Goal: Contribute content: Contribute content

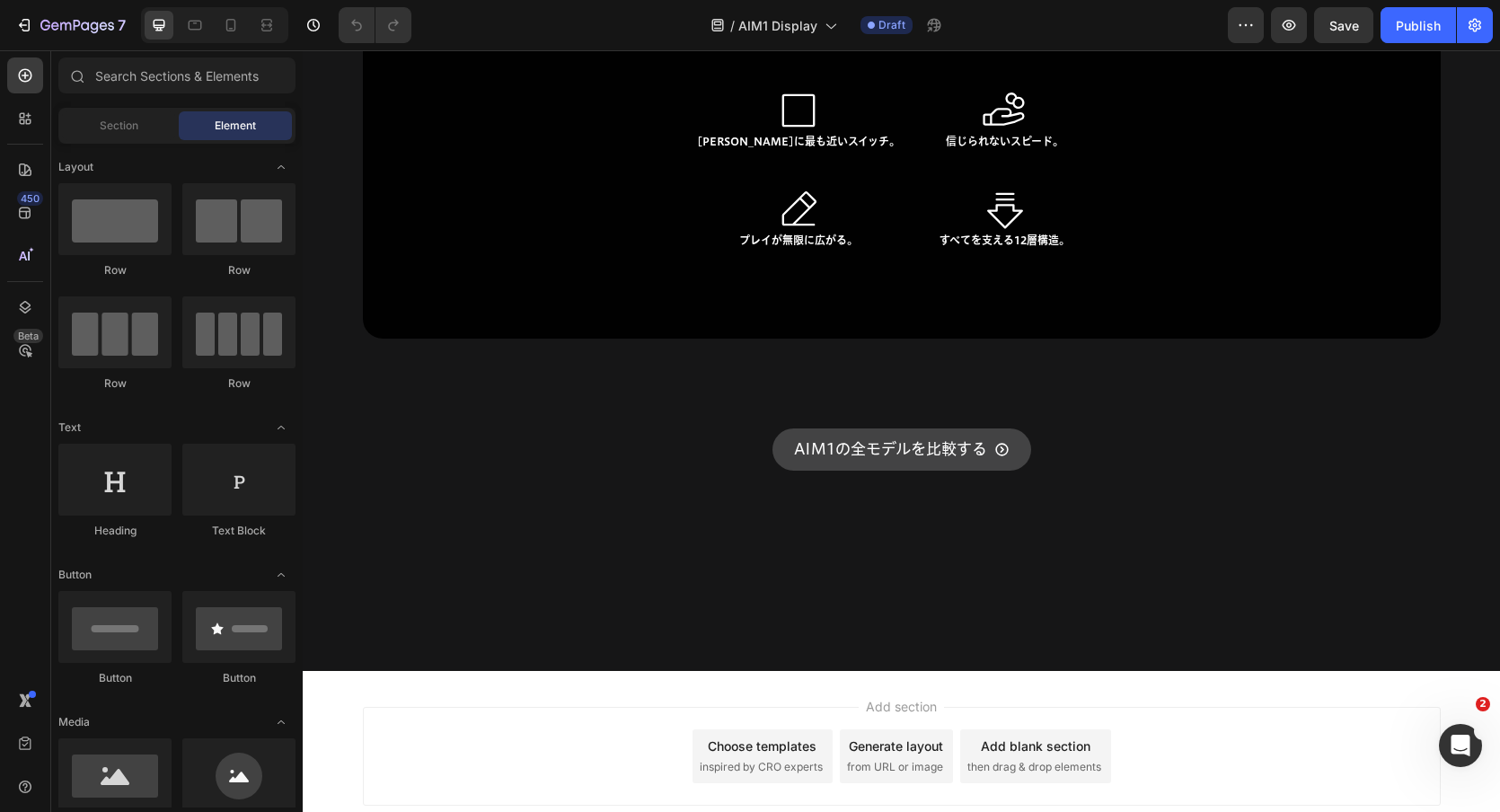
scroll to position [17051, 0]
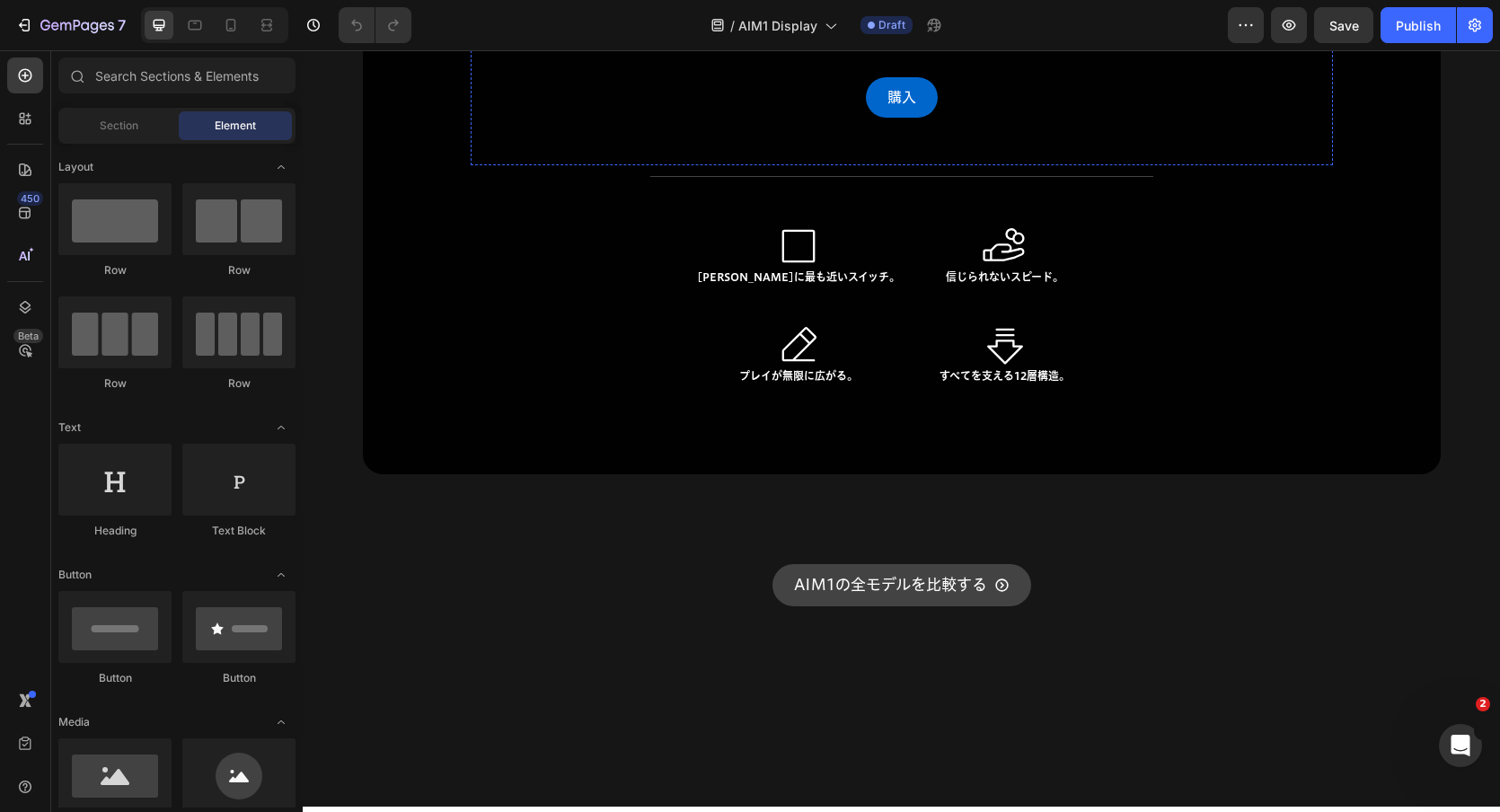
click at [974, 14] on img at bounding box center [902, 14] width 315 height 0
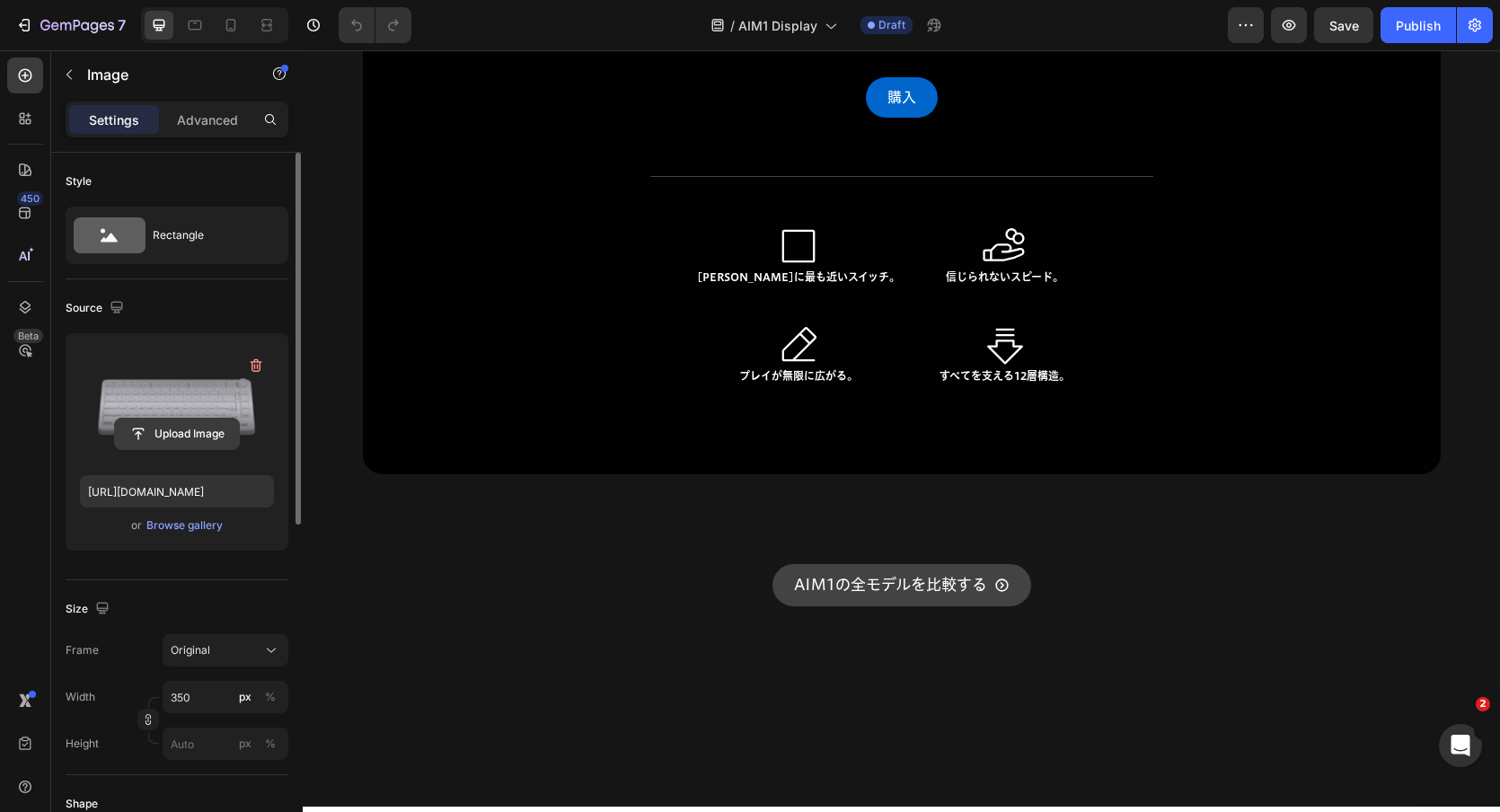
click at [202, 429] on input "file" at bounding box center [177, 434] width 124 height 31
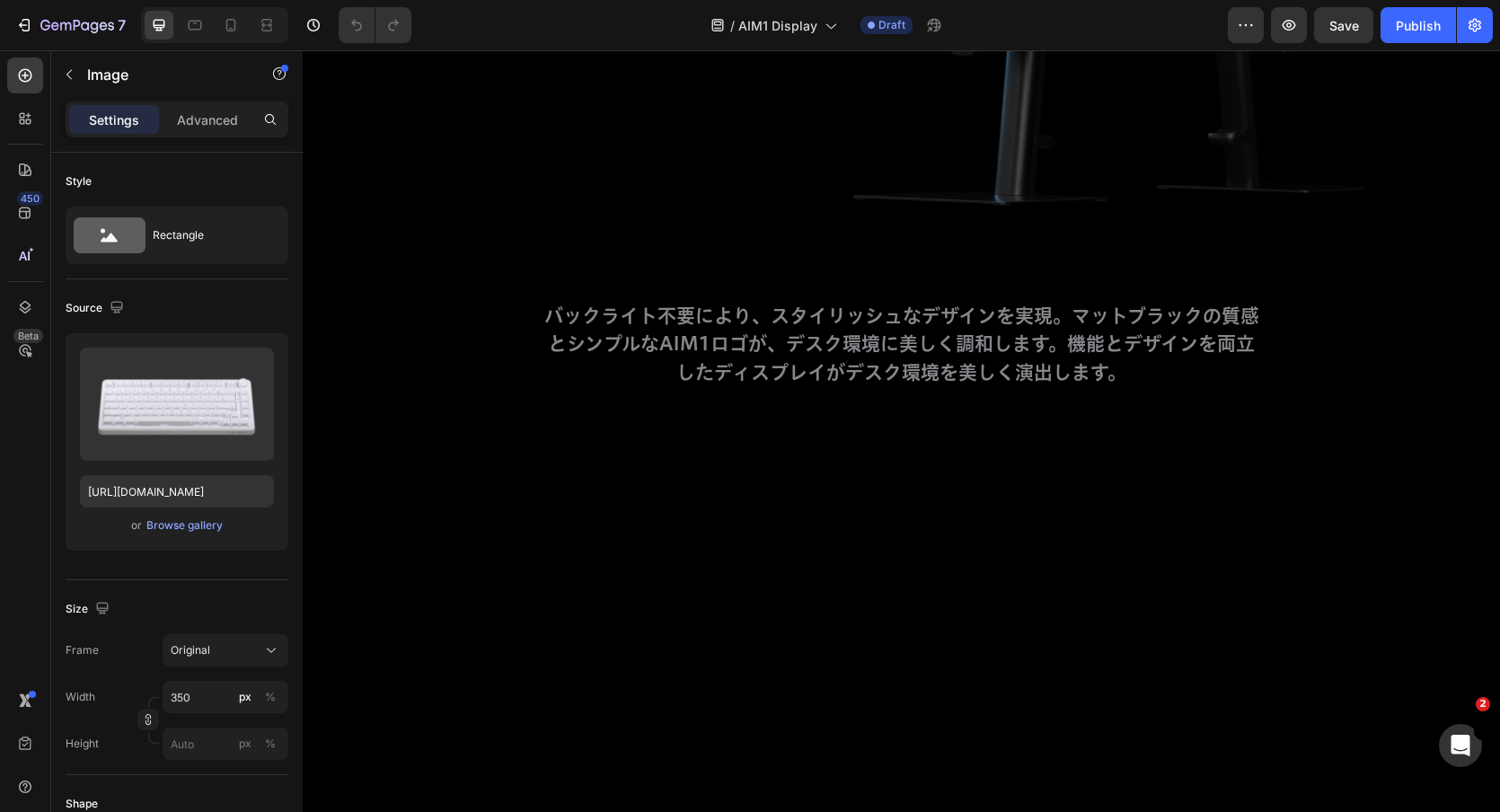
scroll to position [10962, 0]
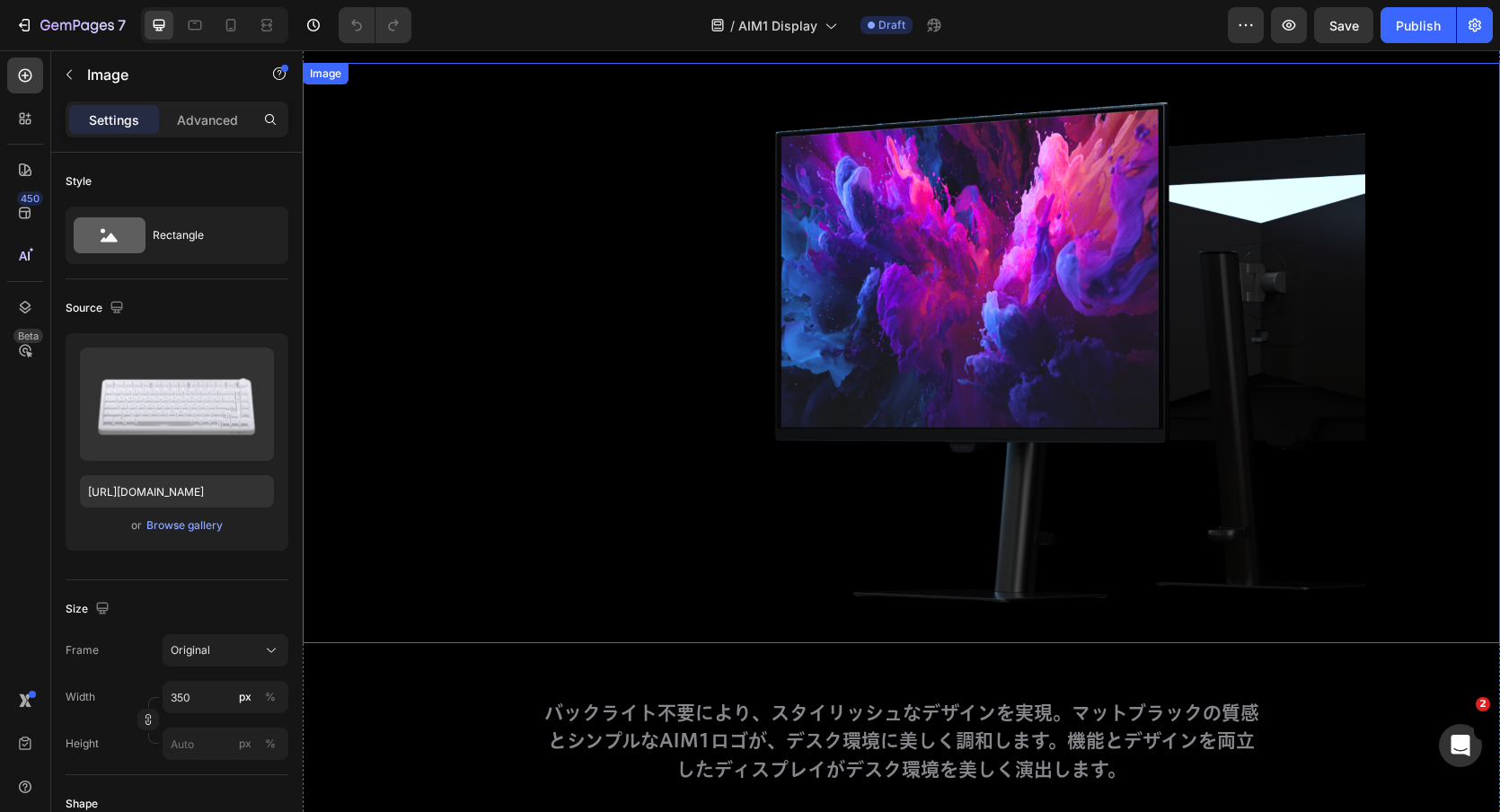
click at [1121, 340] on img at bounding box center [901, 353] width 928 height 581
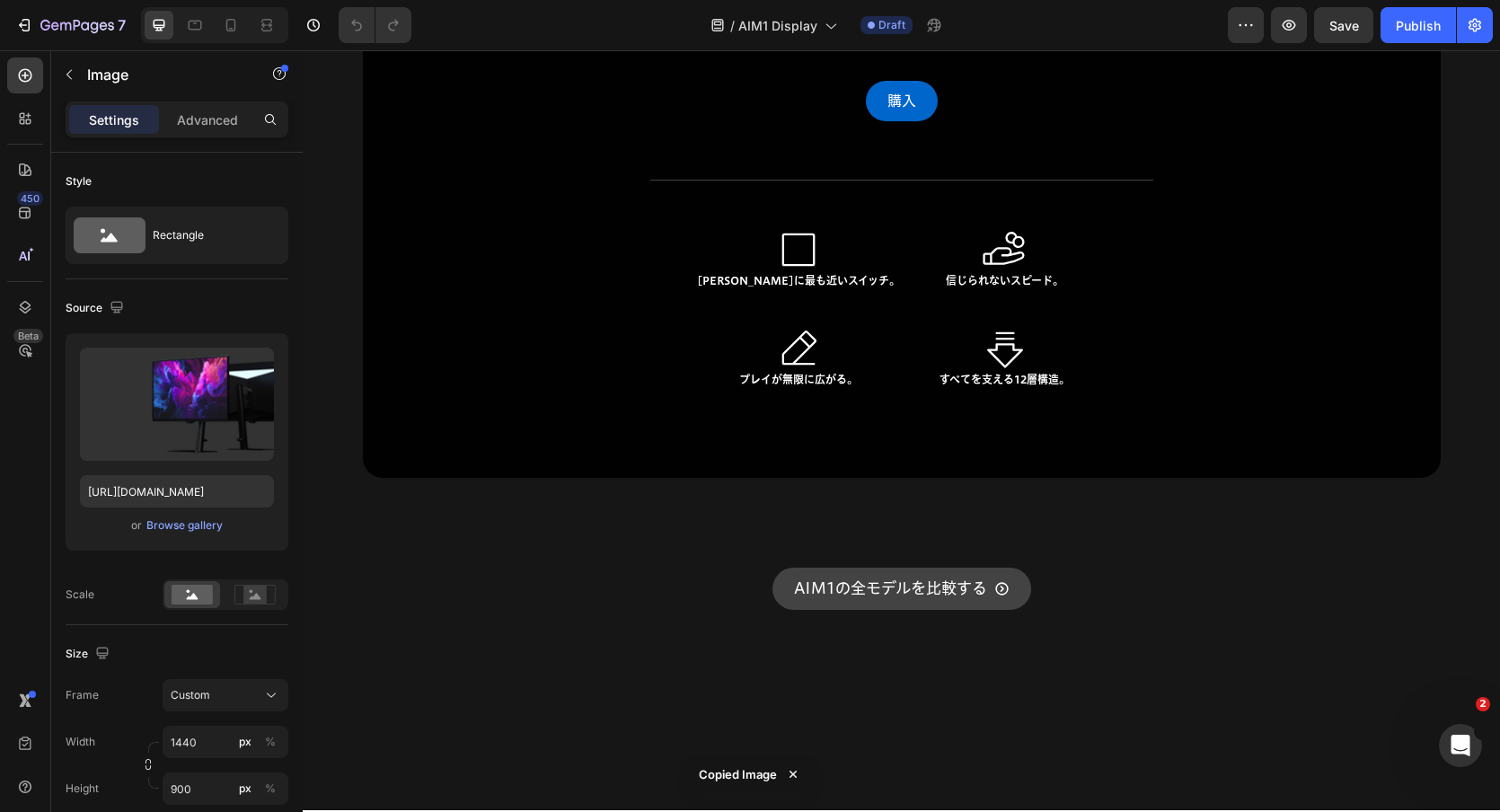
scroll to position [16953, 0]
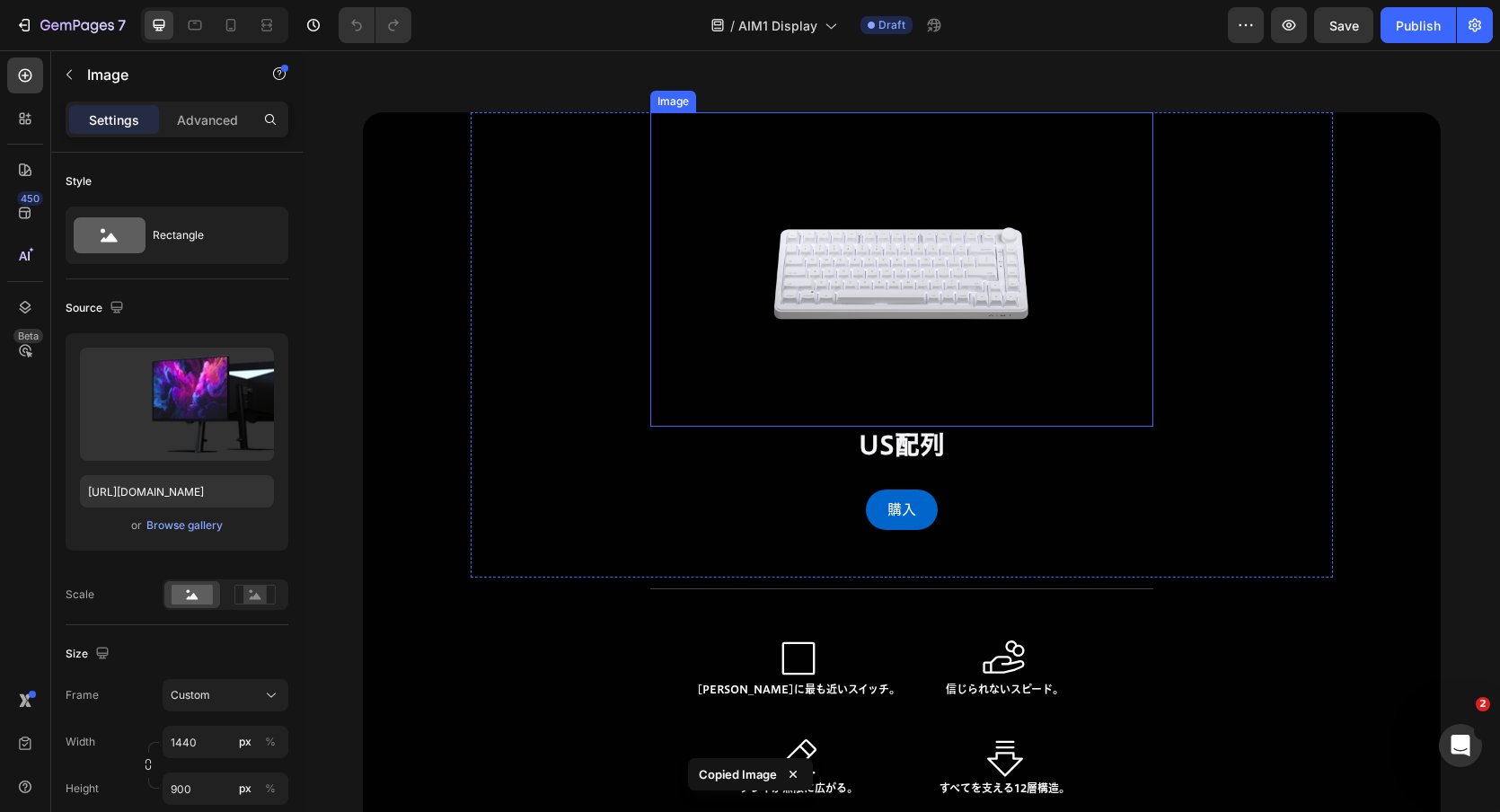
click at [860, 238] on img at bounding box center [902, 269] width 315 height 315
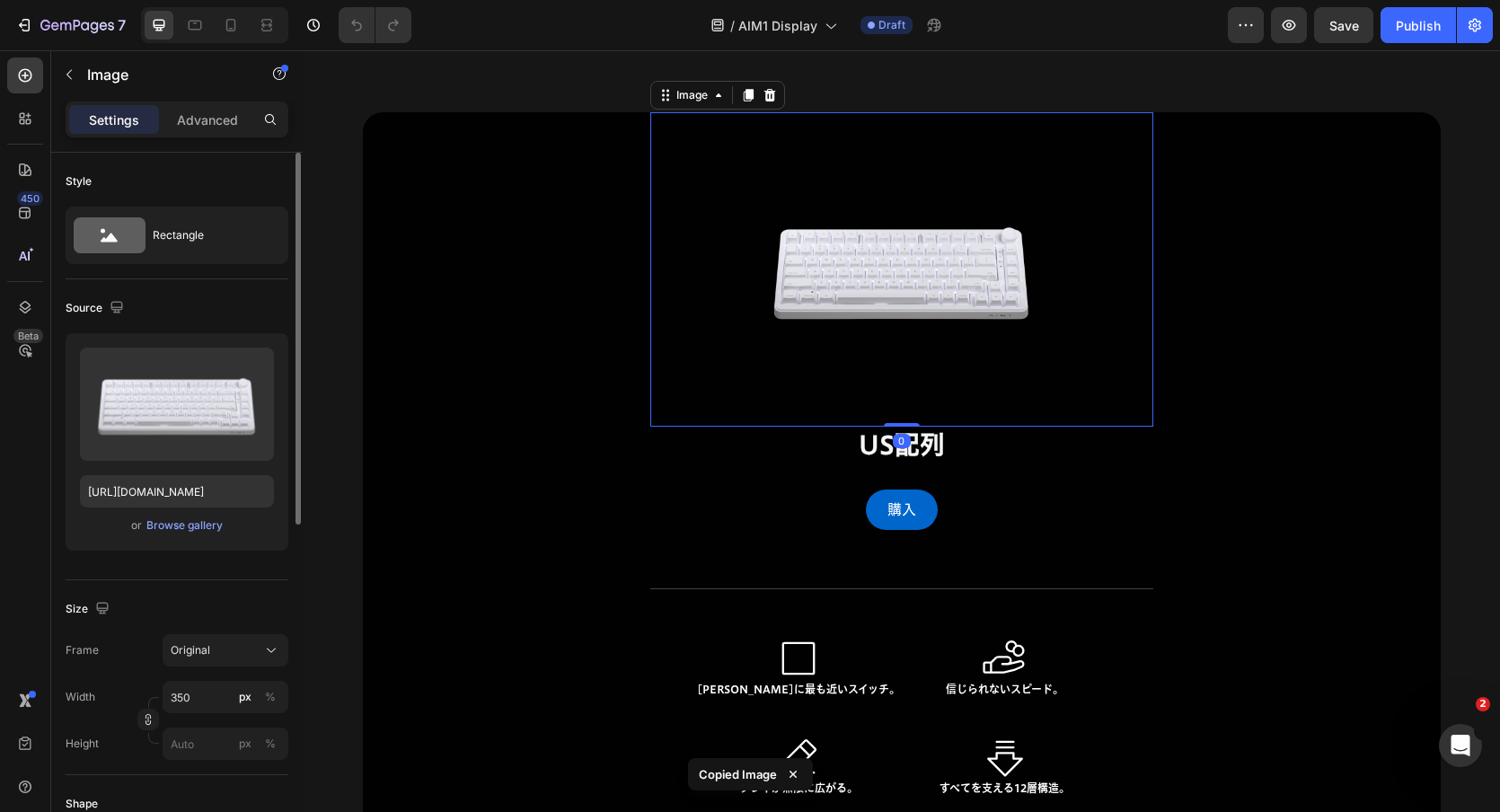
click at [183, 515] on div "or Browse gallery" at bounding box center [177, 525] width 194 height 22
click at [183, 522] on div "Browse gallery" at bounding box center [185, 525] width 77 height 16
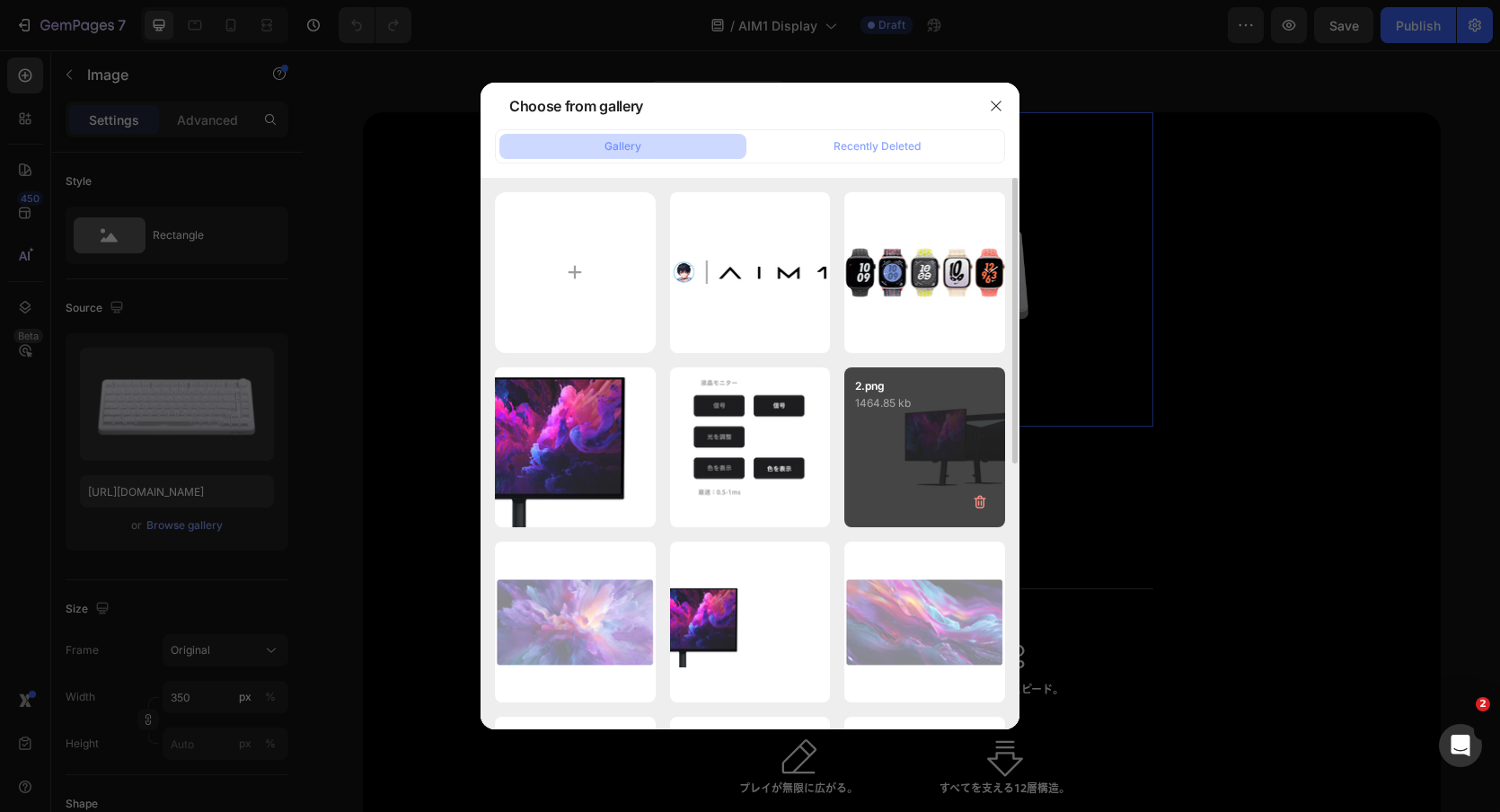
click at [877, 455] on div "2.png 1464.85 kb" at bounding box center [925, 448] width 161 height 161
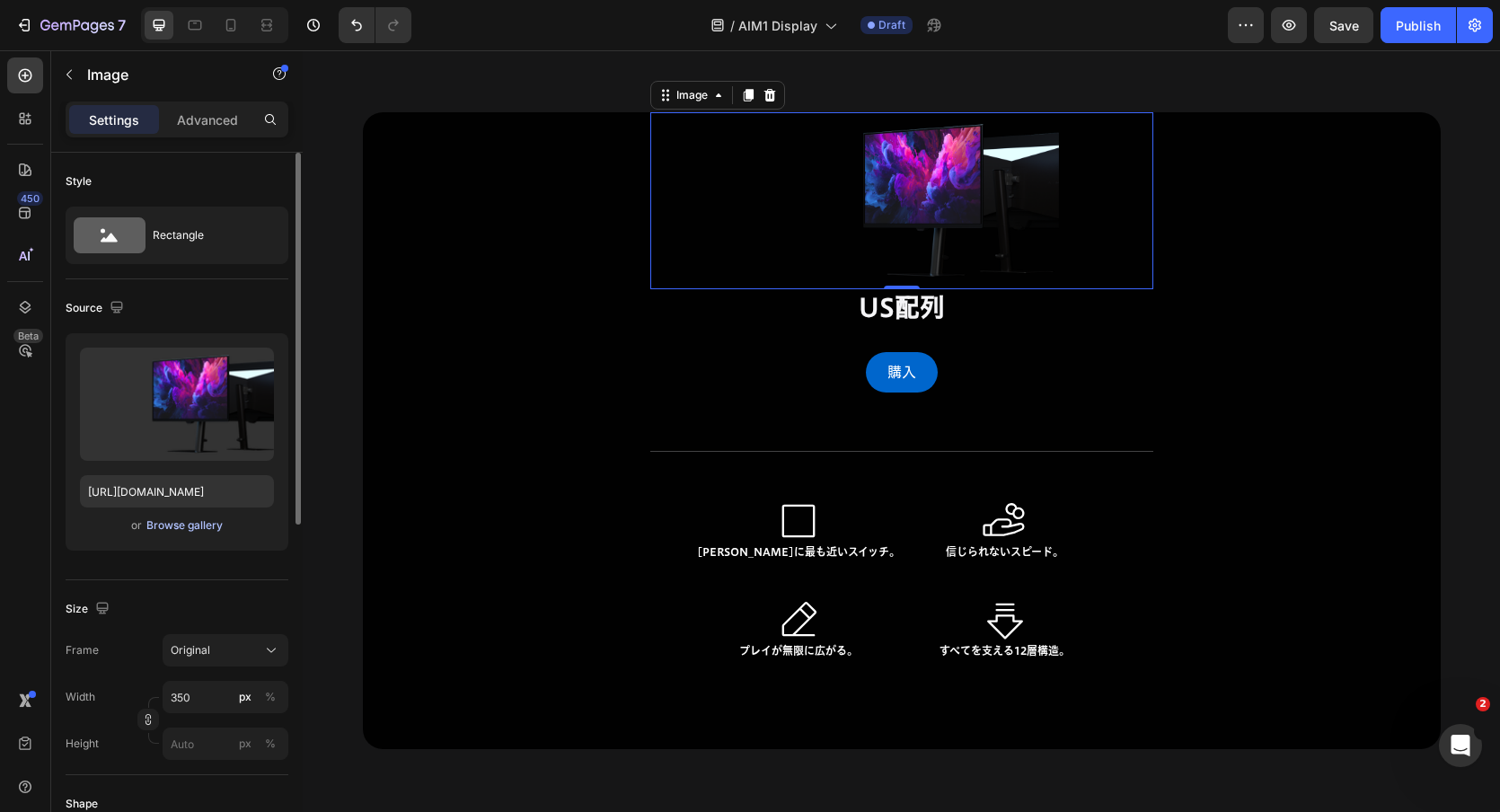
click at [174, 530] on div "Browse gallery" at bounding box center [185, 525] width 77 height 16
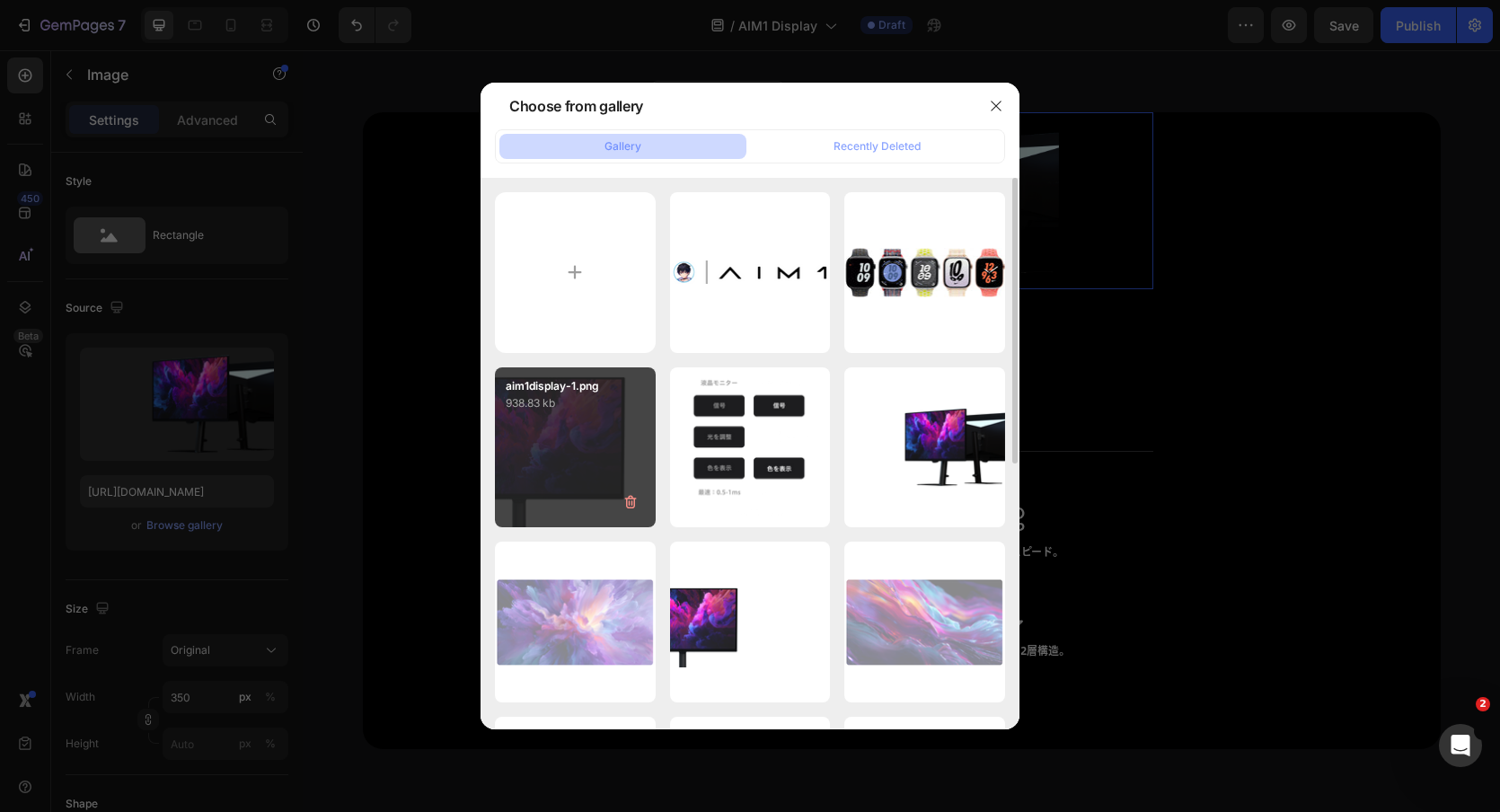
click at [526, 420] on div "aim1display-1.png 938.83 kb" at bounding box center [575, 448] width 161 height 161
type input "[URL][DOMAIN_NAME]"
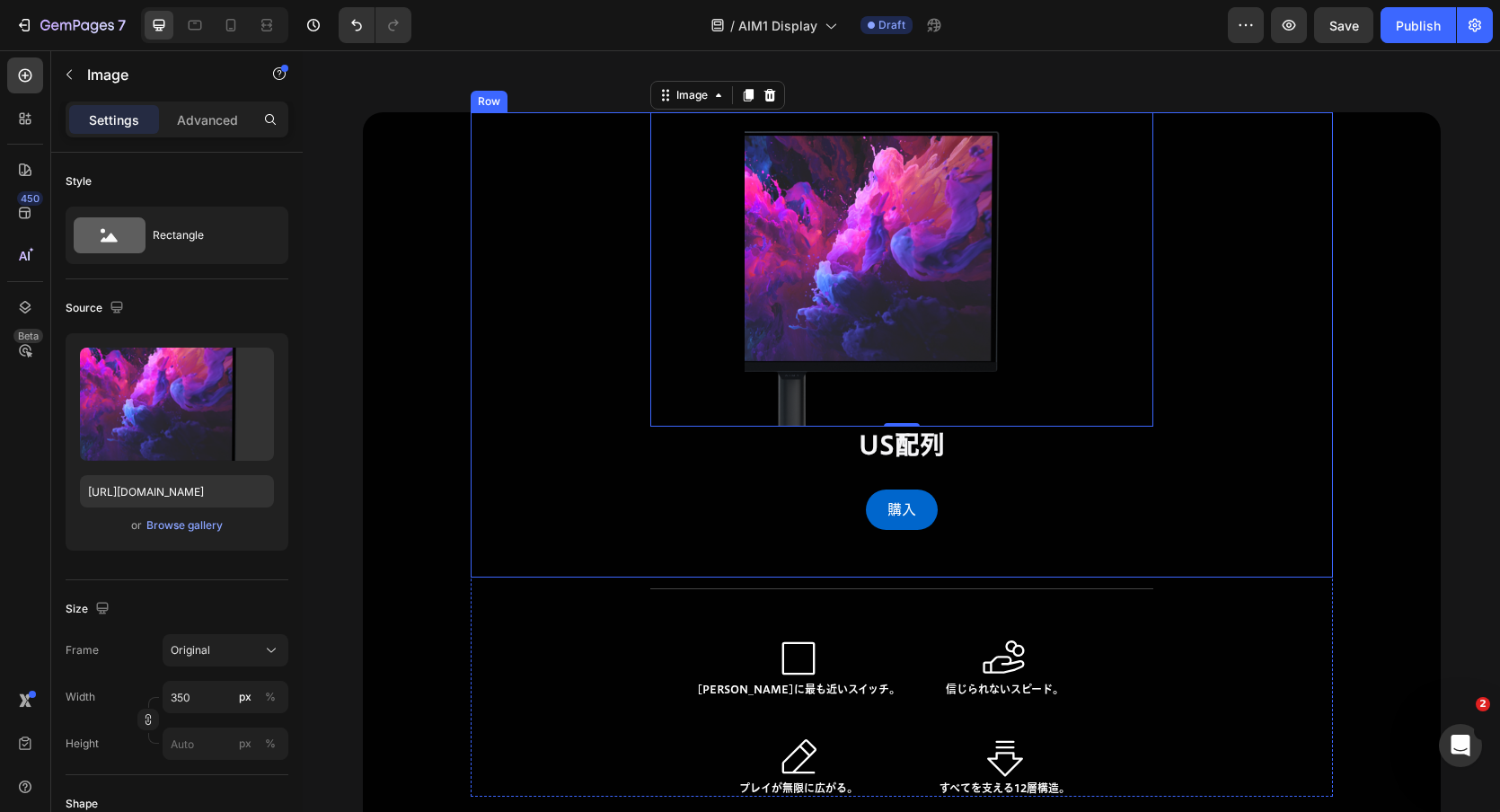
click at [1192, 273] on div "Image 0 US配列 Heading 購入 Button Row" at bounding box center [902, 344] width 863 height 465
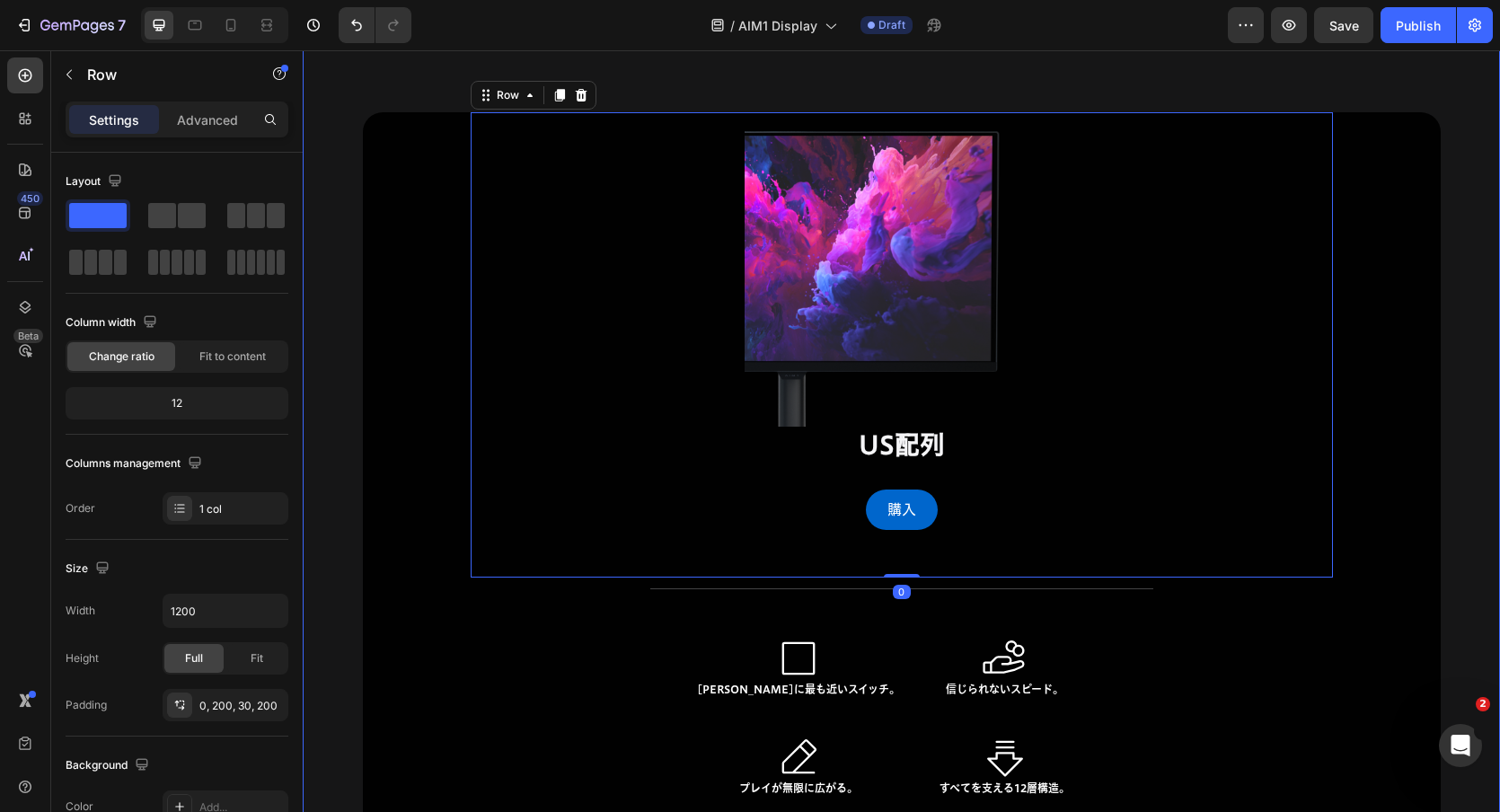
click at [1485, 276] on div "あなたにふさわしい一台を。 Heading Image US配列 Heading 購入 Button Row 0 Title Line Icon [PERSO…" at bounding box center [901, 517] width 1198 height 1040
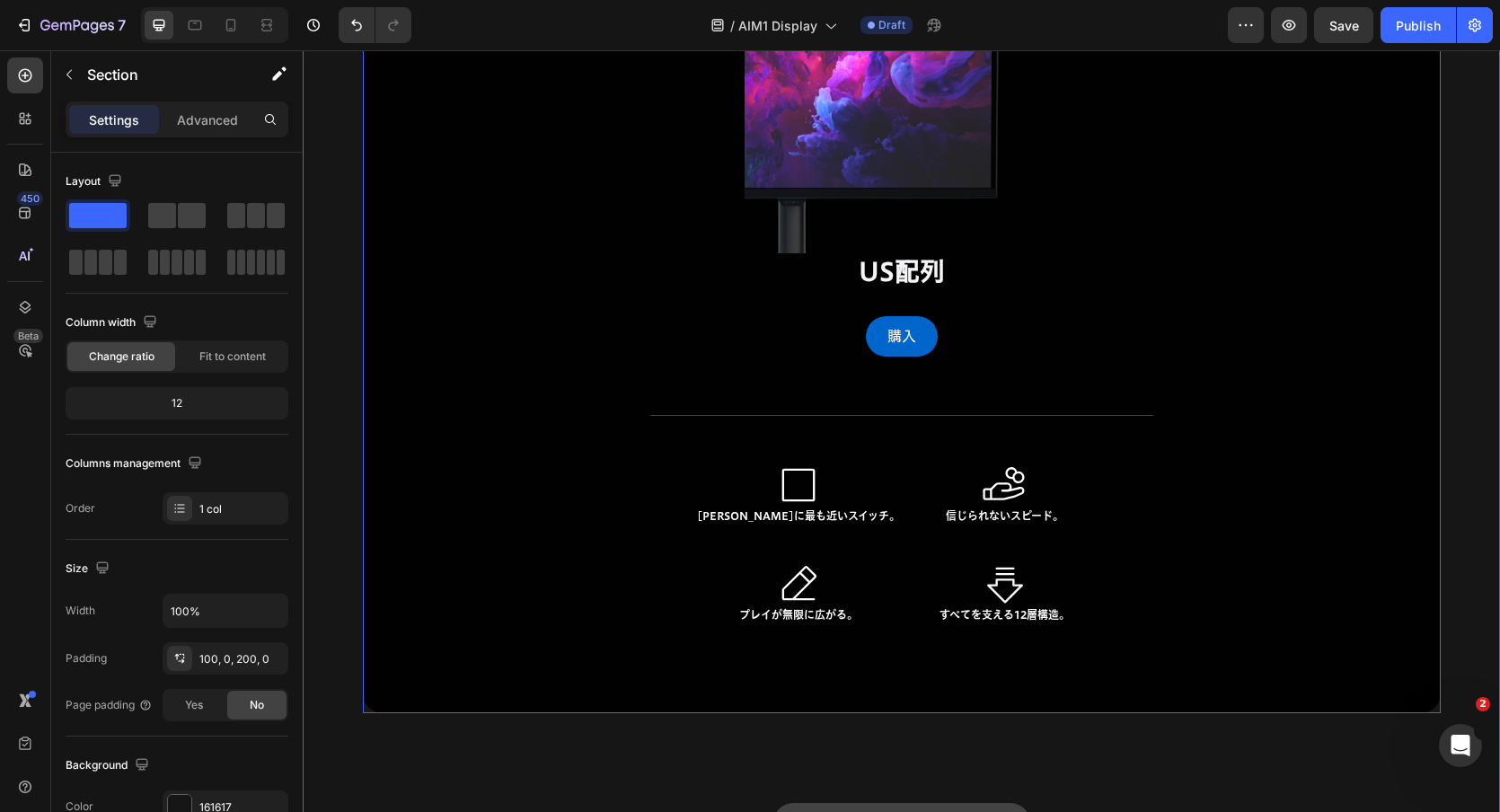
scroll to position [17089, 0]
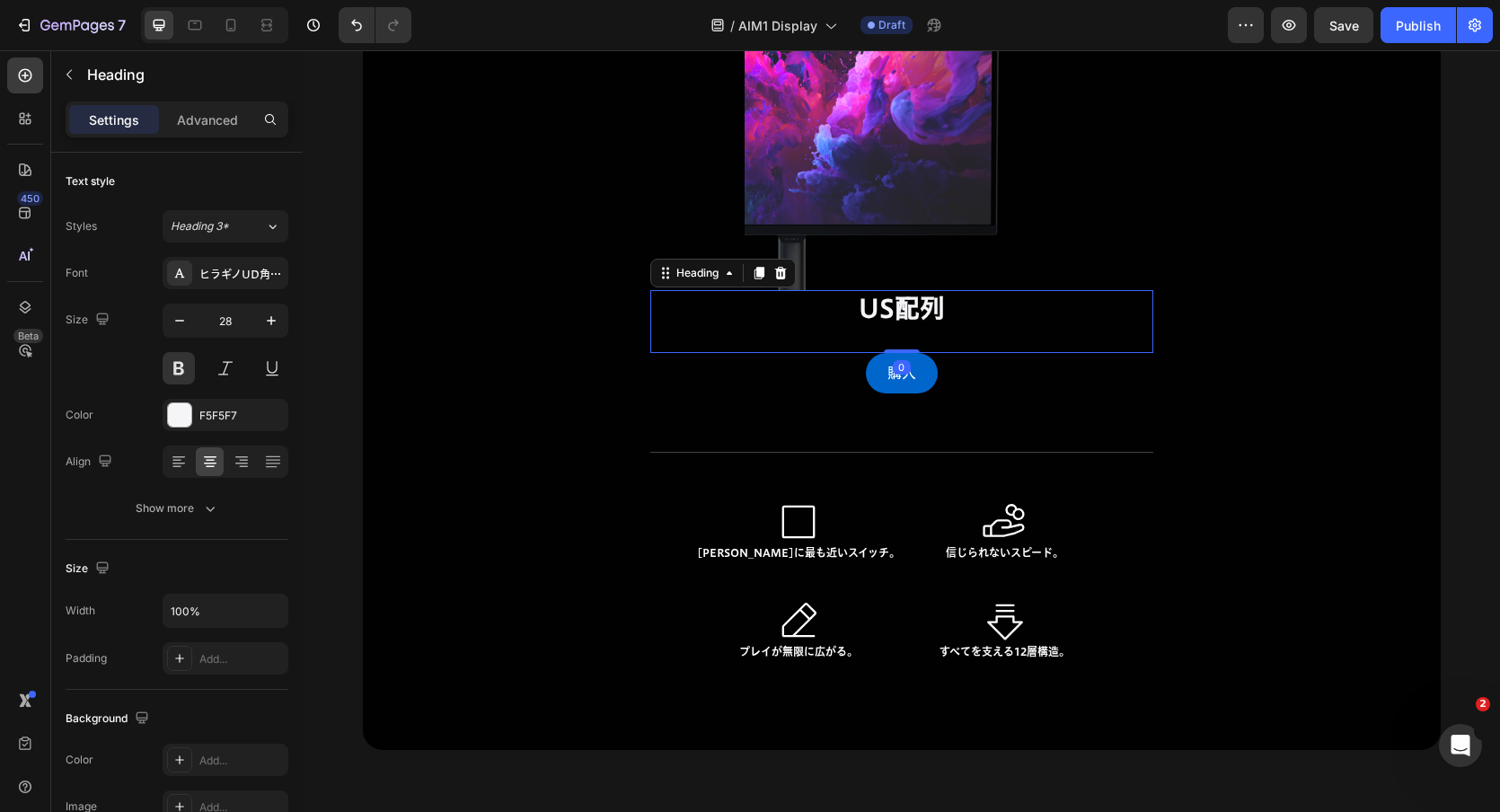
click at [952, 310] on h2 "US配列" at bounding box center [902, 308] width 377 height 36
click at [940, 310] on h2 "US配列" at bounding box center [902, 308] width 377 height 36
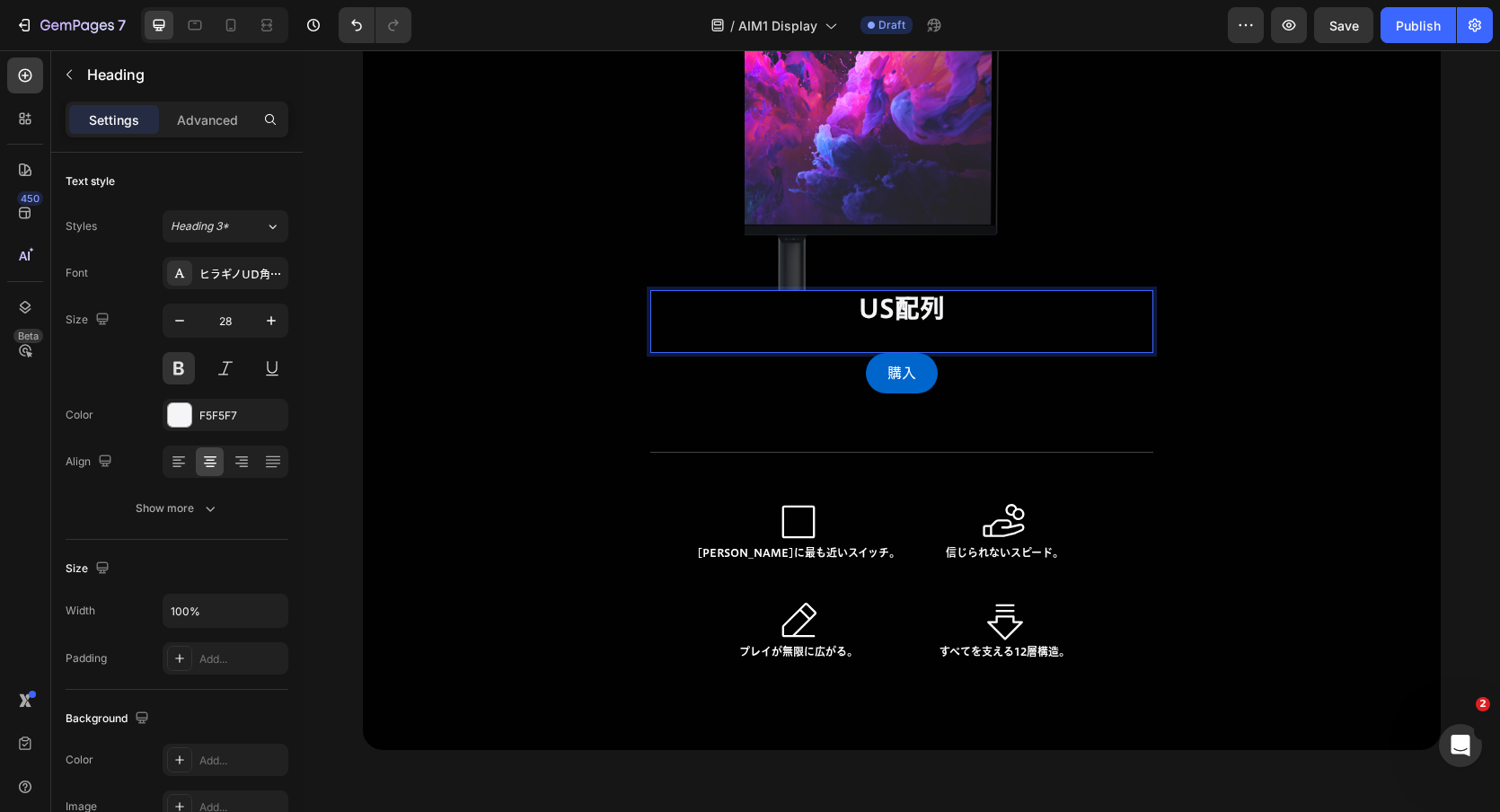
click at [940, 310] on p "US配列" at bounding box center [902, 308] width 374 height 33
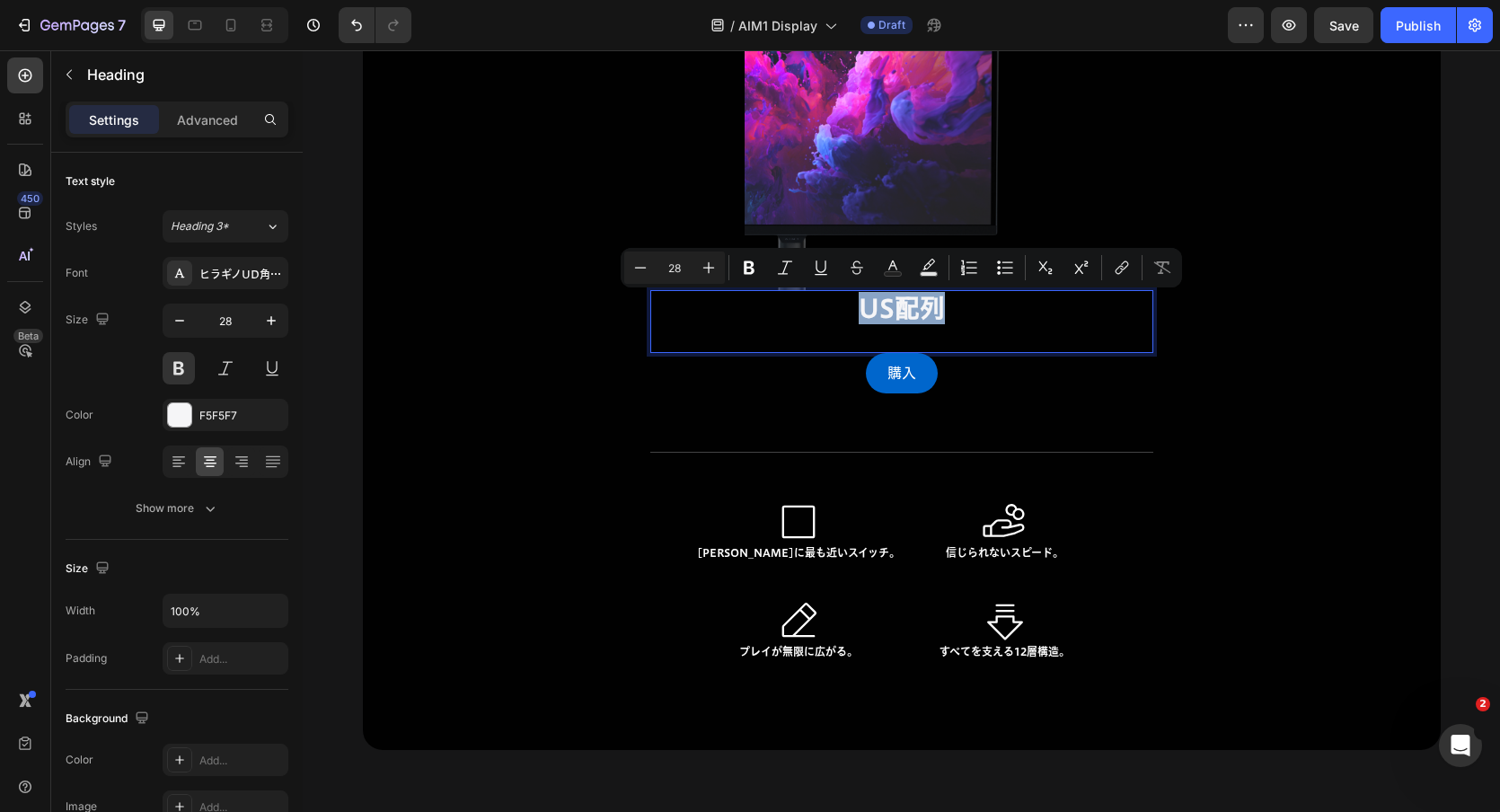
drag, startPoint x: 940, startPoint y: 310, endPoint x: 827, endPoint y: 310, distance: 113.0
click at [827, 310] on p "US配列" at bounding box center [902, 308] width 374 height 33
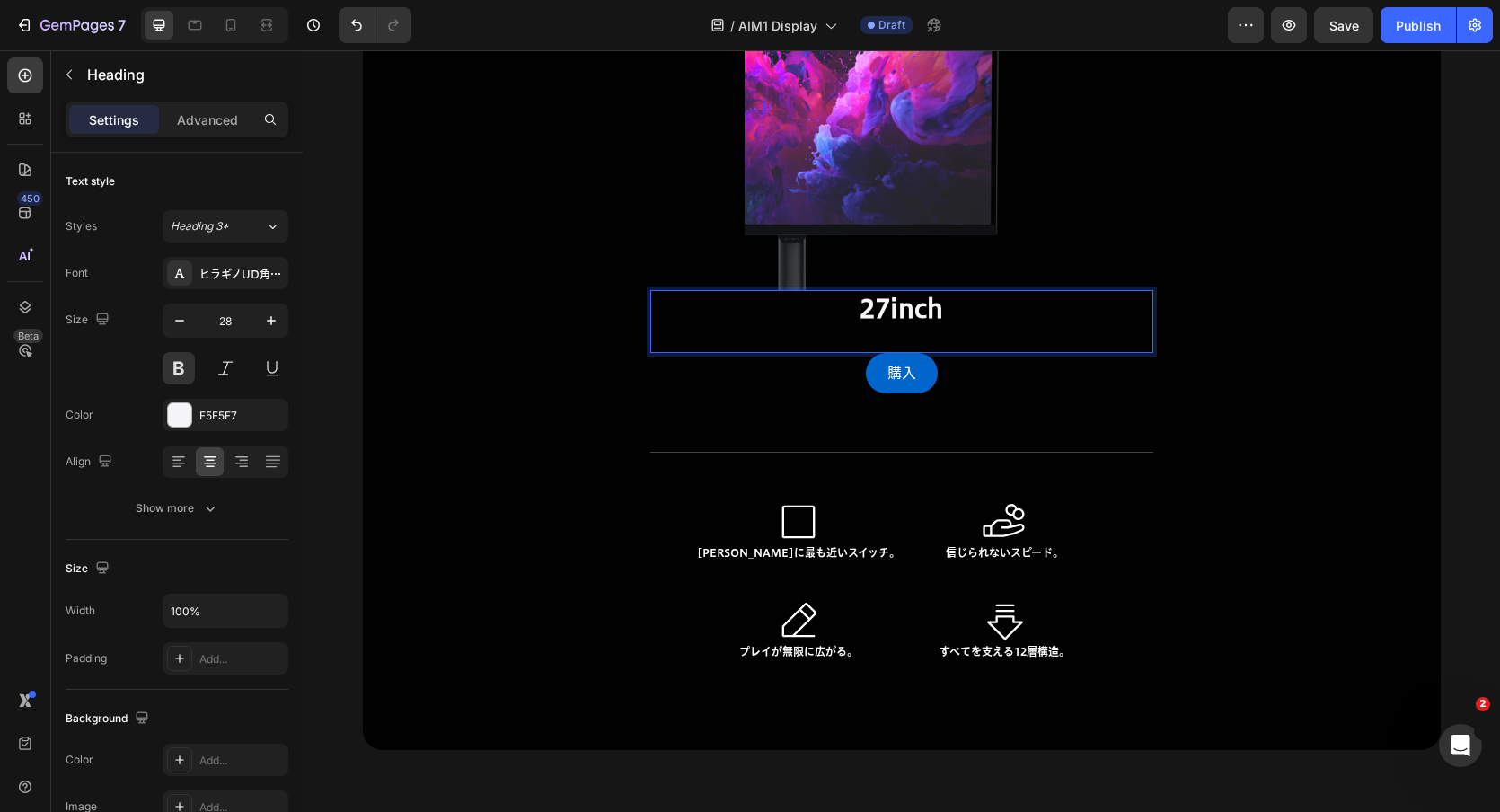
click at [890, 308] on p "27inch" at bounding box center [902, 308] width 374 height 33
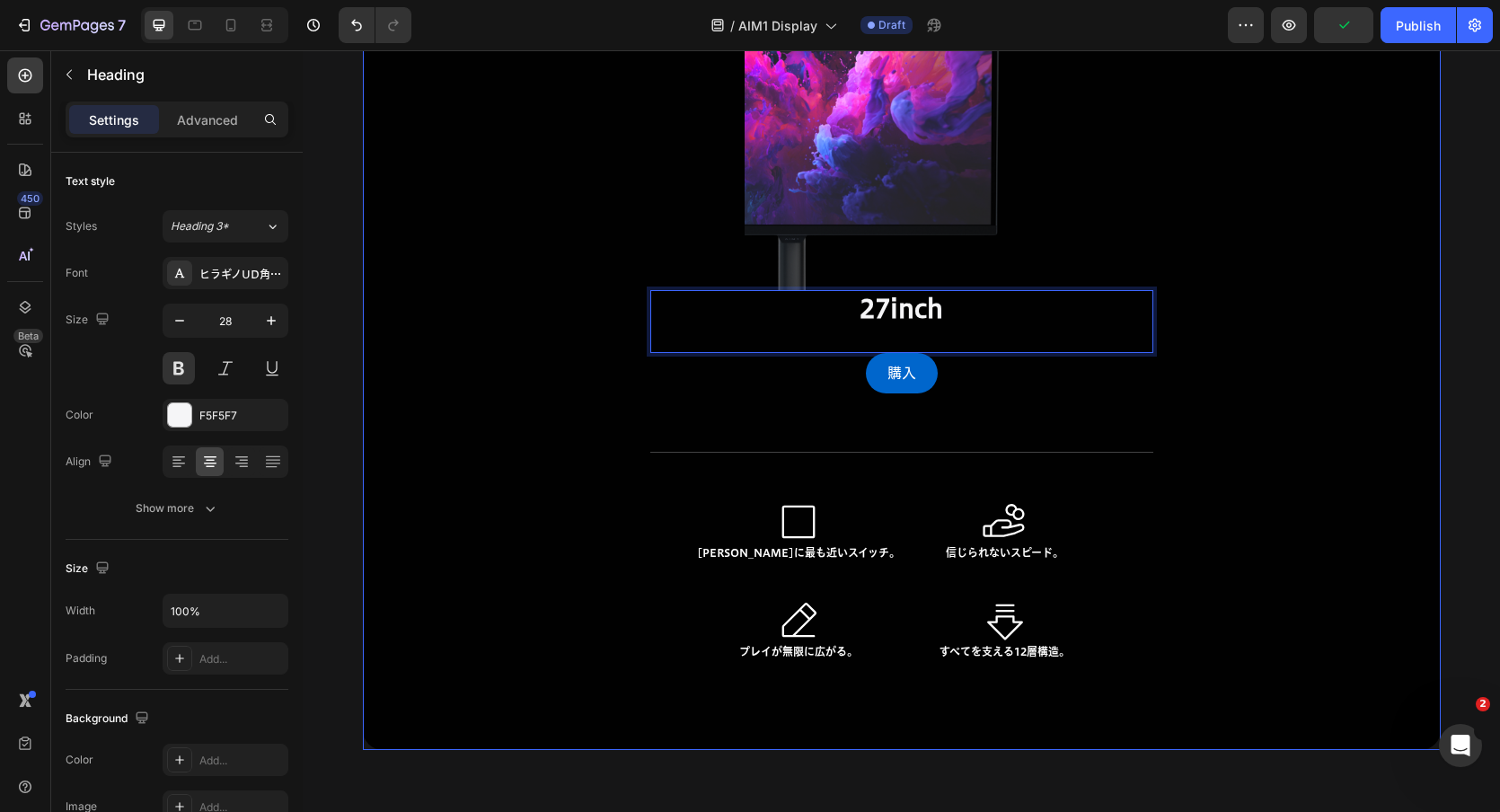
click at [1371, 293] on div "Image 27inch Heading 0 購入 Button Row Title Line Icon [PERSON_NAME]に最も近いスイッチ。 He…" at bounding box center [901, 363] width 1078 height 775
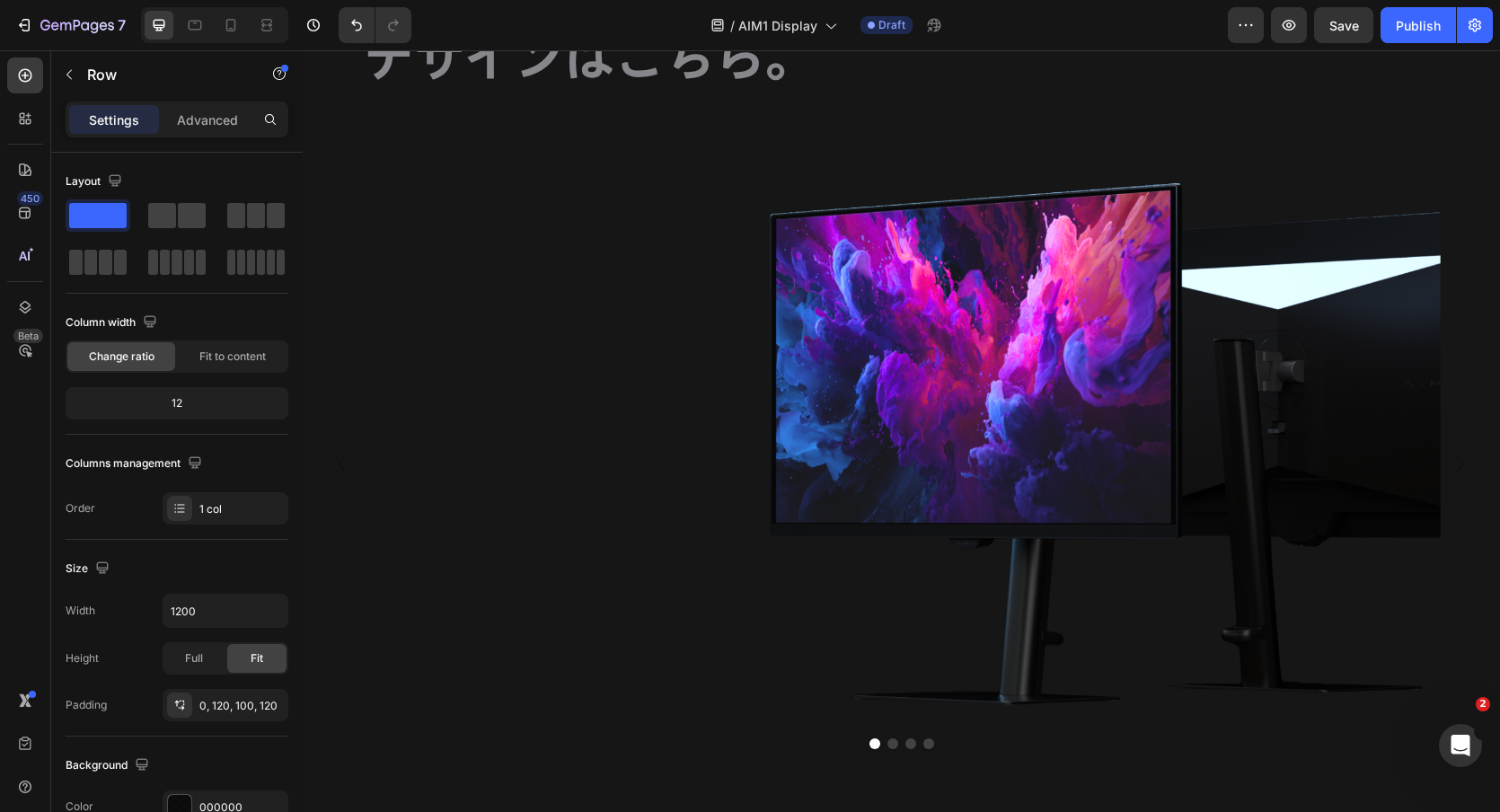
scroll to position [2011, 0]
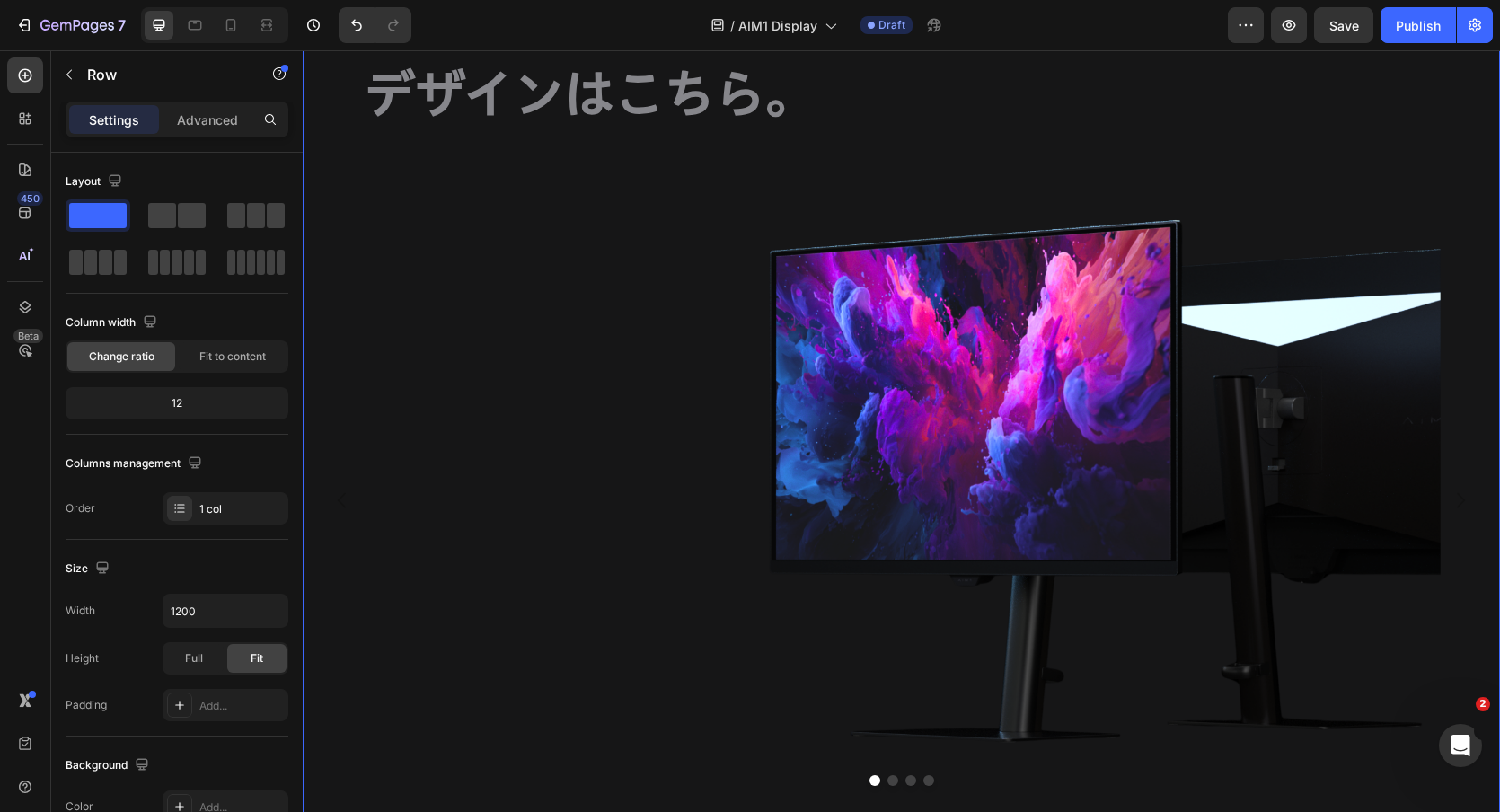
click at [836, 163] on div "デザインはこちら。 Heading" at bounding box center [901, 112] width 1078 height 105
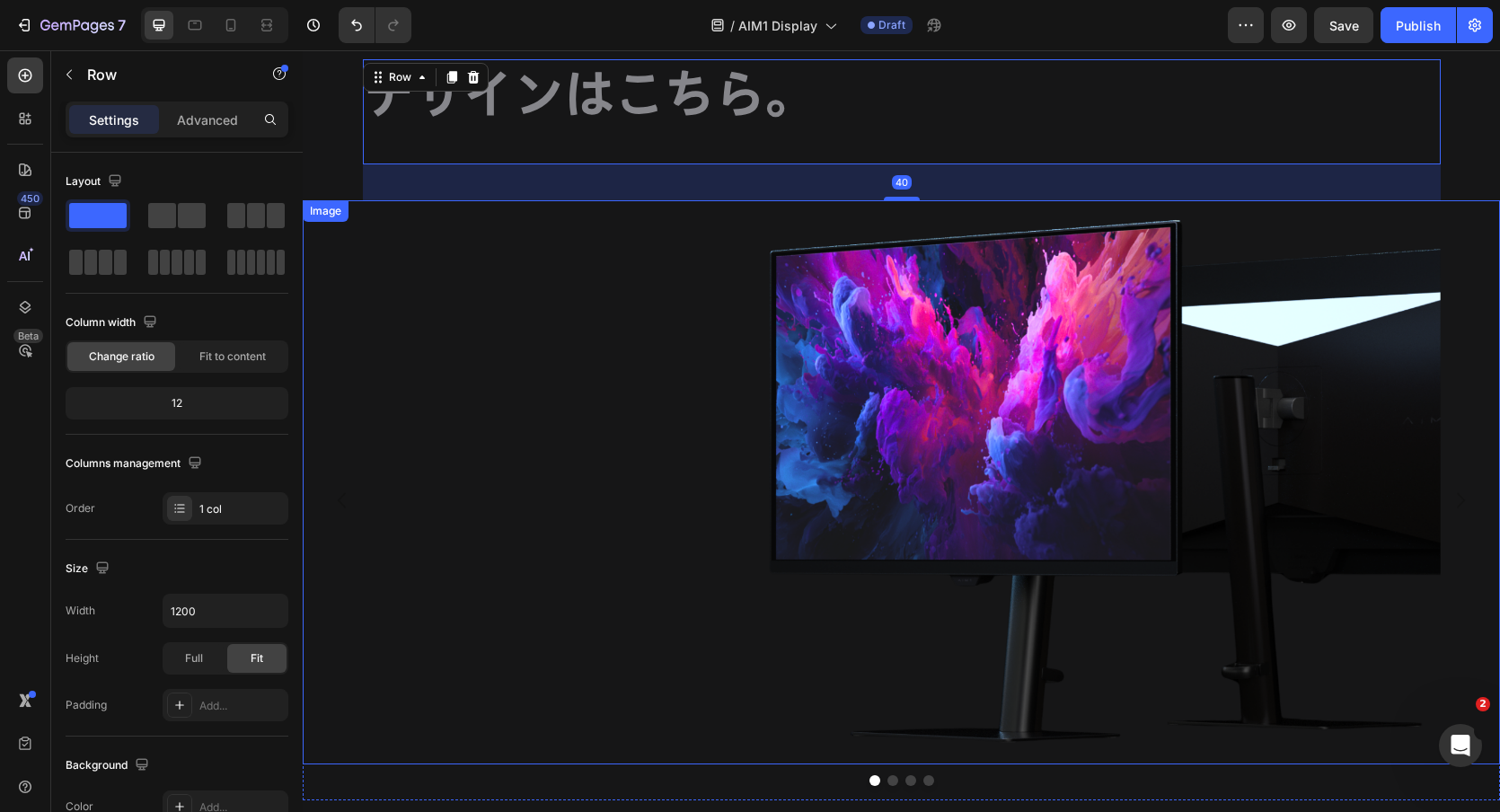
click at [833, 292] on img at bounding box center [901, 482] width 1078 height 564
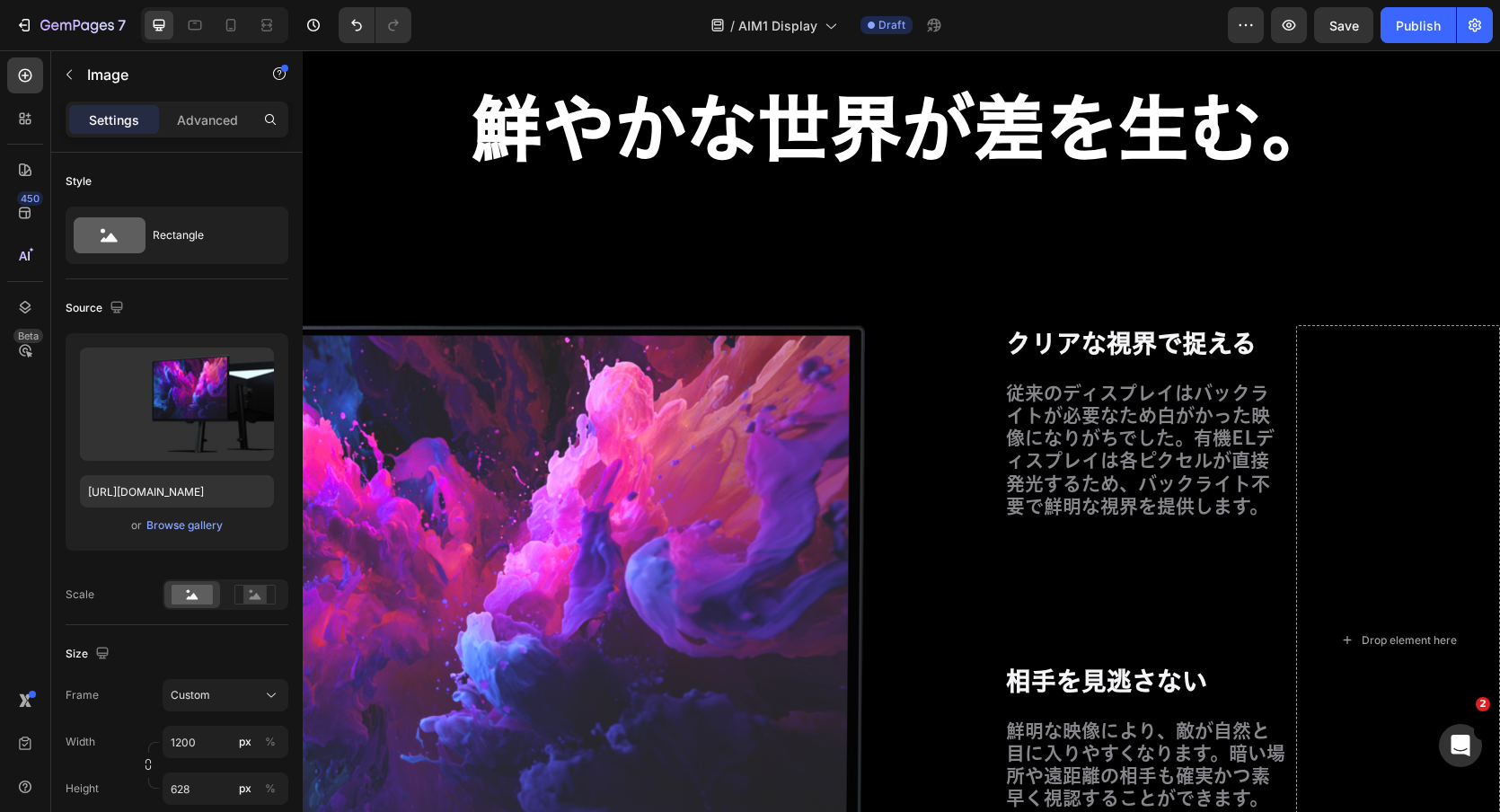
scroll to position [9621, 0]
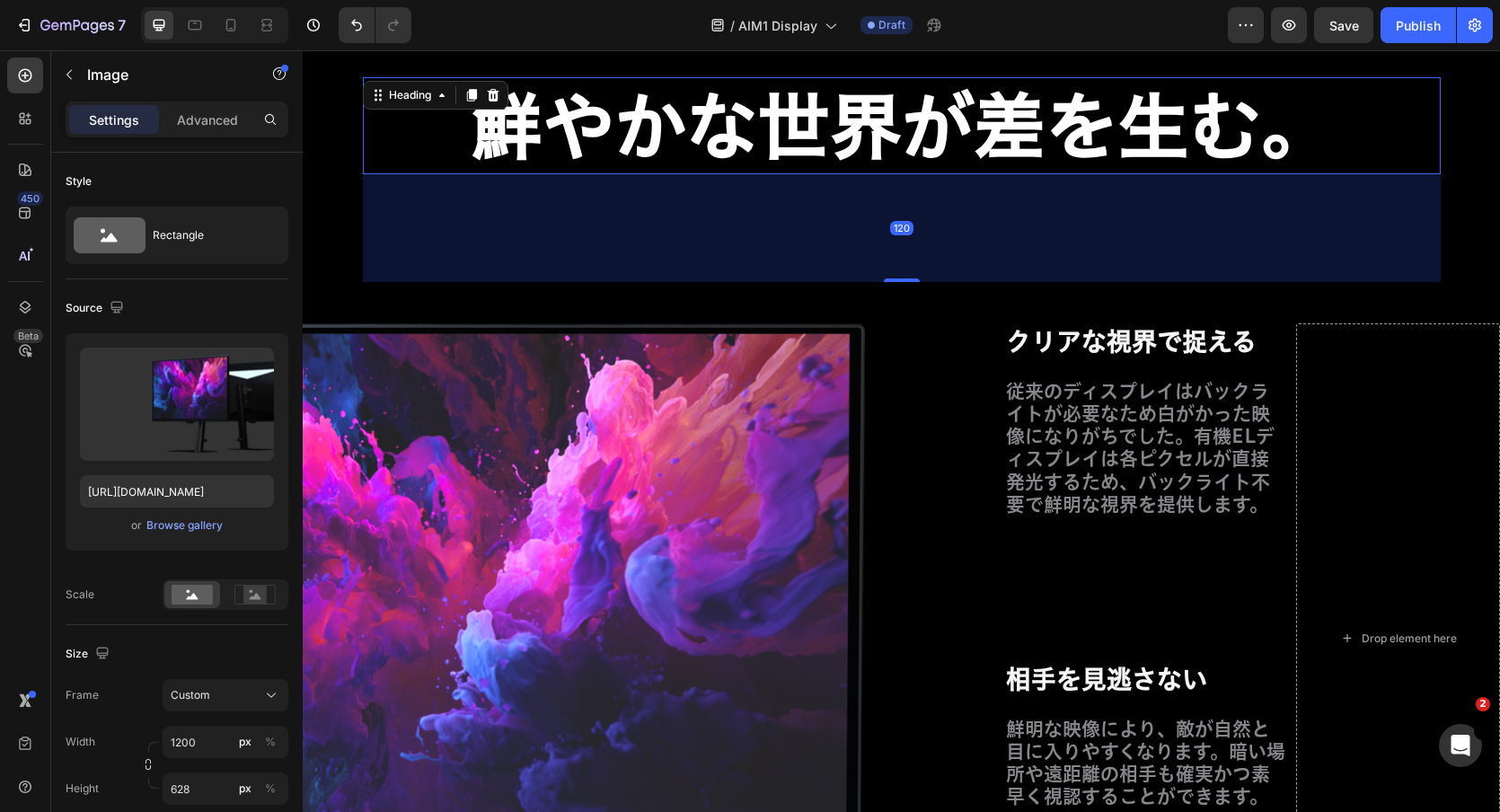
click at [382, 127] on h2 "鮮やかな世界が差を生む。" at bounding box center [901, 125] width 1078 height 97
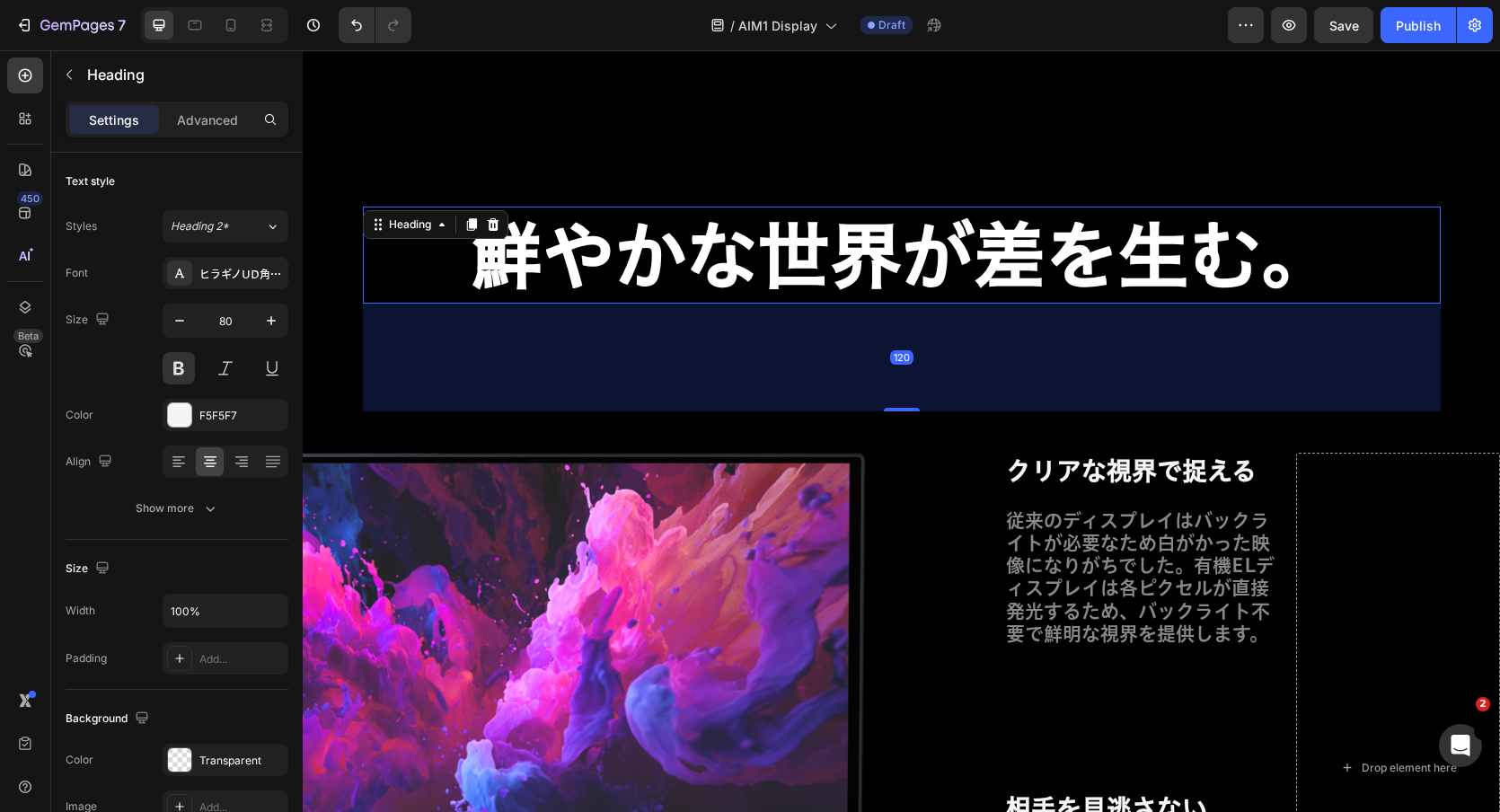
scroll to position [9463, 0]
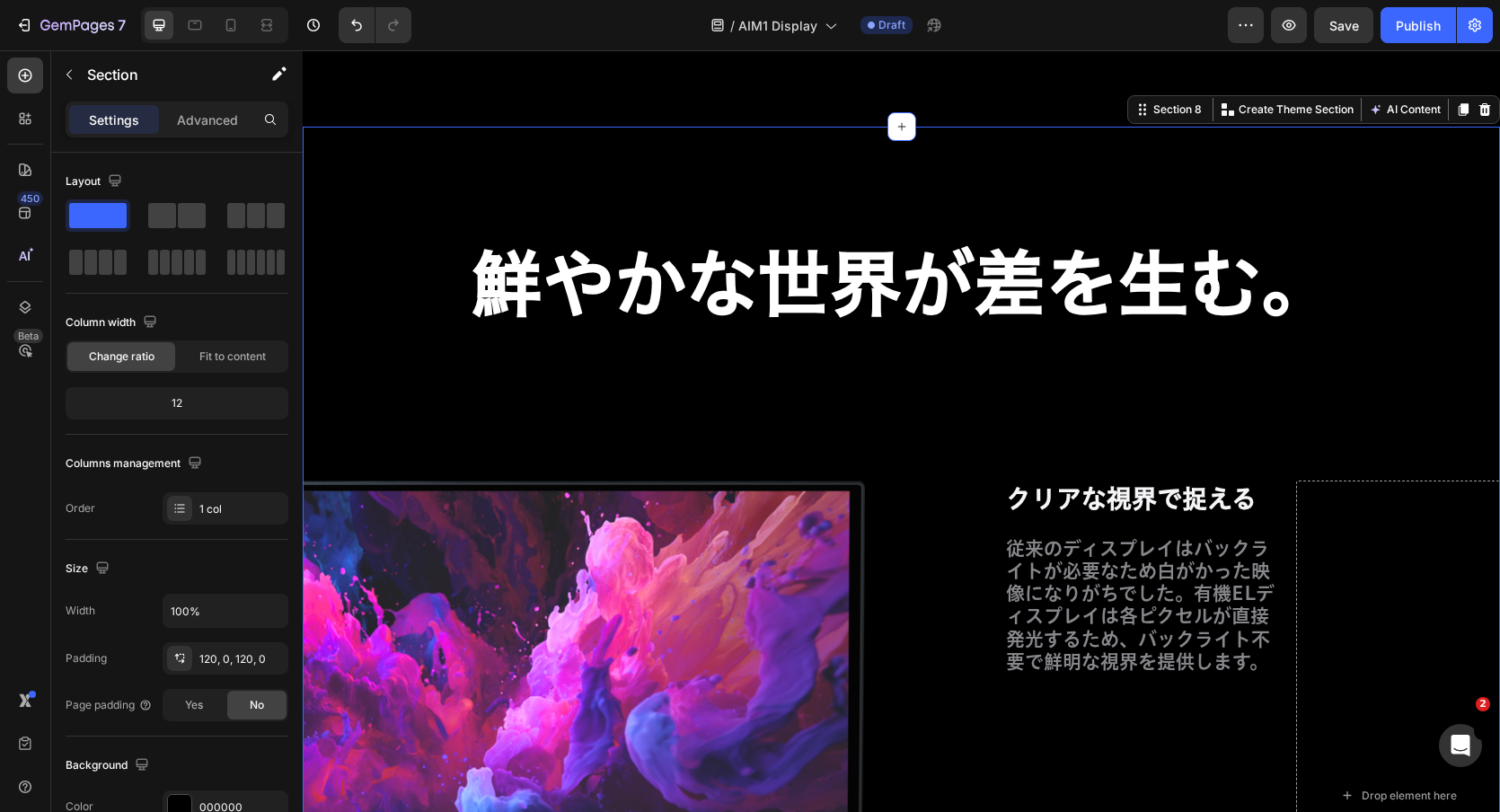
click at [356, 180] on div "鮮やかな世界が差を生む。 Heading Row Image Row クリアな視界で捉える Heading 従来のディスプレイはバックライトが必要なため白がか…" at bounding box center [901, 692] width 1198 height 1132
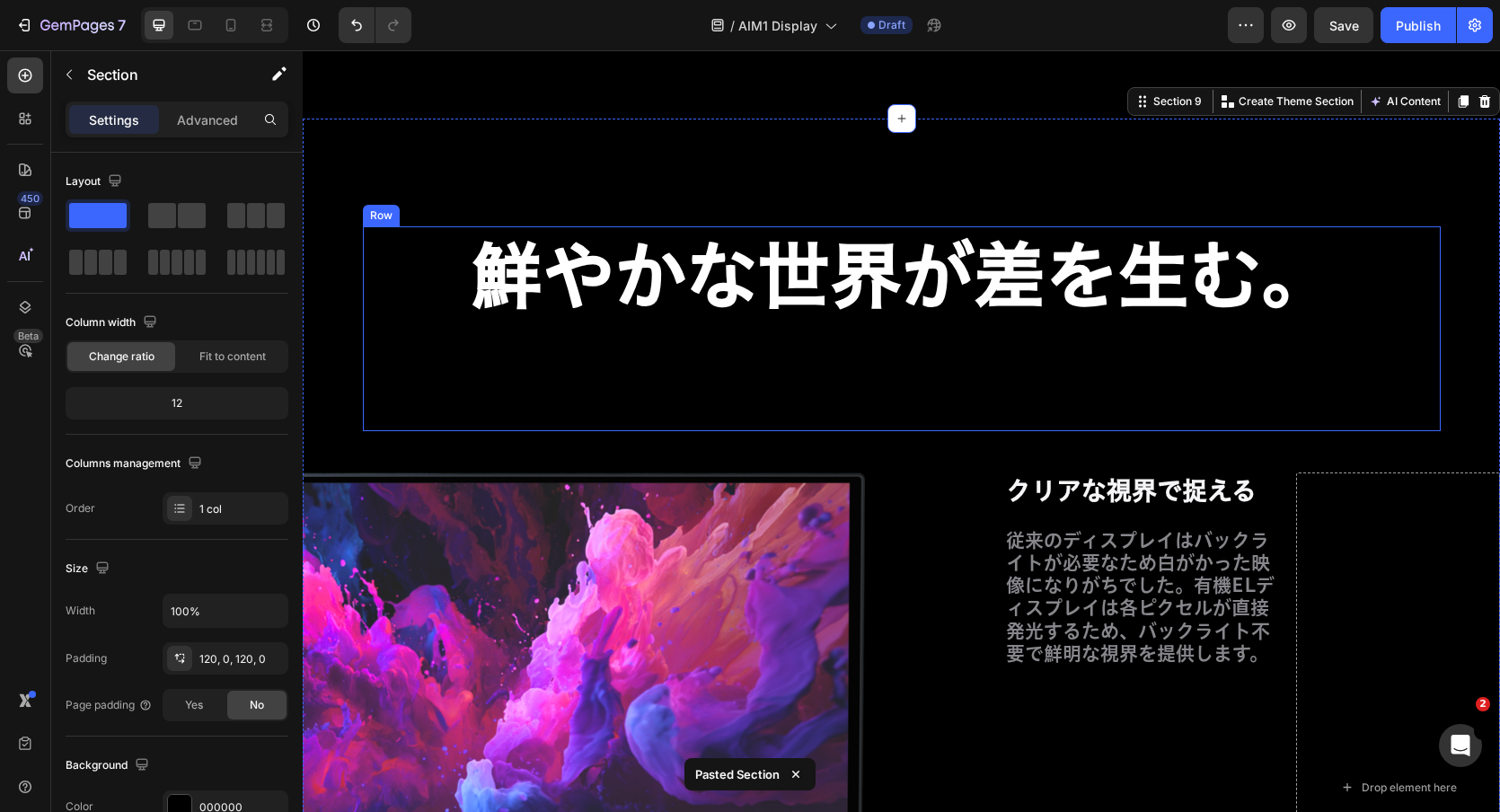
scroll to position [10610, 0]
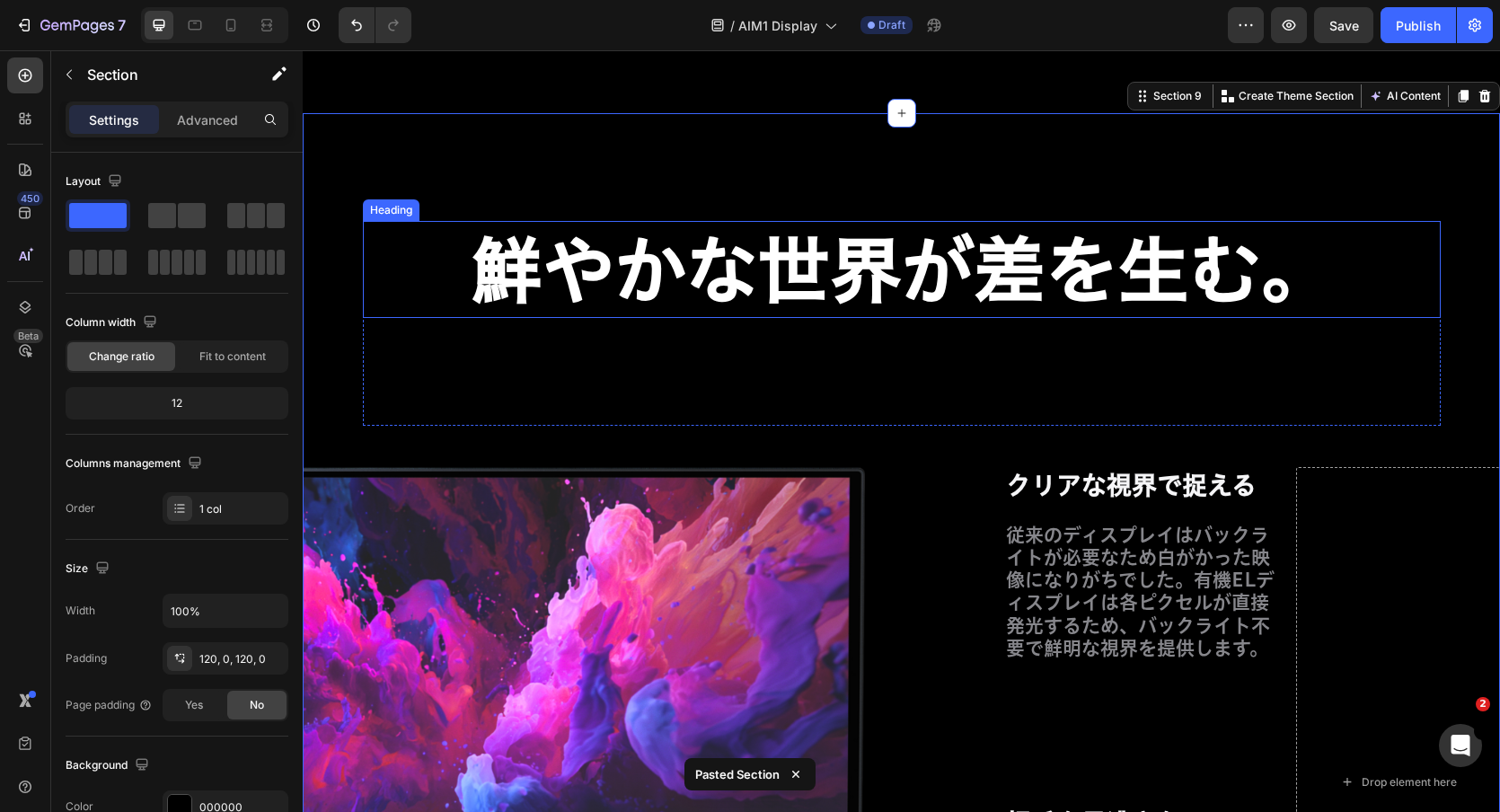
click at [632, 267] on strong "鮮やかな世界が差を生む。" at bounding box center [902, 269] width 863 height 72
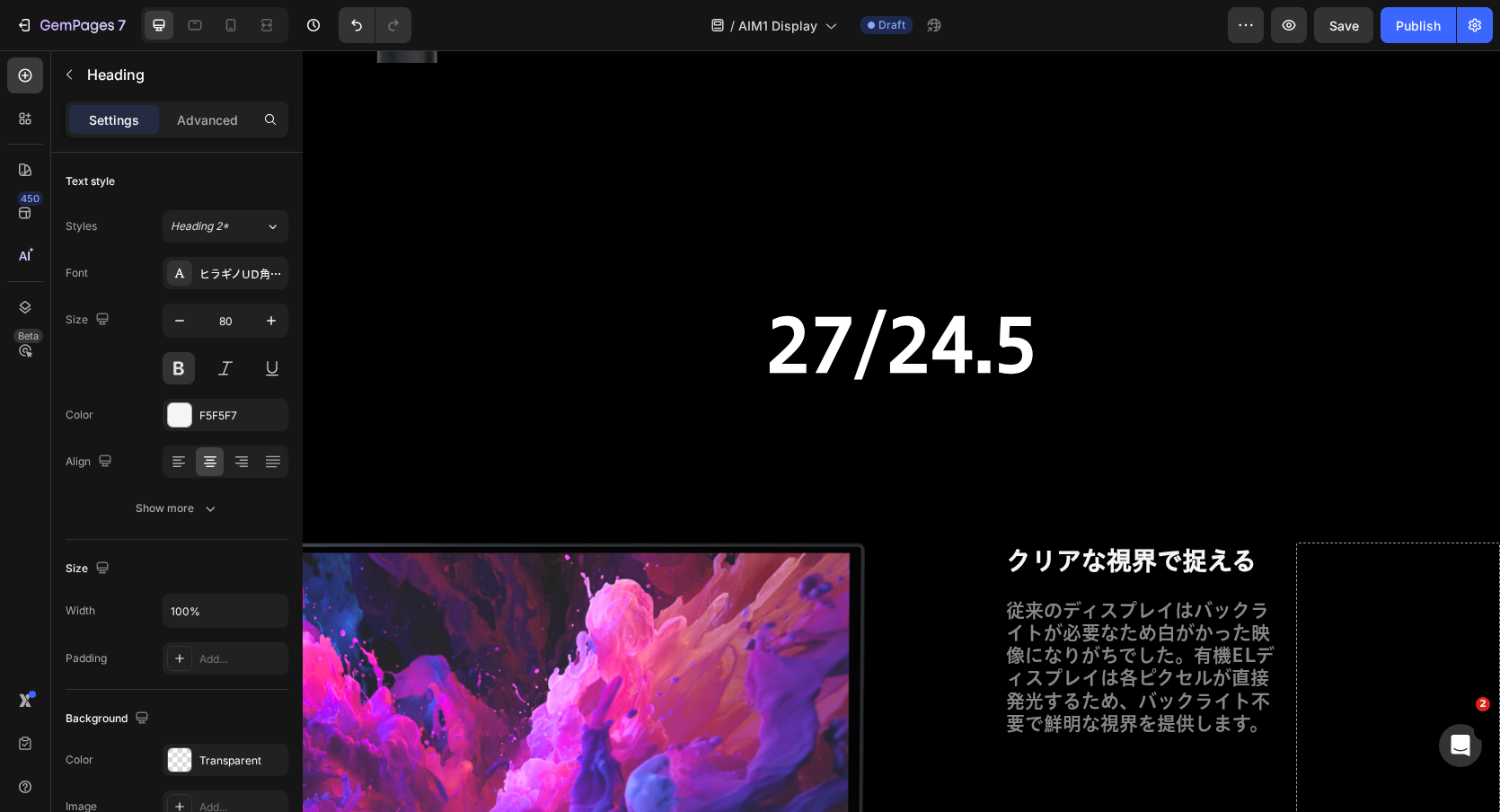
scroll to position [10509, 0]
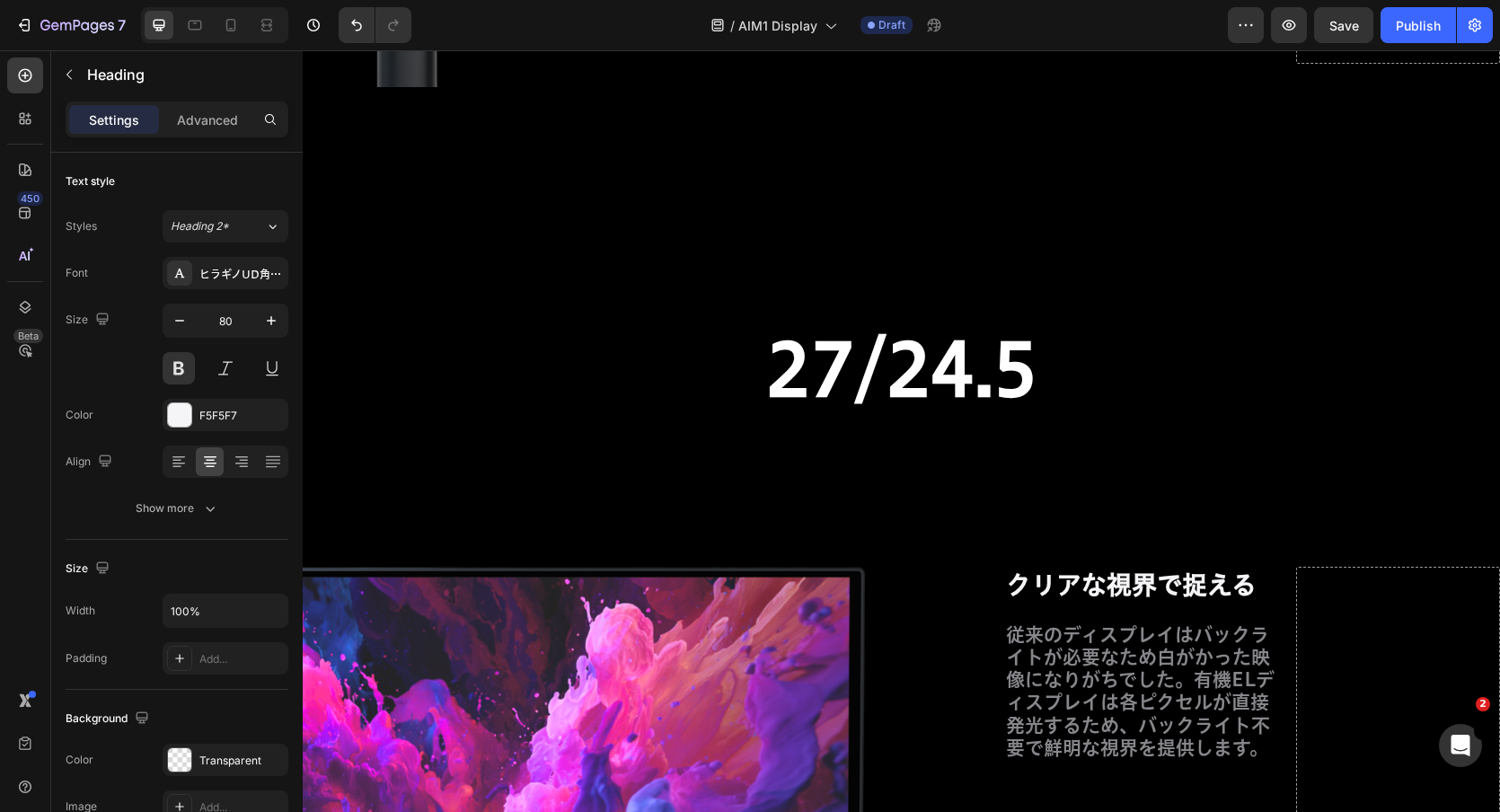
click at [814, 388] on strong "27/24.5" at bounding box center [902, 368] width 272 height 72
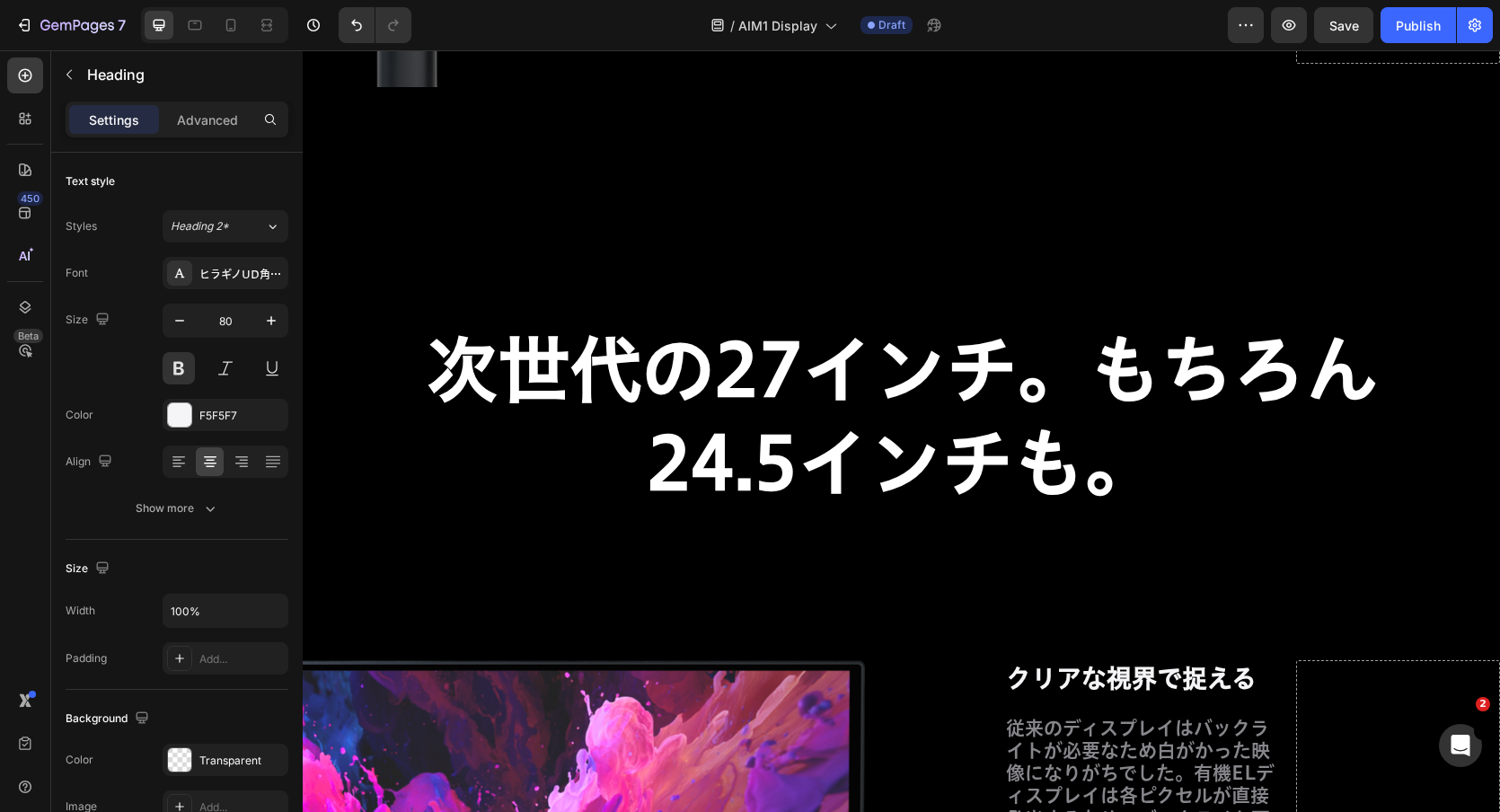
click at [1109, 327] on p "次世代の27インチ。もちろん24.5インチも。" at bounding box center [901, 415] width 1074 height 187
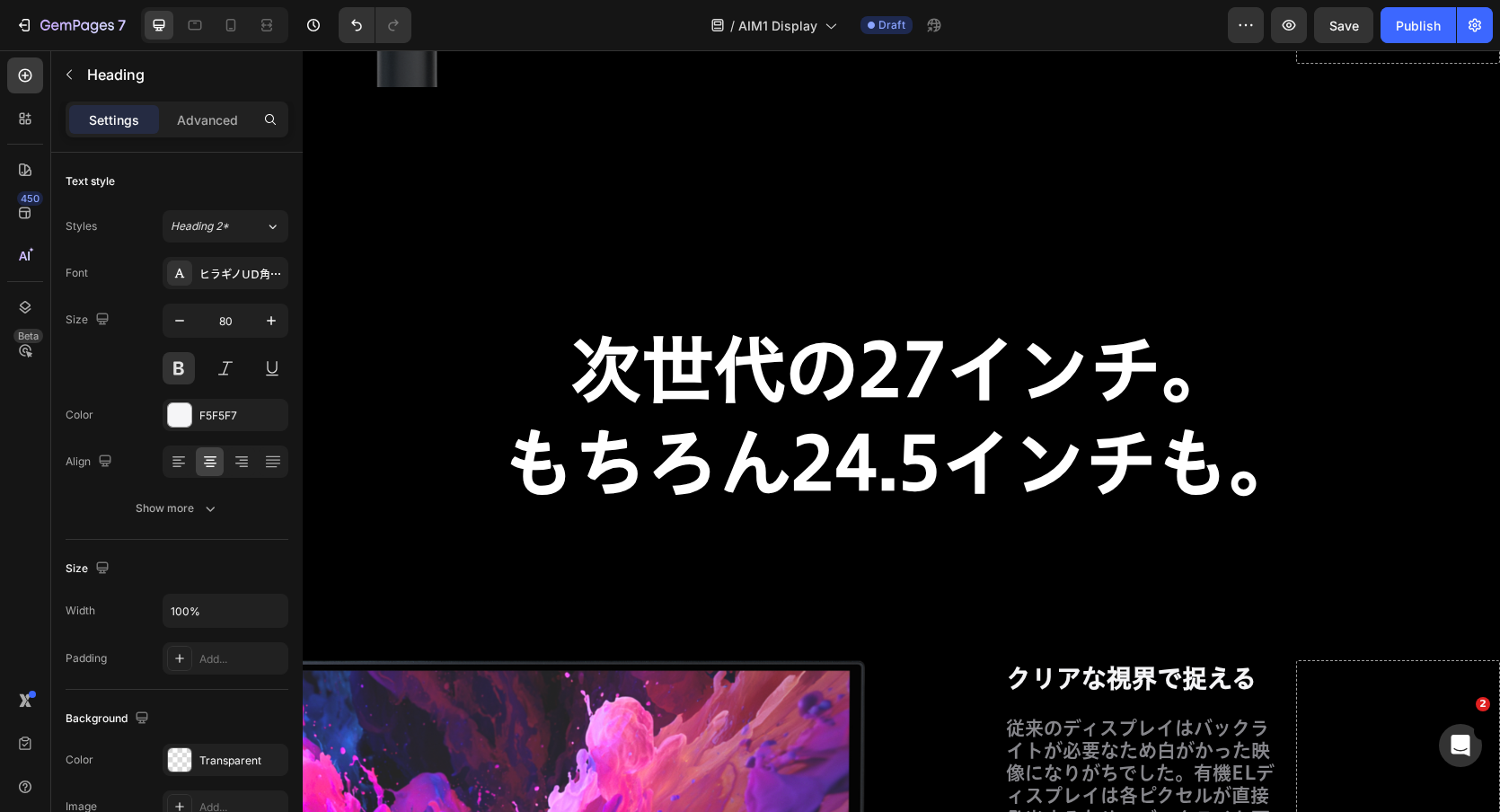
click at [1152, 336] on strong "次世代の27インチ。" at bounding box center [901, 368] width 663 height 72
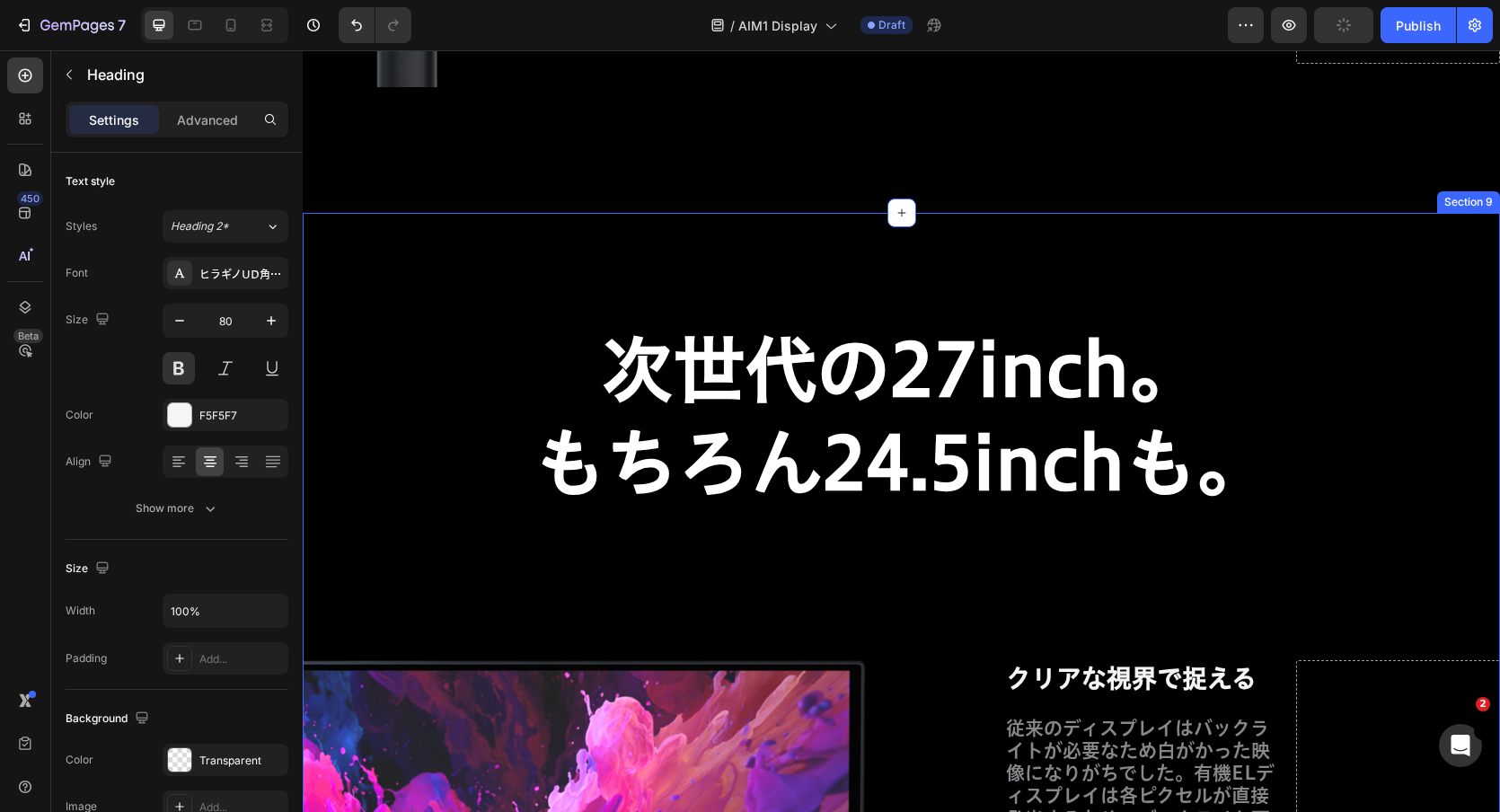
click at [1379, 243] on div "次世代の27inch。 もちろん24.5inchも。 Heading Row Image Row クリアな視界で捉える Heading 従来のディスプレイはバ…" at bounding box center [901, 826] width 1198 height 1226
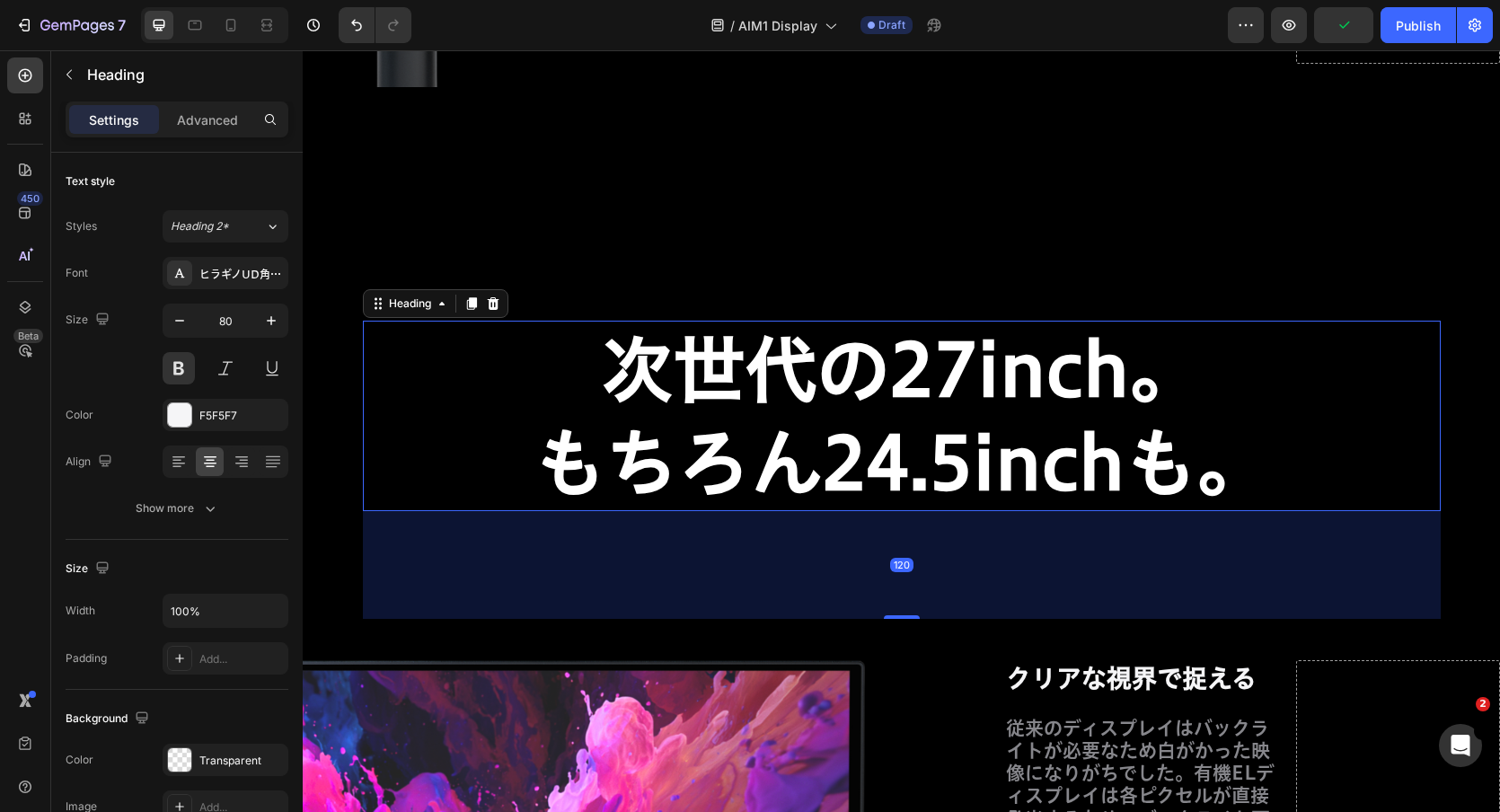
click at [1278, 401] on p "⁠⁠⁠⁠⁠⁠⁠ 次世代の27inch。 もちろん24.5inchも。" at bounding box center [901, 415] width 1074 height 187
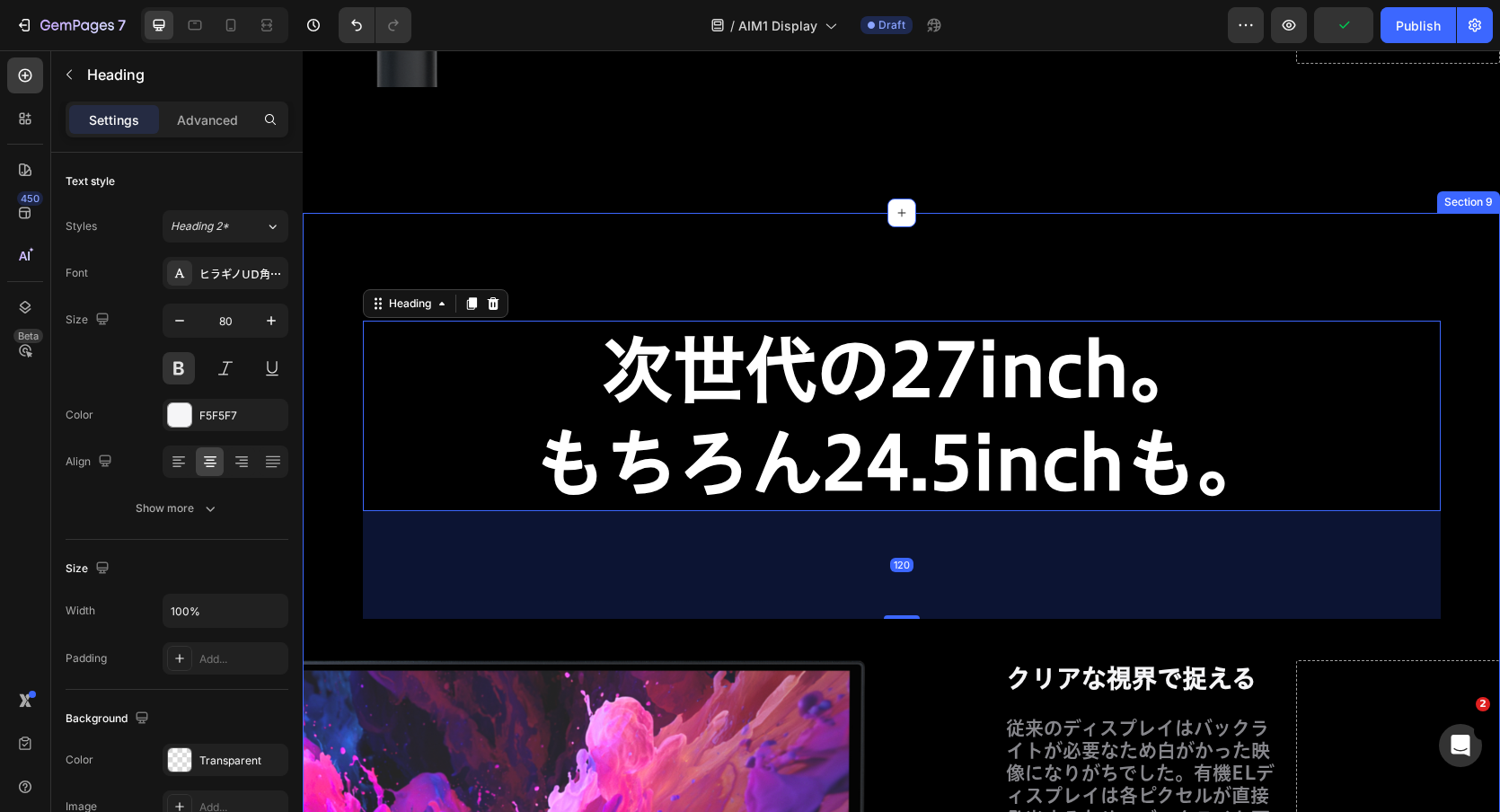
click at [1309, 235] on div "⁠⁠⁠⁠⁠⁠⁠ 次世代の27inch。 もちろん24.5inchも。 Heading 120 Row Image Row クリアな視界で捉える Heading…" at bounding box center [901, 826] width 1198 height 1226
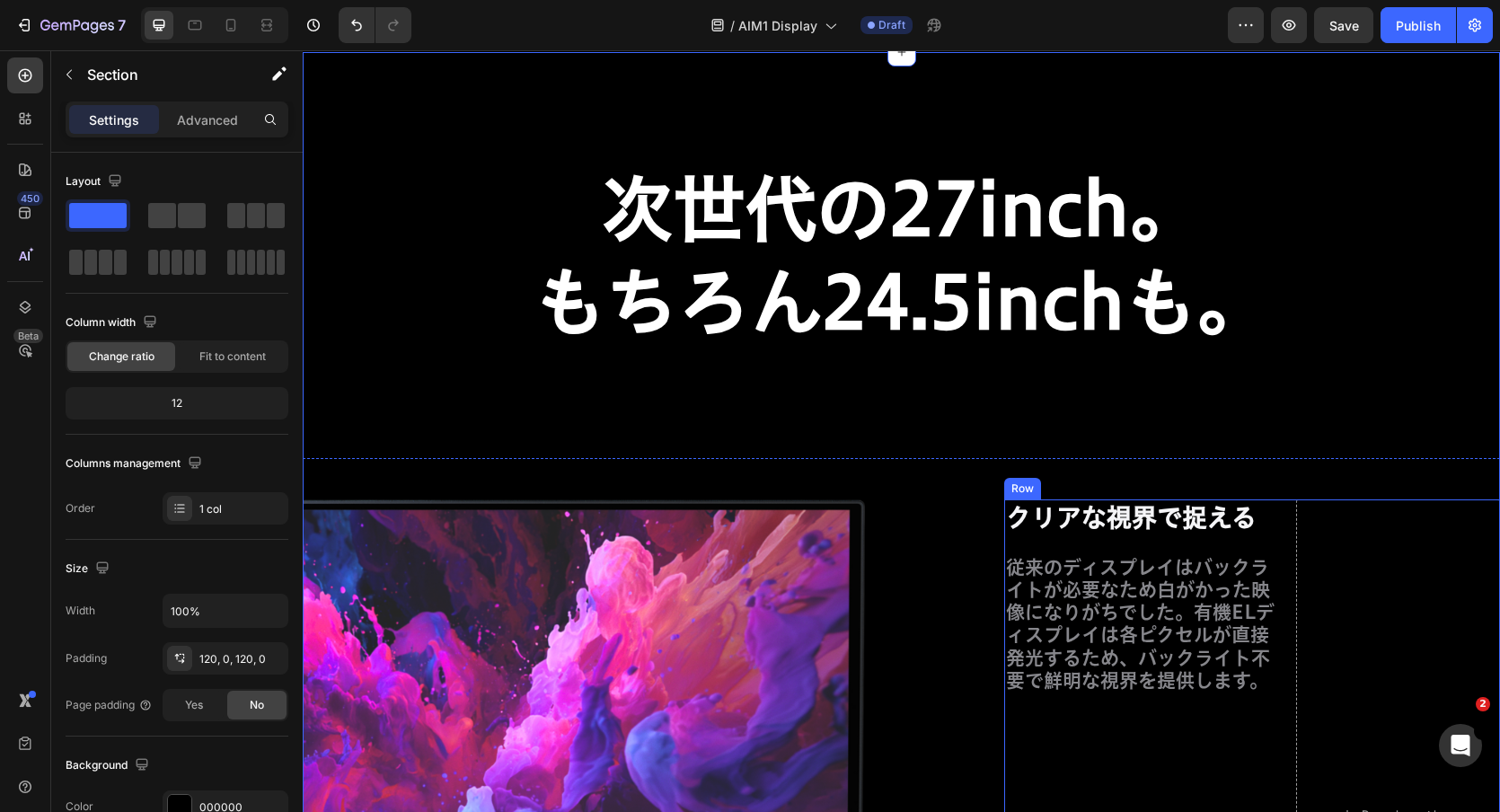
scroll to position [10653, 0]
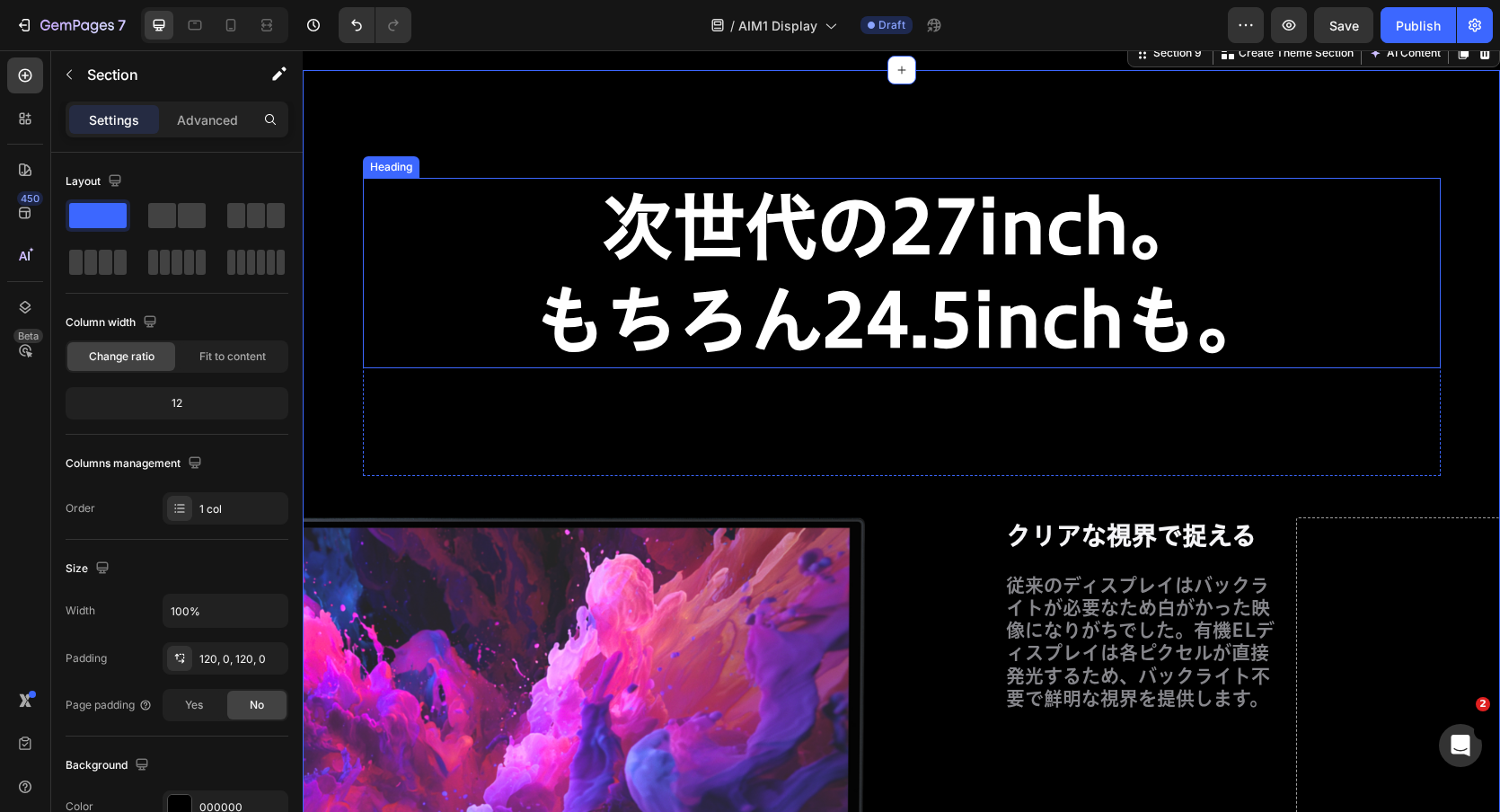
click at [833, 340] on strong "もちろん24.5inchも。" at bounding box center [902, 319] width 735 height 72
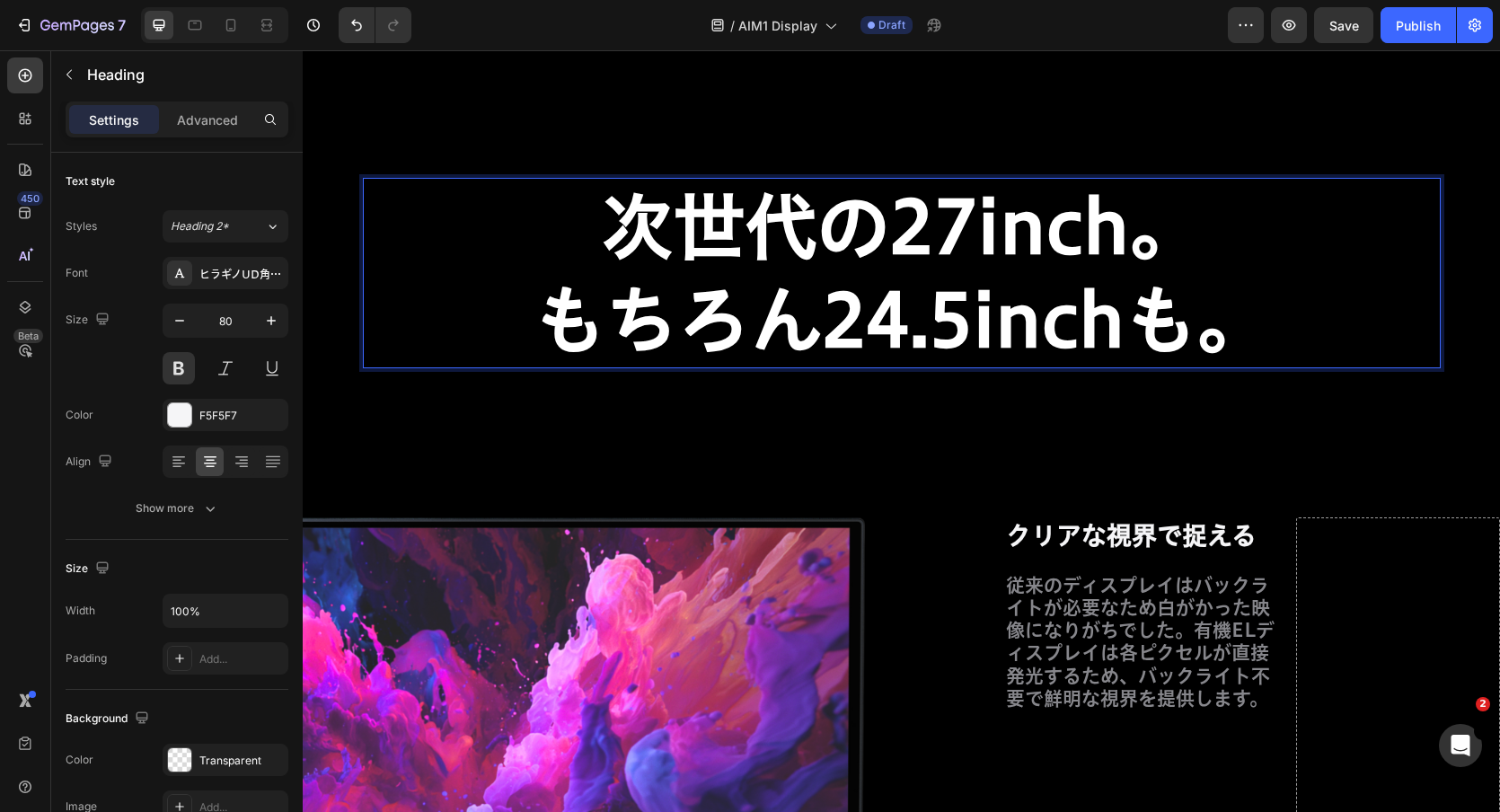
click at [819, 340] on strong "もちろん24.5inchも。" at bounding box center [902, 319] width 735 height 72
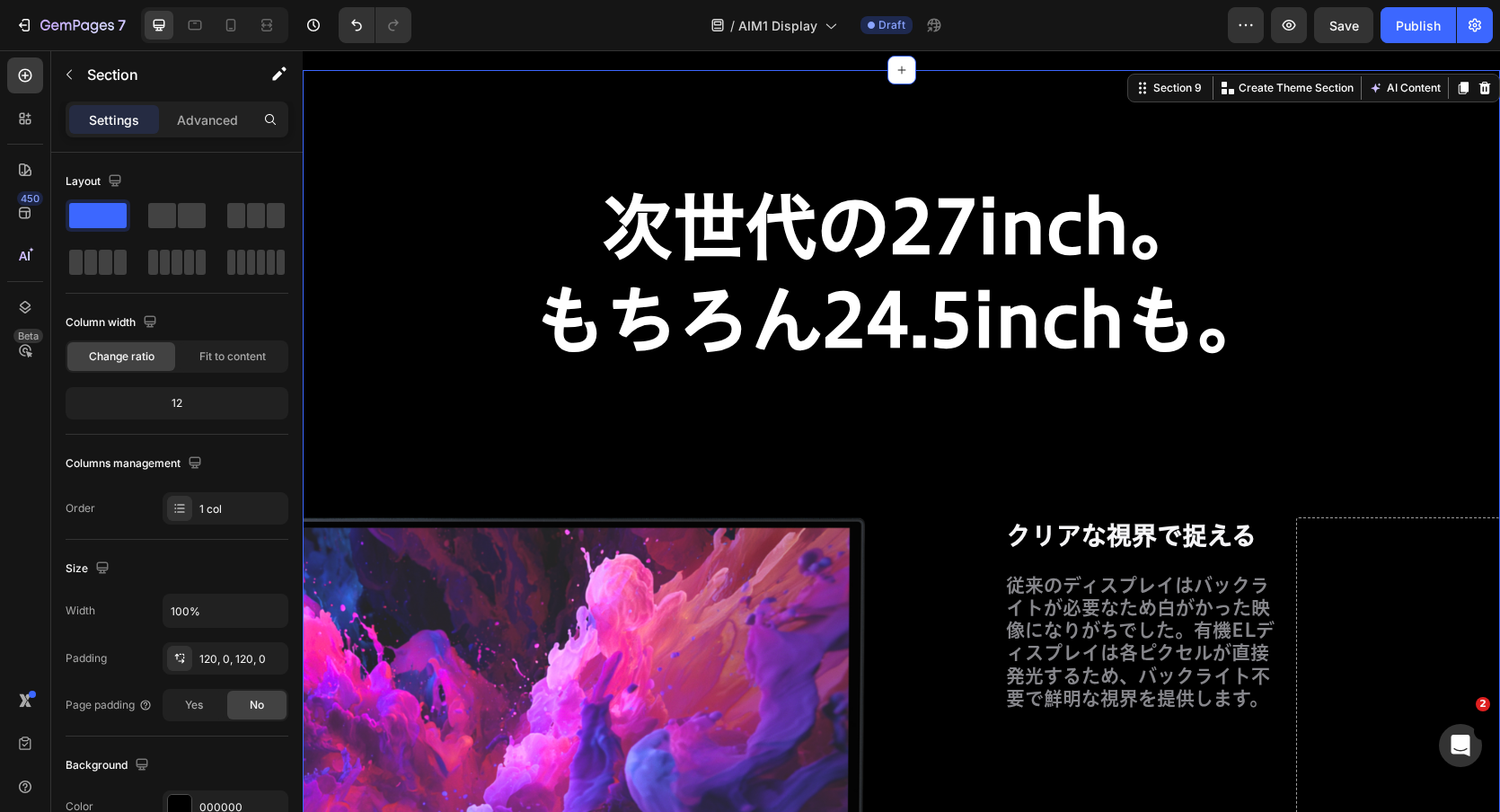
click at [948, 155] on div "⁠⁠⁠⁠⁠⁠⁠ 次世代の27inch。 もちろん24.5inchも。 Heading Row Image Row クリアな視界で捉える Heading 従来の…" at bounding box center [901, 683] width 1198 height 1226
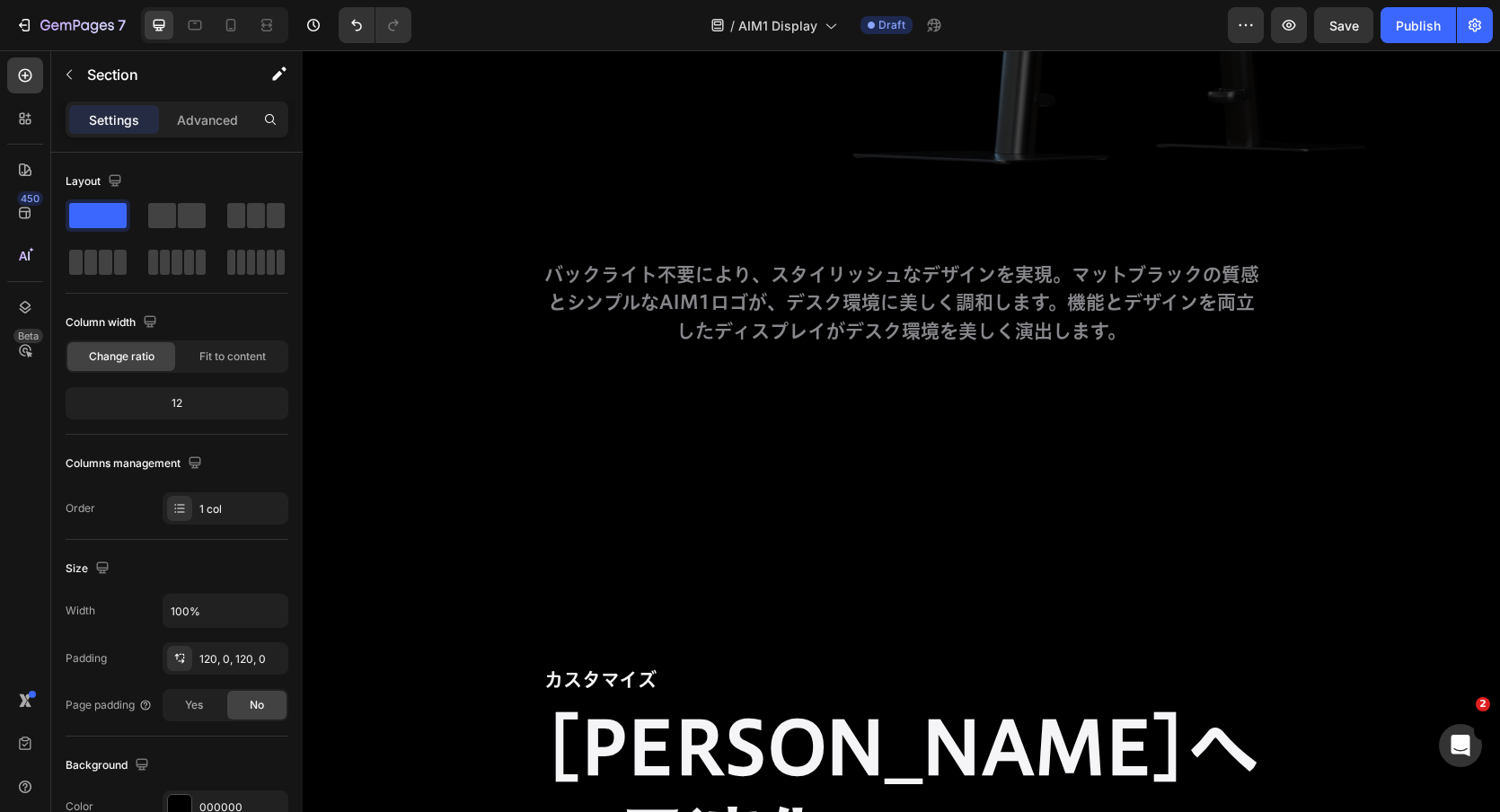
scroll to position [12823, 0]
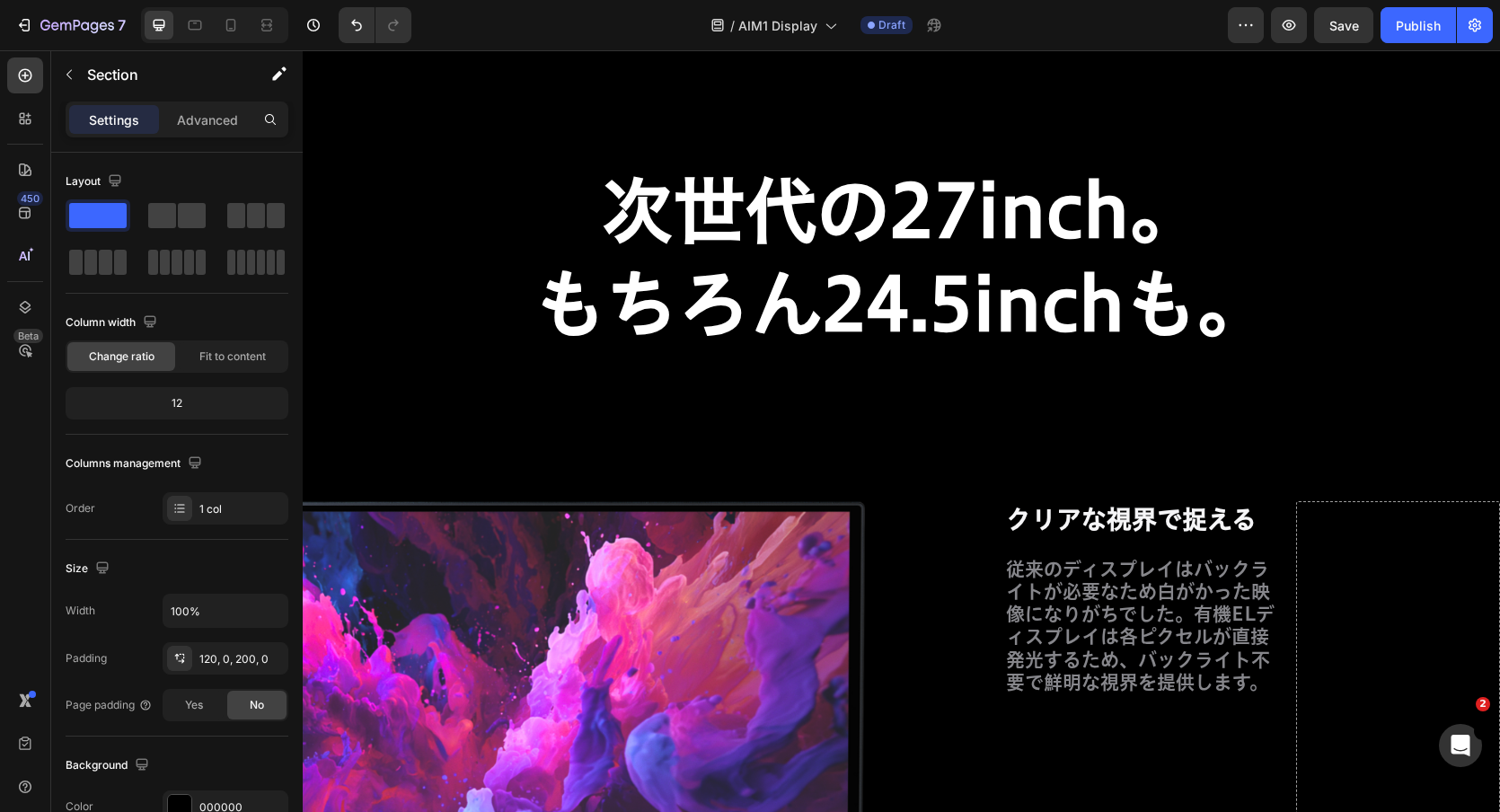
scroll to position [10626, 0]
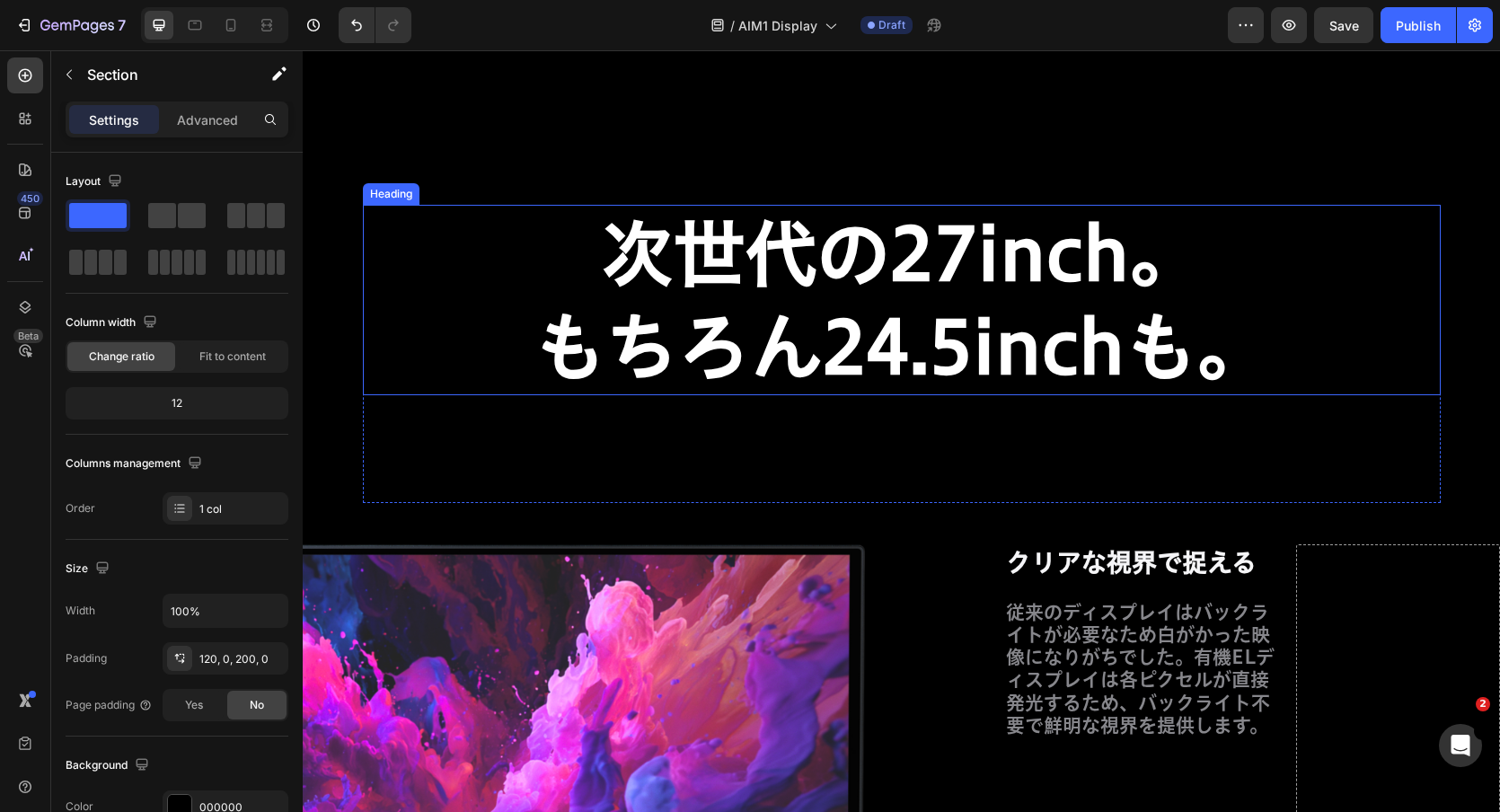
click at [406, 193] on div "Heading" at bounding box center [391, 193] width 50 height 16
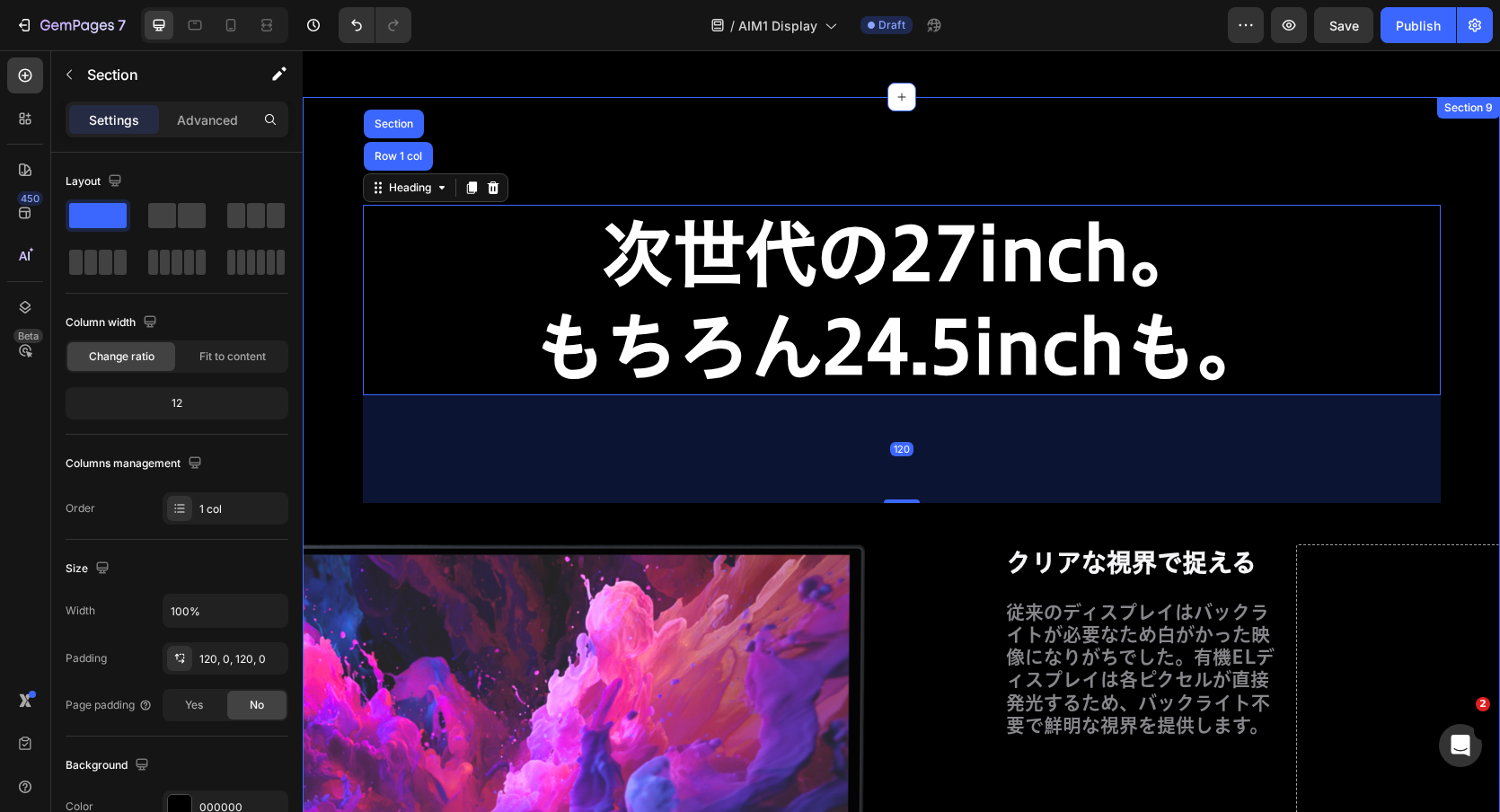
click at [346, 254] on div "次世代の27inch。 もちろん24.5inchも。 Heading Row 1 col Section 120 Row Image Row クリアな視界で捉…" at bounding box center [901, 710] width 1198 height 1010
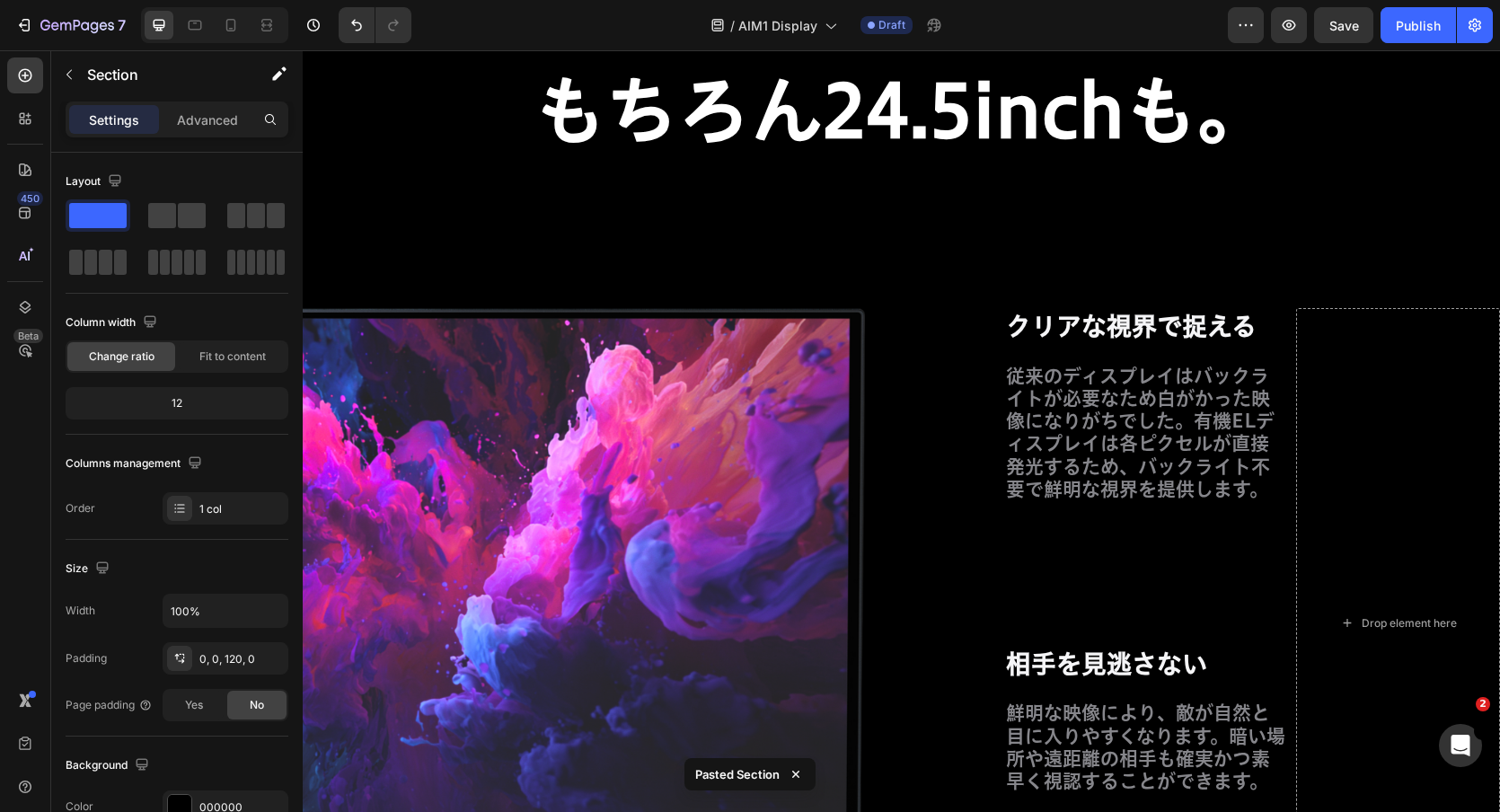
scroll to position [10662, 0]
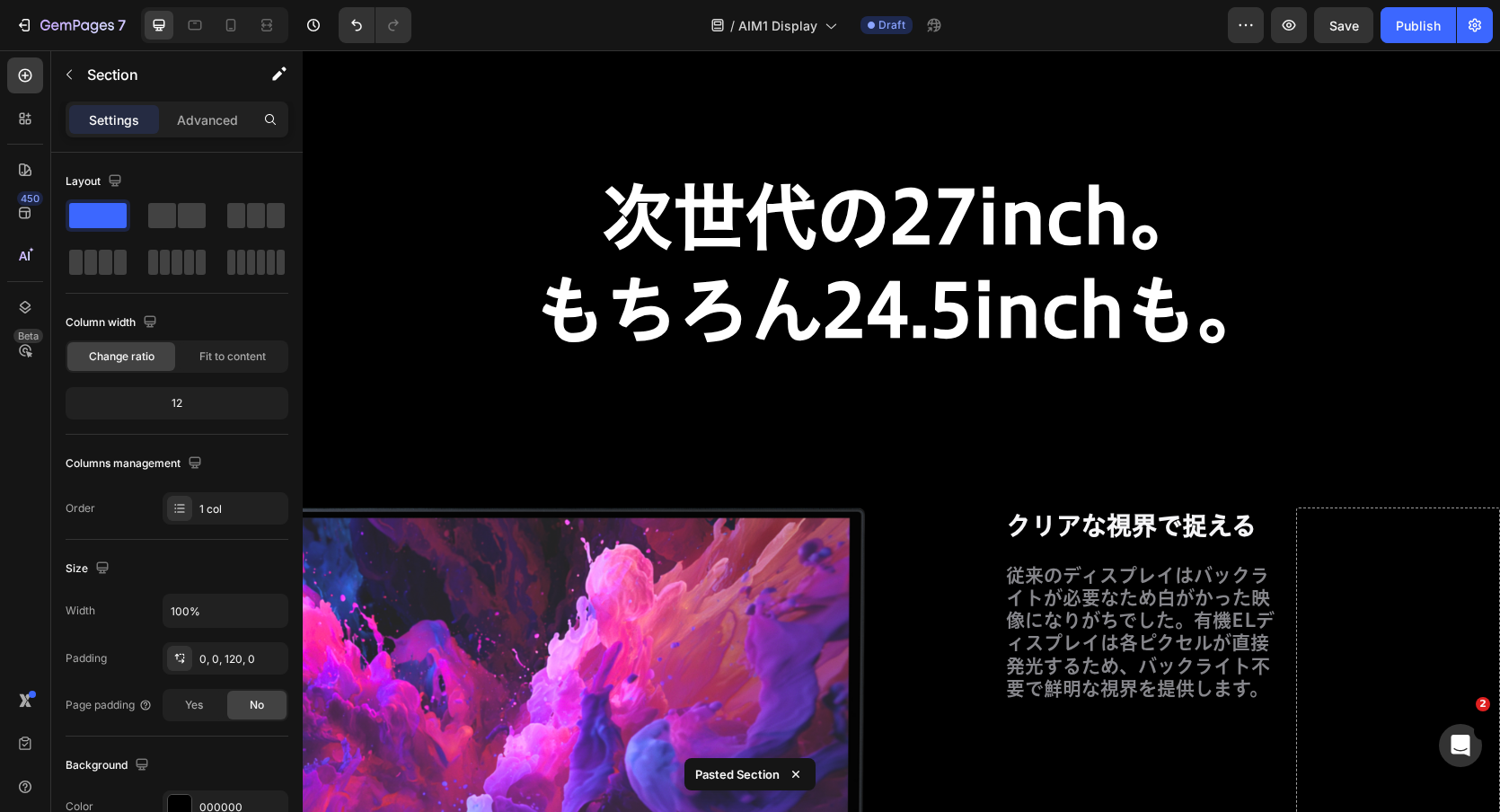
click at [1008, 251] on strong "次世代の27inch。" at bounding box center [901, 216] width 600 height 72
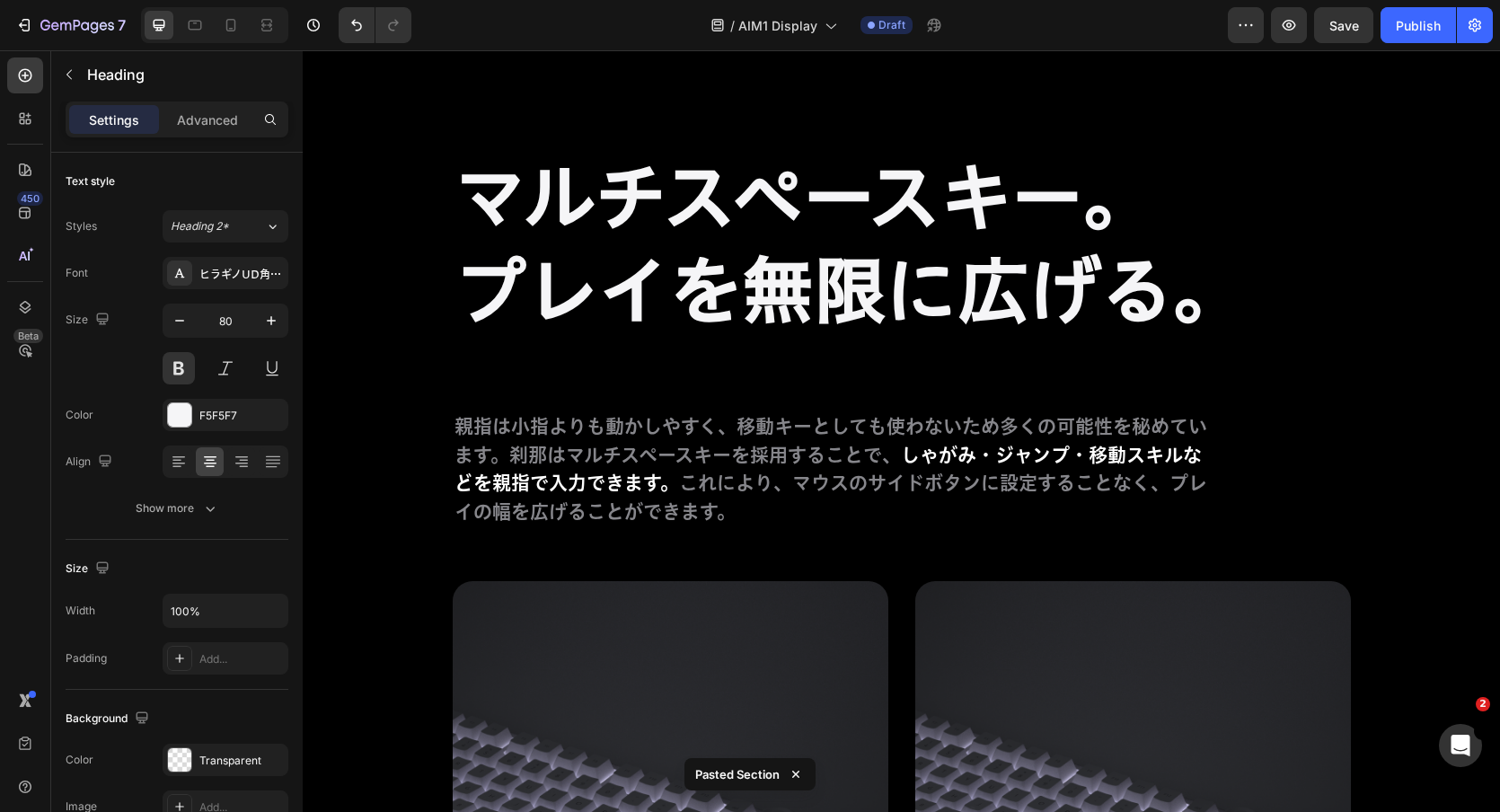
scroll to position [11883, 0]
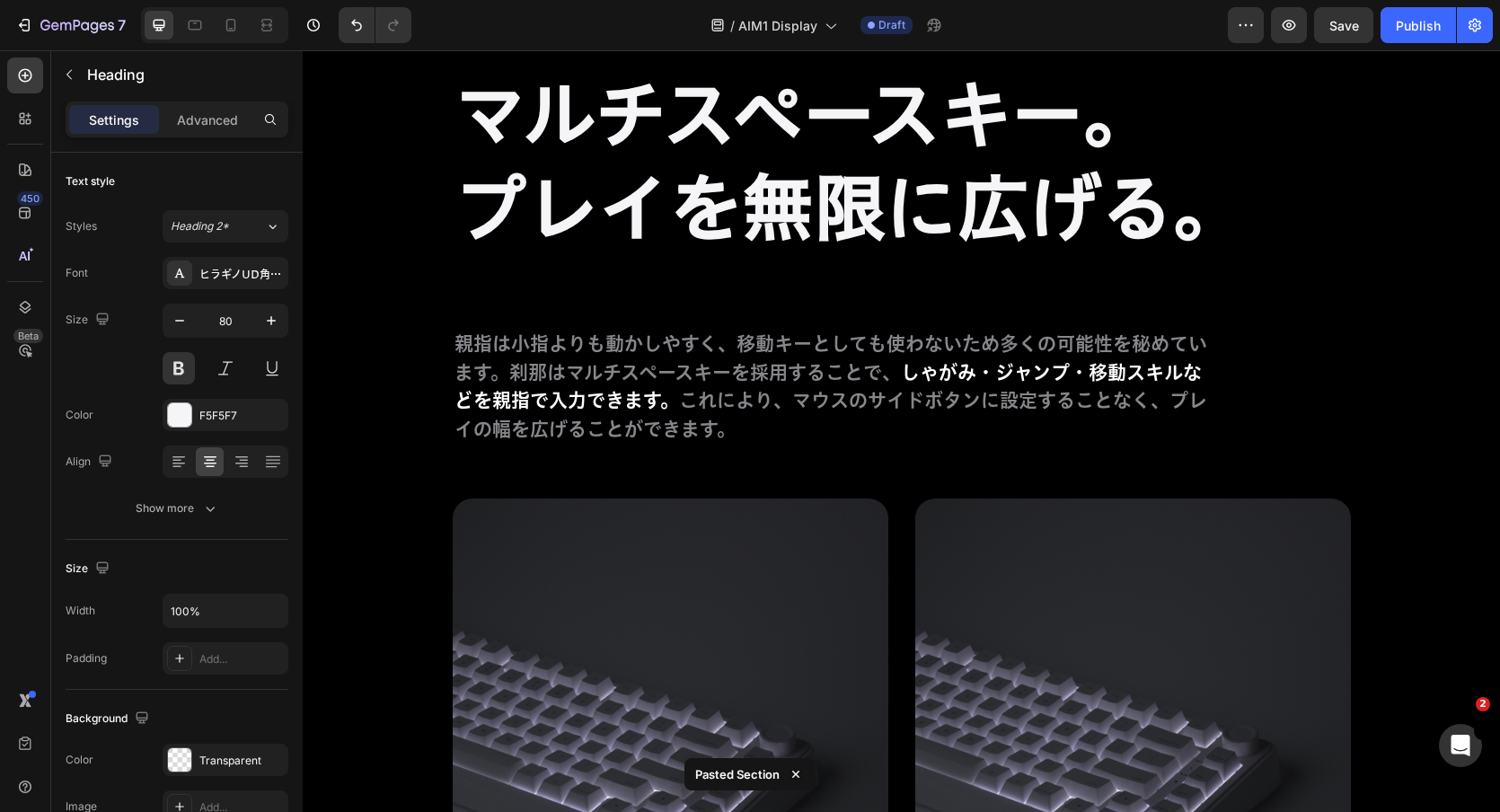
click at [960, 181] on h2 "マルチスペースキー。 プレイを無限に広げる。" at bounding box center [856, 161] width 808 height 190
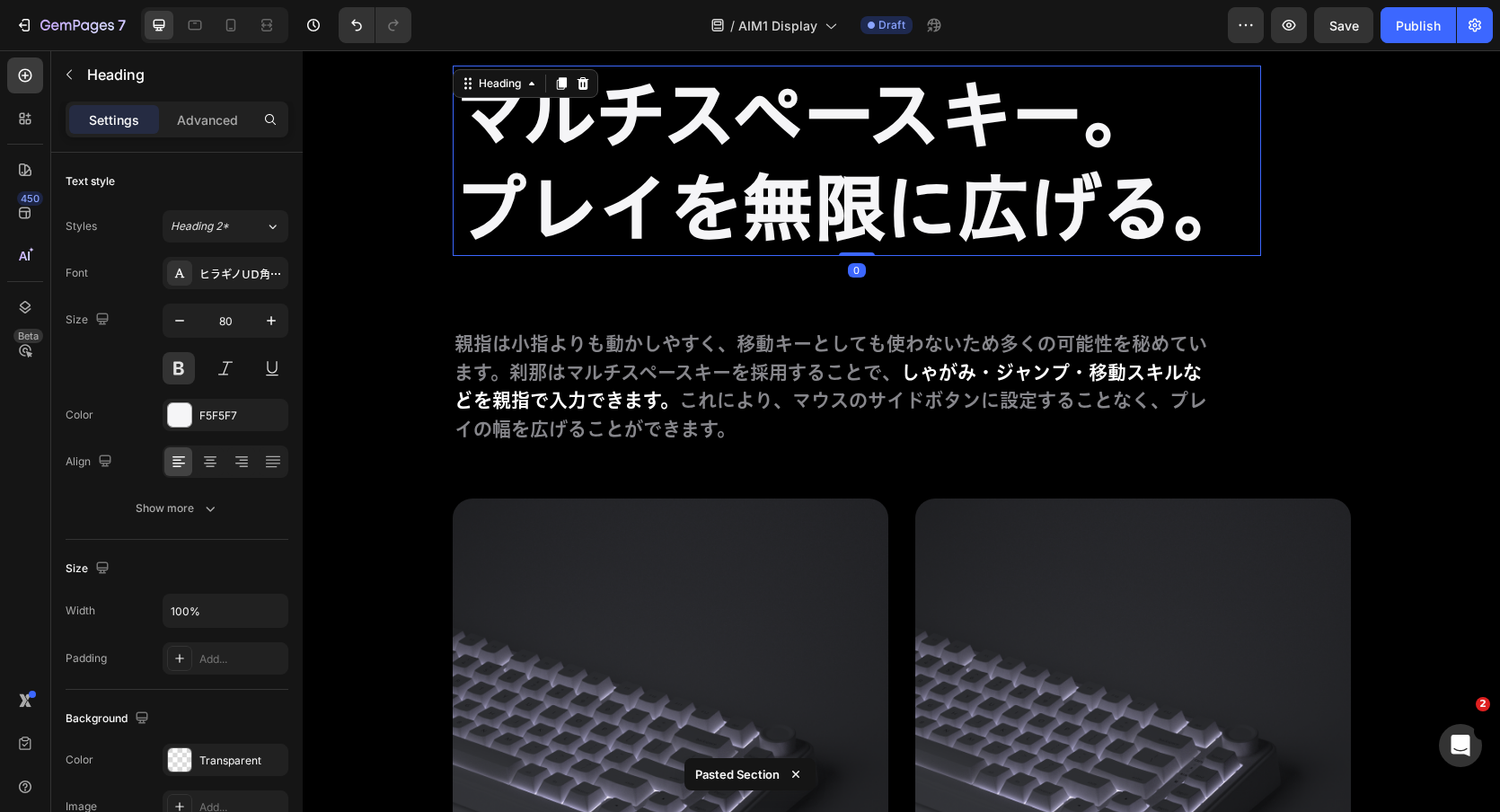
click at [960, 181] on h2 "マルチスペースキー。 プレイを無限に広げる。" at bounding box center [856, 161] width 808 height 190
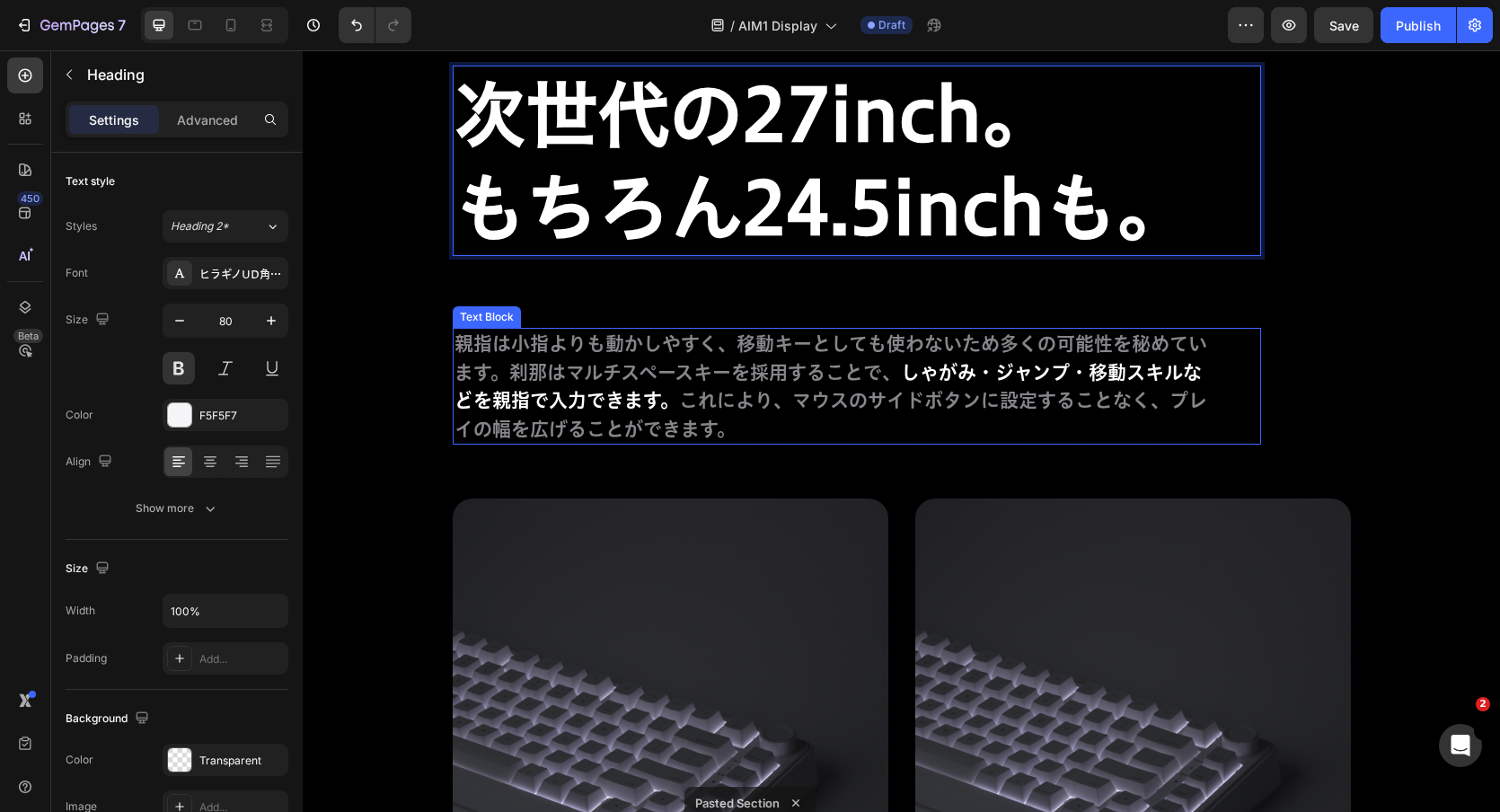
click at [1172, 331] on p "親指は小指よりも動かしやすく、移動キーとしても使わないため多くの可能性を秘めています。刹那はマルチスペースキーを採用することで、 しゃがみ・ジャンプ・移動スキ…" at bounding box center [834, 386] width 760 height 113
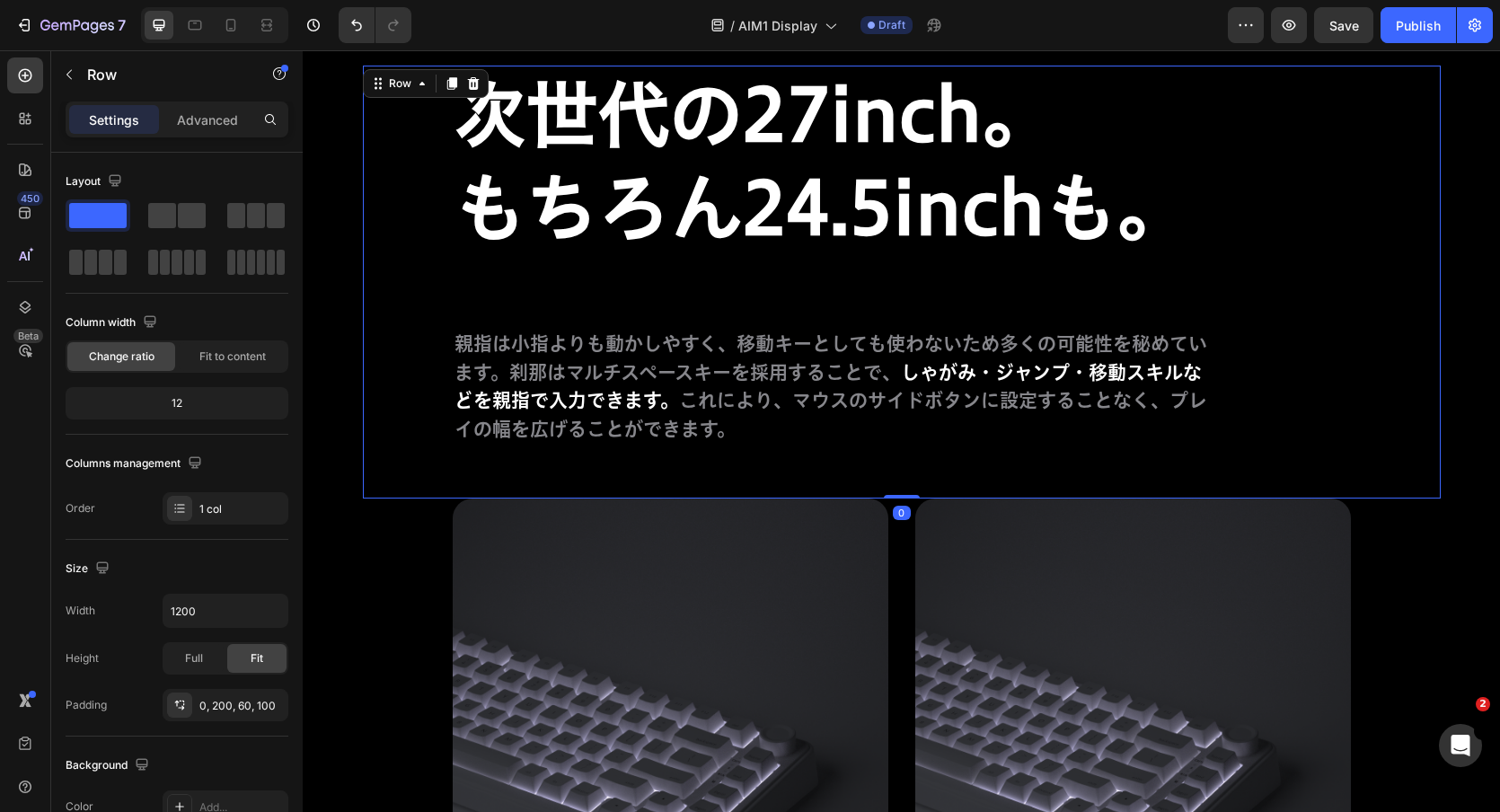
click at [1321, 185] on div "⁠⁠⁠⁠⁠⁠⁠ 次世代の27inch。 もちろん24.5inchも。 Heading 親指は小指よりも動かしやすく、移動キーとしても使わないため多くの可能性を…" at bounding box center [901, 282] width 1078 height 433
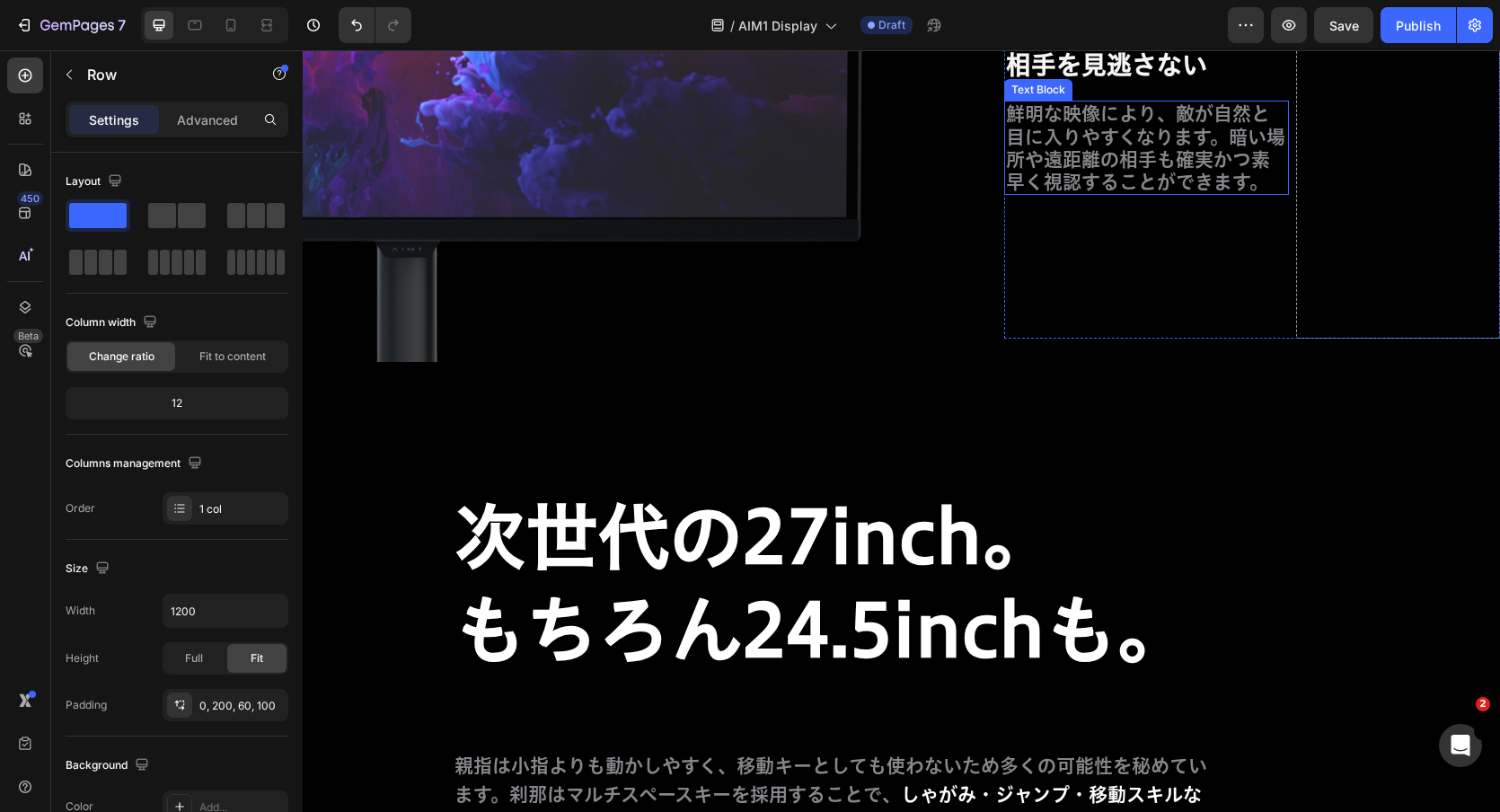
scroll to position [11533, 0]
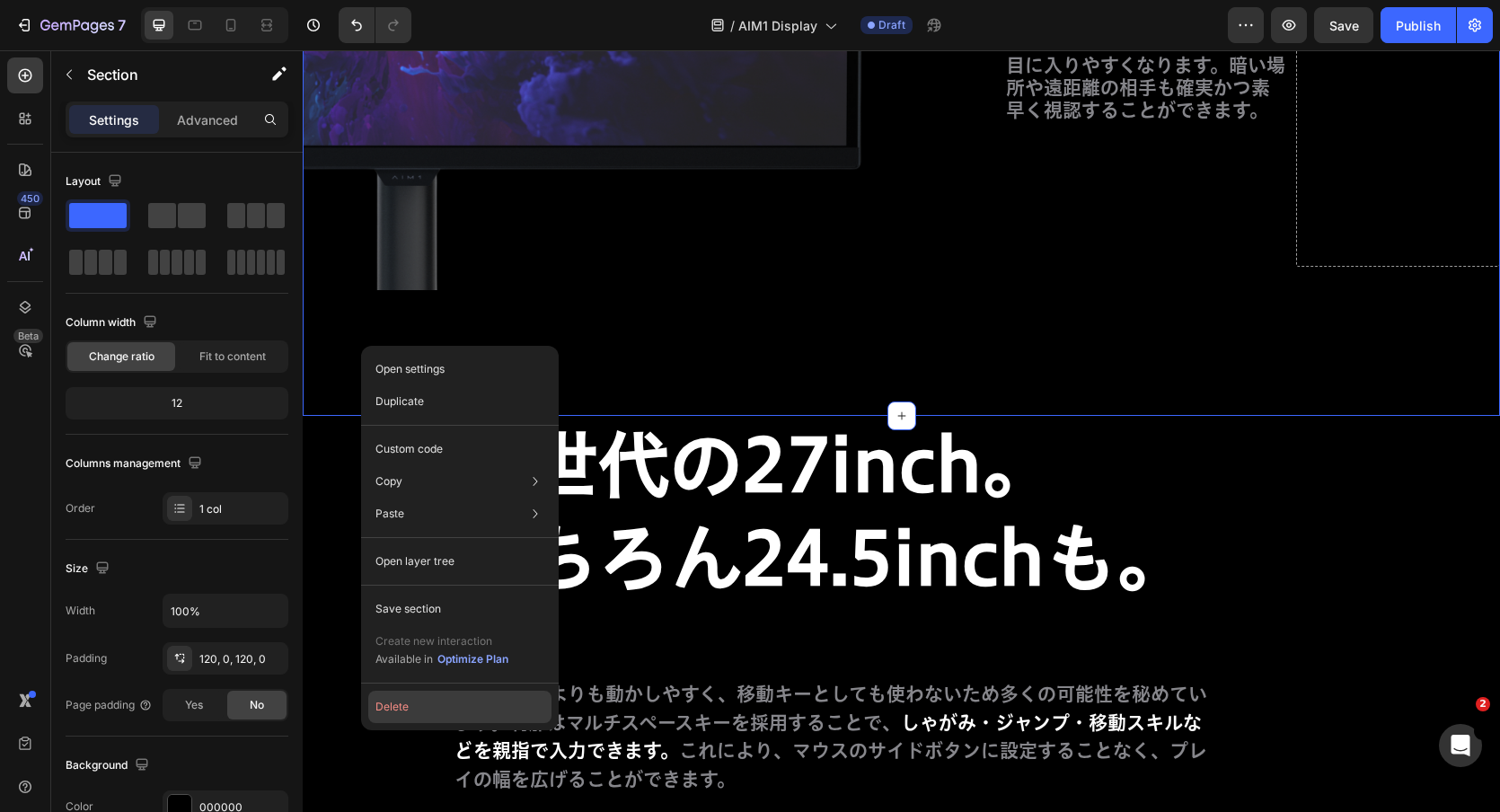
click at [401, 699] on button "Delete" at bounding box center [460, 707] width 184 height 33
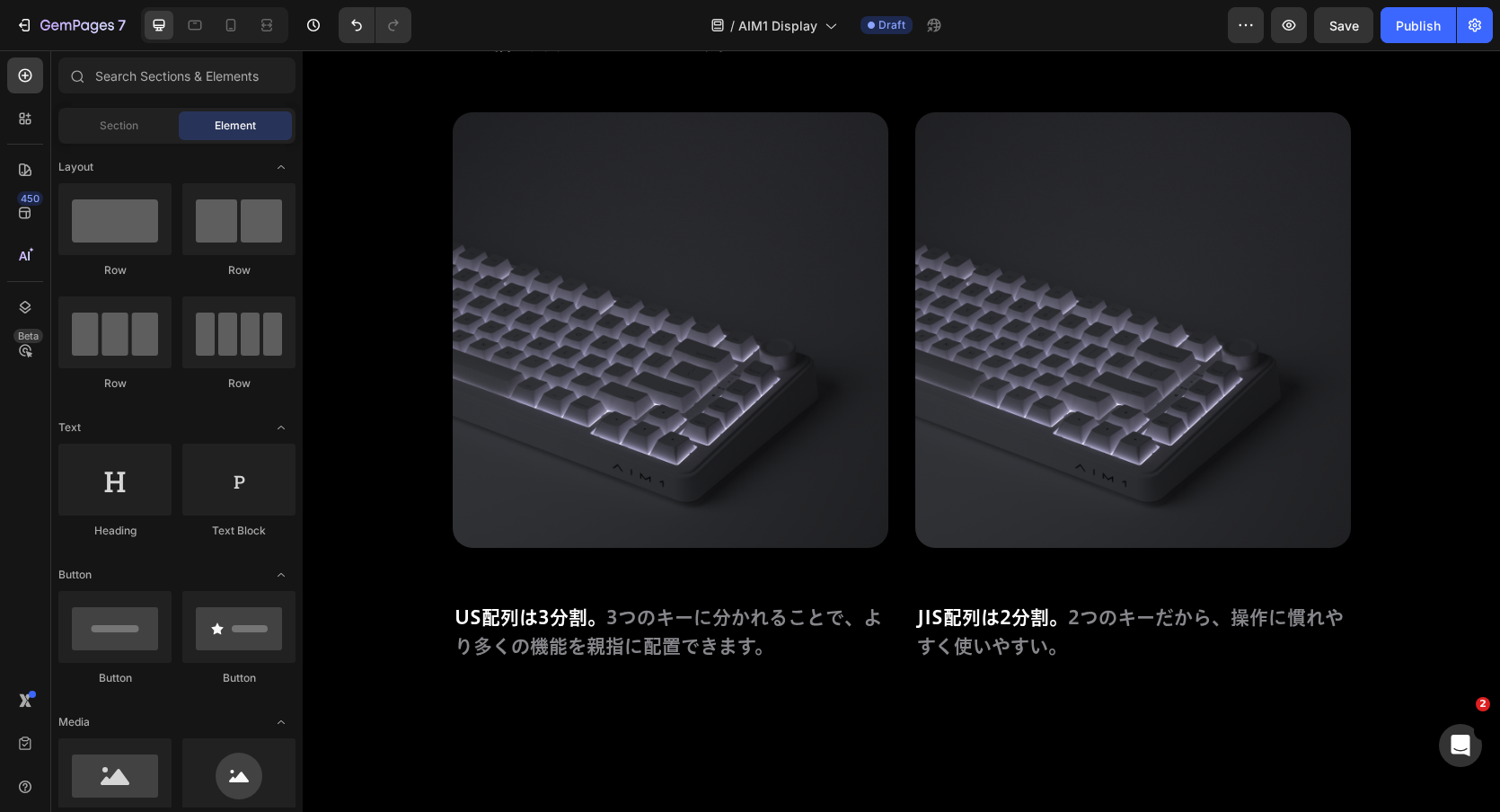
scroll to position [11099, 0]
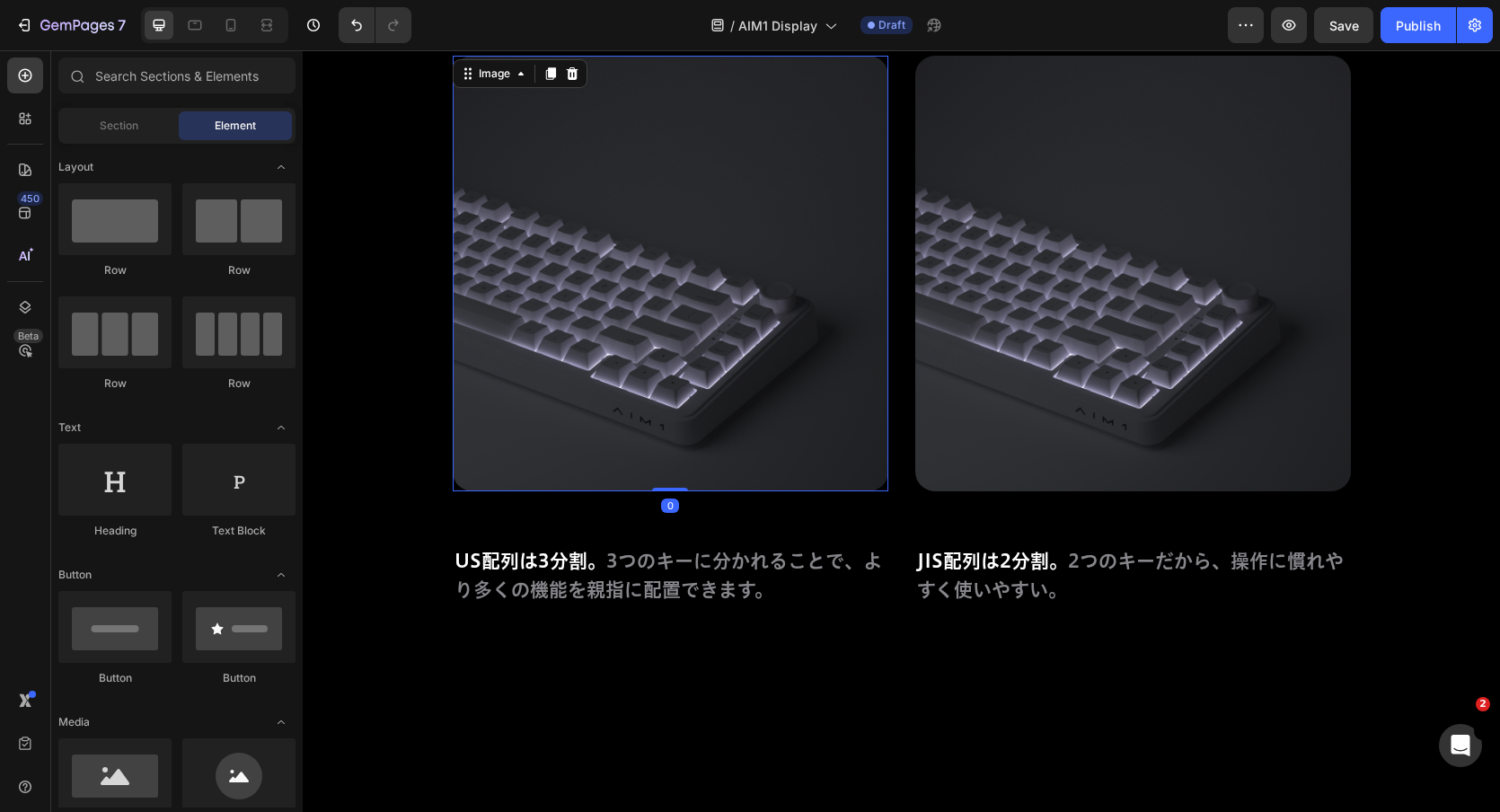
click at [620, 233] on img at bounding box center [670, 273] width 435 height 435
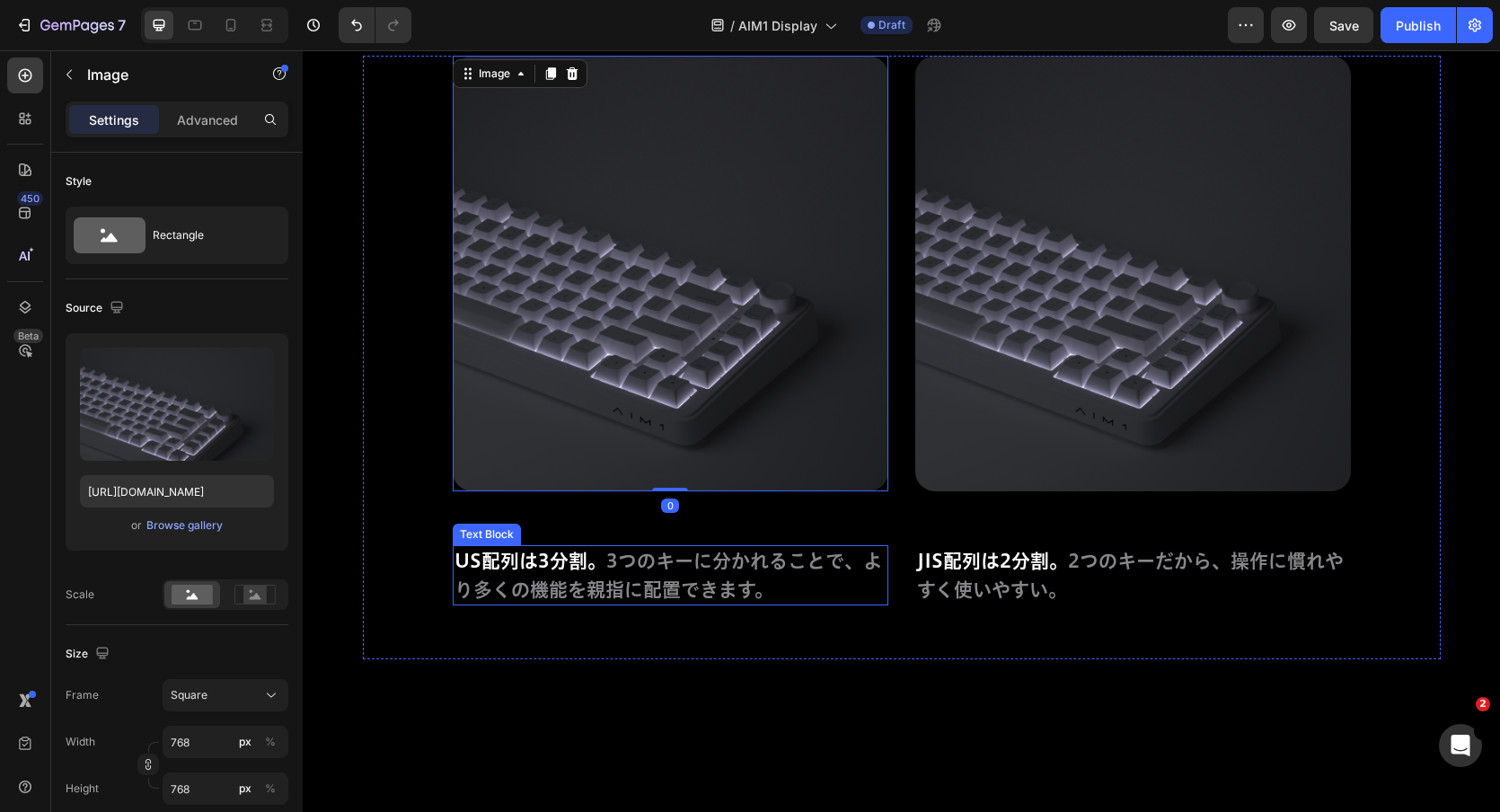
click at [520, 571] on p "US配列は3分割。 3つのキーに分かれることで、より多くの機能を親指に配置できます。" at bounding box center [671, 575] width 432 height 56
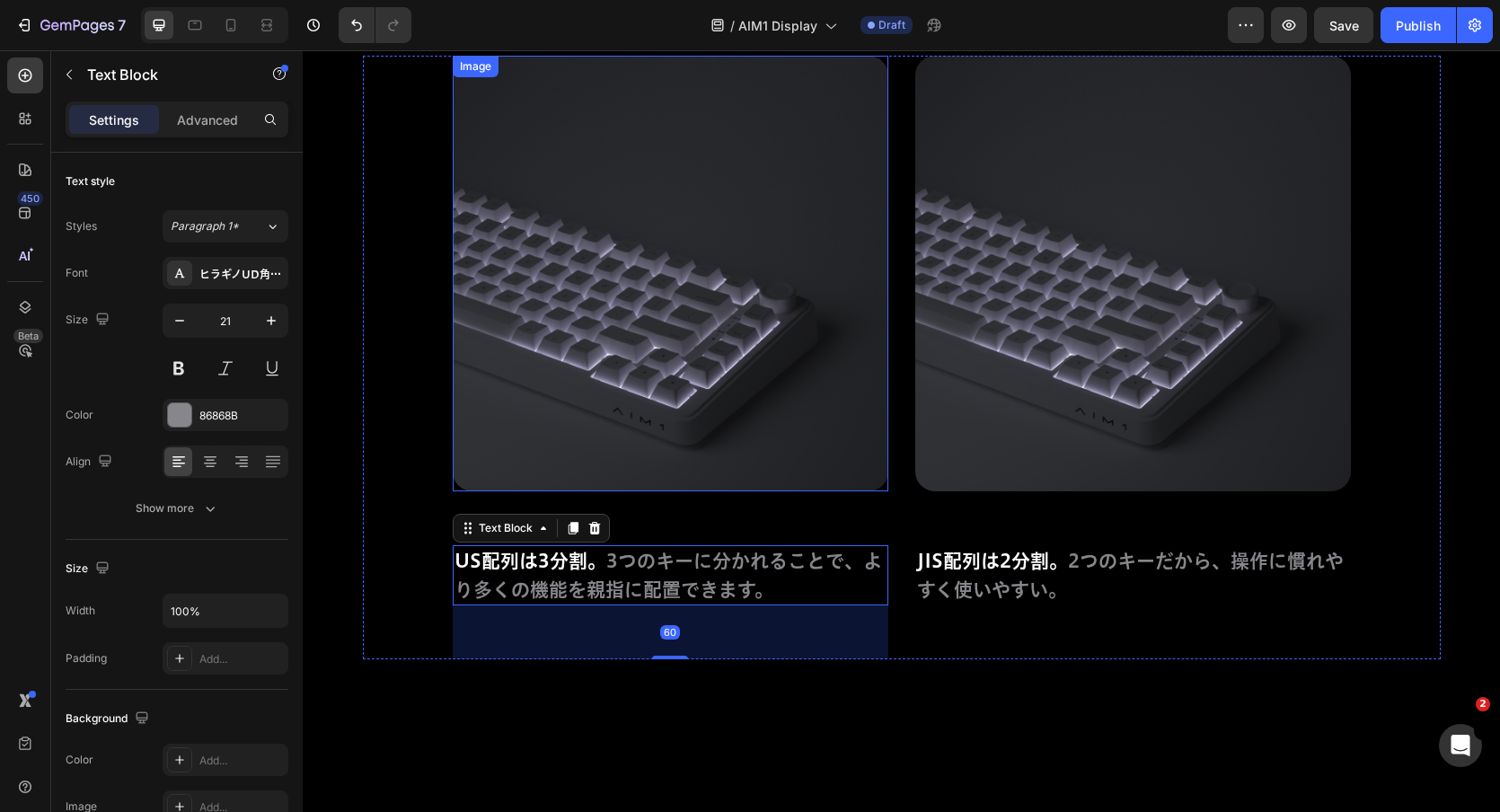
click at [737, 308] on img at bounding box center [670, 273] width 435 height 435
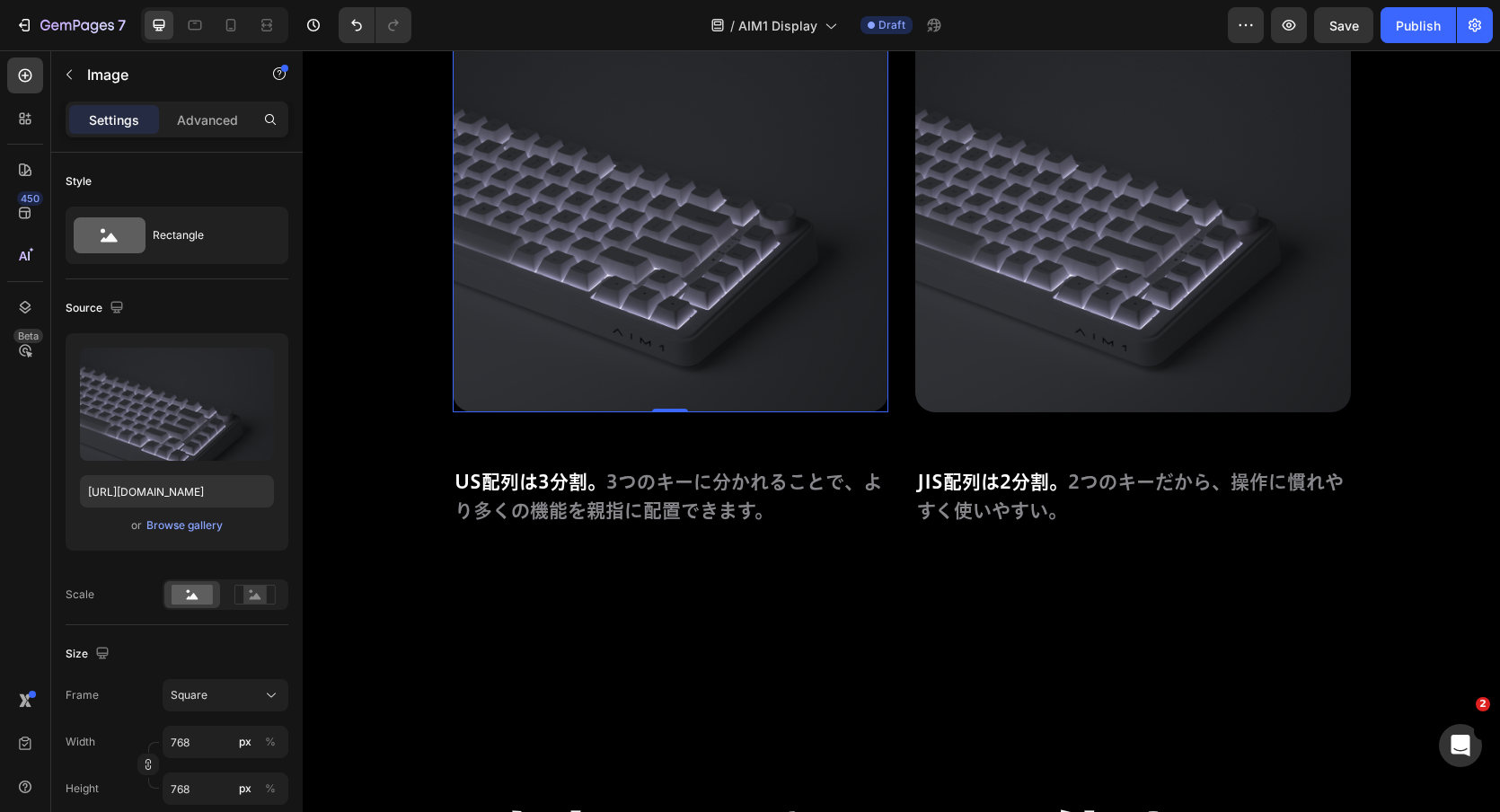
scroll to position [11176, 0]
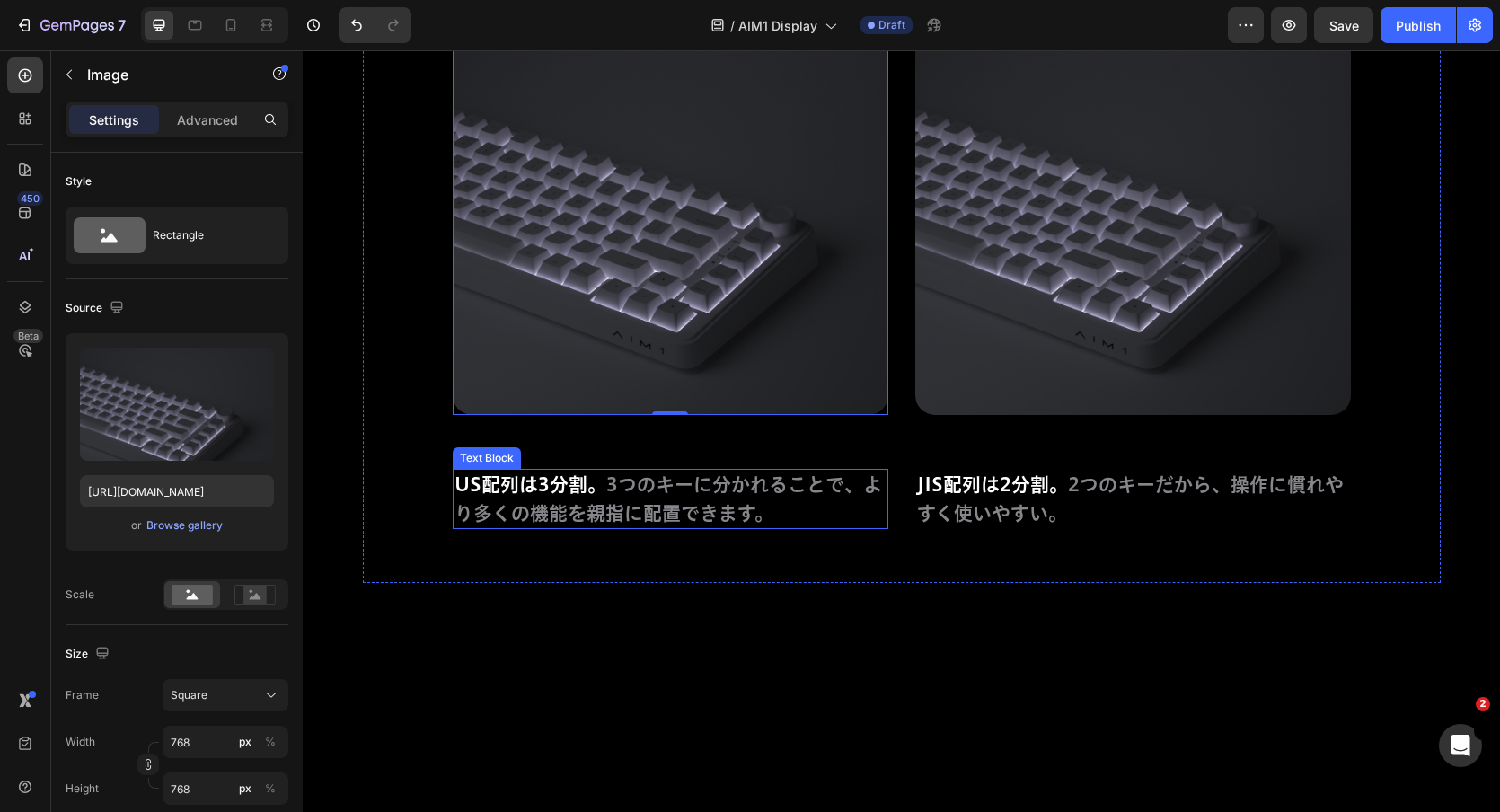
click at [518, 493] on span "US配列は3分割。" at bounding box center [530, 485] width 152 height 19
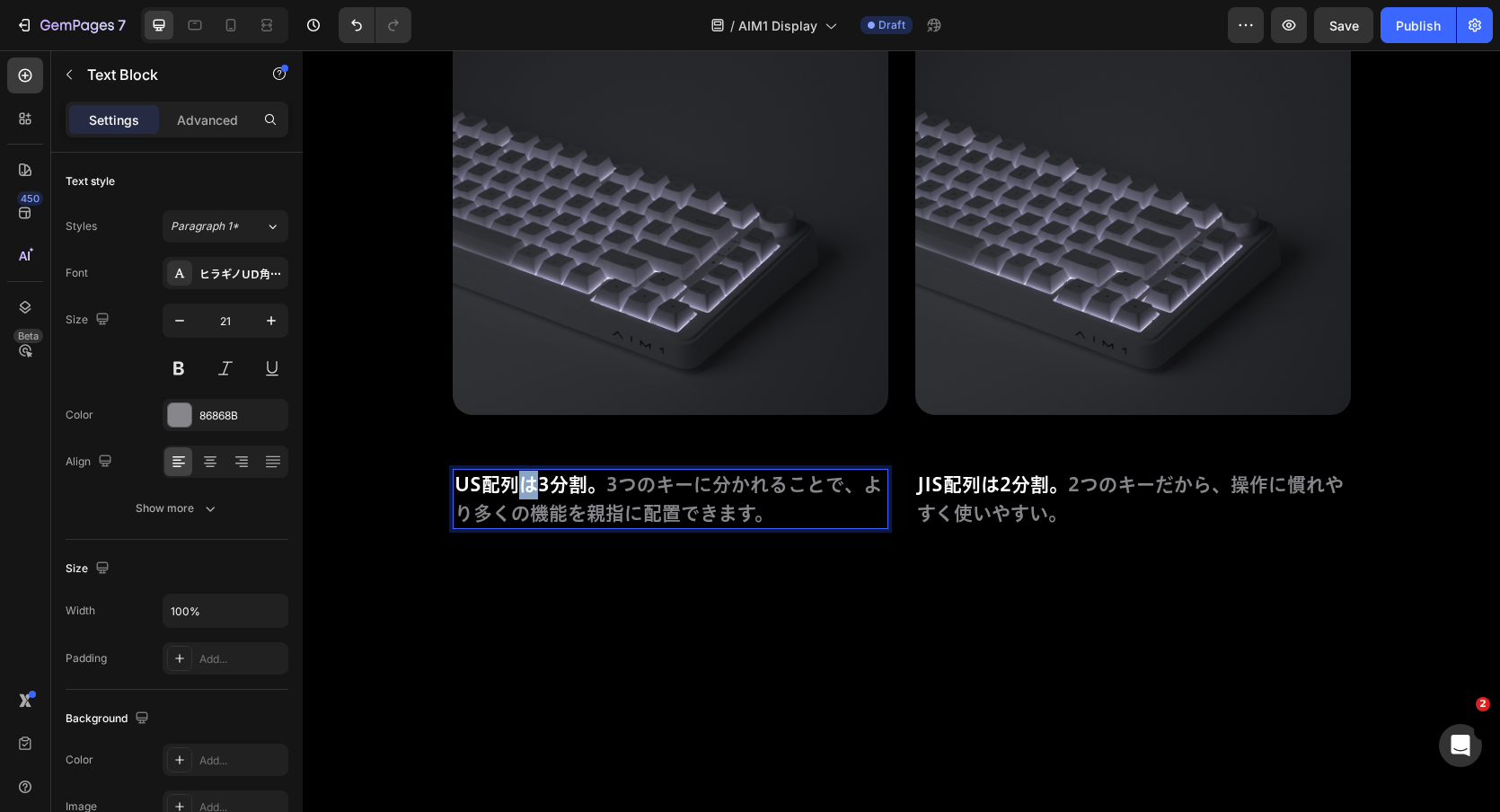
click at [518, 493] on span "US配列は3分割。" at bounding box center [530, 485] width 152 height 19
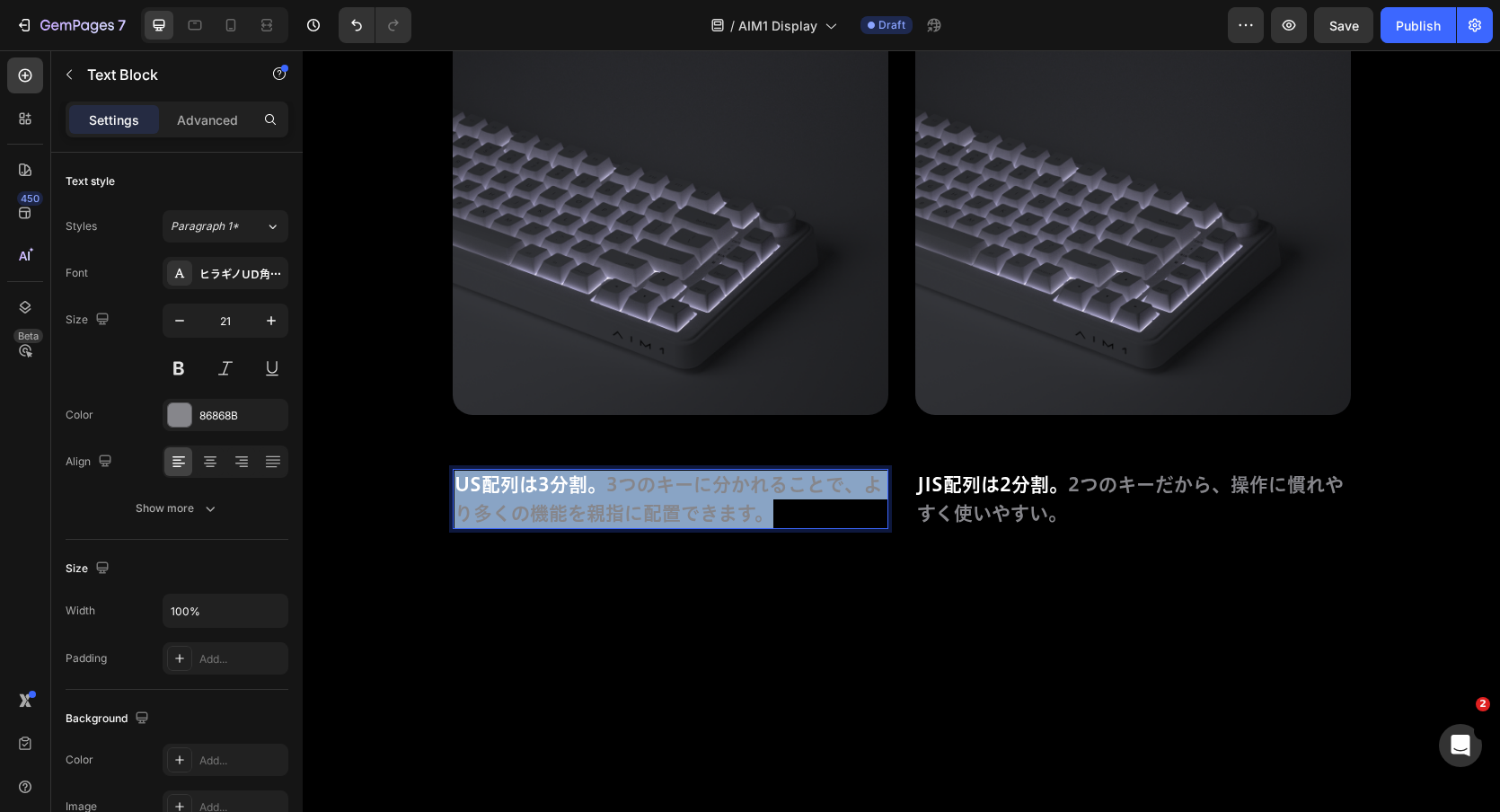
click at [517, 492] on span "US配列は3分割。" at bounding box center [530, 485] width 152 height 19
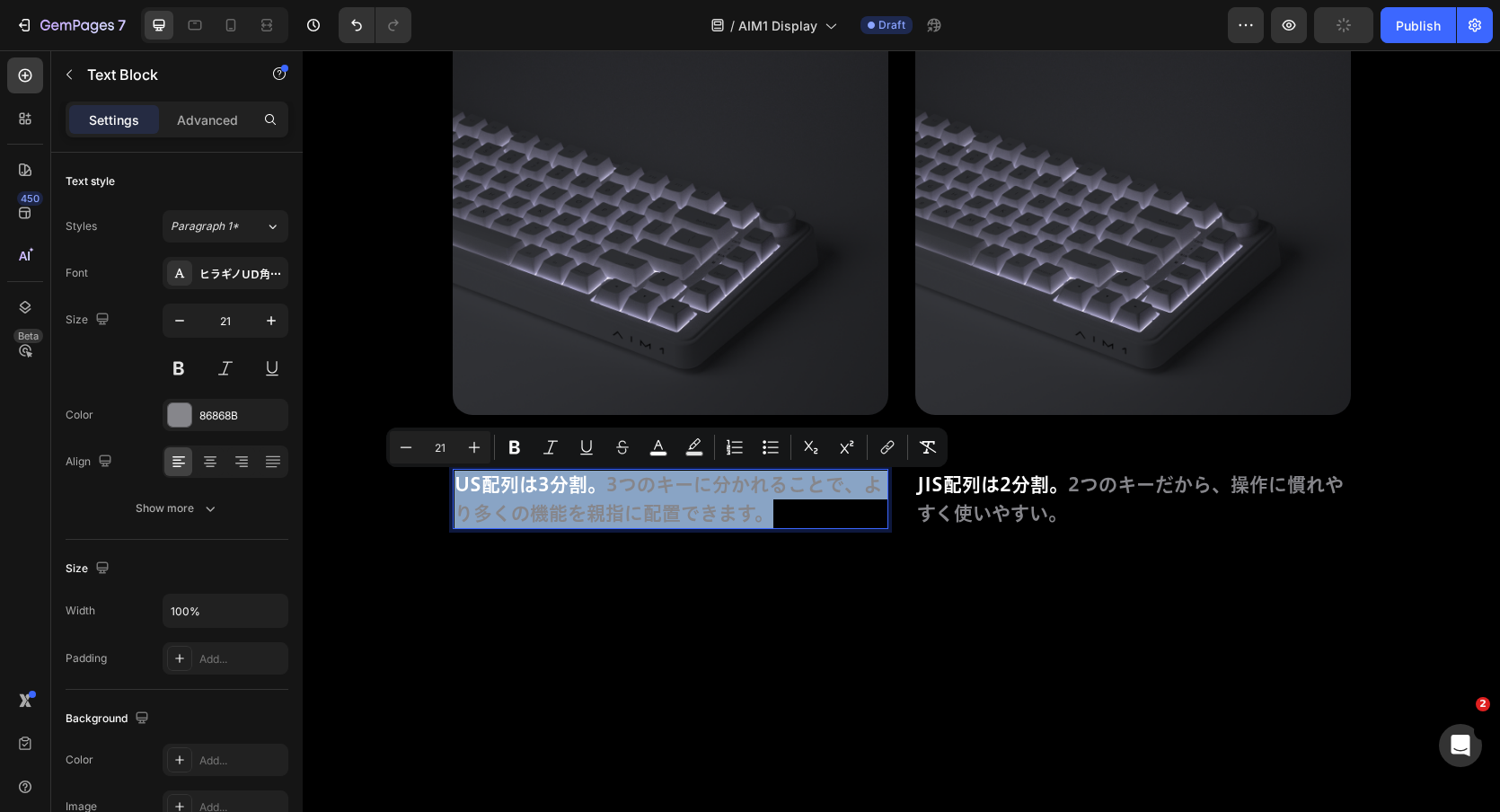
click at [517, 492] on span "US配列は3分割。" at bounding box center [530, 485] width 152 height 19
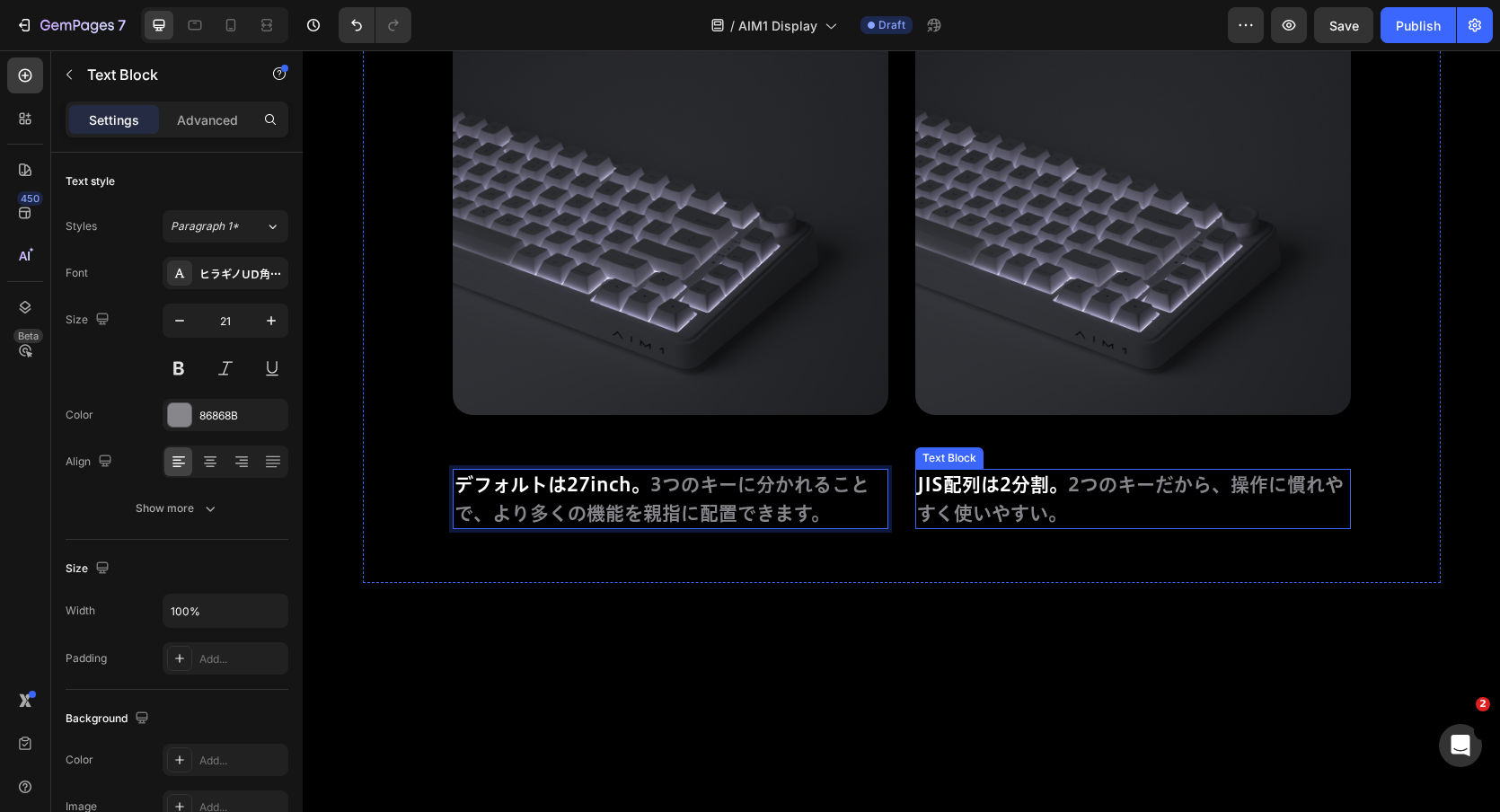
click at [948, 494] on p "JIS配列は2分割。 2つのキーだから、操作に慣れやすく使いやすい。" at bounding box center [1134, 498] width 432 height 56
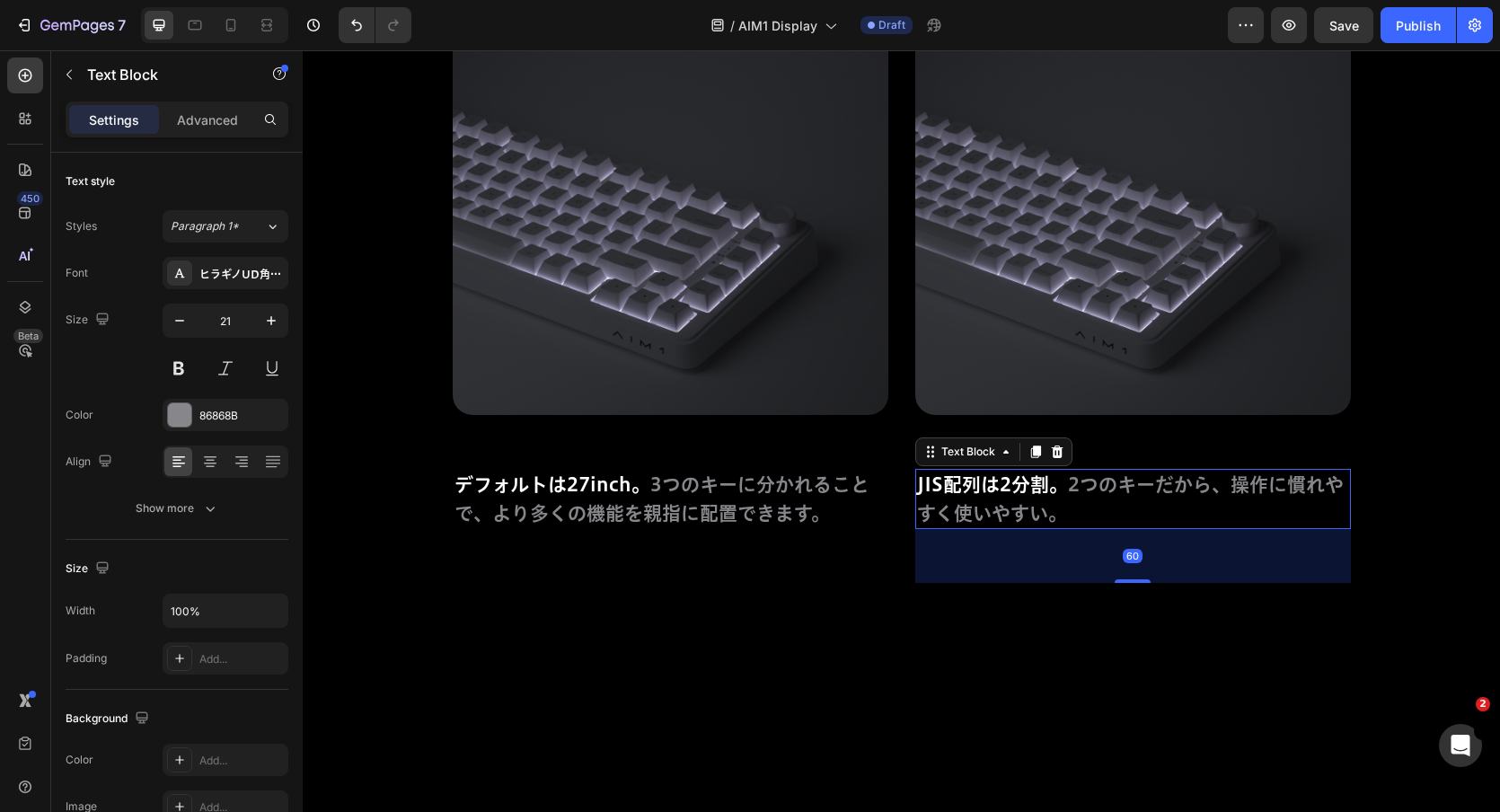
click at [948, 494] on p "JIS配列は2分割。 2つのキーだから、操作に慣れやすく使いやすい。" at bounding box center [1134, 498] width 432 height 56
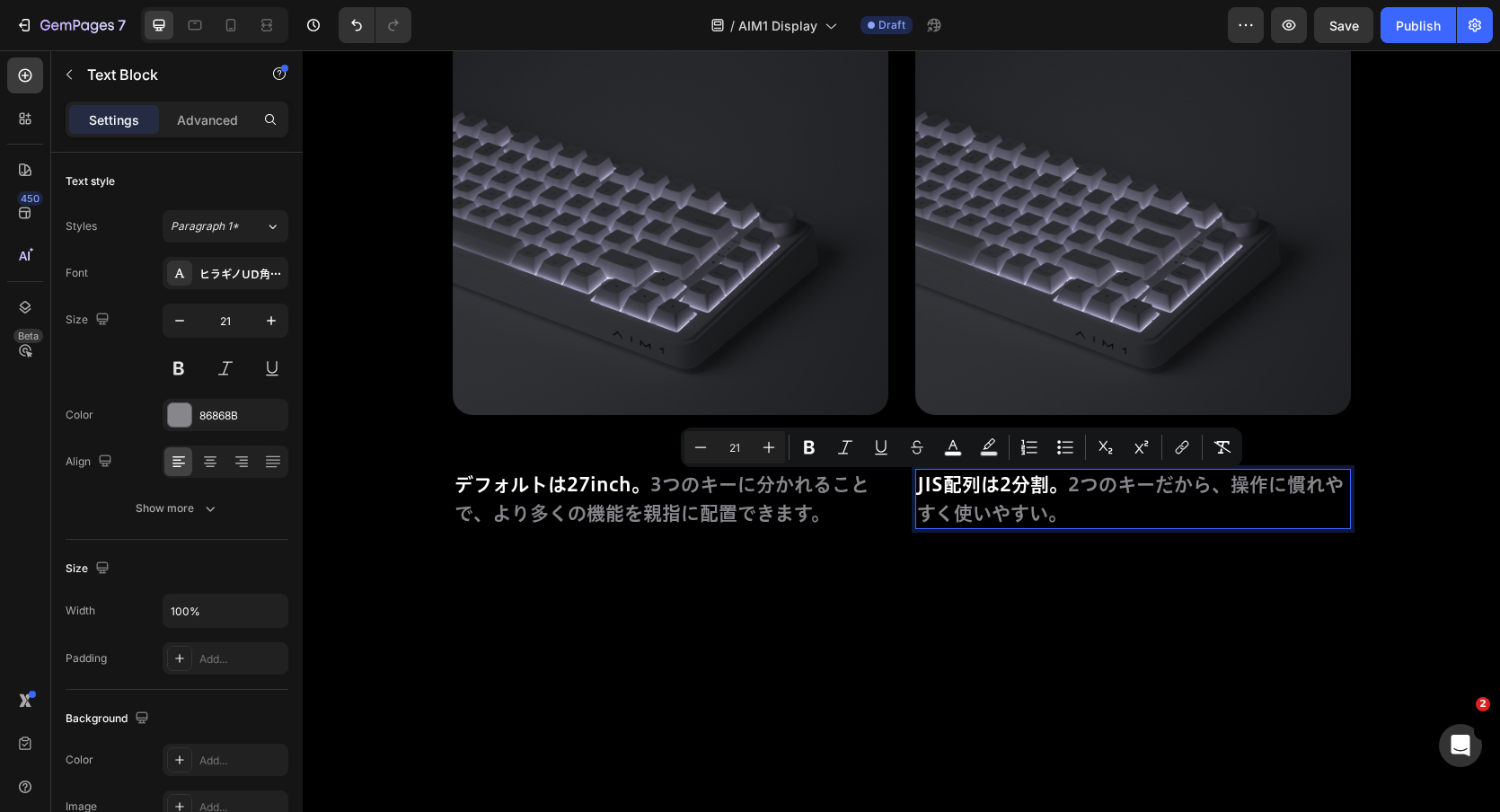
click at [1020, 494] on p "JIS配列は2分割。 2つのキーだから、操作に慣れやすく使いやすい。" at bounding box center [1134, 498] width 432 height 56
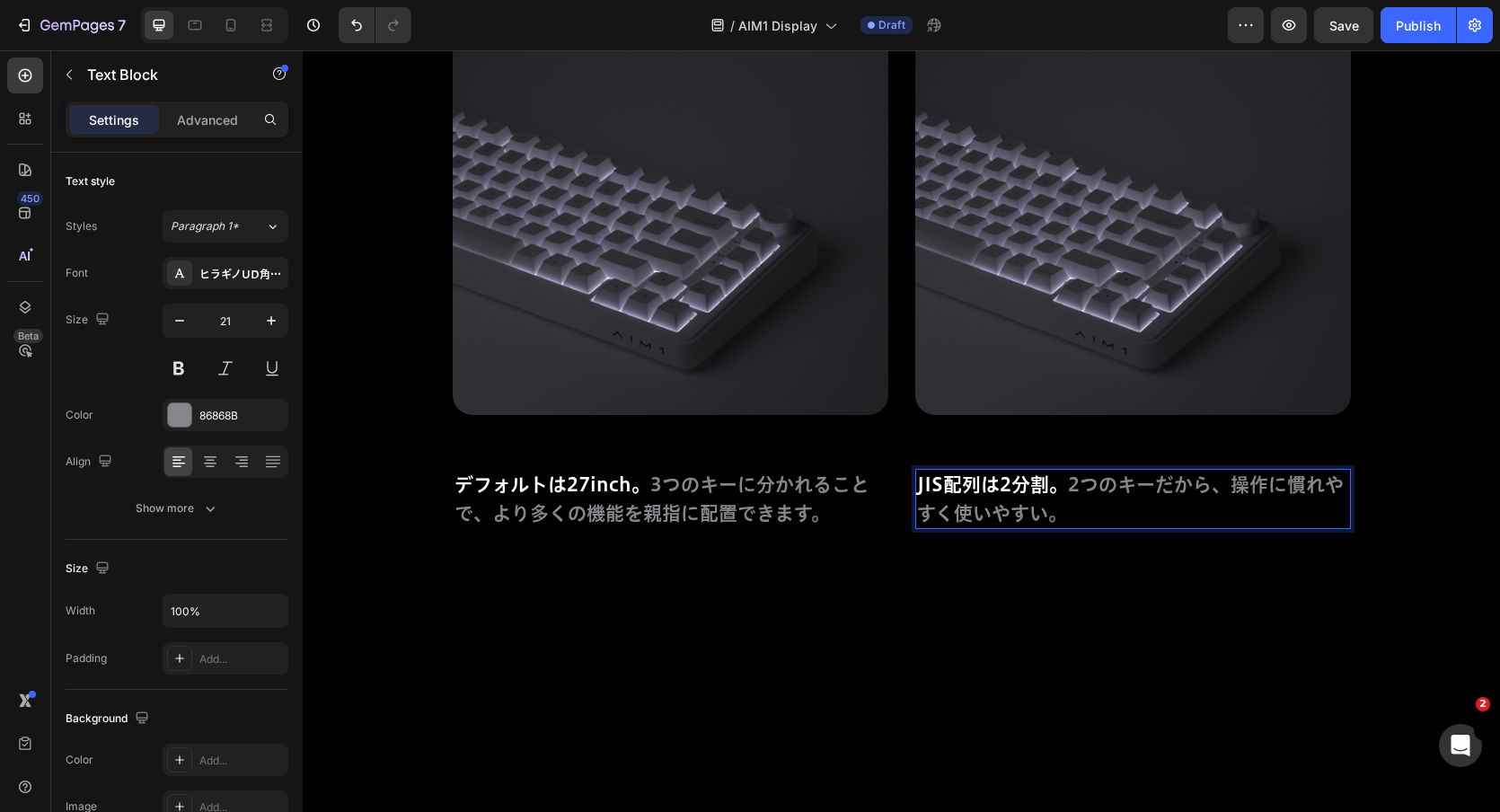
click at [1042, 493] on span "JIS配列は2分割。" at bounding box center [993, 485] width 151 height 19
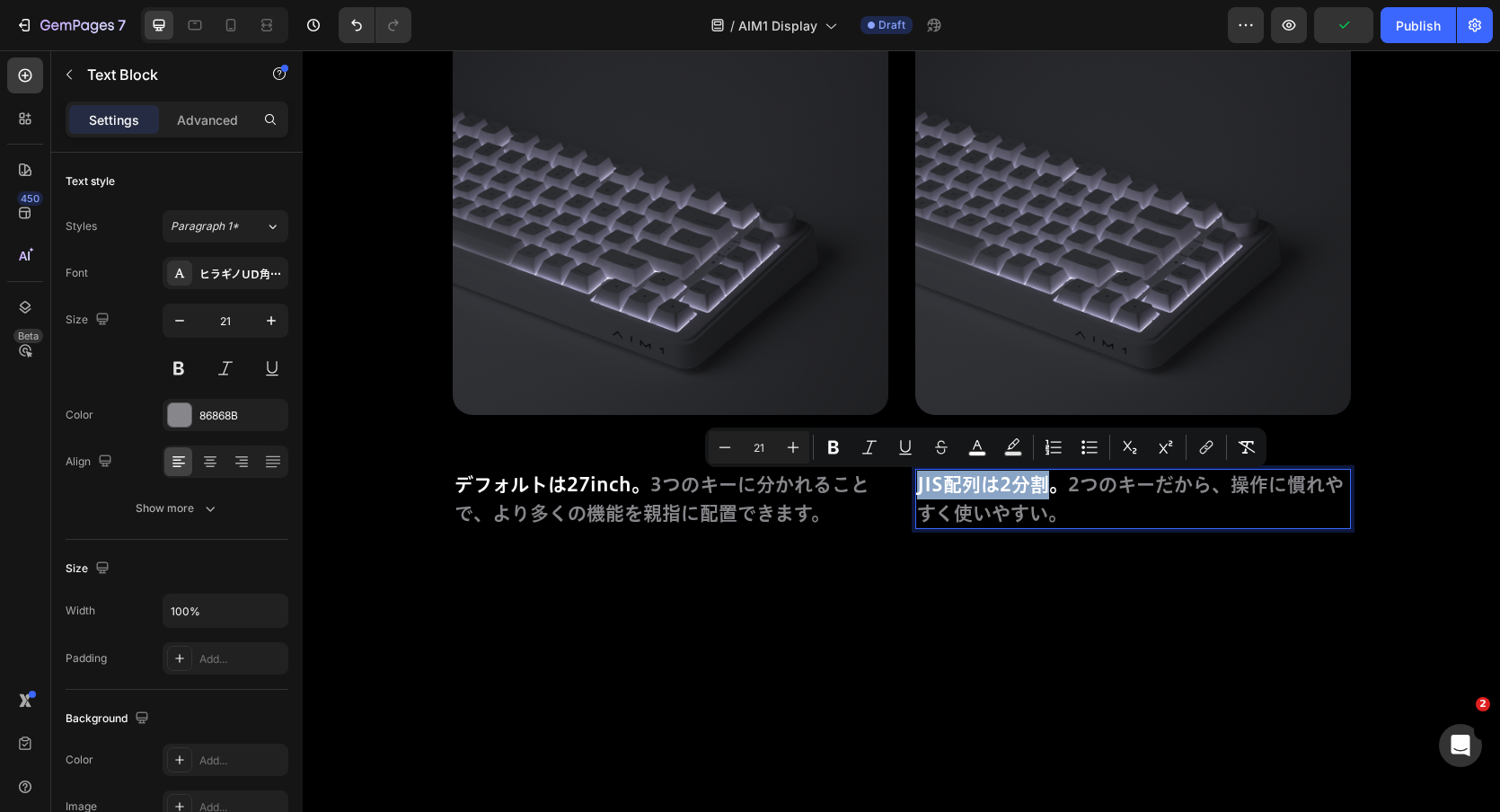
drag, startPoint x: 1052, startPoint y: 492, endPoint x: 920, endPoint y: 492, distance: 132.0
click at [920, 492] on span "JIS配列は2分割。" at bounding box center [993, 485] width 151 height 19
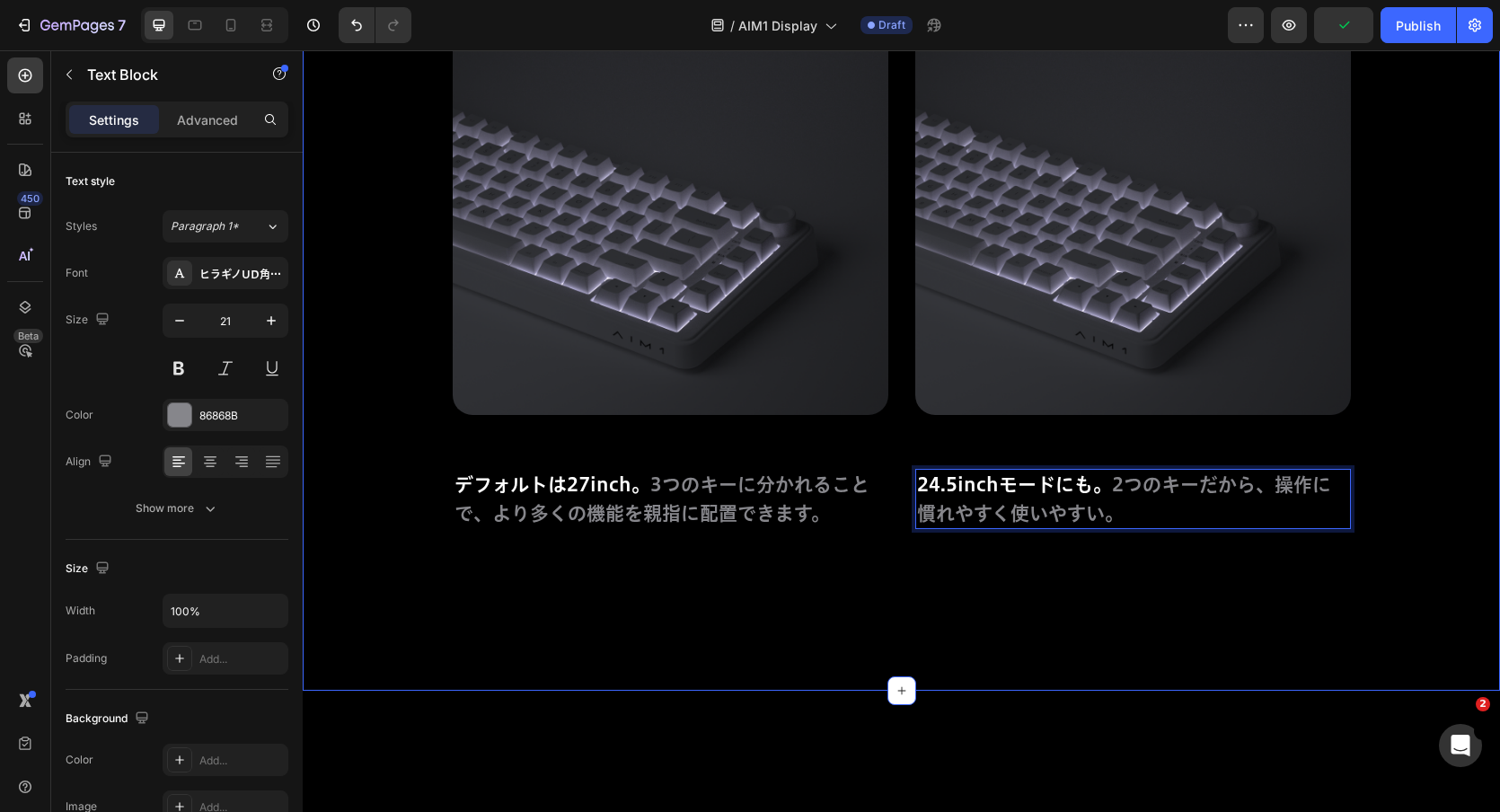
click at [930, 590] on div "次世代の27inch。 もちろん24.5inchも。 Heading 親指は小指よりも動かしやすく、移動キーとしても使わないため多くの可能性を秘めています。刹…" at bounding box center [901, 119] width 1198 height 1144
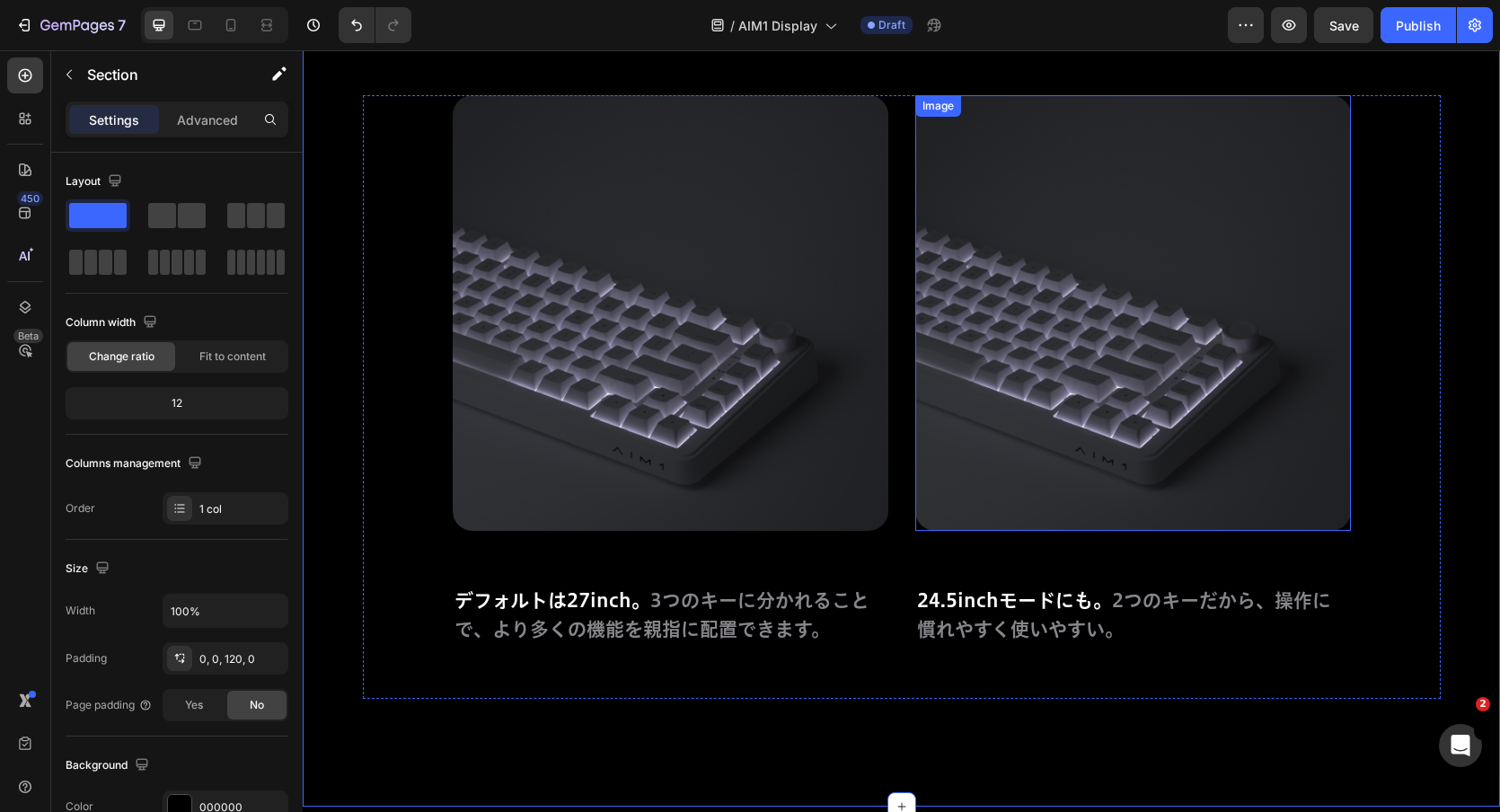
scroll to position [11054, 0]
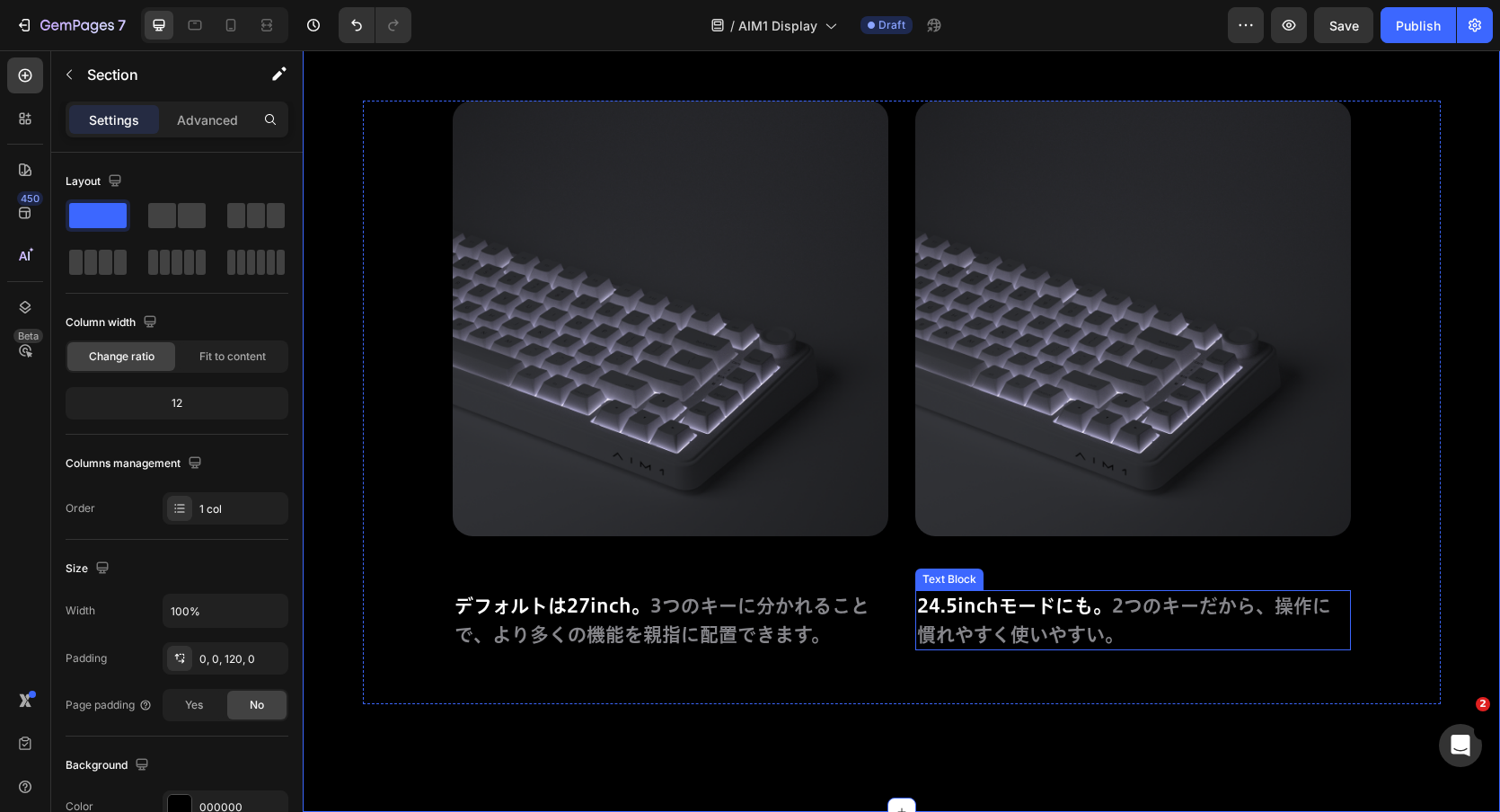
click at [1052, 625] on p "24.5inchモードにも。 2つのキーだから、操作に慣れやすく使いやすい。" at bounding box center [1134, 620] width 432 height 56
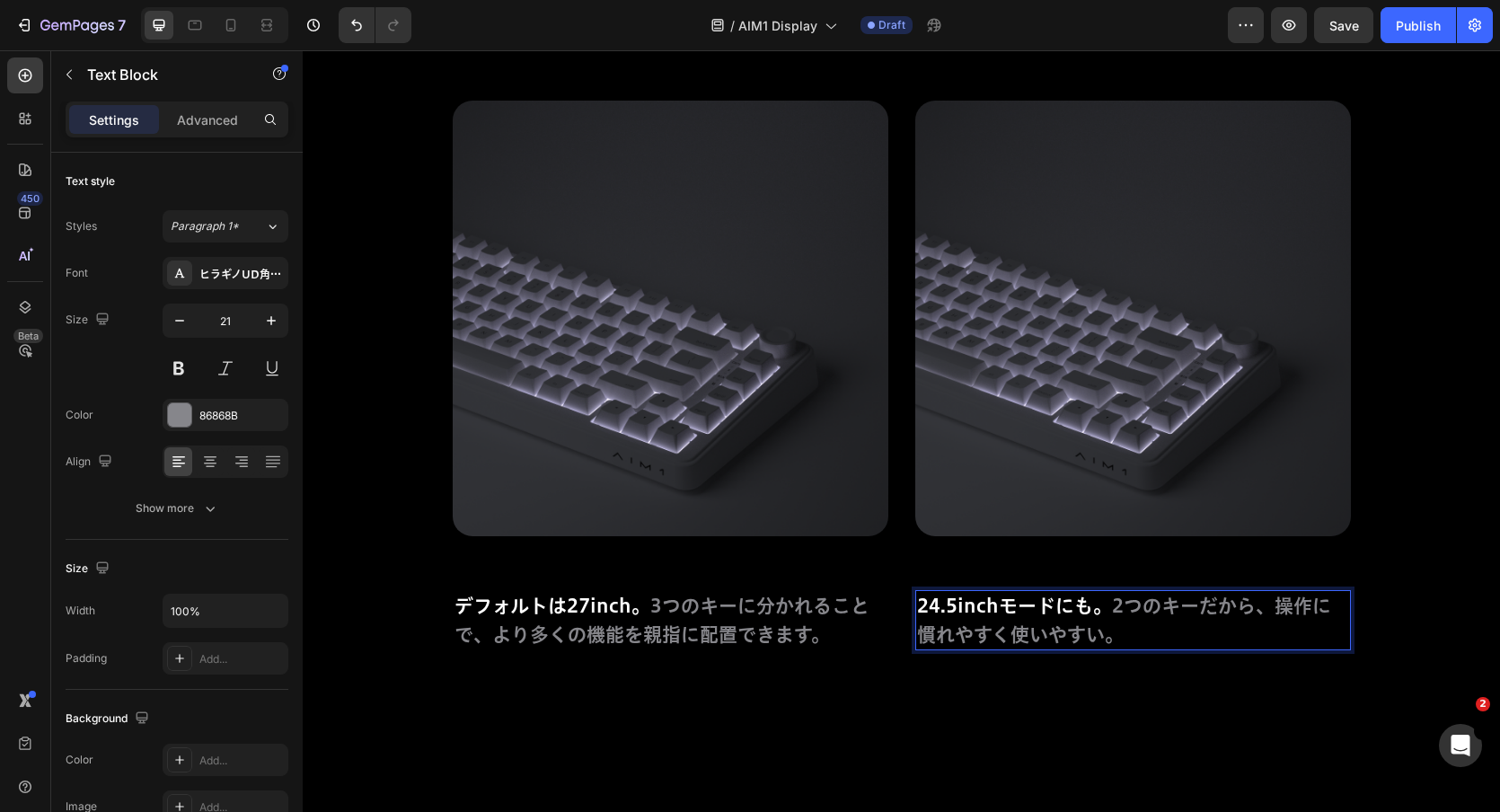
click at [1052, 604] on span "24.5inchモードにも。" at bounding box center [1015, 606] width 195 height 19
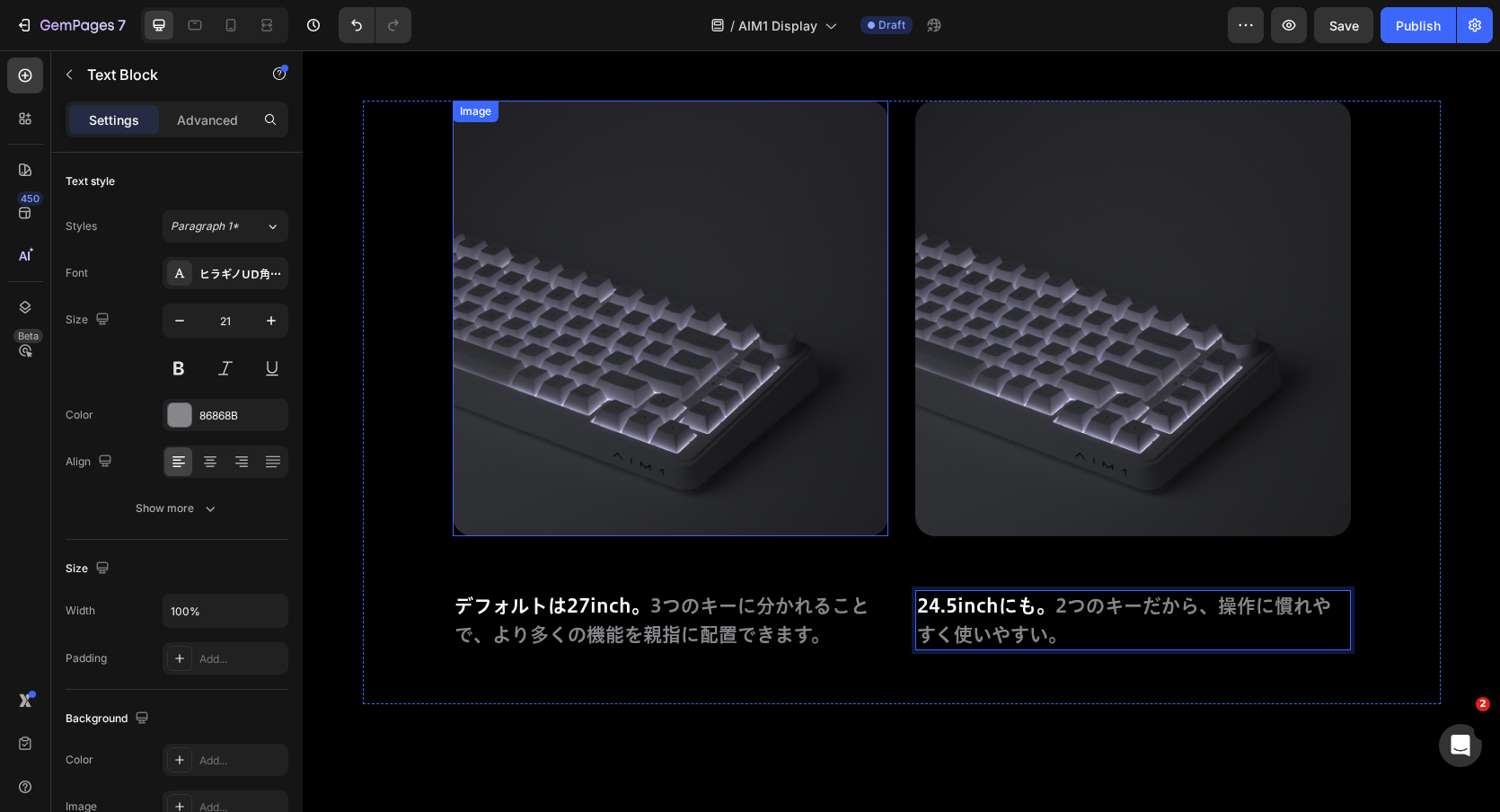
click at [785, 417] on img at bounding box center [670, 318] width 435 height 435
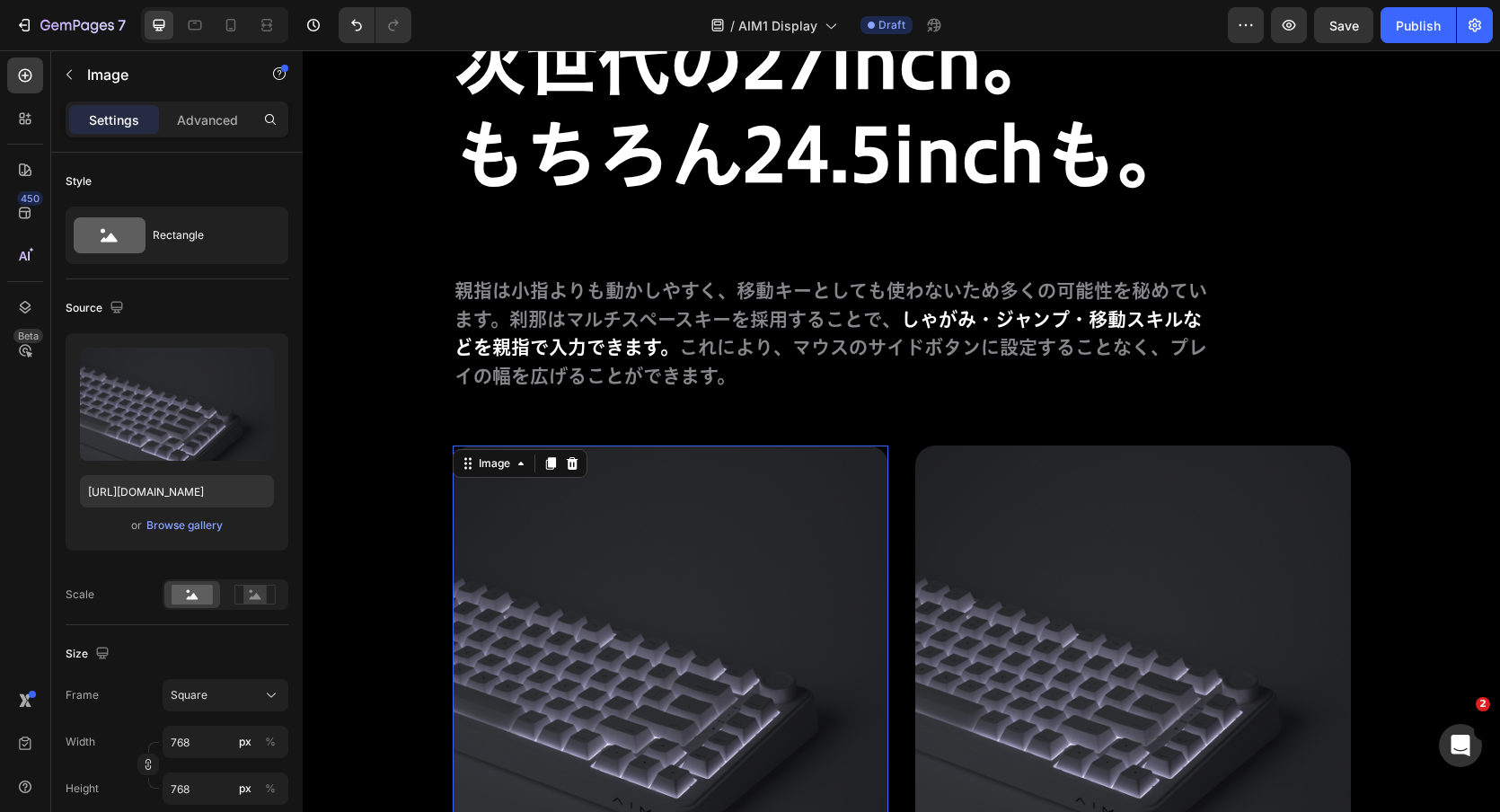
scroll to position [10745, 0]
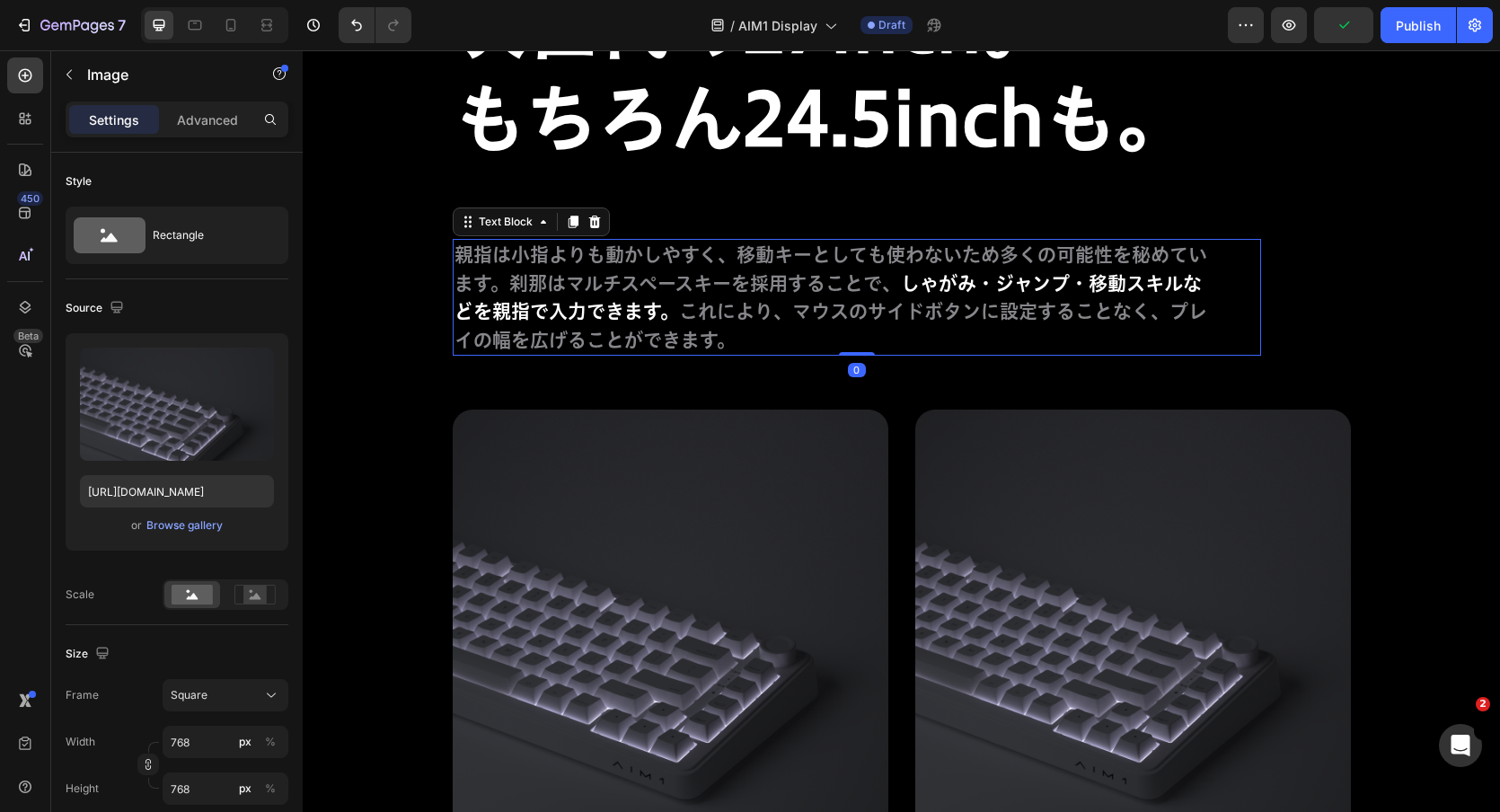
click at [819, 315] on p "親指は小指よりも動かしやすく、移動キーとしても使わないため多くの可能性を秘めています。刹那はマルチスペースキーを採用することで、 しゃがみ・ジャンプ・移動スキ…" at bounding box center [834, 297] width 760 height 113
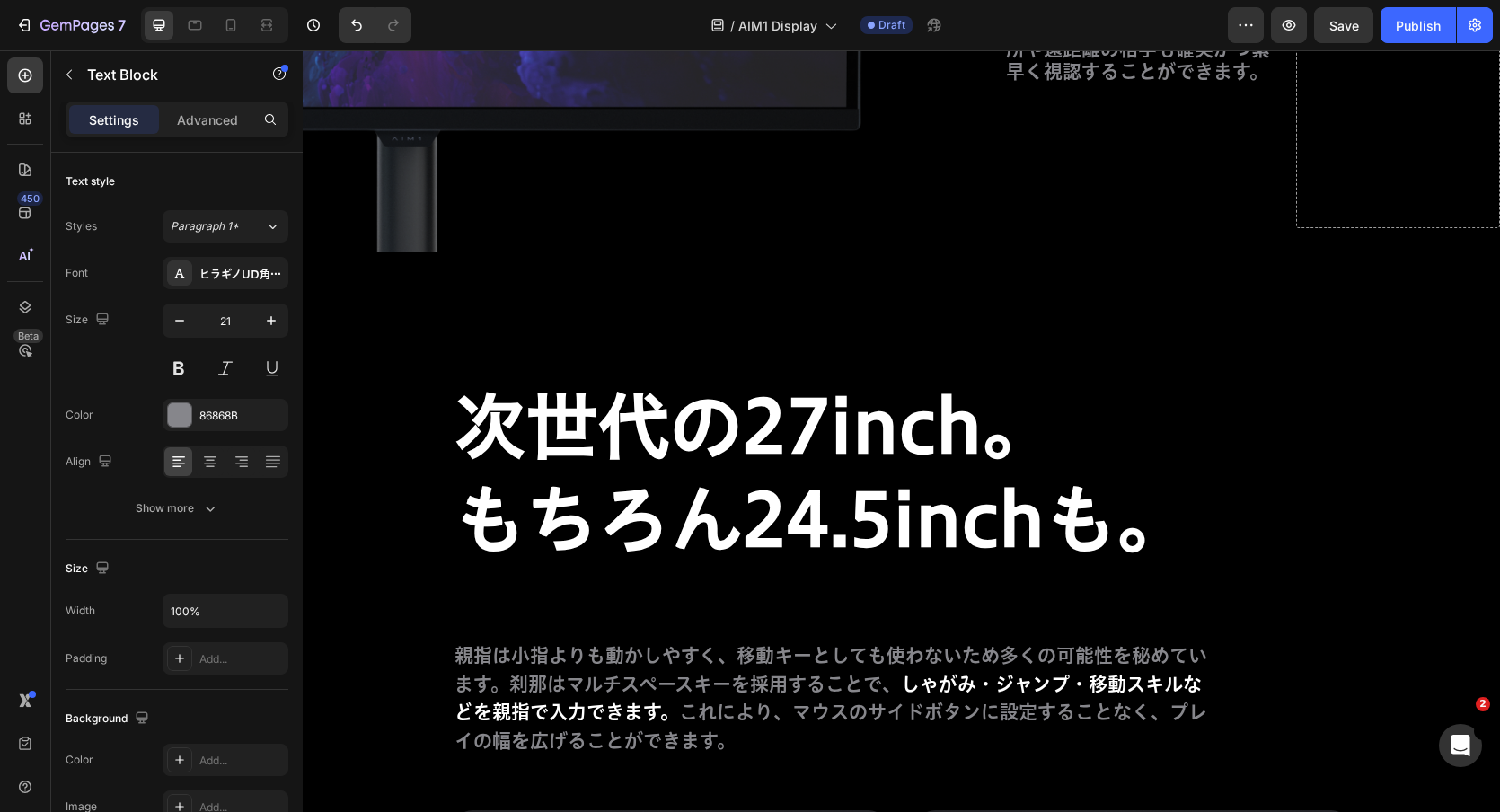
scroll to position [10462, 0]
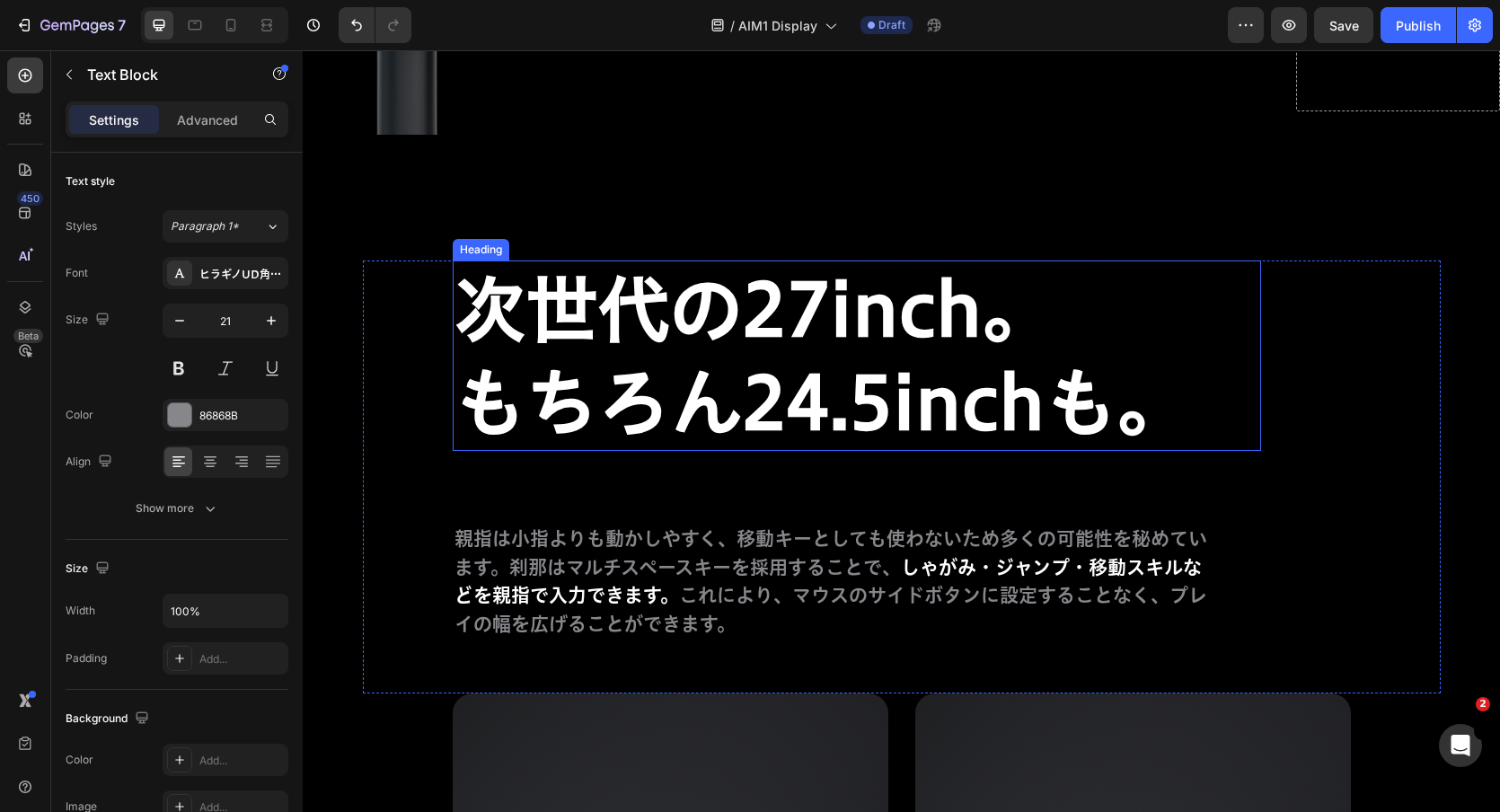
click at [1019, 391] on strong "もちろん24.5inchも。" at bounding box center [822, 402] width 735 height 72
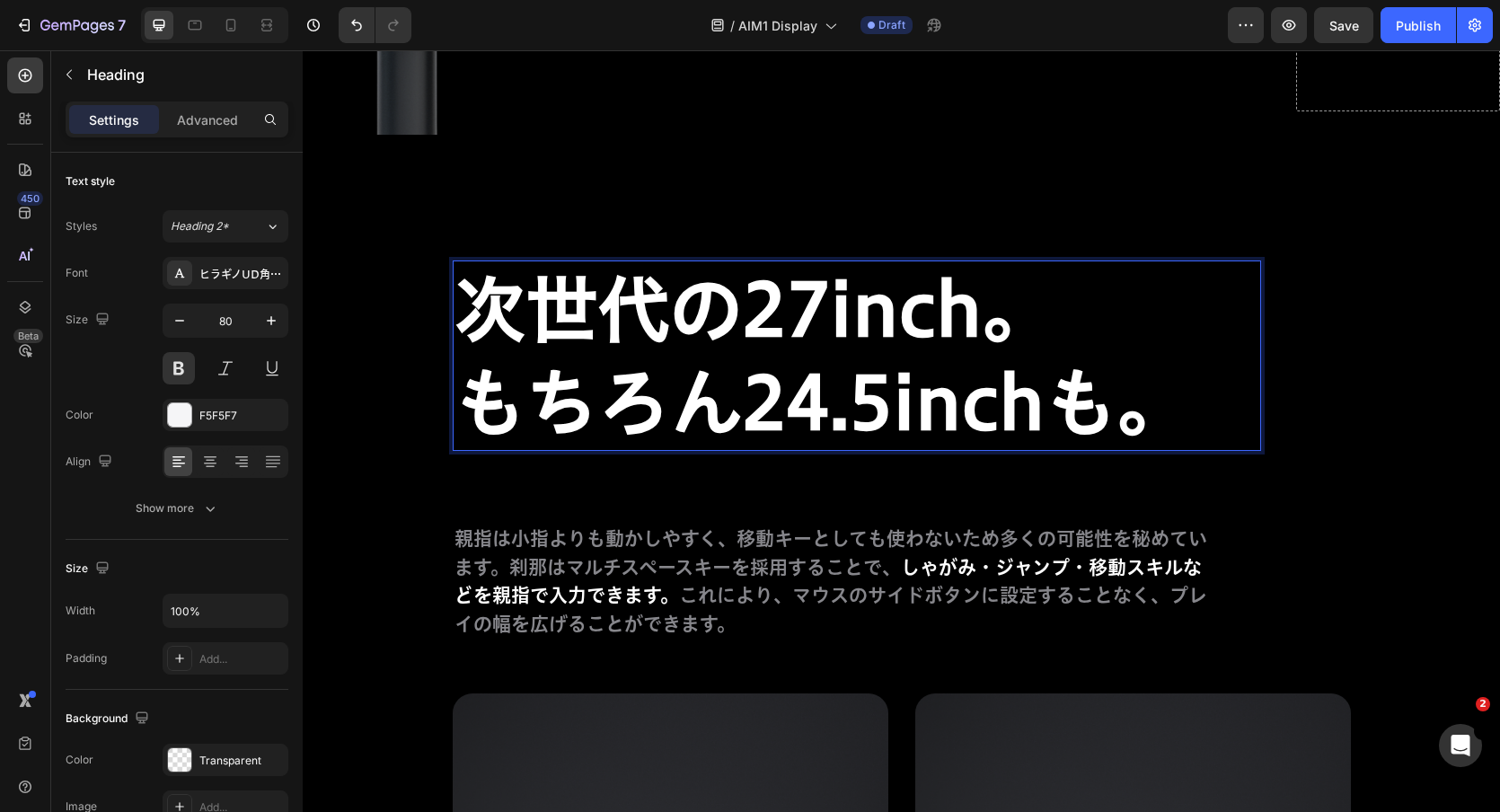
click at [1033, 391] on strong "もちろん24.5inchも。" at bounding box center [822, 402] width 735 height 72
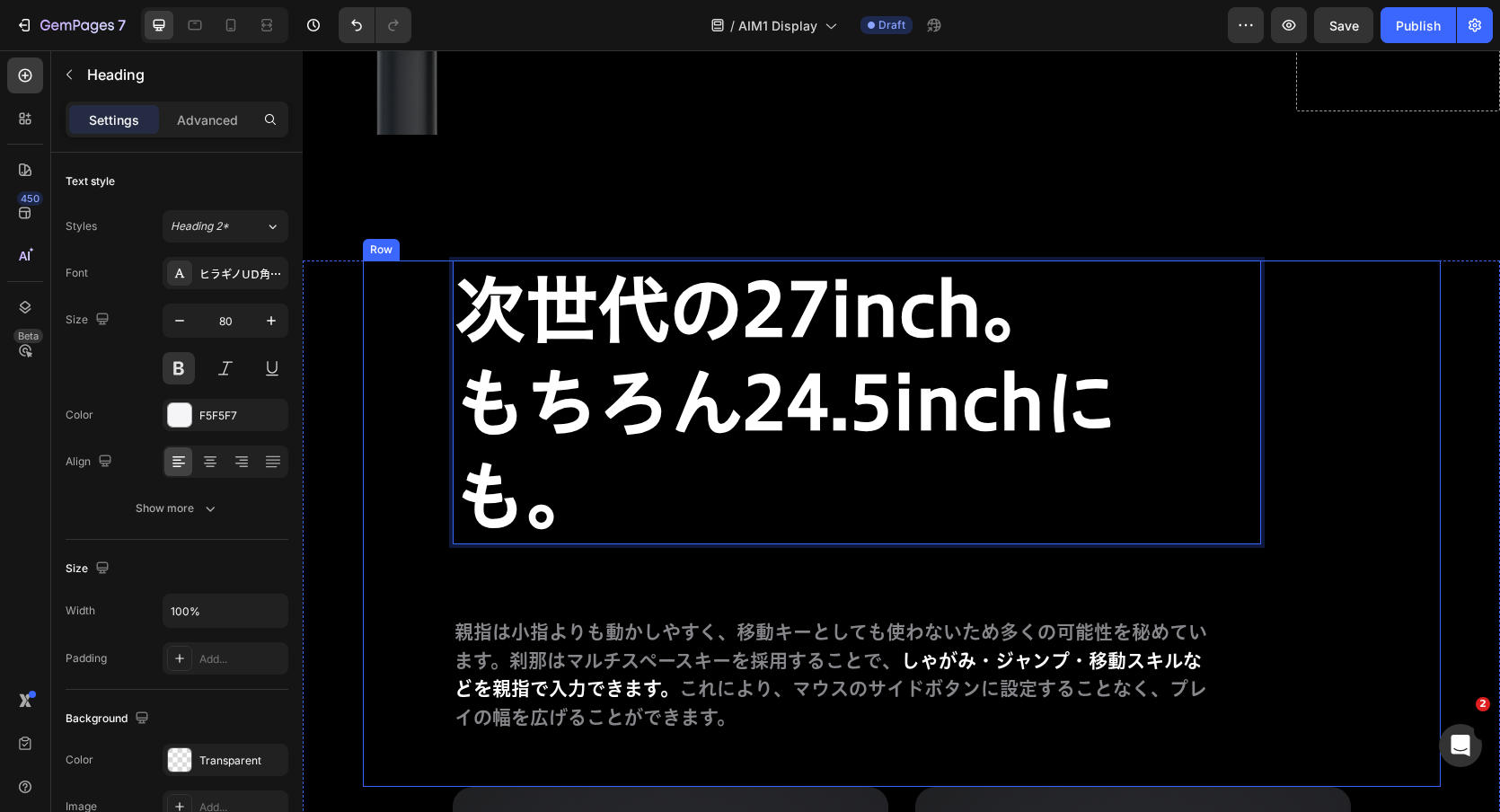
click at [1401, 413] on div "次世代の27inch。 もちろん24.5inchにも。 Heading 0 親指は小指よりも動かしやすく、移動キーとしても使わないため多くの可能性を秘めていま…" at bounding box center [901, 523] width 1078 height 526
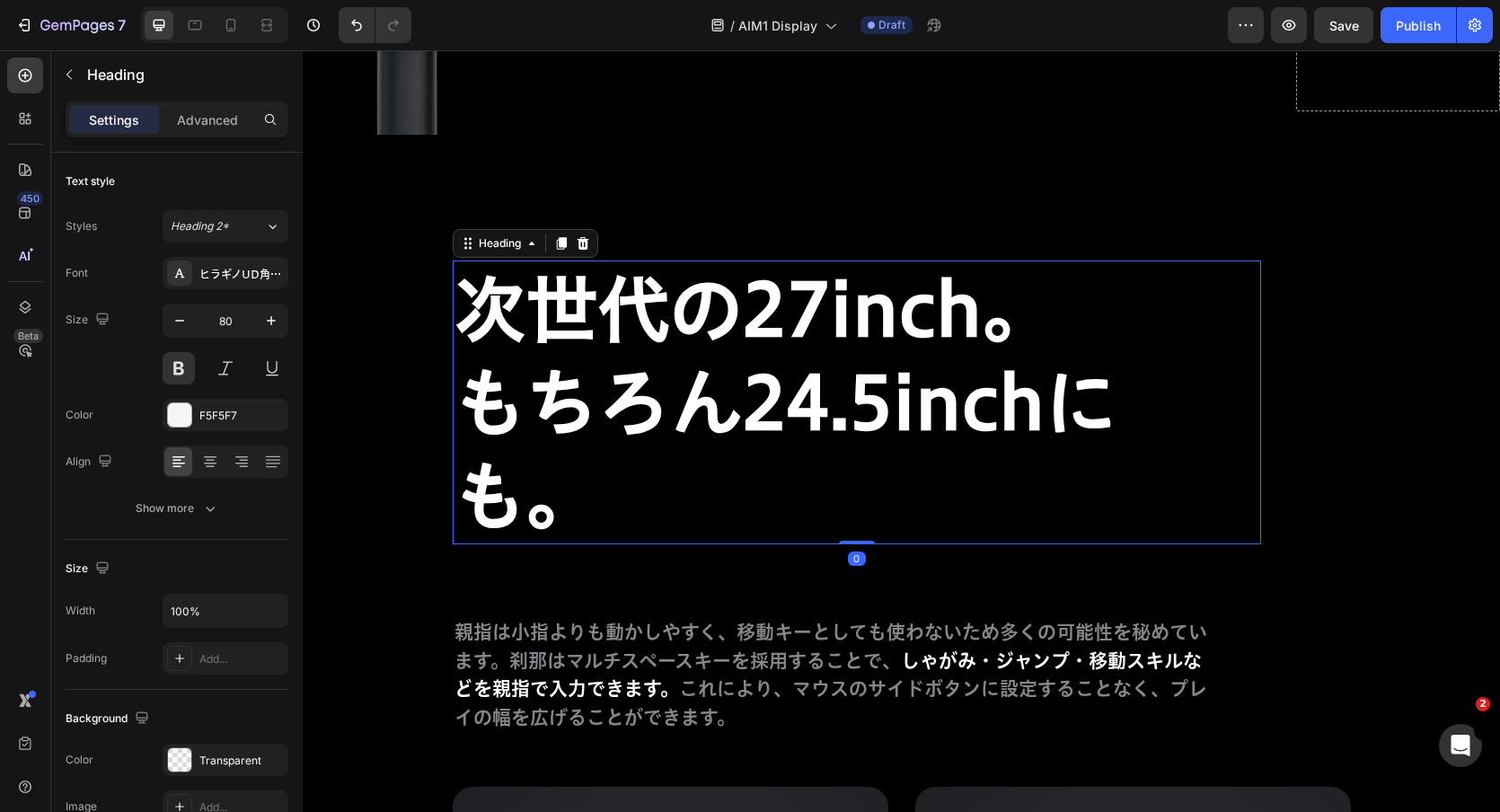
click at [1168, 352] on p "⁠⁠⁠⁠⁠⁠⁠ 次世代の27inch。 もちろん24.5inchにも。" at bounding box center [856, 402] width 805 height 280
click at [227, 119] on p "Advanced" at bounding box center [208, 121] width 61 height 19
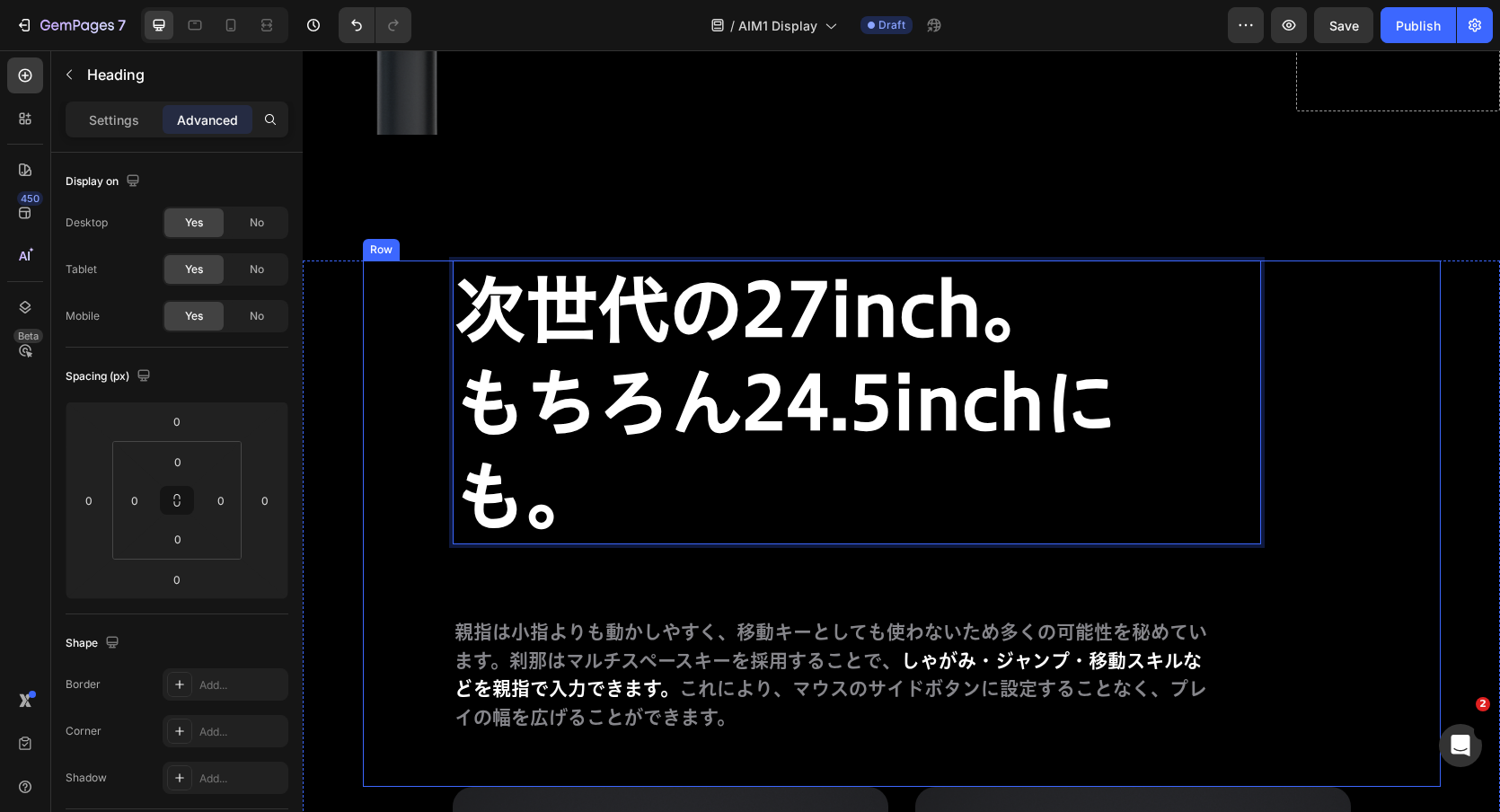
click at [837, 594] on div "次世代の27inch。 もちろん24.5inchにも。 Heading 0 親指は小指よりも動かしやすく、移動キーとしても使わないため多くの可能性を秘めていま…" at bounding box center [856, 496] width 808 height 472
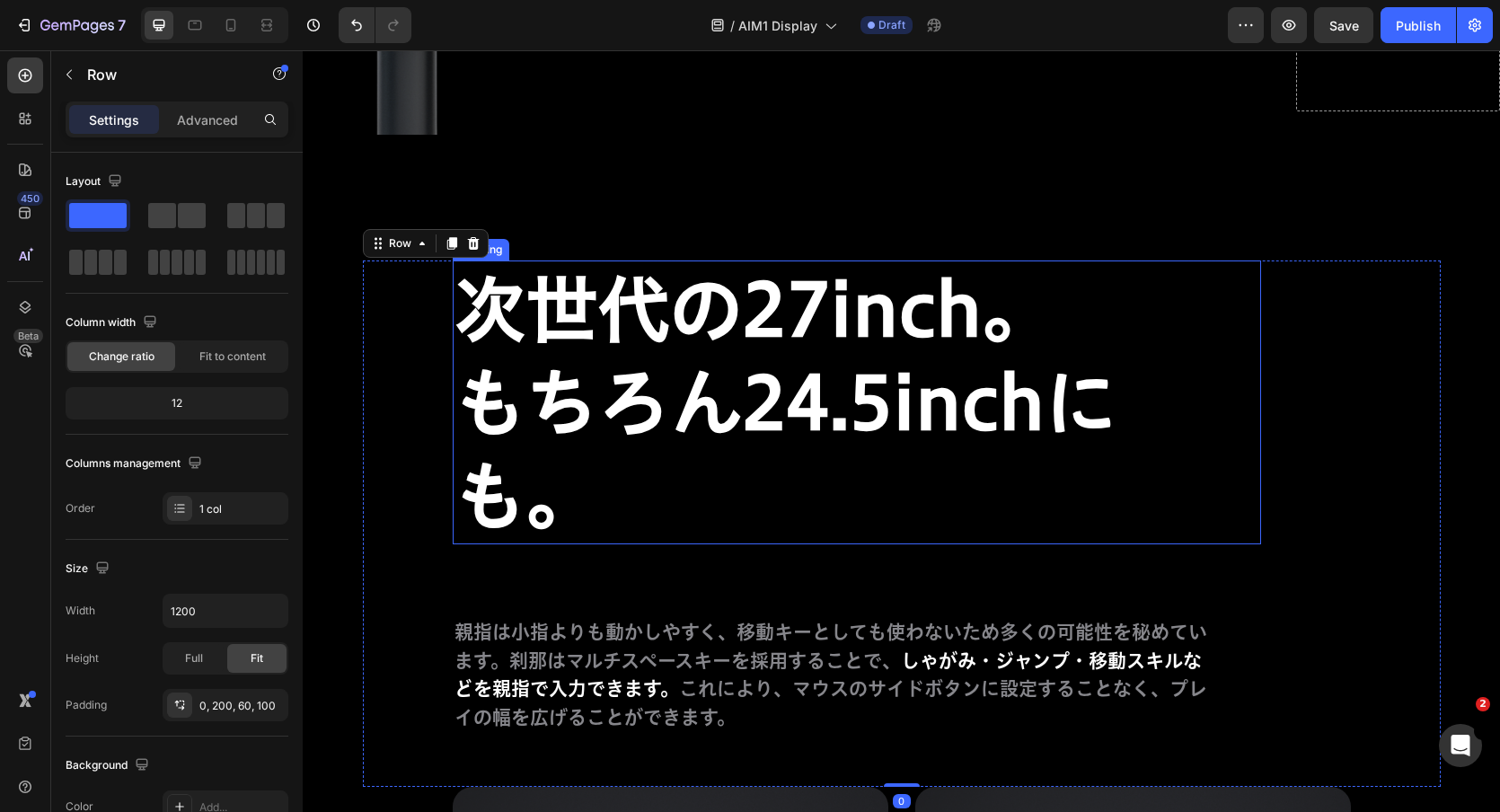
click at [837, 465] on p "⁠⁠⁠⁠⁠⁠⁠ 次世代の27inch。 もちろん24.5inchにも。" at bounding box center [856, 402] width 805 height 280
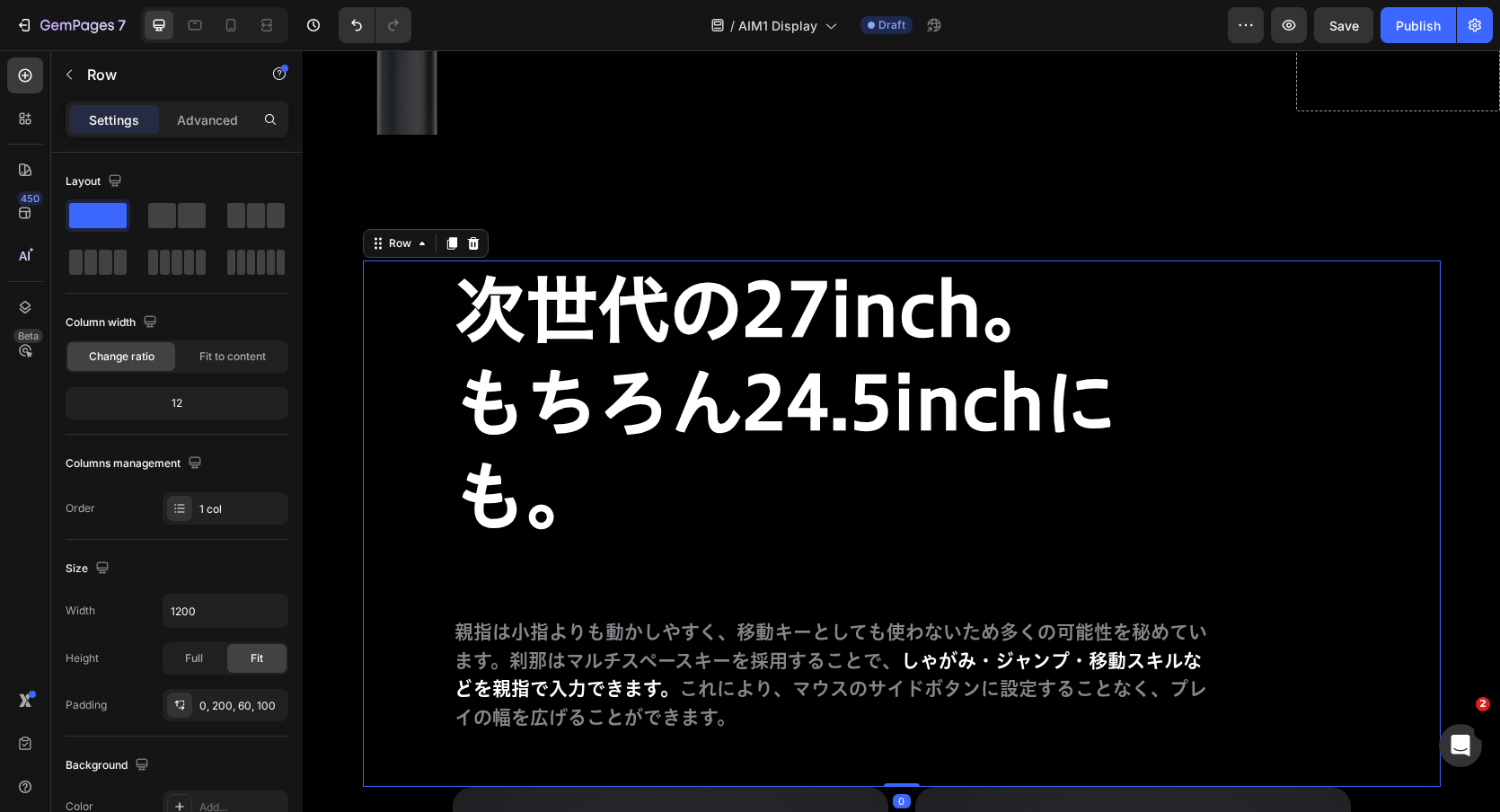
click at [1302, 357] on div "⁠⁠⁠⁠⁠⁠⁠ 次世代の27inch。 もちろん24.5inchにも。 Heading 親指は小指よりも動かしやすく、移動キーとしても使わないため多くの可能性…" at bounding box center [901, 523] width 1078 height 526
click at [206, 106] on div "Advanced" at bounding box center [208, 120] width 90 height 29
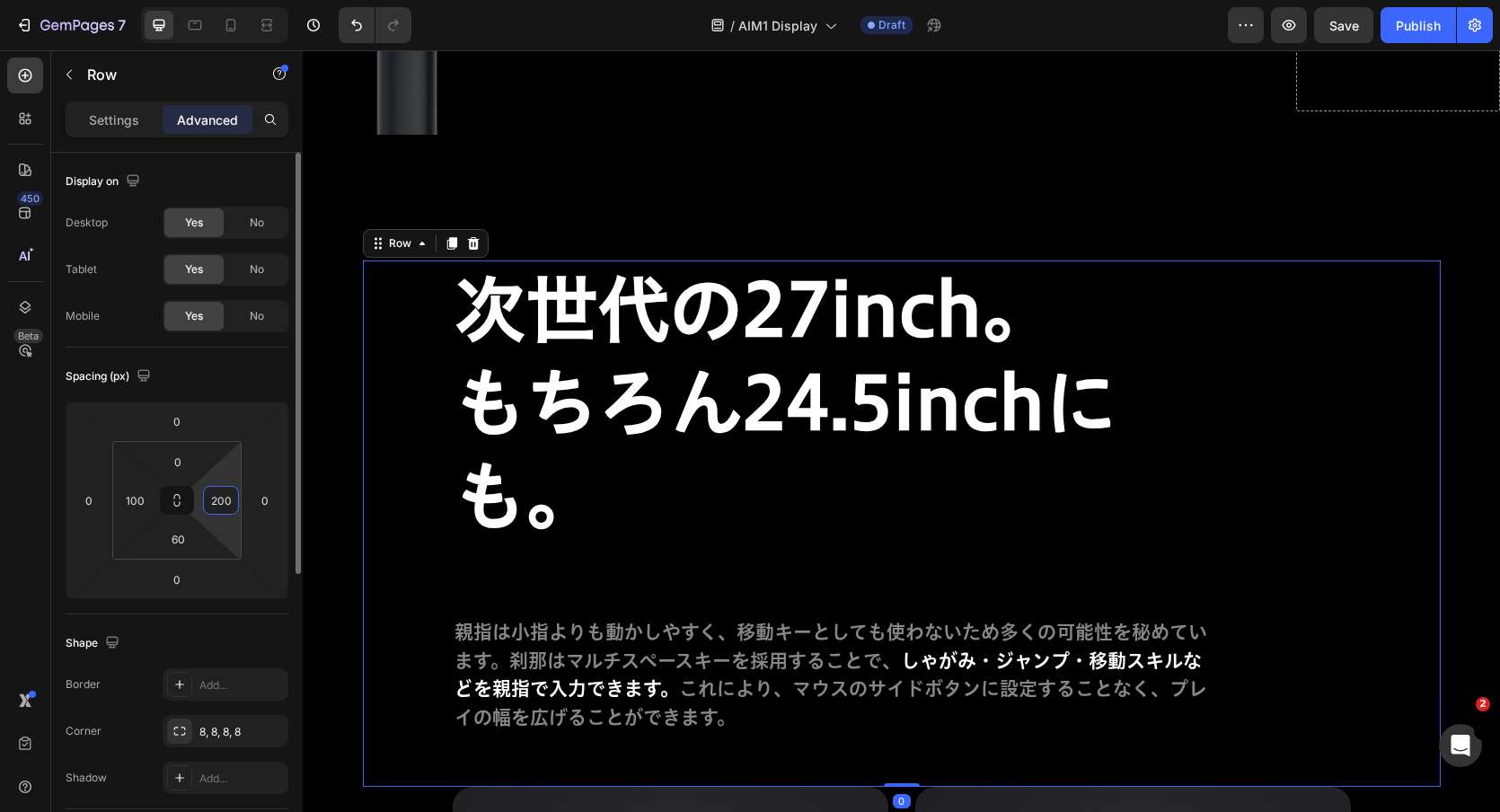
click at [224, 508] on input "200" at bounding box center [221, 500] width 27 height 27
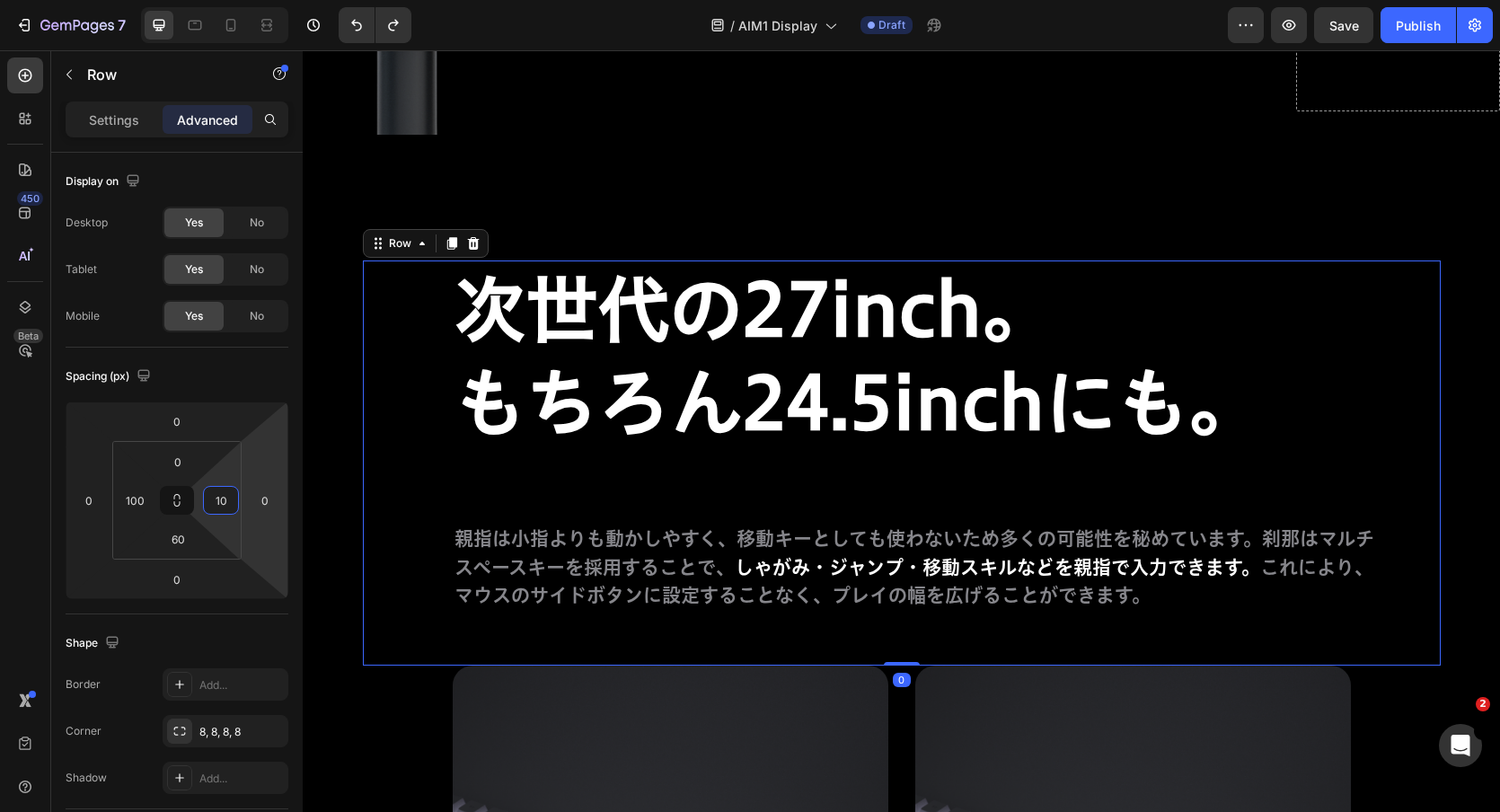
type input "1"
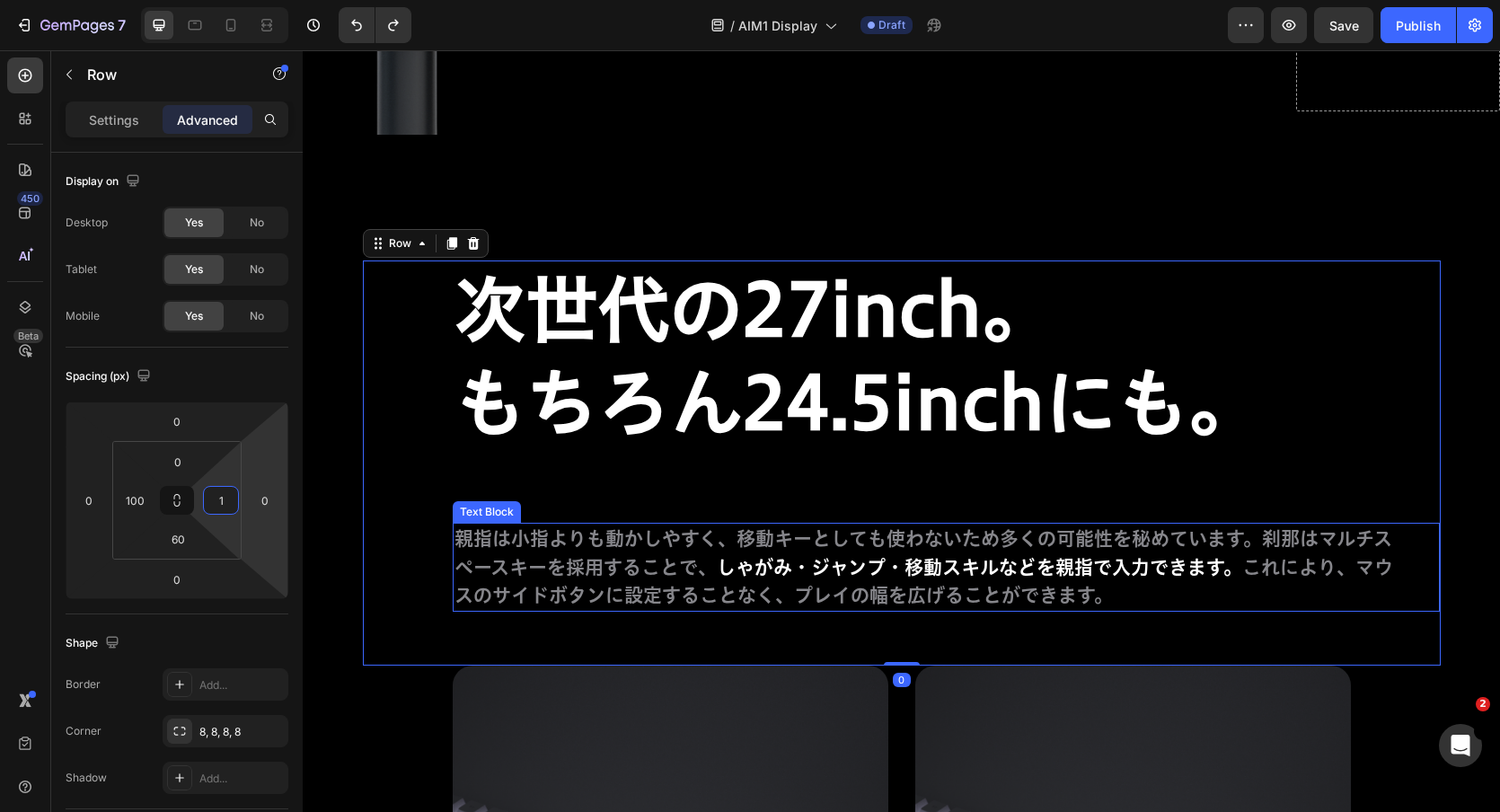
click at [985, 596] on p "親指は小指よりも動かしやすく、移動キーとしても使わないため多くの可能性を秘めています。刹那はマルチスペースキーを採用することで、 しゃがみ・ジャンプ・移動スキ…" at bounding box center [923, 566] width 938 height 85
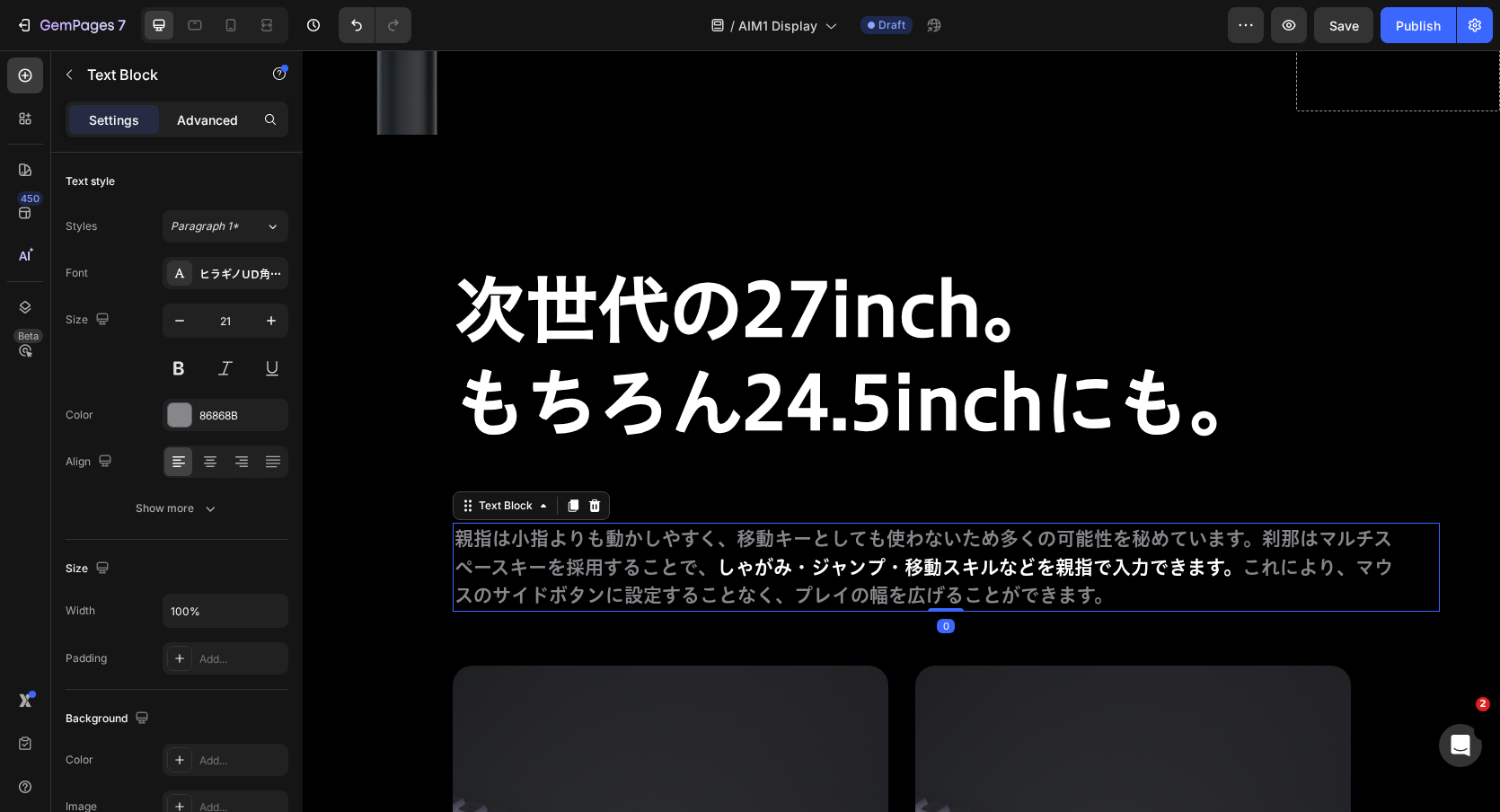
click at [196, 117] on p "Advanced" at bounding box center [208, 121] width 61 height 19
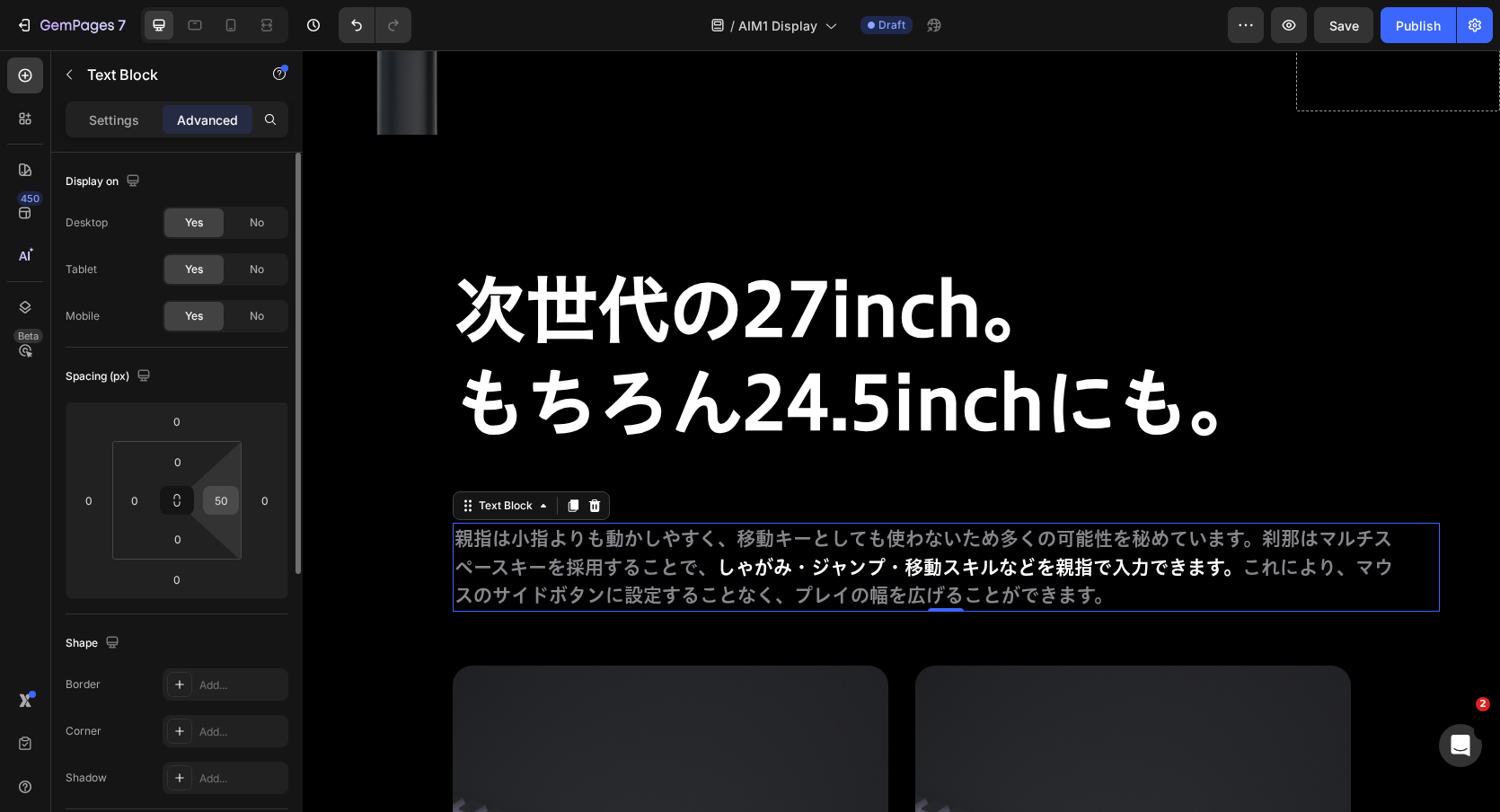
click at [225, 497] on input "50" at bounding box center [221, 500] width 27 height 27
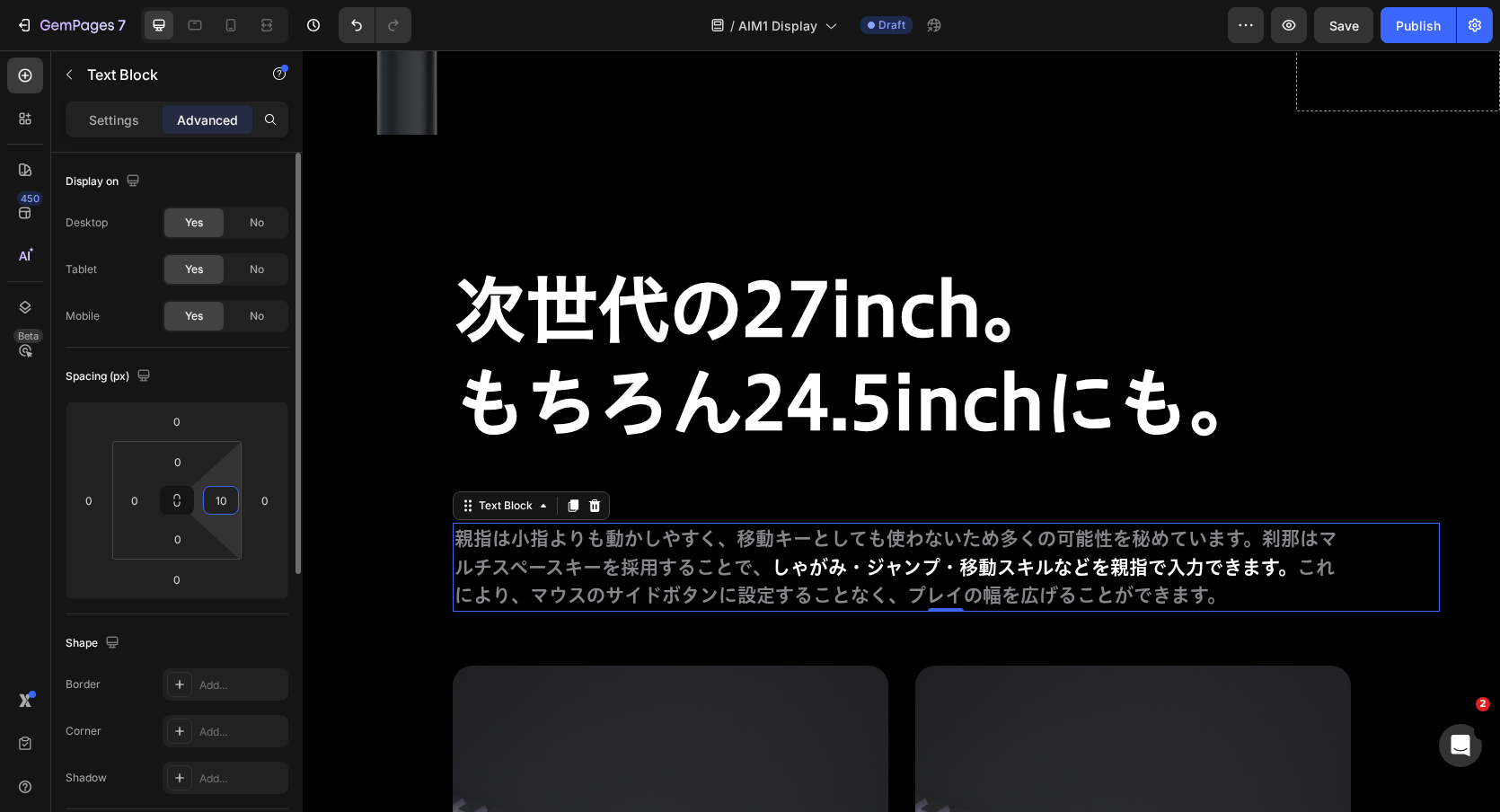
type input "1"
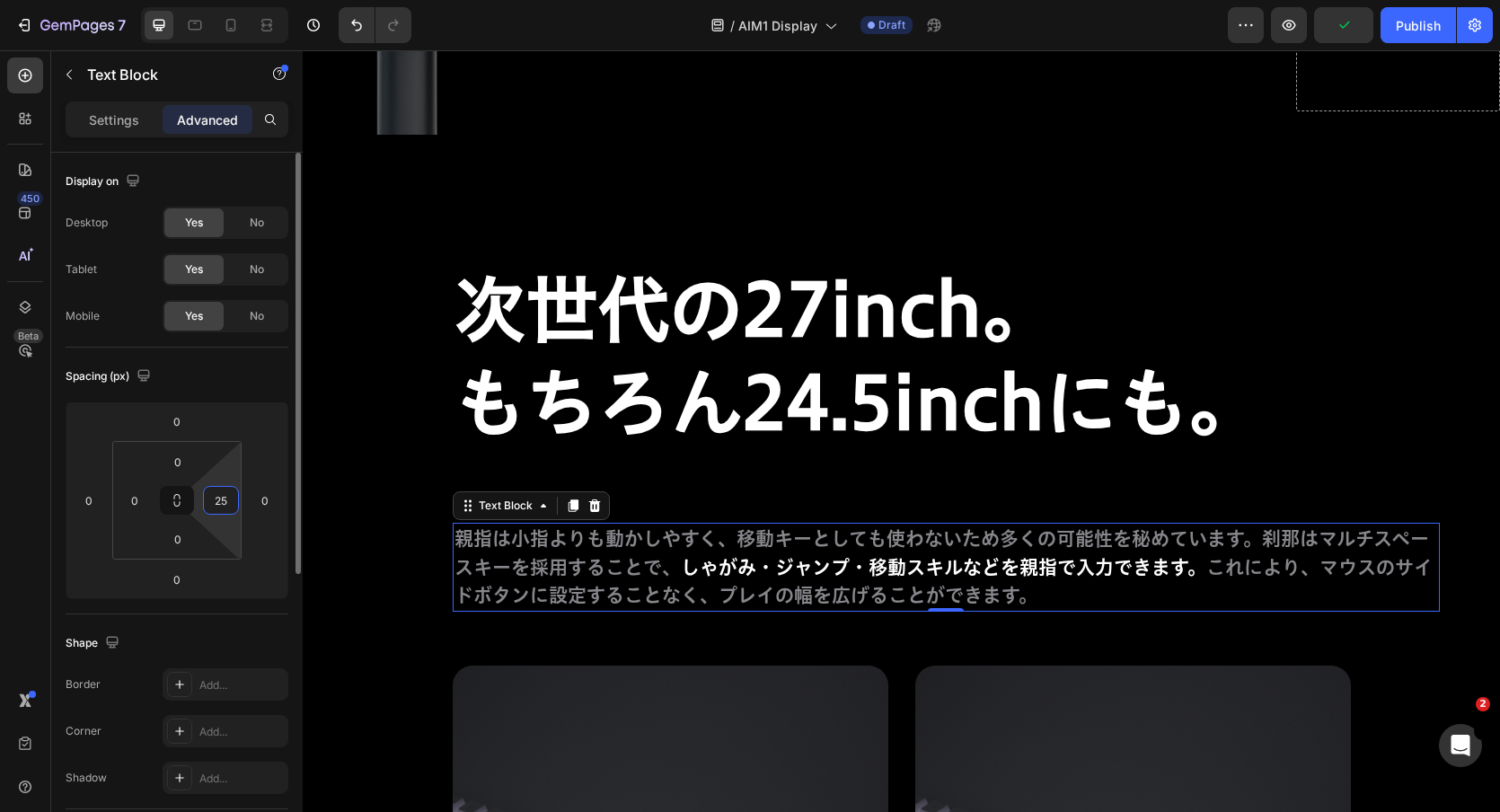
type input "250"
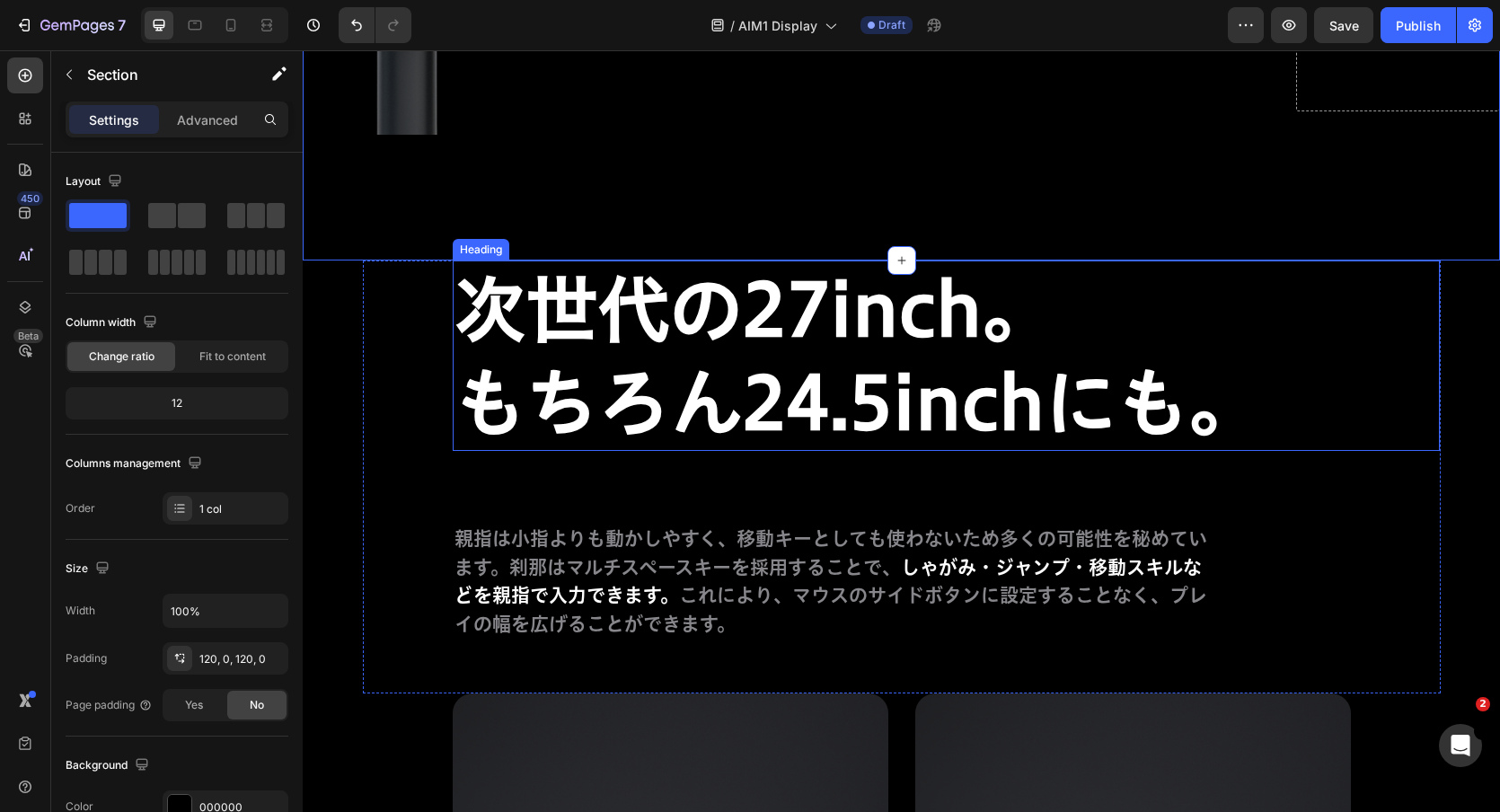
click at [1278, 366] on p "⁠⁠⁠⁠⁠⁠⁠ 次世代の27inch。 もちろん24.5inchにも。" at bounding box center [946, 355] width 983 height 187
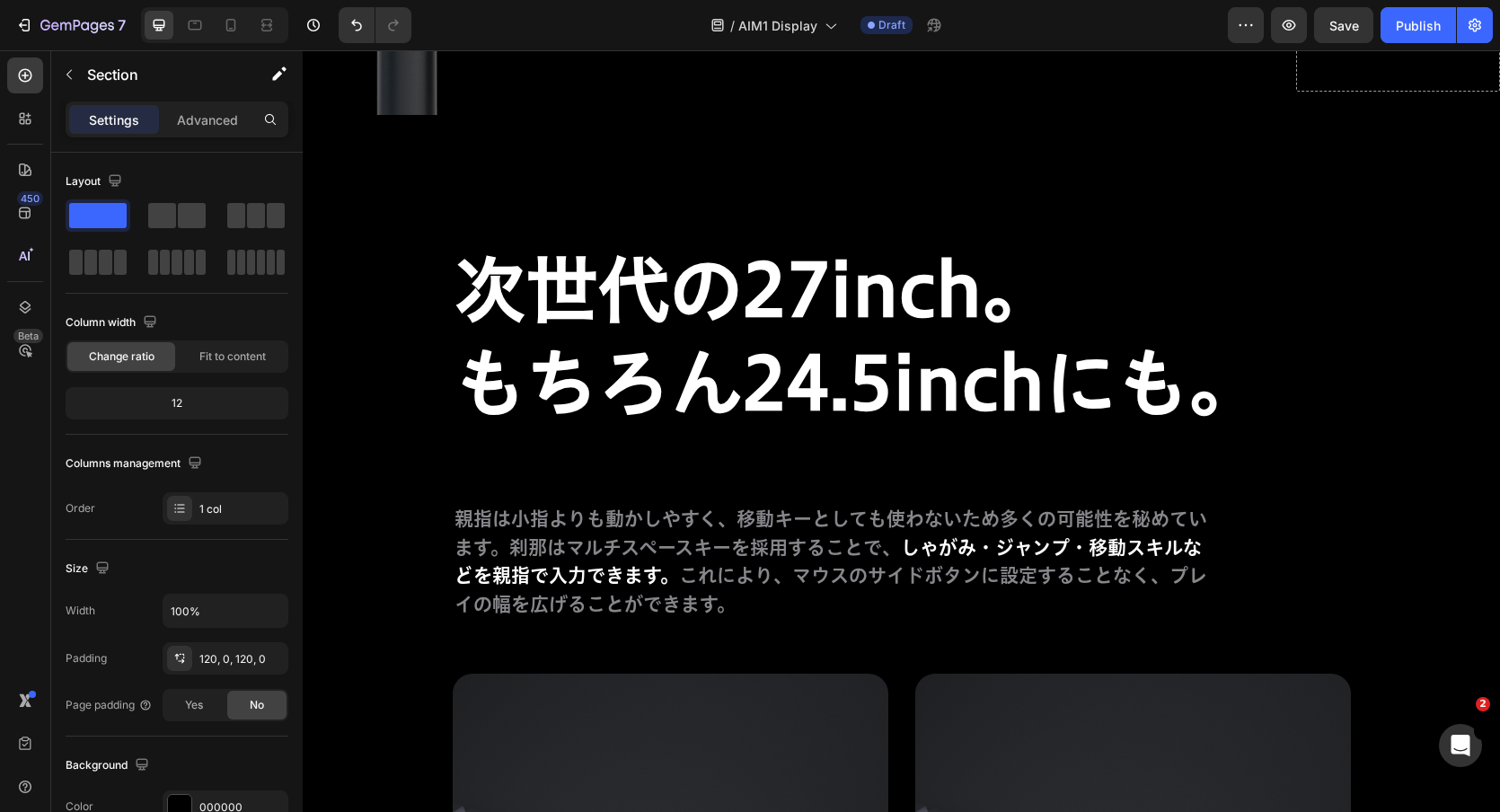
scroll to position [10495, 0]
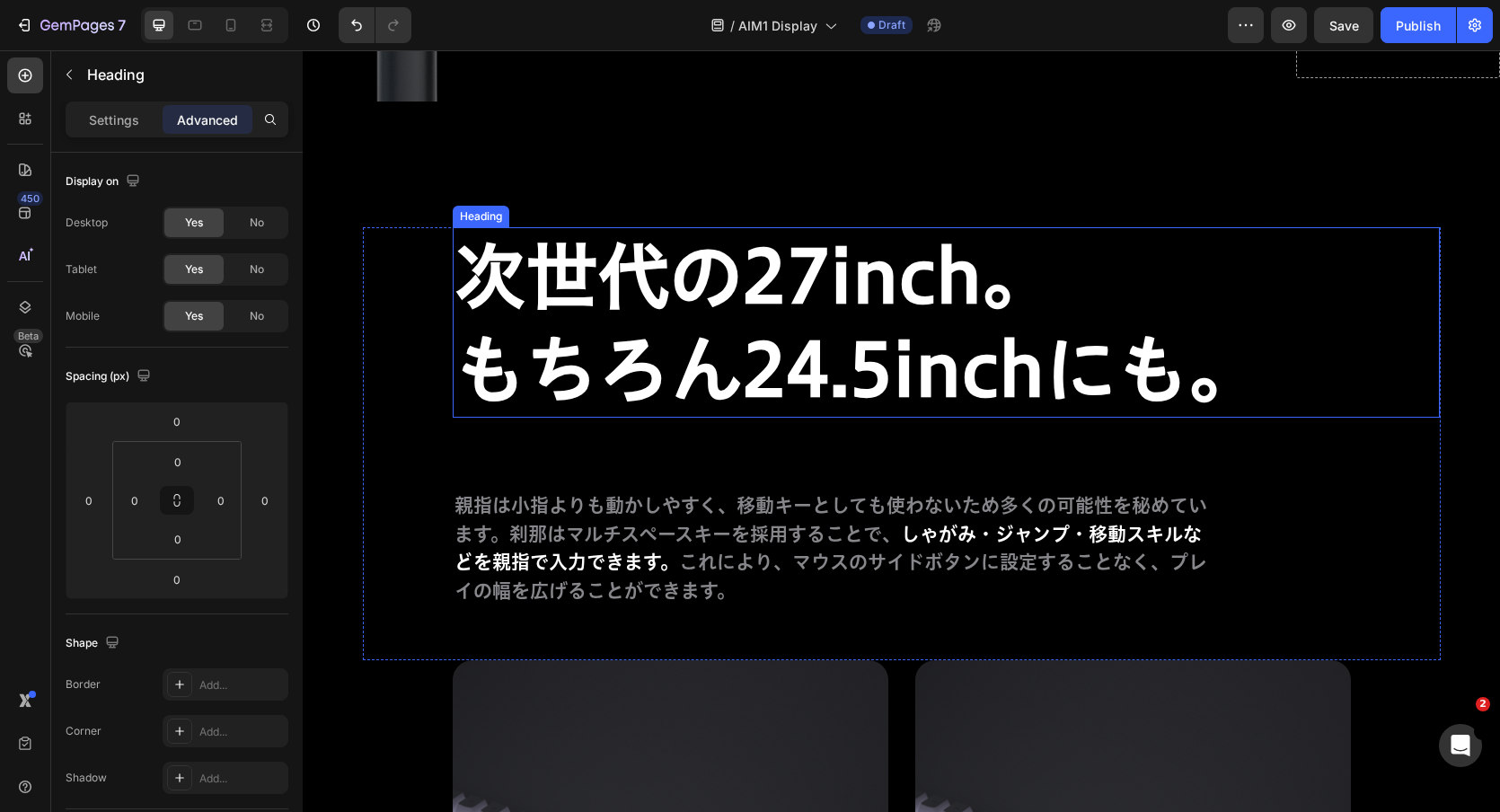
click at [1163, 354] on strong "もちろん24.5inchにも。" at bounding box center [857, 368] width 806 height 72
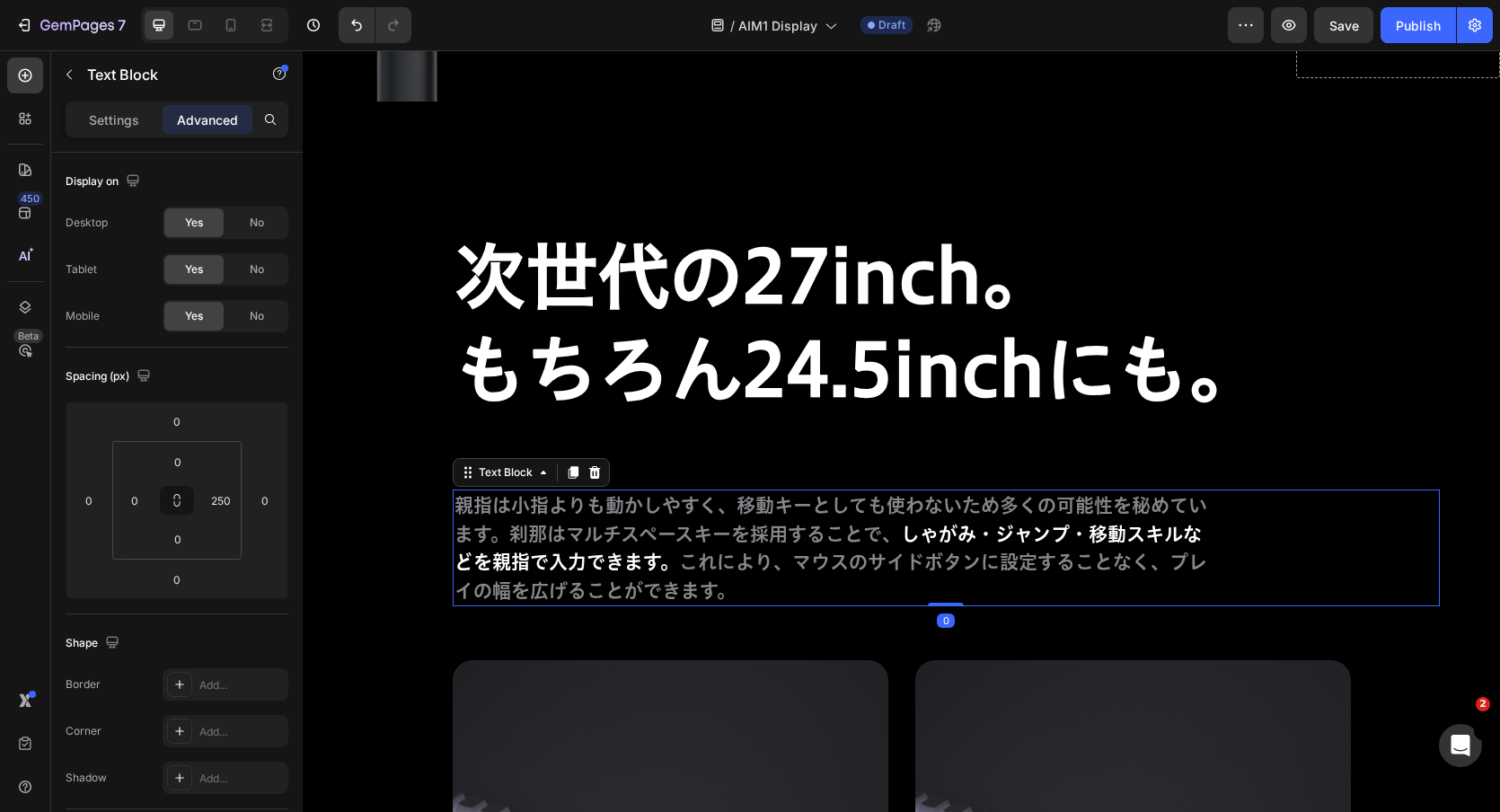
click at [1243, 491] on div "親指は小指よりも動かしやすく、移動キーとしても使わないため多くの可能性を秘めています。刹那はマルチスペースキーを採用することで、 しゃがみ・ジャンプ・移動スキ…" at bounding box center [946, 548] width 987 height 117
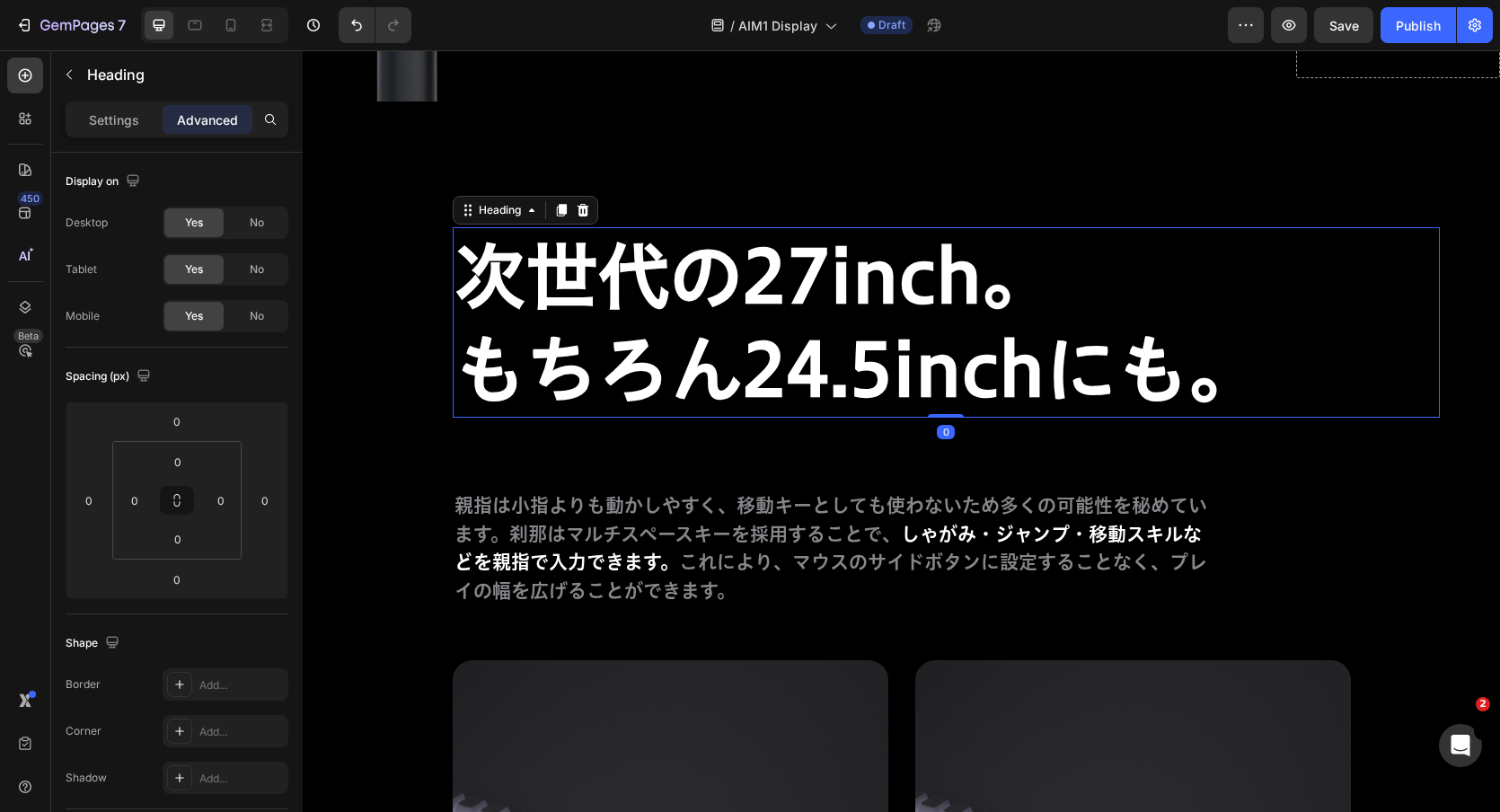
click at [1237, 329] on p "⁠⁠⁠⁠⁠⁠⁠ 次世代の27inch。 もちろん24.5inchにも。" at bounding box center [946, 321] width 983 height 187
click at [213, 499] on input "0" at bounding box center [221, 500] width 27 height 27
click at [211, 499] on input "0" at bounding box center [221, 500] width 27 height 27
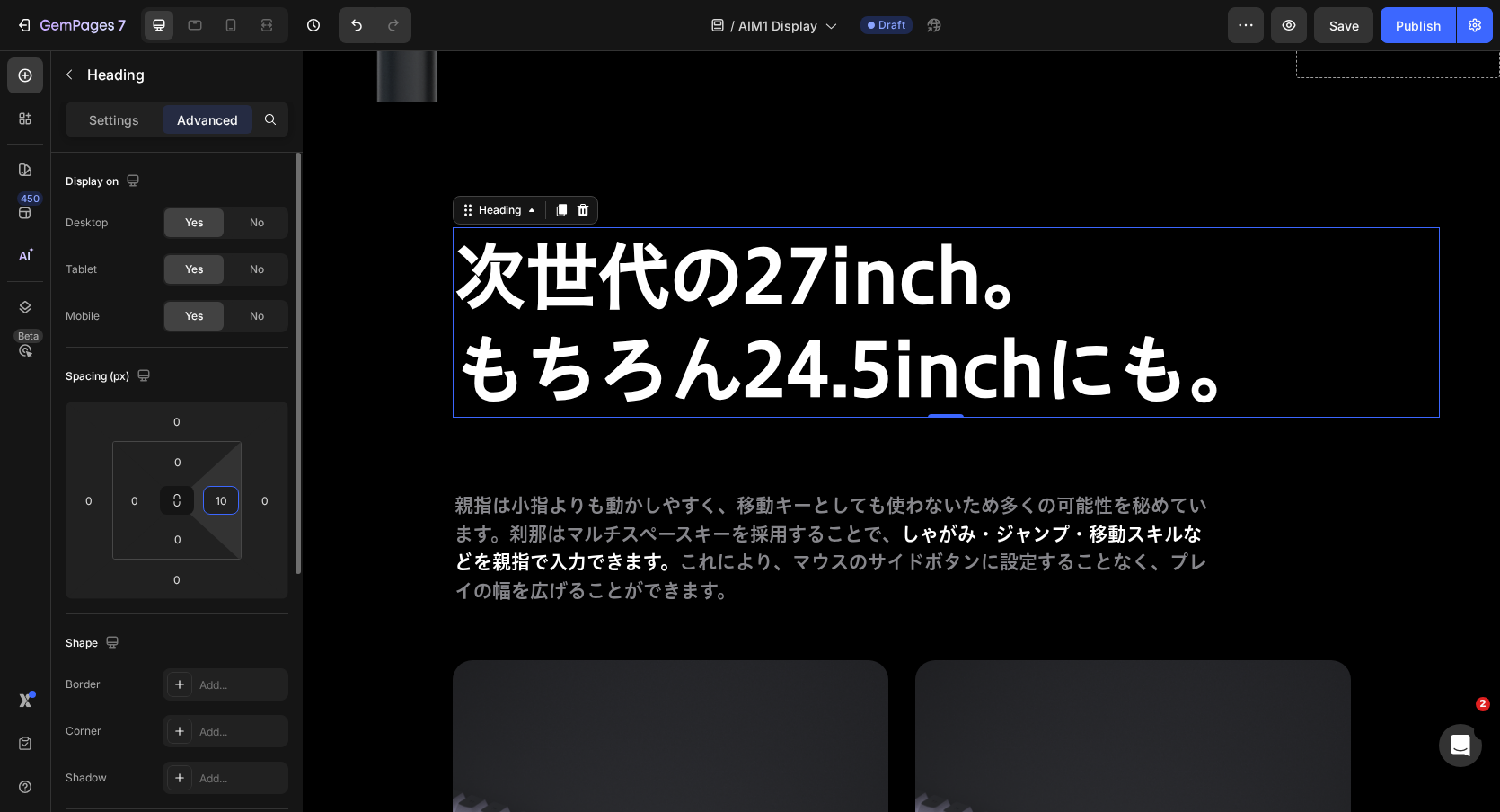
type input "150"
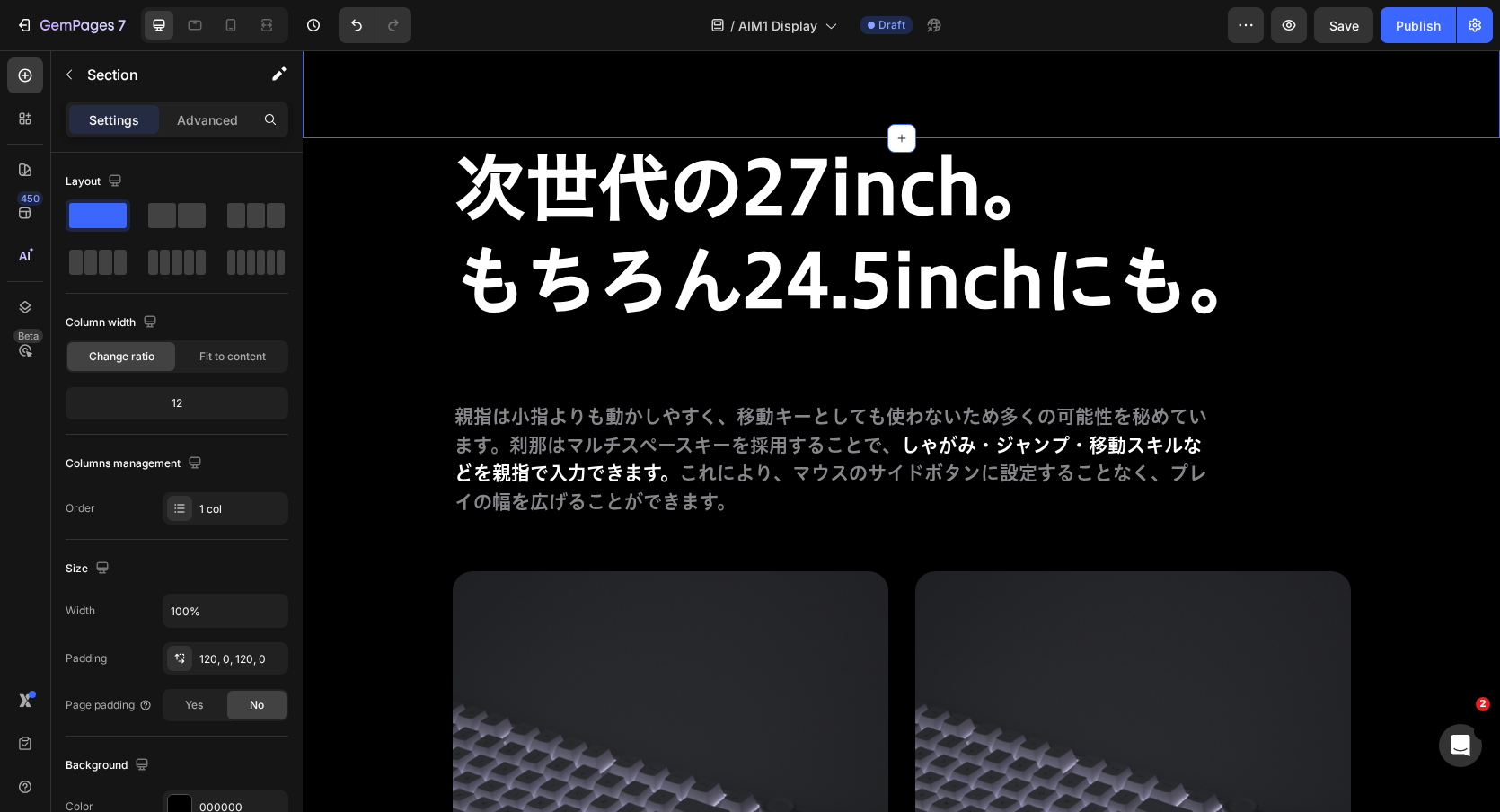
scroll to position [10609, 0]
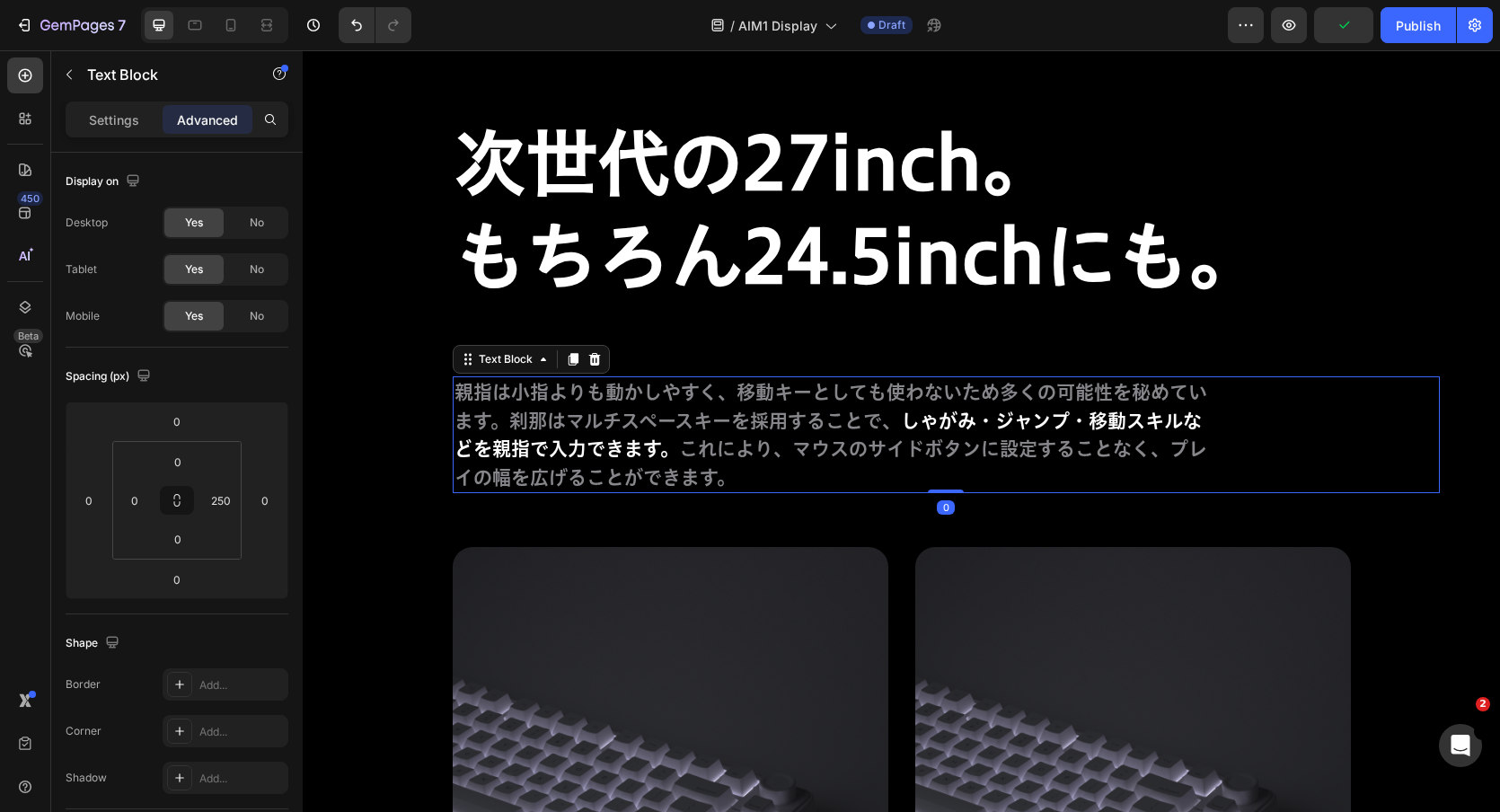
click at [1309, 385] on div "親指は小指よりも動かしやすく、移動キーとしても使わないため多くの可能性を秘めています。刹那はマルチスペースキーを採用することで、 しゃがみ・ジャンプ・移動スキ…" at bounding box center [946, 434] width 987 height 117
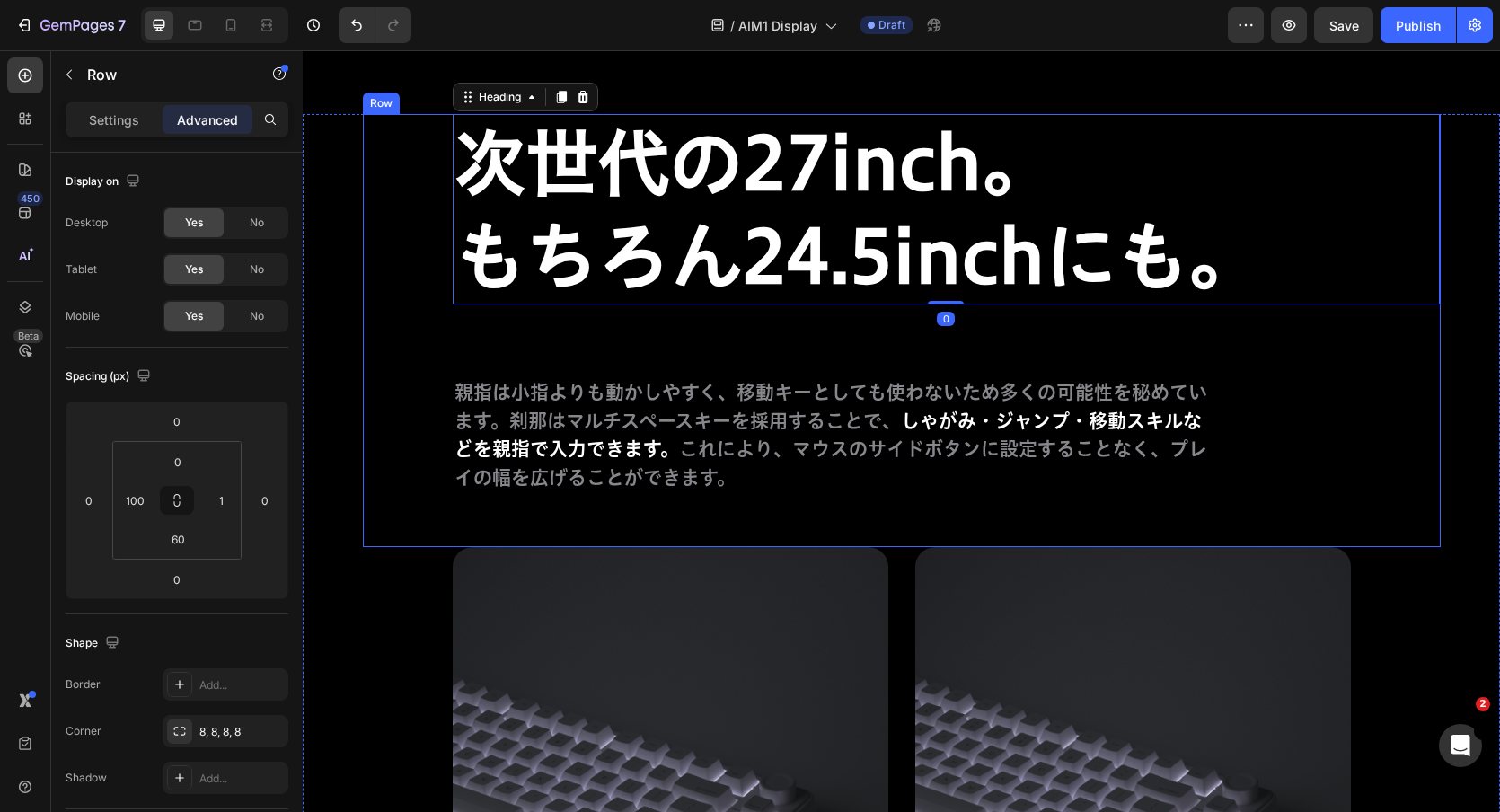
click at [1272, 496] on div "⁠⁠⁠⁠⁠⁠⁠ 次世代の27inch。 もちろん24.5inchにも。 Heading 0 親指は小指よりも動かしやすく、移動キーとしても使わないため多くの可…" at bounding box center [901, 330] width 1078 height 433
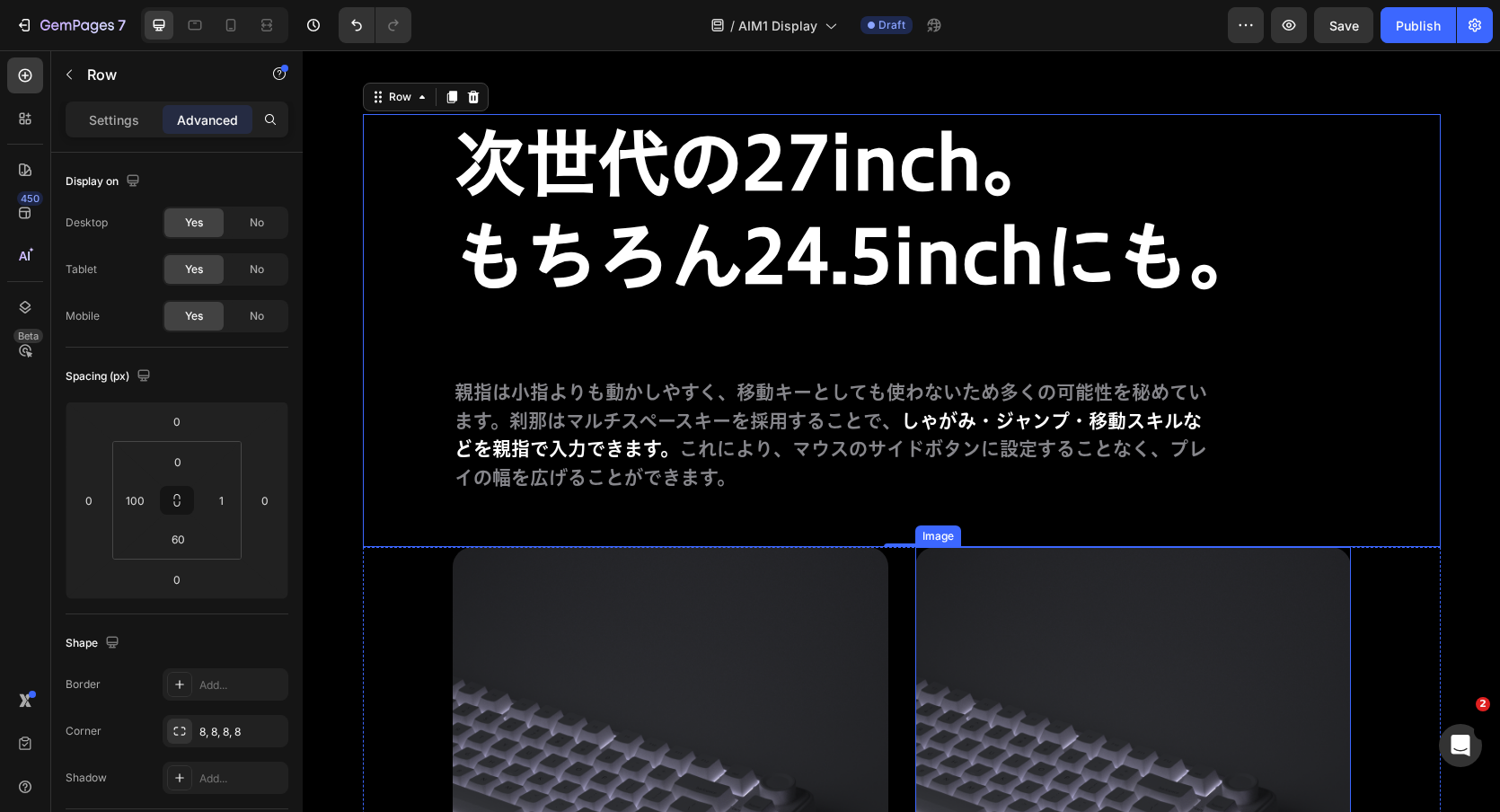
click at [1217, 655] on img at bounding box center [1133, 764] width 435 height 435
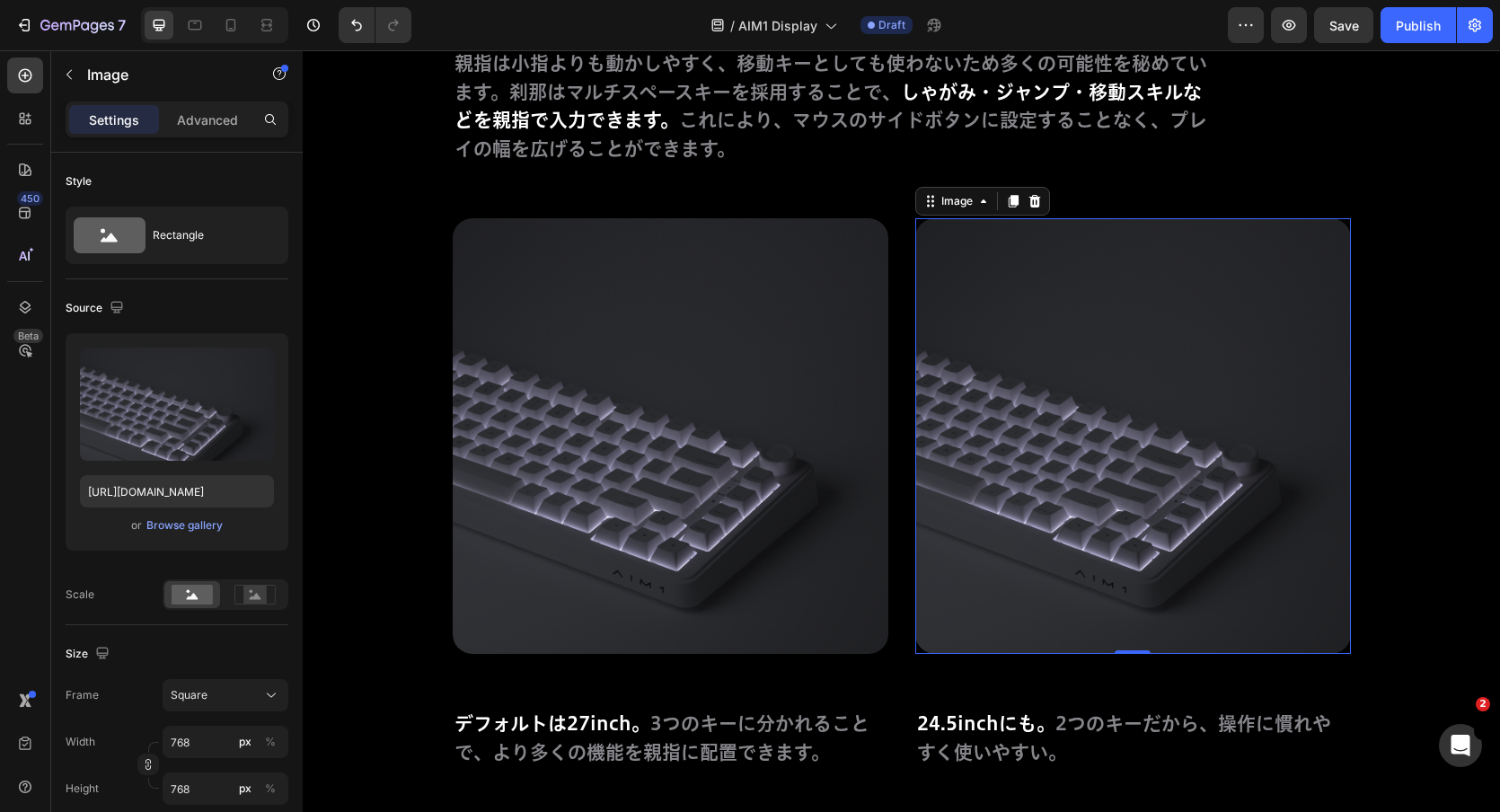
scroll to position [11127, 0]
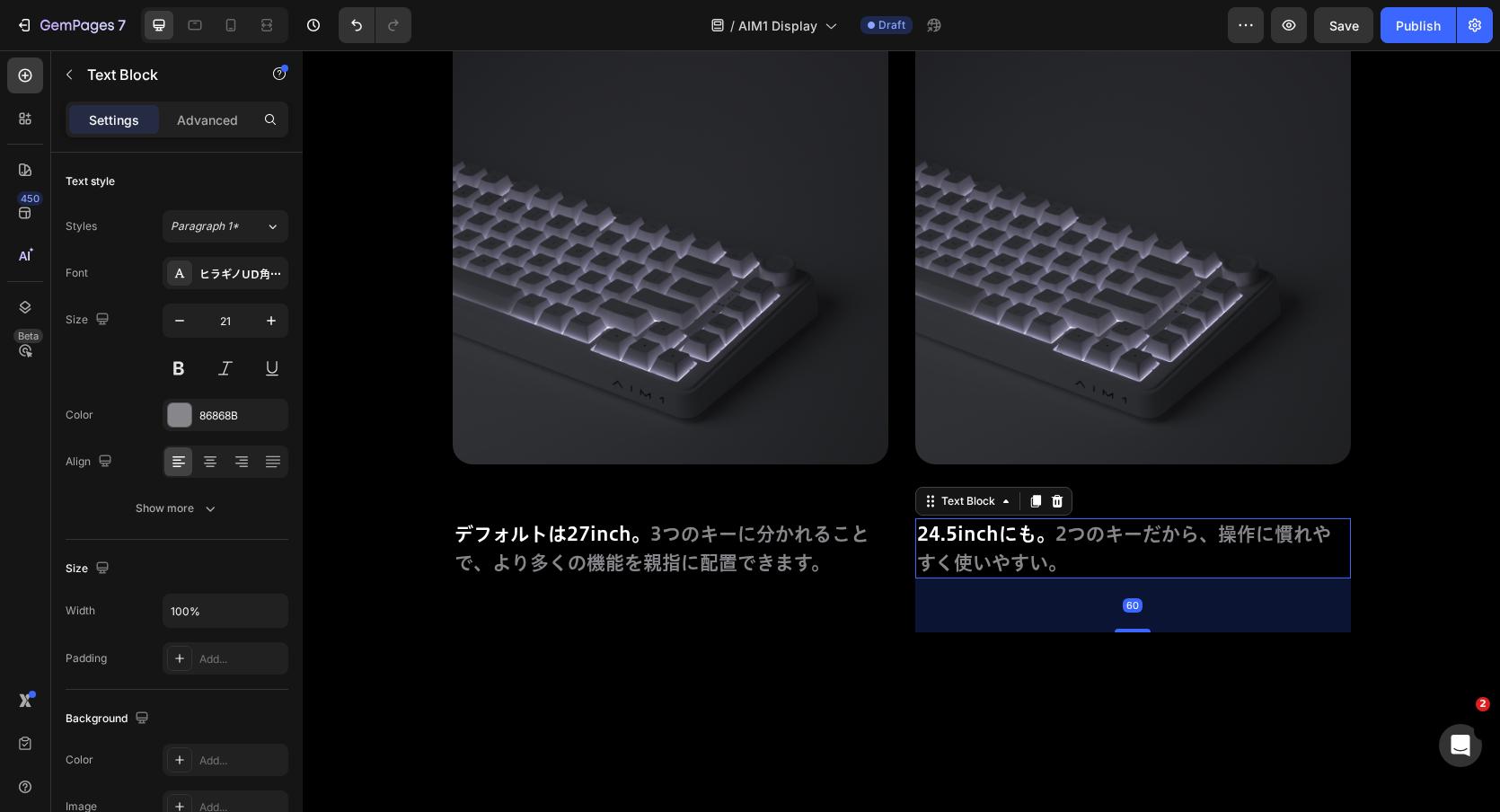
click at [1016, 530] on span "24.5inchにも。" at bounding box center [986, 534] width 139 height 19
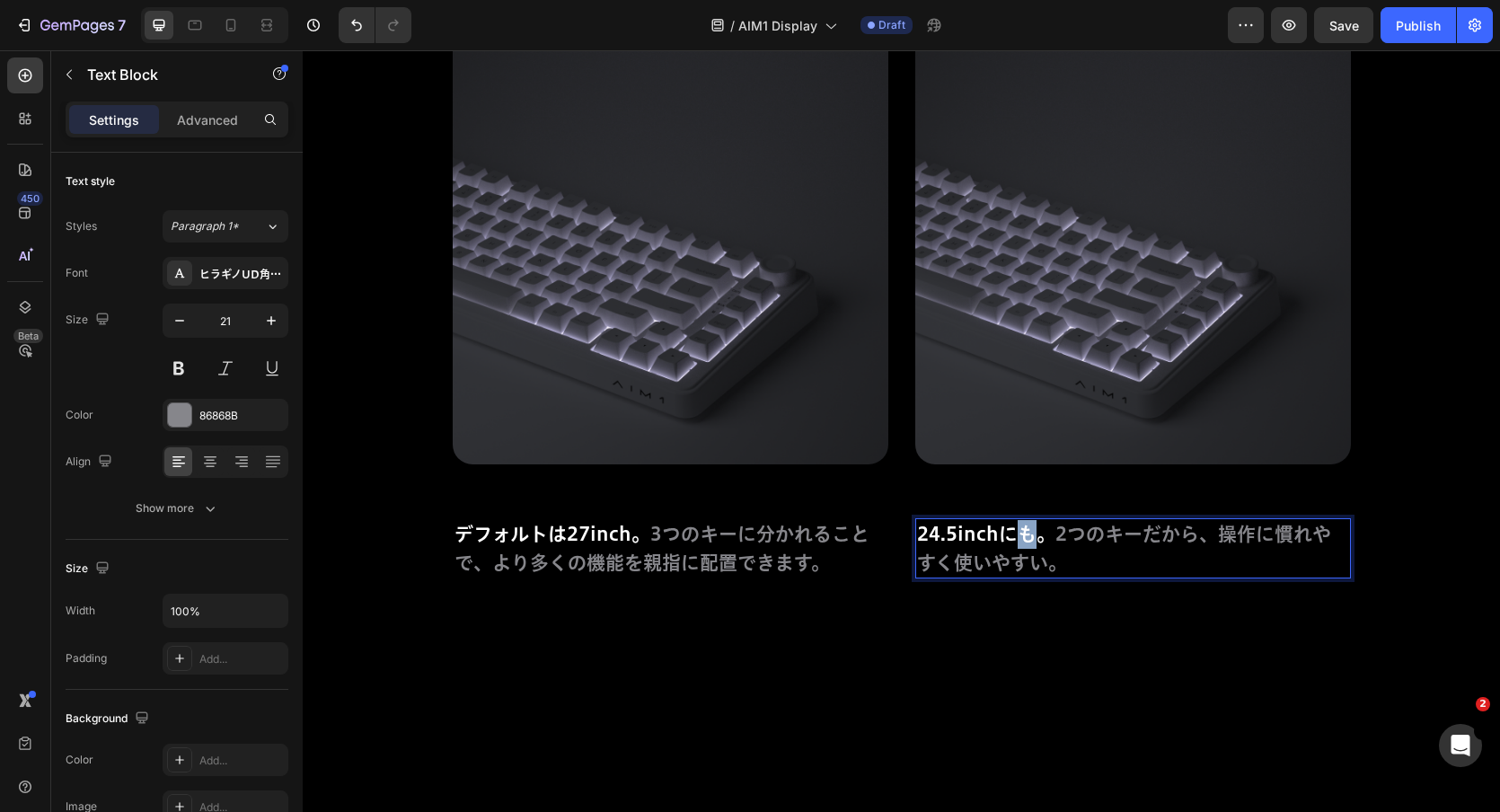
click at [1016, 530] on span "24.5inchにも。" at bounding box center [986, 534] width 139 height 19
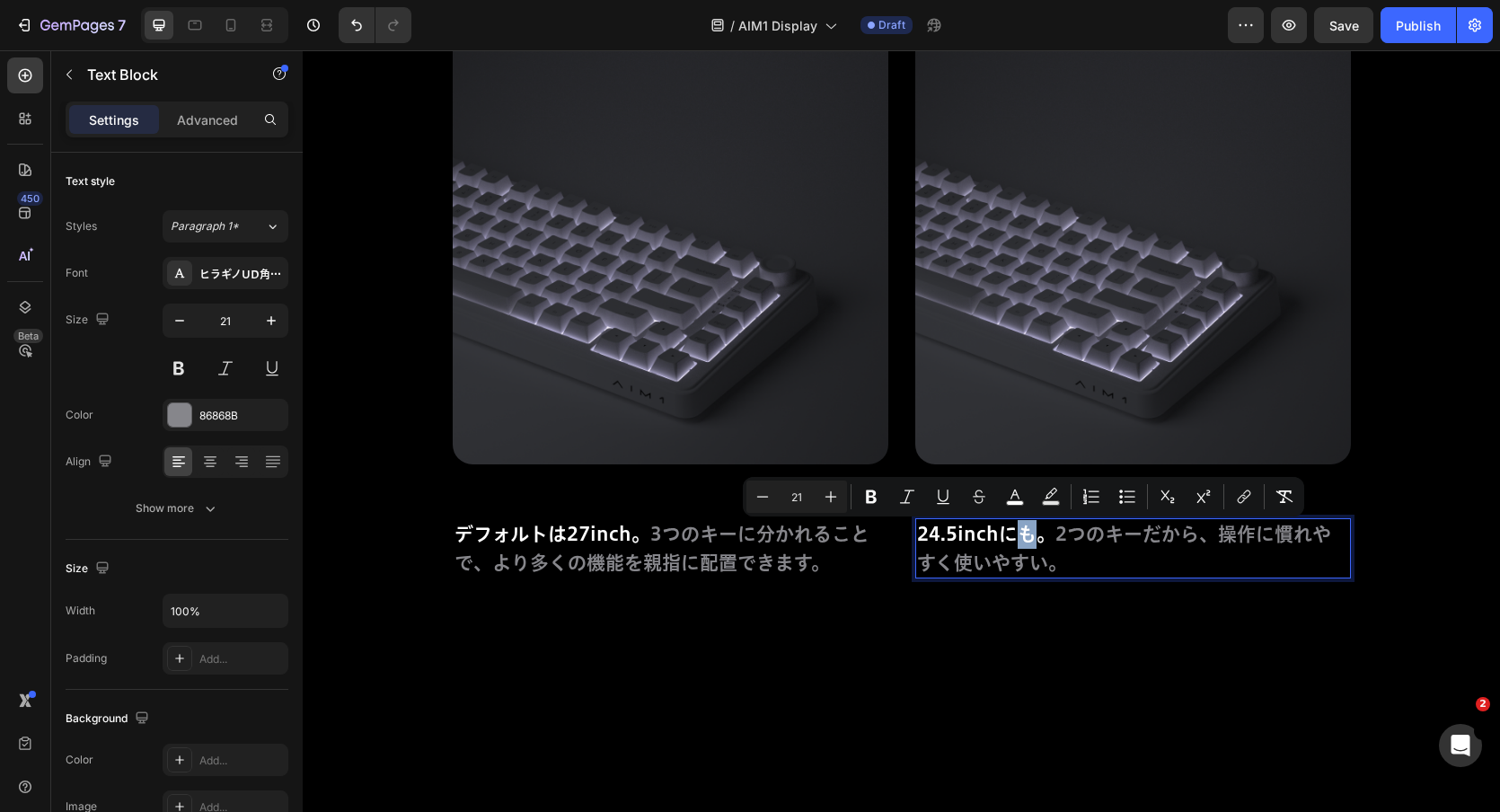
click at [1034, 538] on span "24.5inchにも。" at bounding box center [986, 534] width 139 height 19
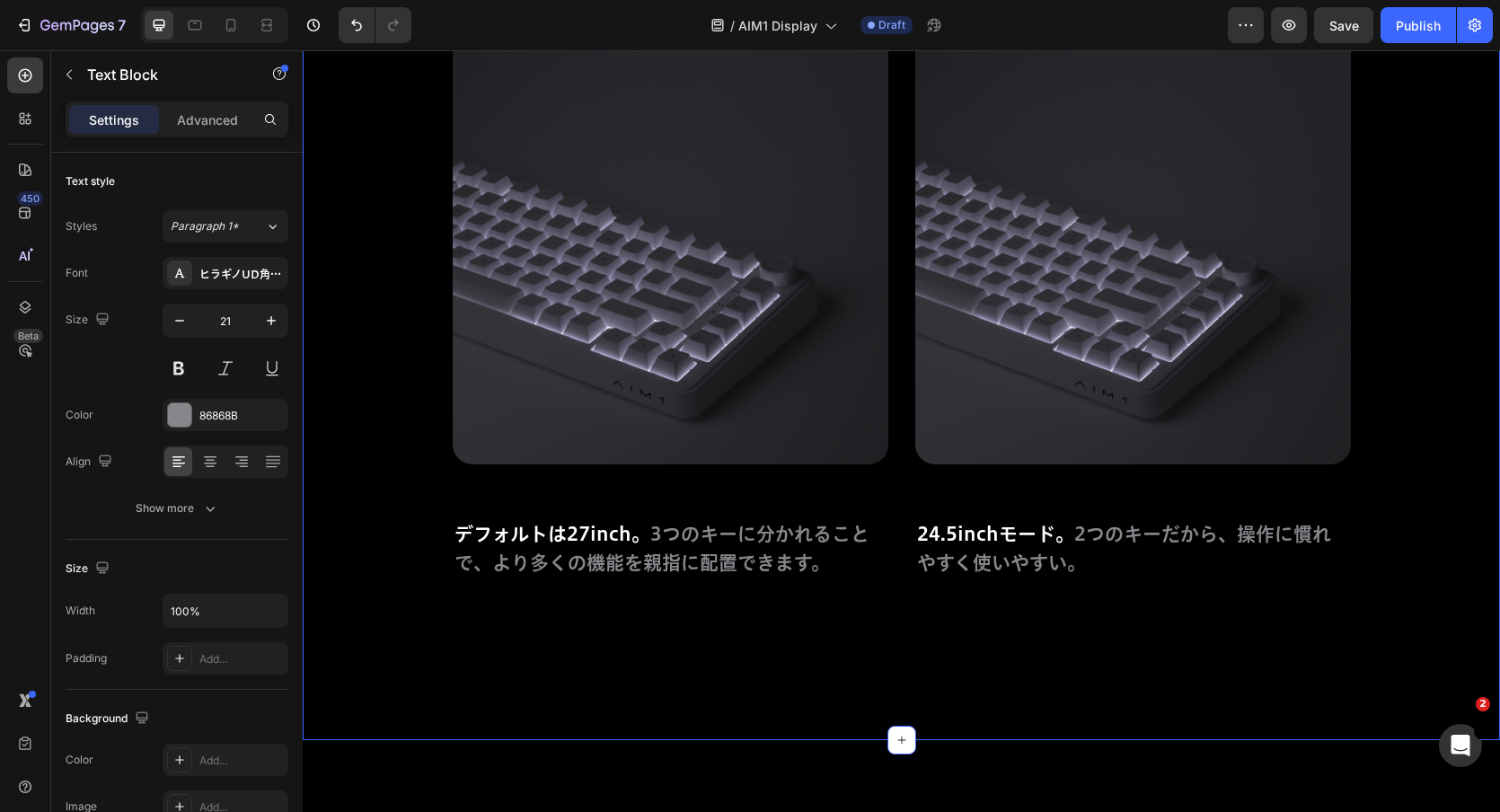
click at [955, 669] on div "⁠⁠⁠⁠⁠⁠⁠ 次世代の27inch。 もちろん24.5inchにも。 Heading 親指は小指よりも動かしやすく、移動キーとしても使わないため多くの可能性…" at bounding box center [901, 167] width 1198 height 1144
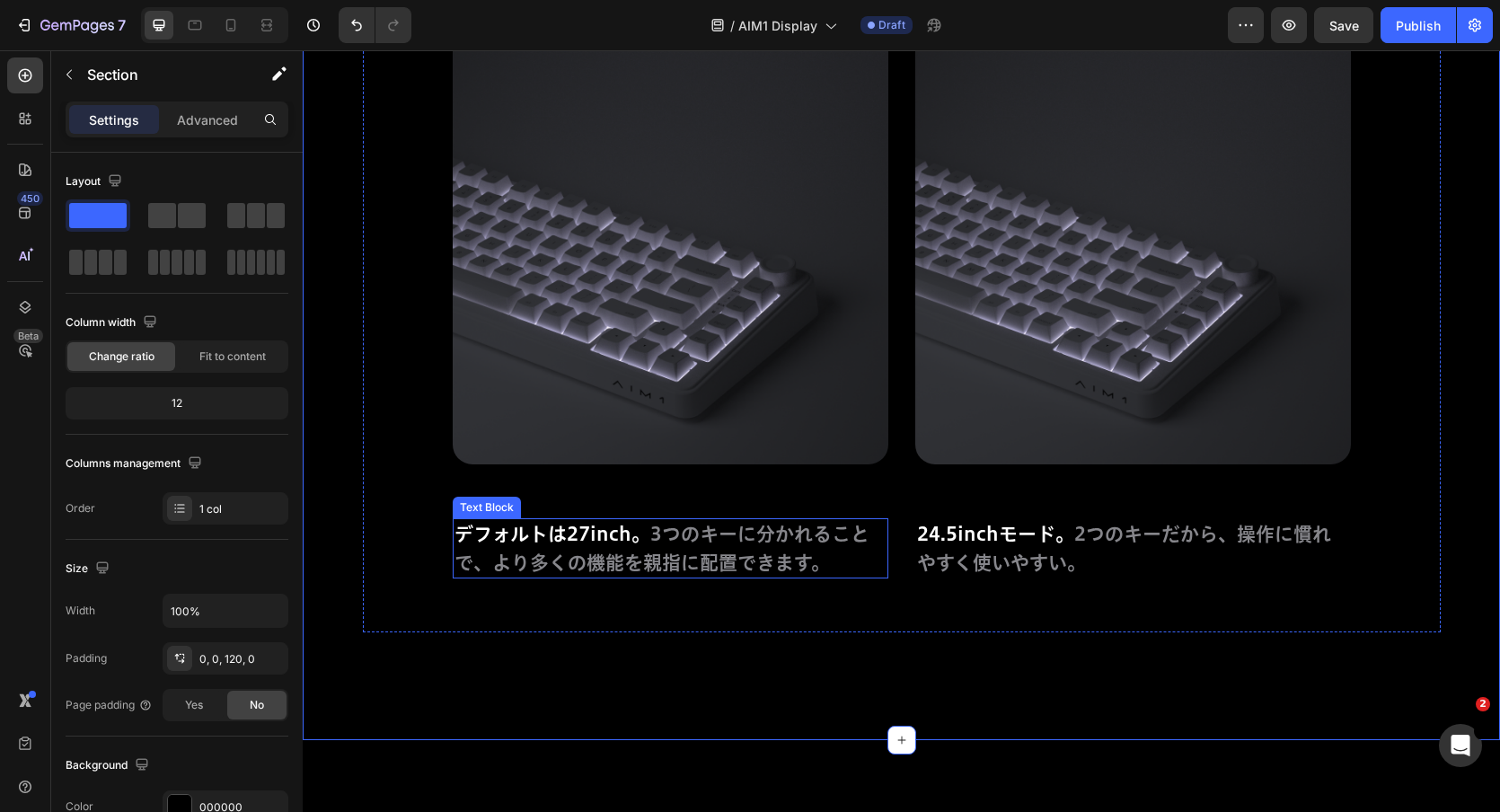
click at [539, 561] on span "3つのキーに分かれることで、より多くの機能を親指に配置できます。" at bounding box center [662, 548] width 415 height 48
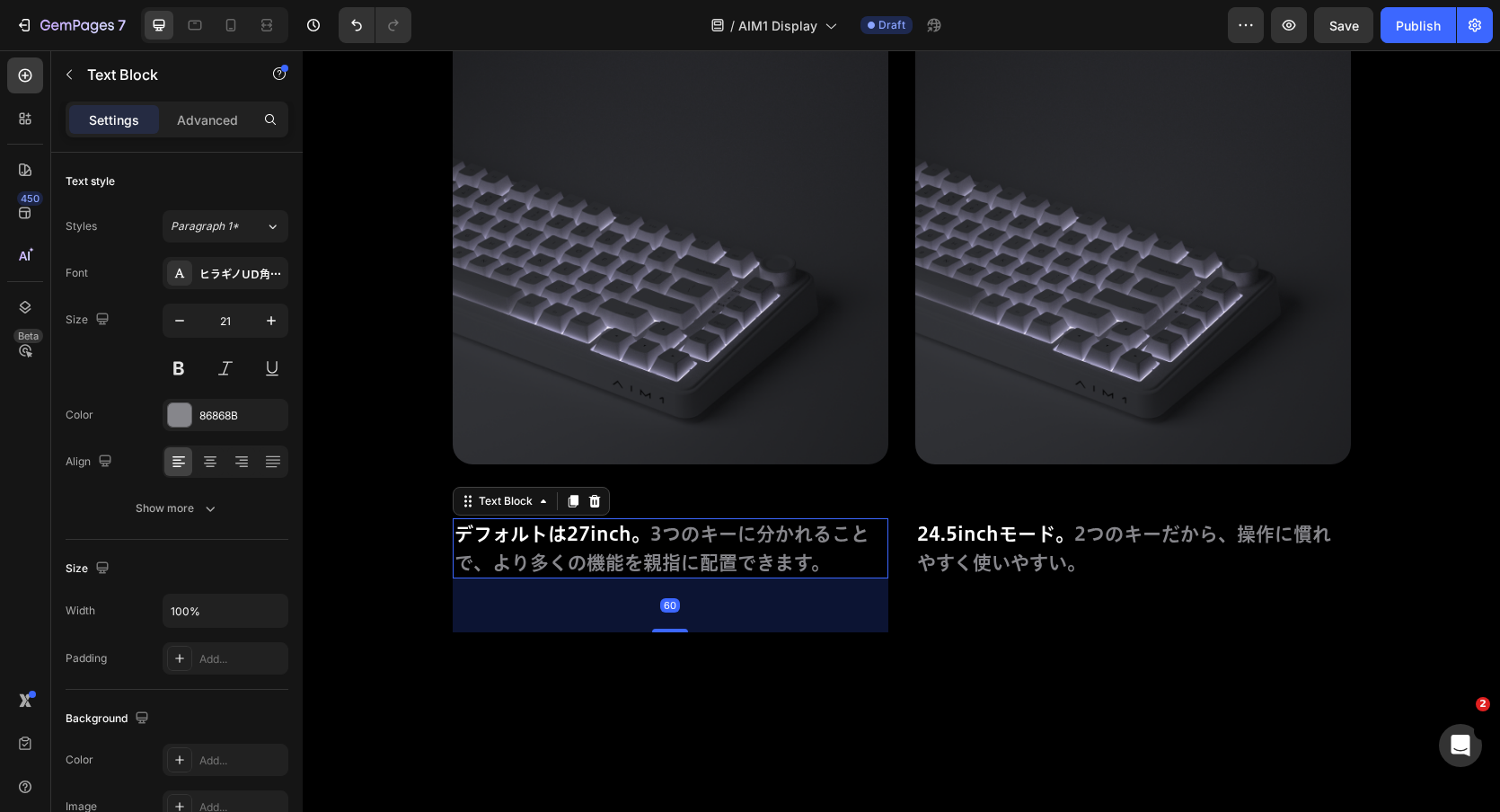
click at [539, 561] on span "3つのキーに分かれることで、より多くの機能を親指に配置できます。" at bounding box center [662, 548] width 415 height 48
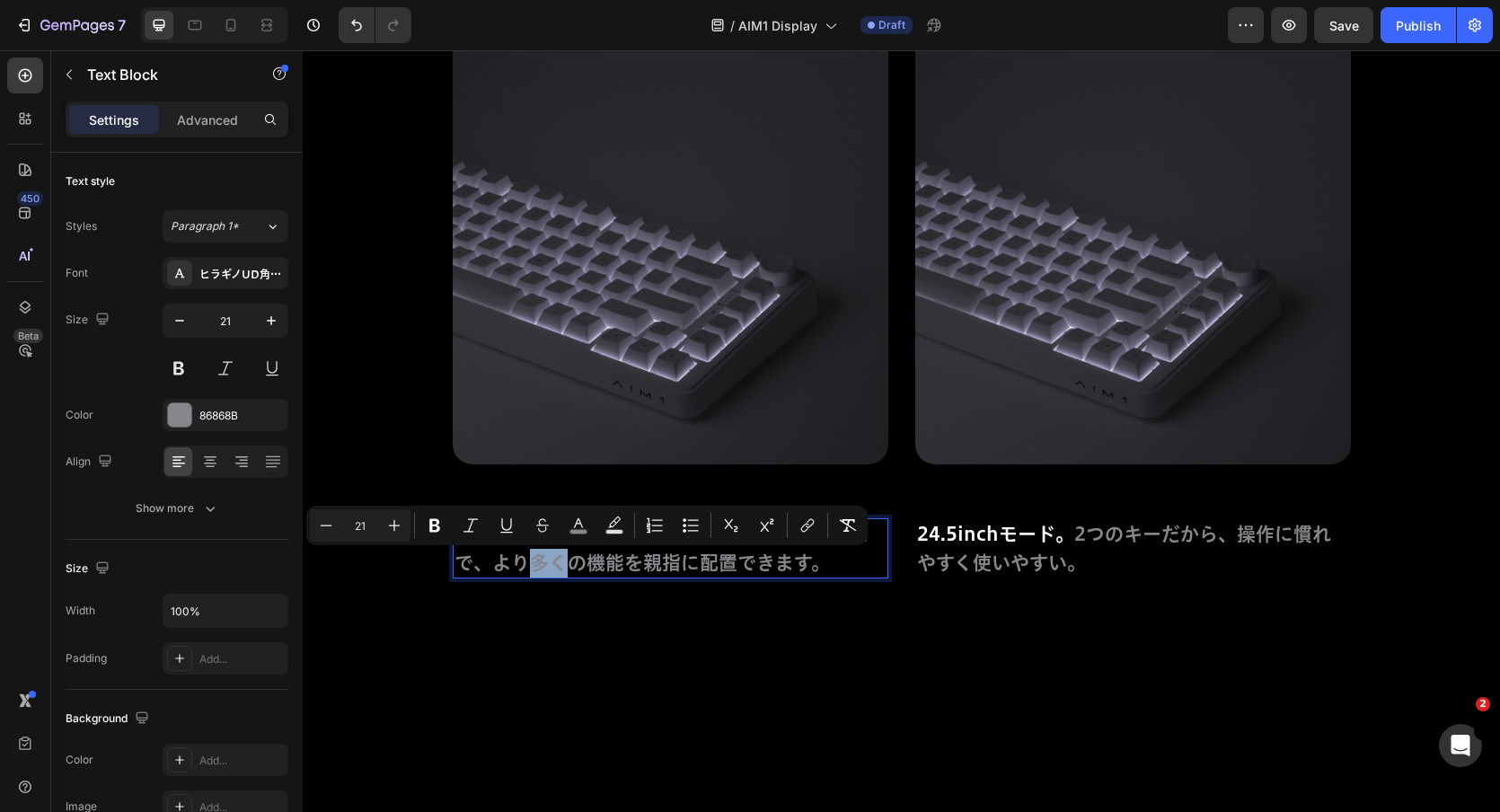
click at [567, 564] on span "3つのキーに分かれることで、より多くの機能を親指に配置できます。" at bounding box center [662, 548] width 415 height 48
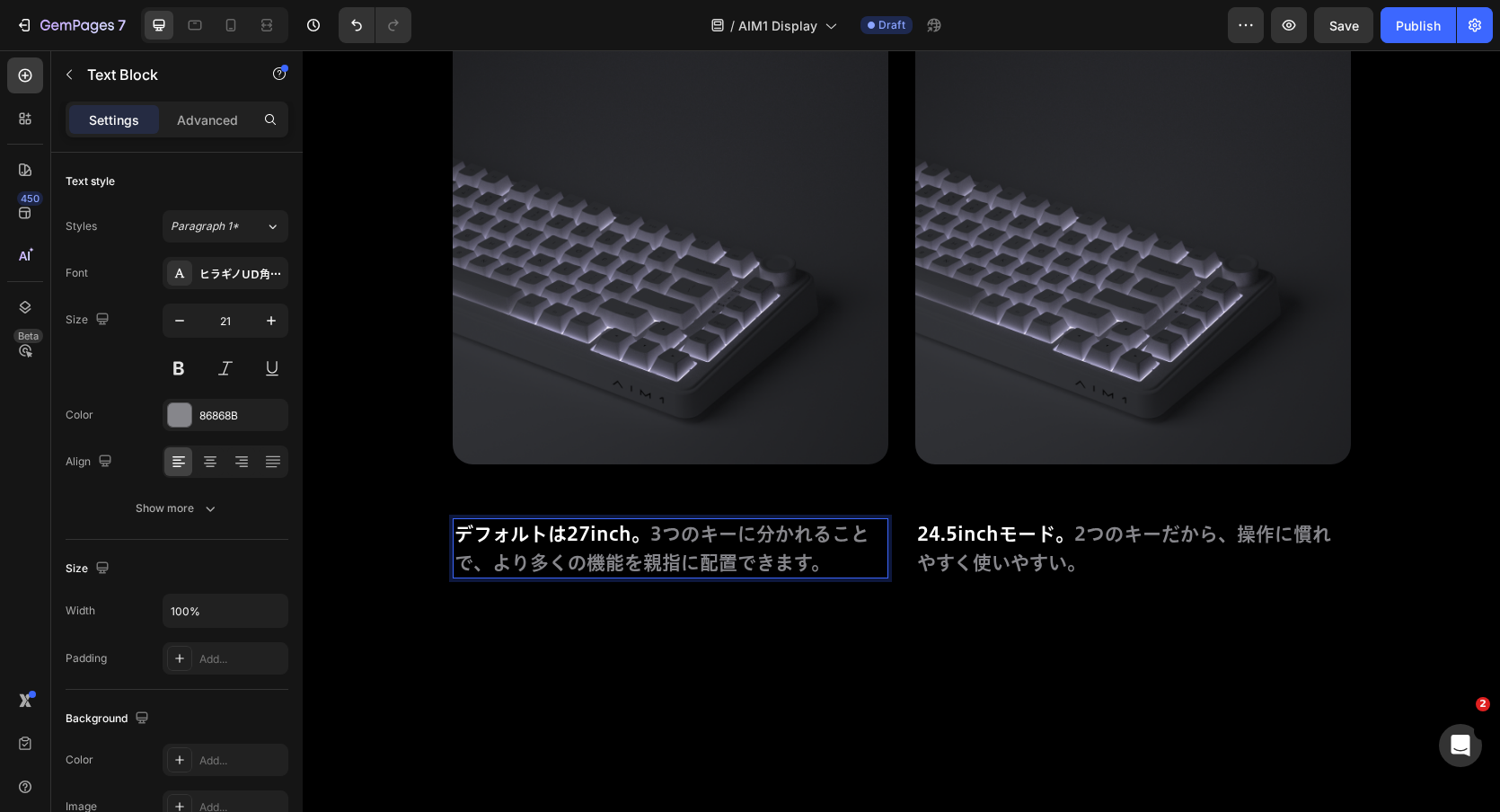
click at [563, 536] on span "デフォルトは27inch。" at bounding box center [552, 534] width 196 height 19
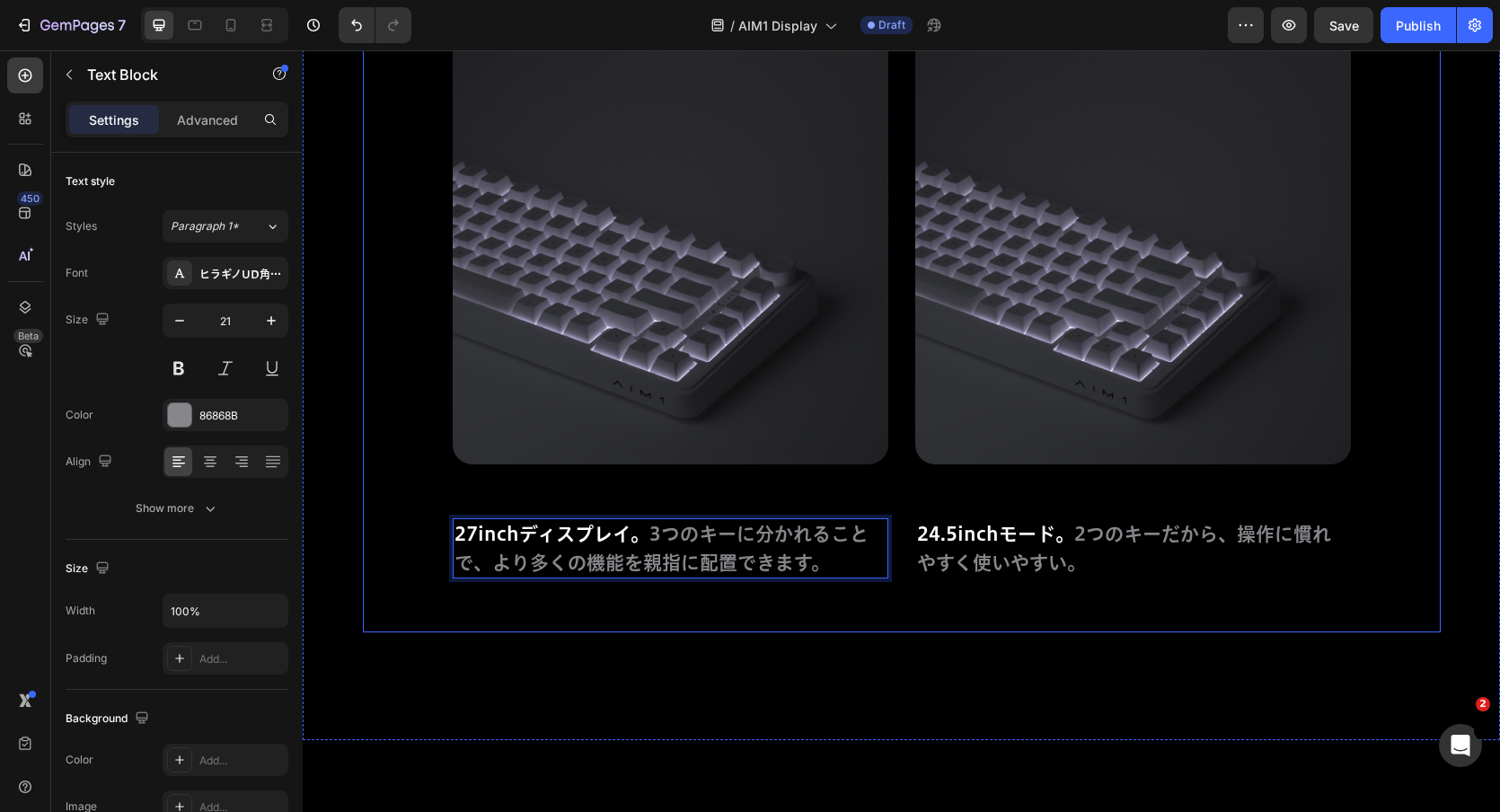
click at [404, 423] on div "Image 27inchディスプレイ。 3つのキーに分かれることで、より多くの機能を親指に配置できます。 Text Block 60 Image 24.5in…" at bounding box center [901, 330] width 1078 height 604
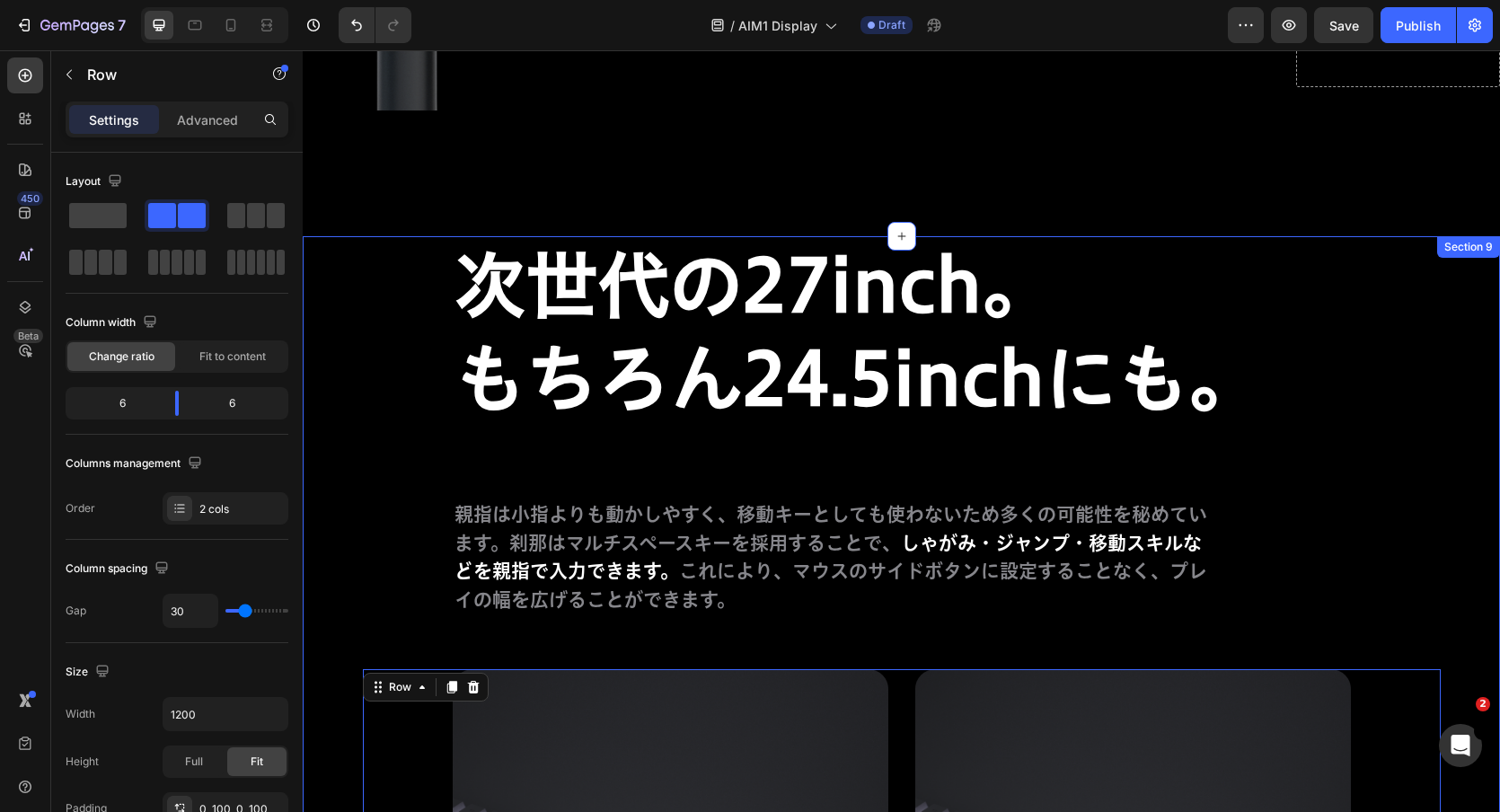
scroll to position [10466, 0]
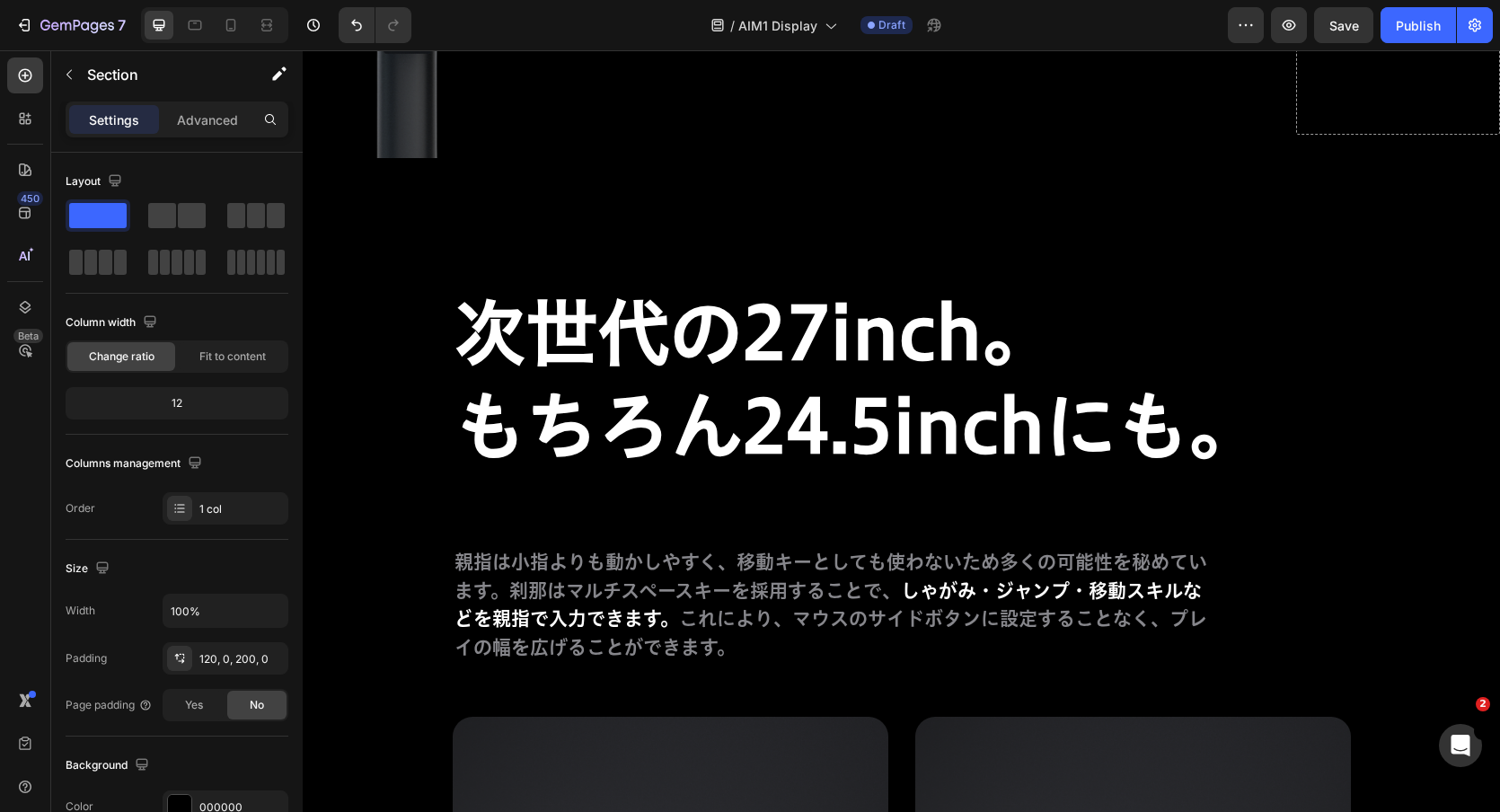
scroll to position [10504, 0]
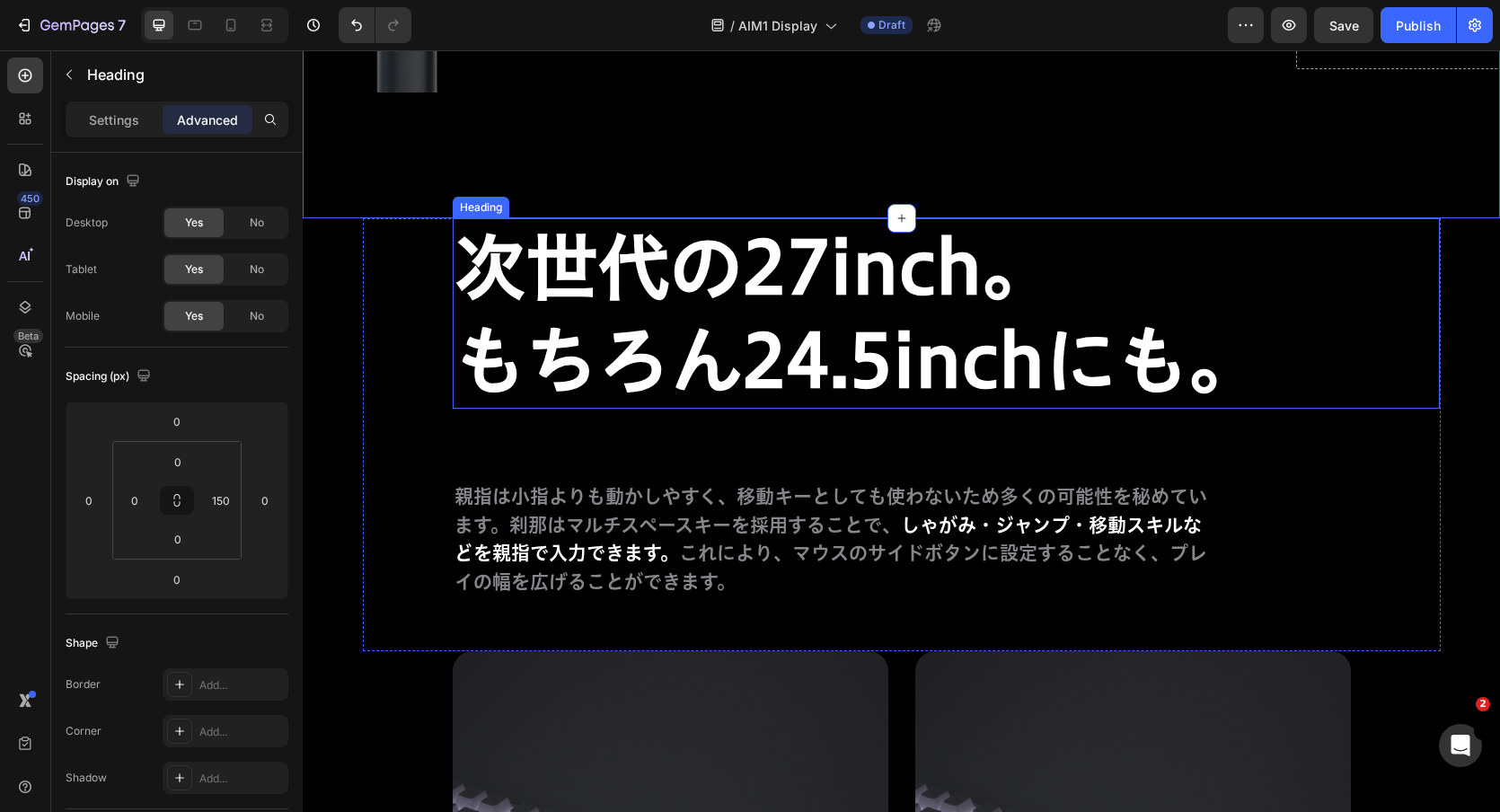
click at [1369, 234] on div "次世代の27inch。 もちろん24.5inchにも。 Heading" at bounding box center [946, 313] width 987 height 190
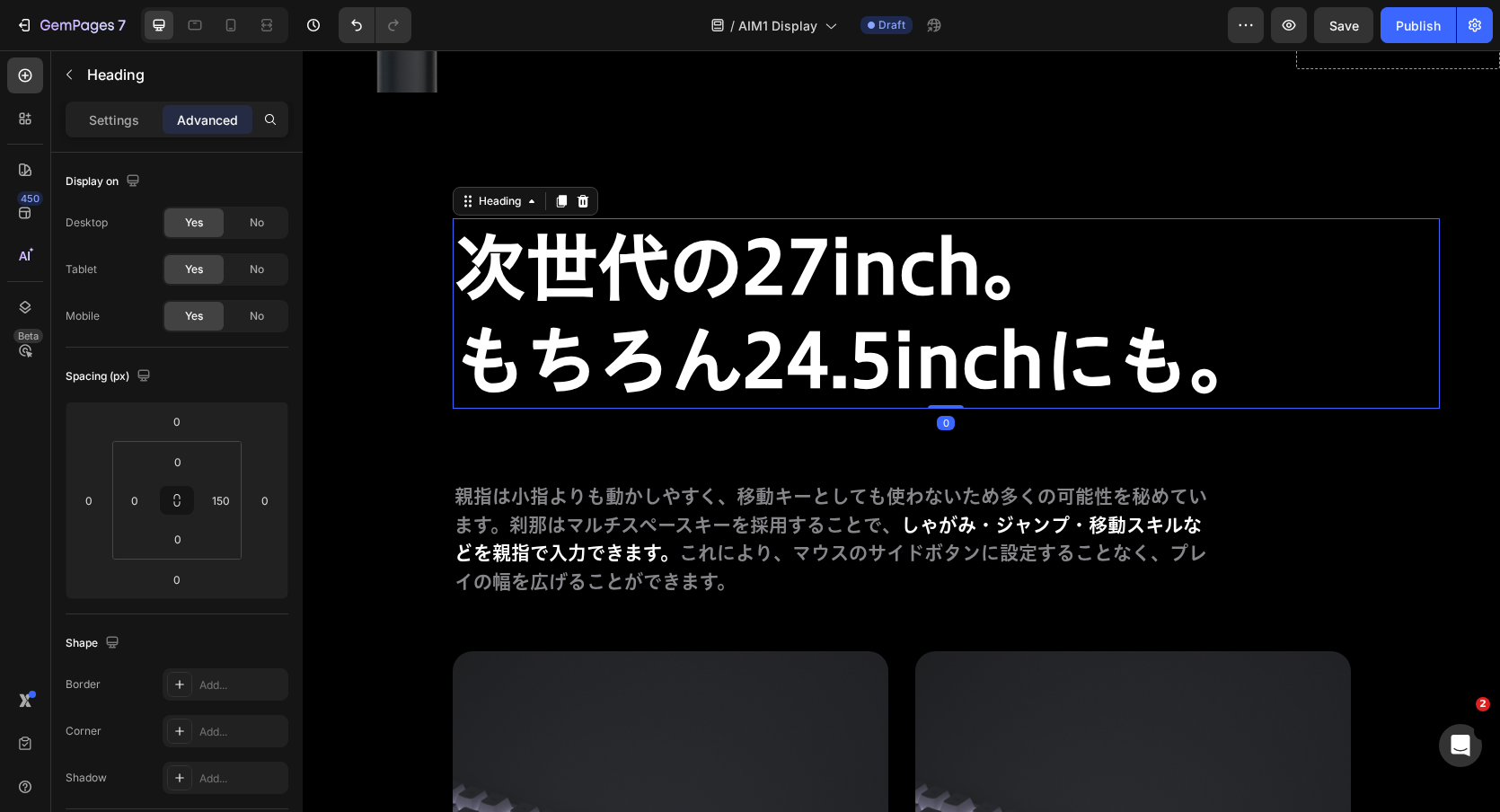
click at [1431, 250] on div "次世代の27inch。 もちろん24.5inchにも。 Heading 0" at bounding box center [946, 313] width 987 height 190
click at [1438, 250] on div "次世代の27inch。 もちろん24.5inchにも。 Heading 0" at bounding box center [946, 313] width 987 height 190
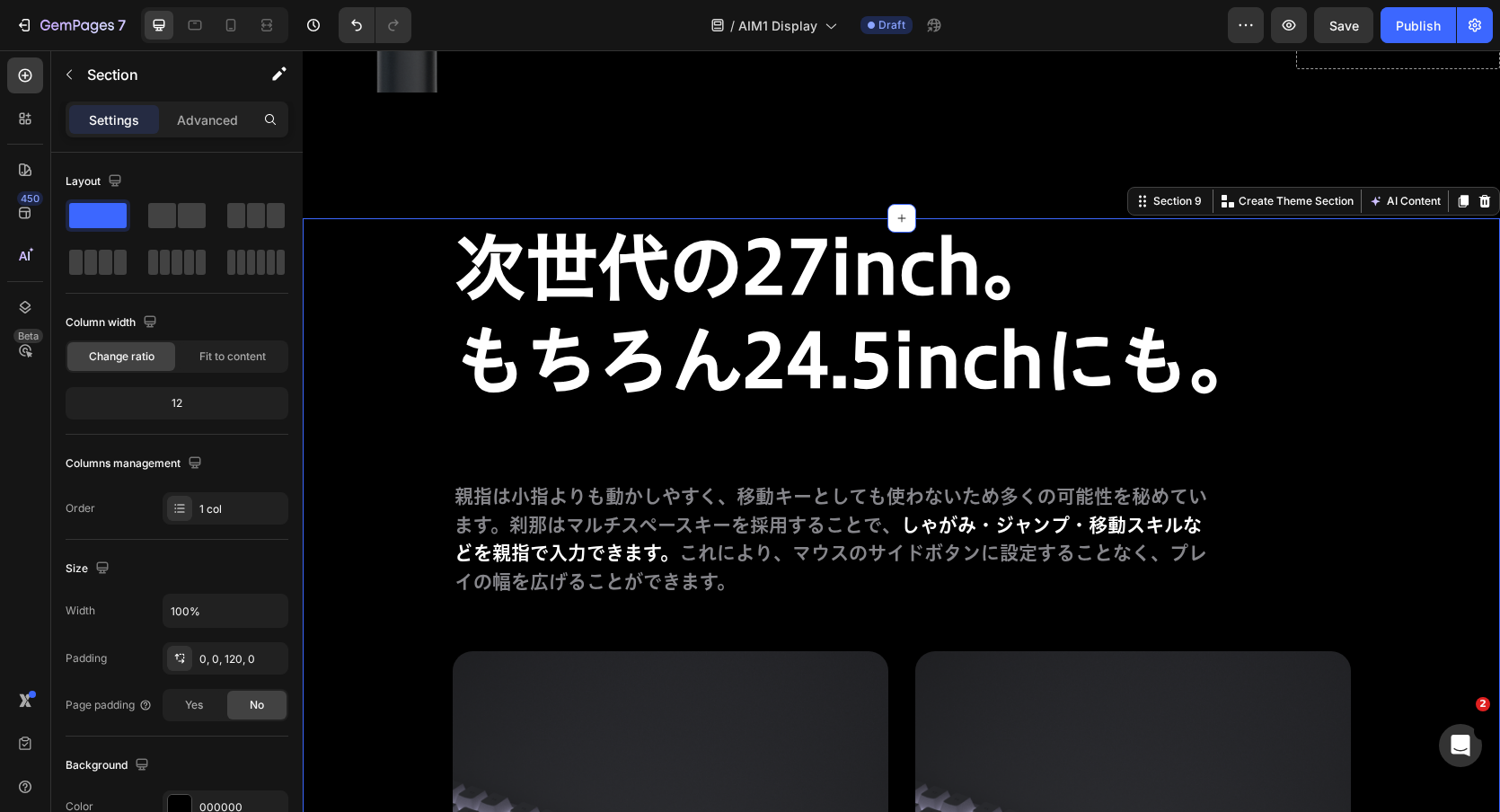
click at [1453, 259] on div "次世代の27inch。 もちろん24.5inchにも。 Heading 親指は小指よりも動かしやすく、移動キーとしても使わないため多くの可能性を秘めています。…" at bounding box center [901, 736] width 1198 height 1037
click at [218, 120] on p "Advanced" at bounding box center [208, 121] width 61 height 19
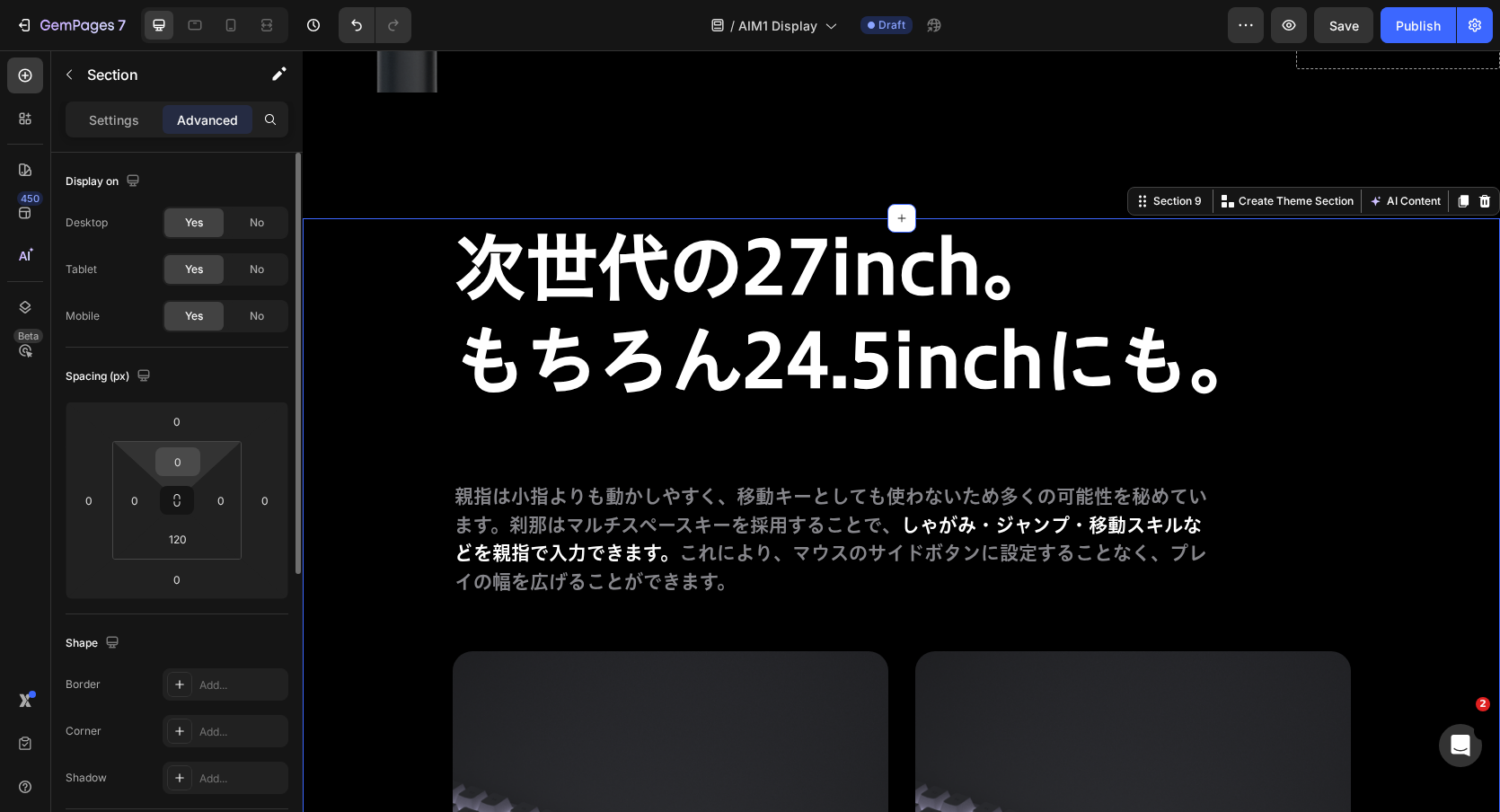
click at [178, 454] on input "0" at bounding box center [178, 462] width 36 height 27
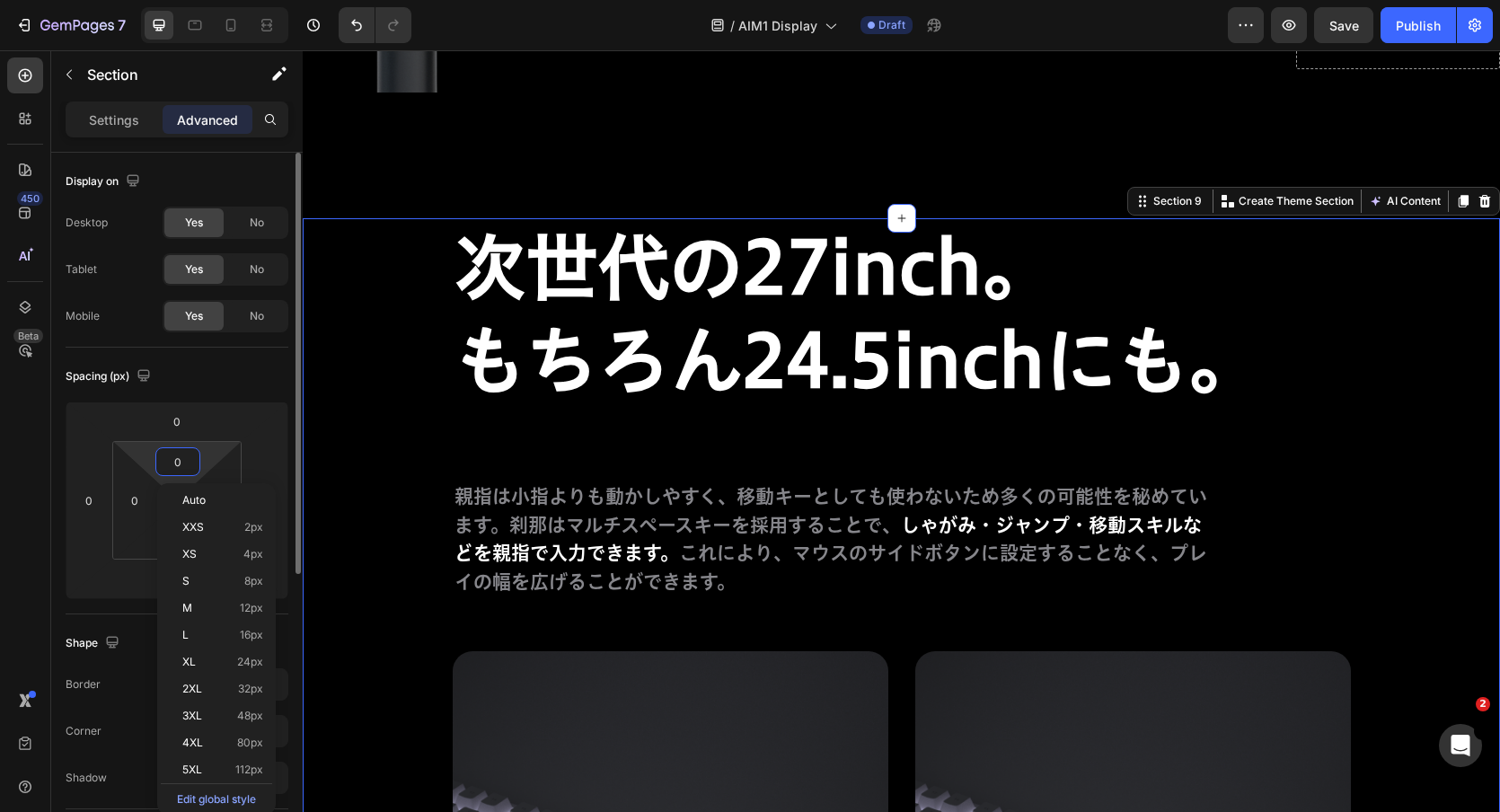
click at [174, 455] on input "0" at bounding box center [178, 462] width 36 height 27
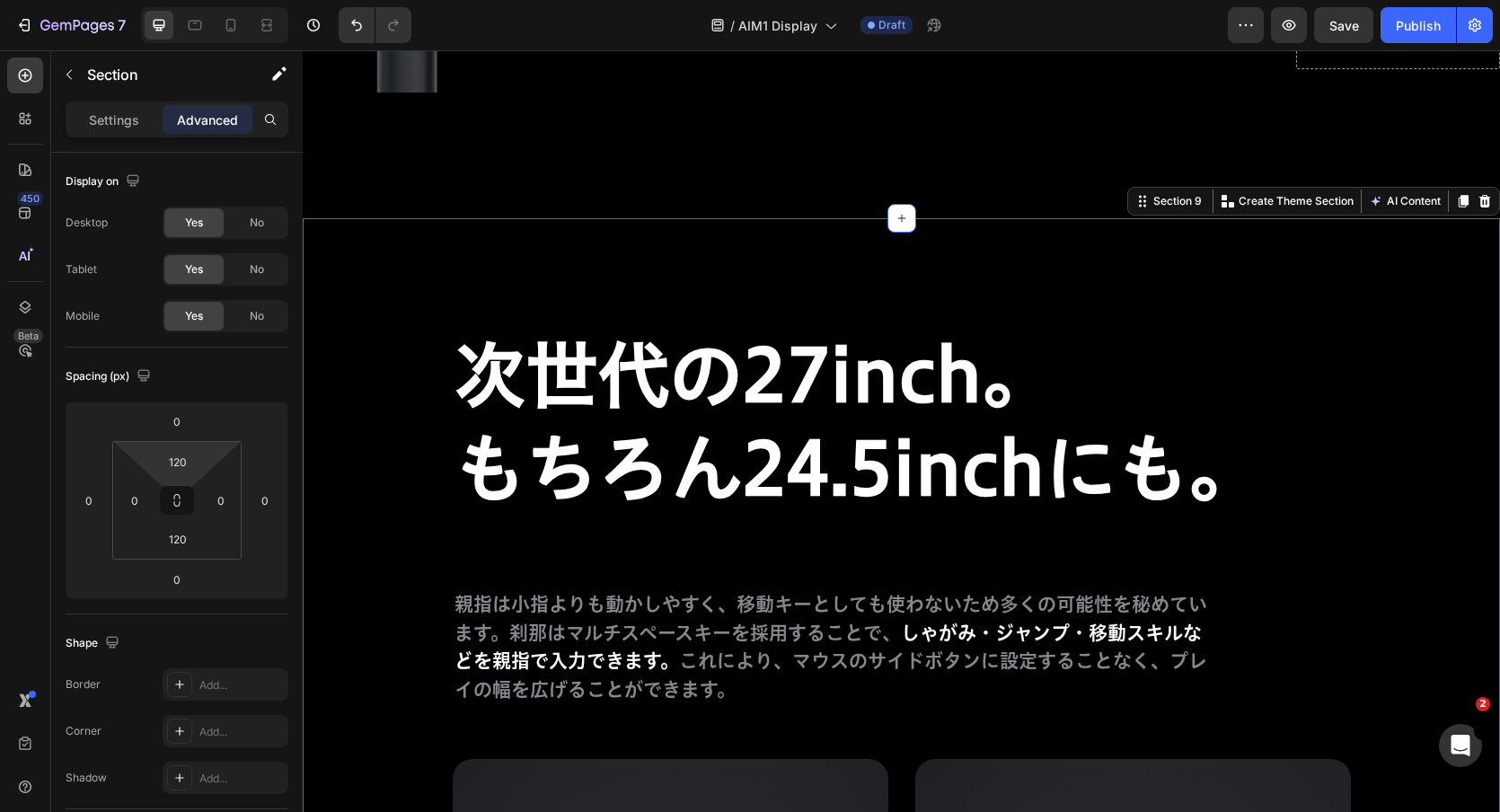
click at [177, 464] on input "120" at bounding box center [178, 462] width 36 height 27
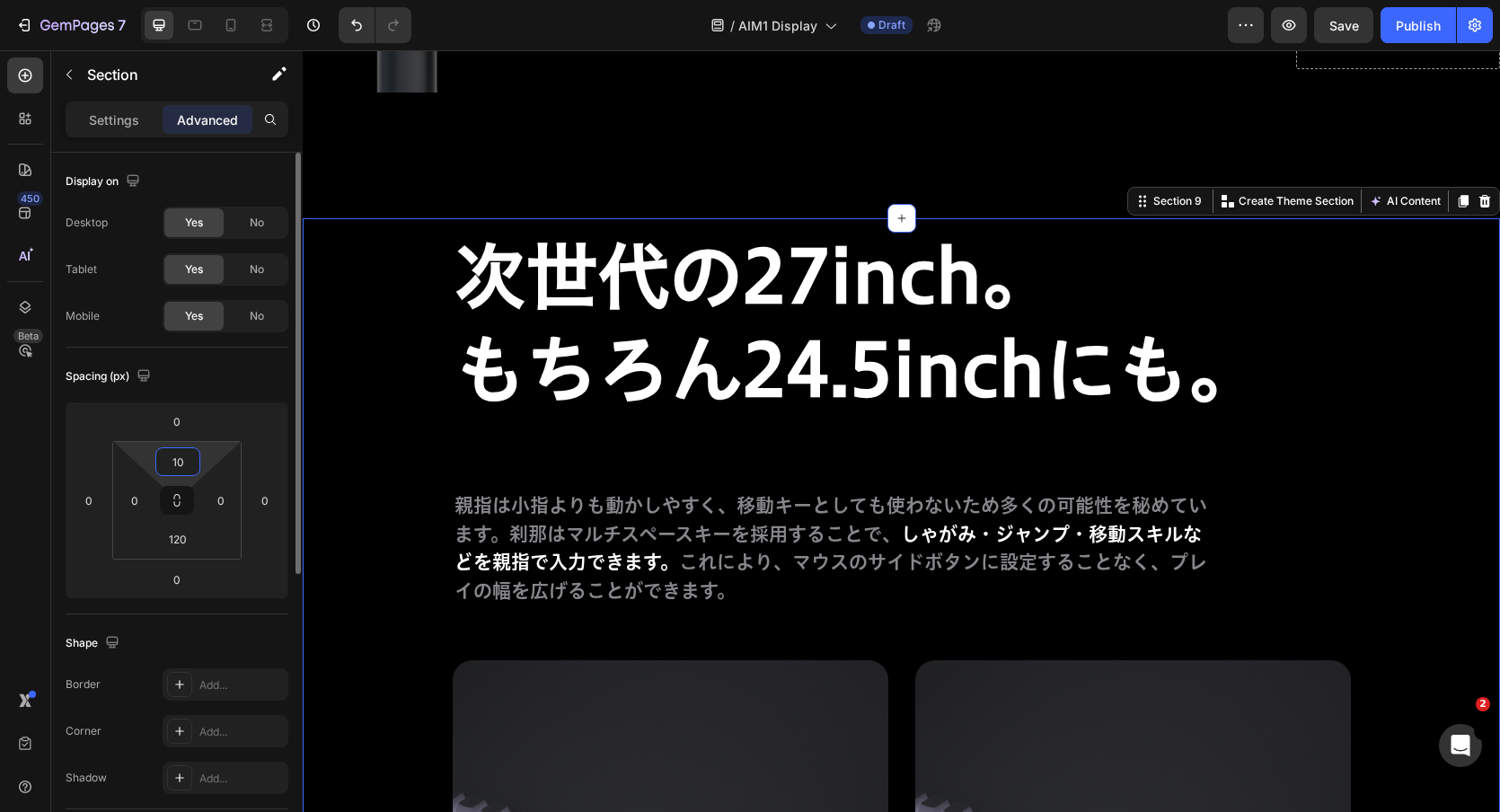
type input "160"
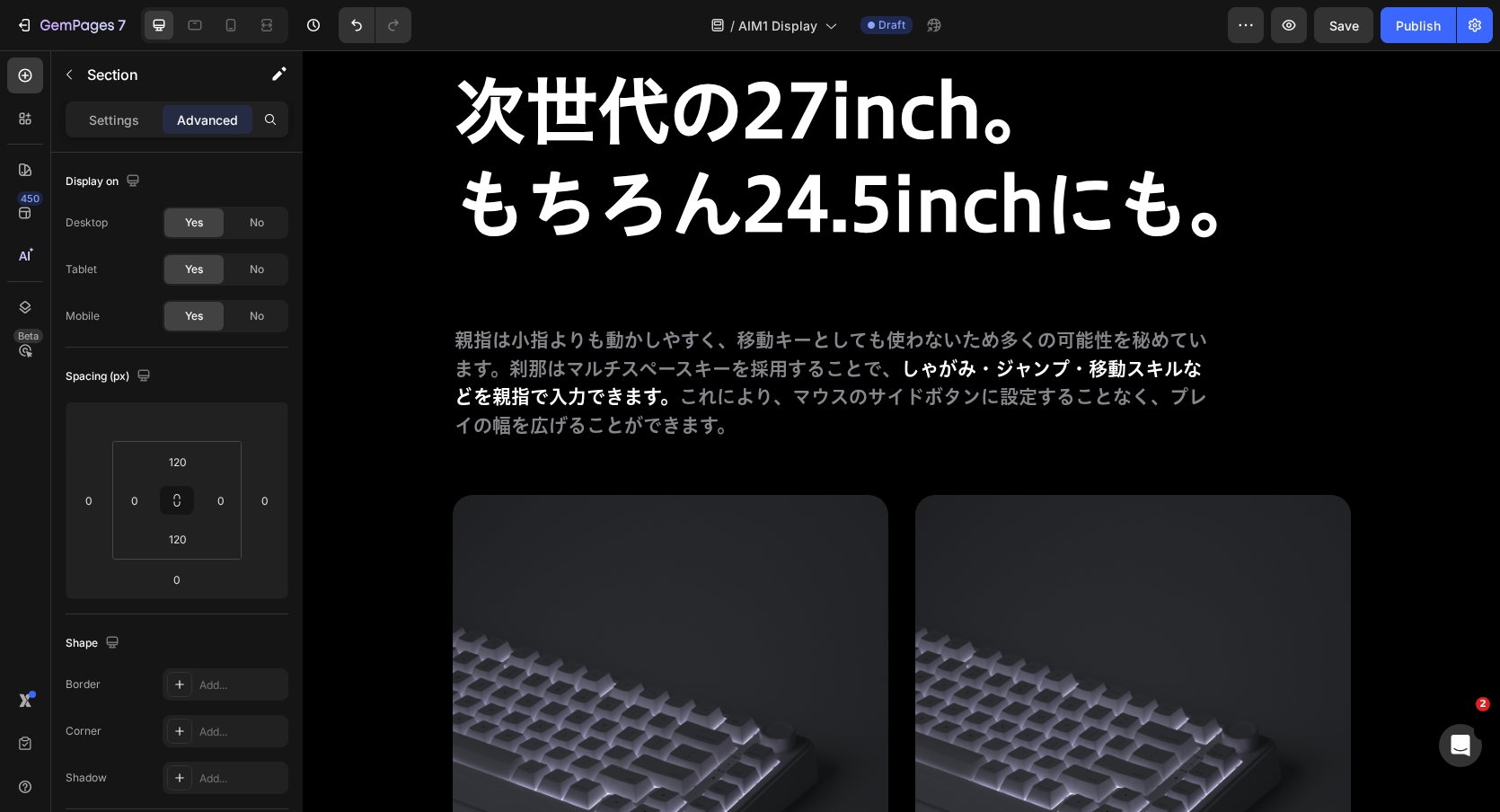
scroll to position [10673, 0]
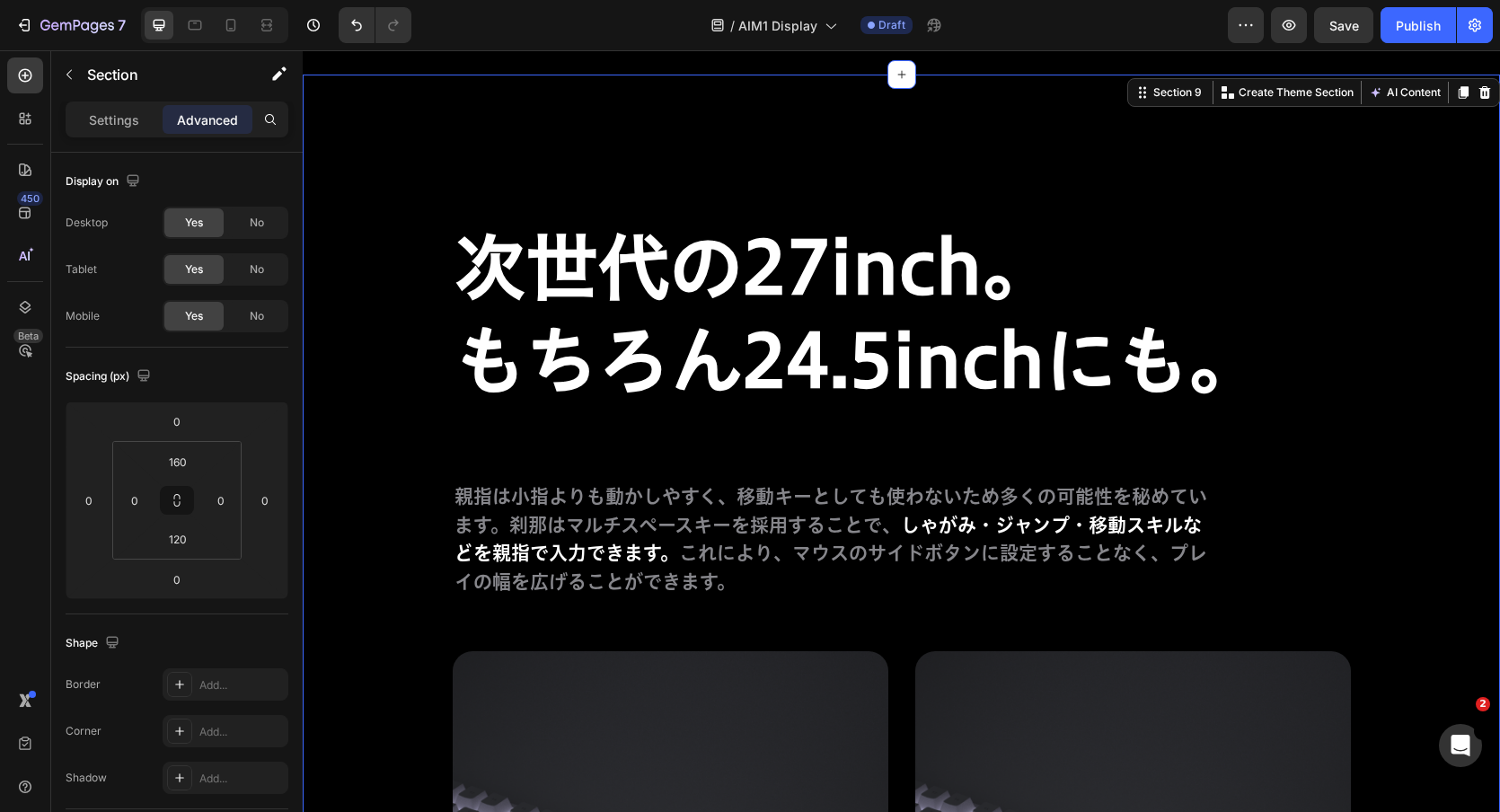
click at [657, 139] on div "次世代の27inch。 もちろん24.5inchにも。 Heading 親指は小指よりも動かしやすく、移動キーとしても使わないため多くの可能性を秘めています。…" at bounding box center [901, 718] width 1198 height 1288
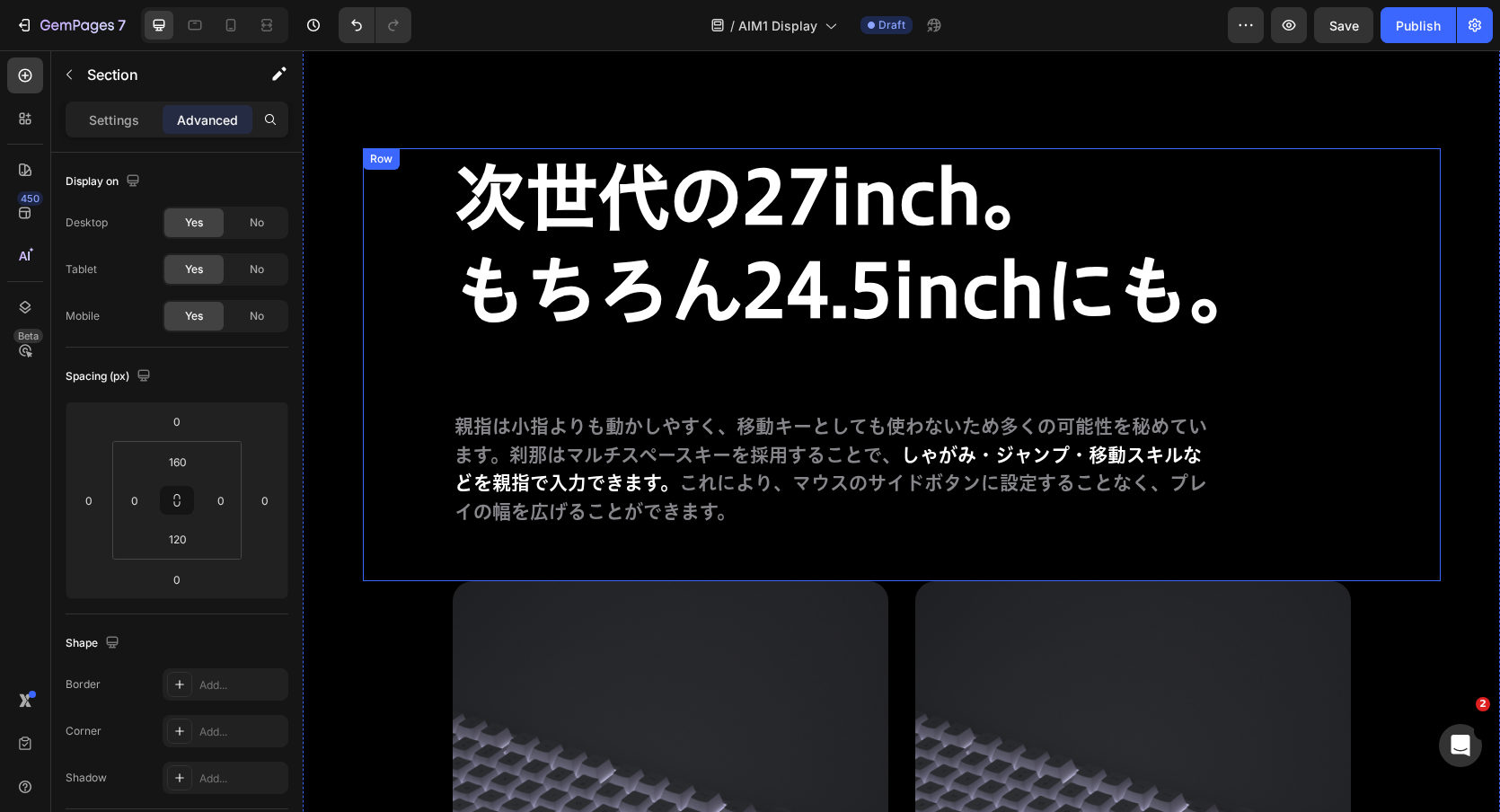
scroll to position [10742, 0]
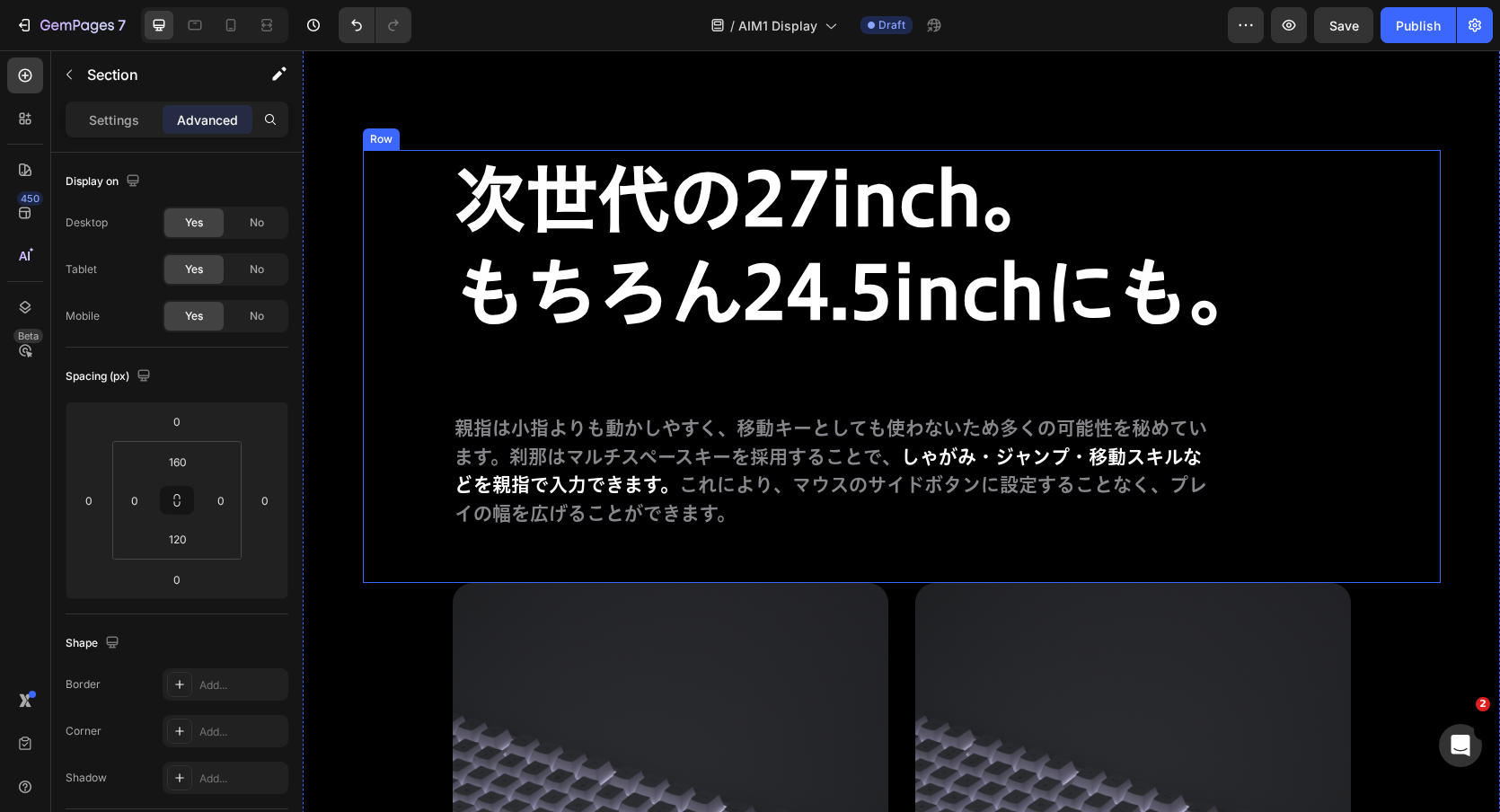
click at [663, 465] on p "親指は小指よりも動かしやすく、移動キーとしても使わないため多くの可能性を秘めています。刹那はマルチスペースキーを採用することで、 しゃがみ・ジャンプ・移動スキ…" at bounding box center [834, 471] width 760 height 113
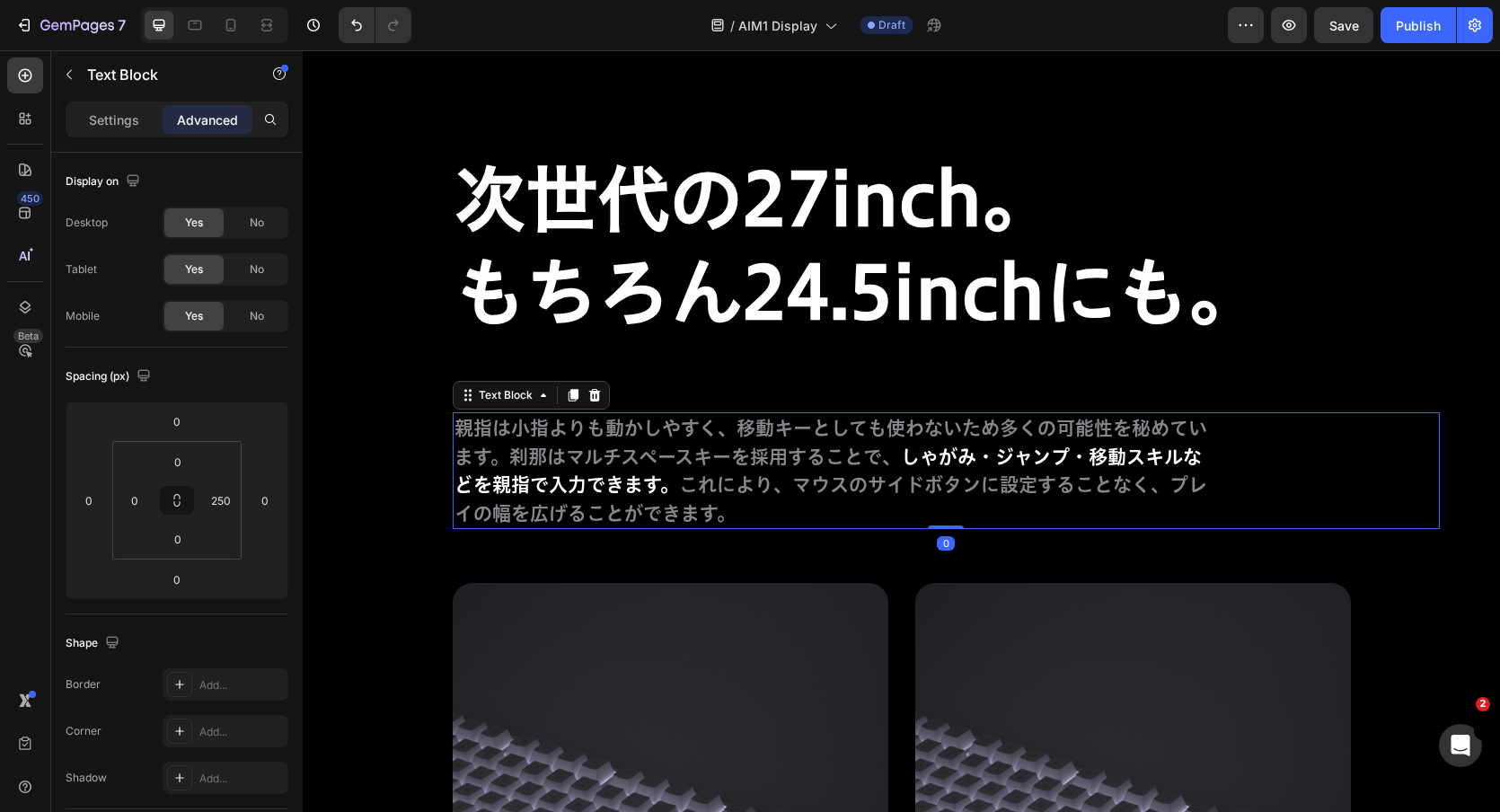
click at [663, 465] on p "親指は小指よりも動かしやすく、移動キーとしても使わないため多くの可能性を秘めています。刹那はマルチスペースキーを採用することで、 しゃがみ・ジャンプ・移動スキ…" at bounding box center [834, 471] width 760 height 113
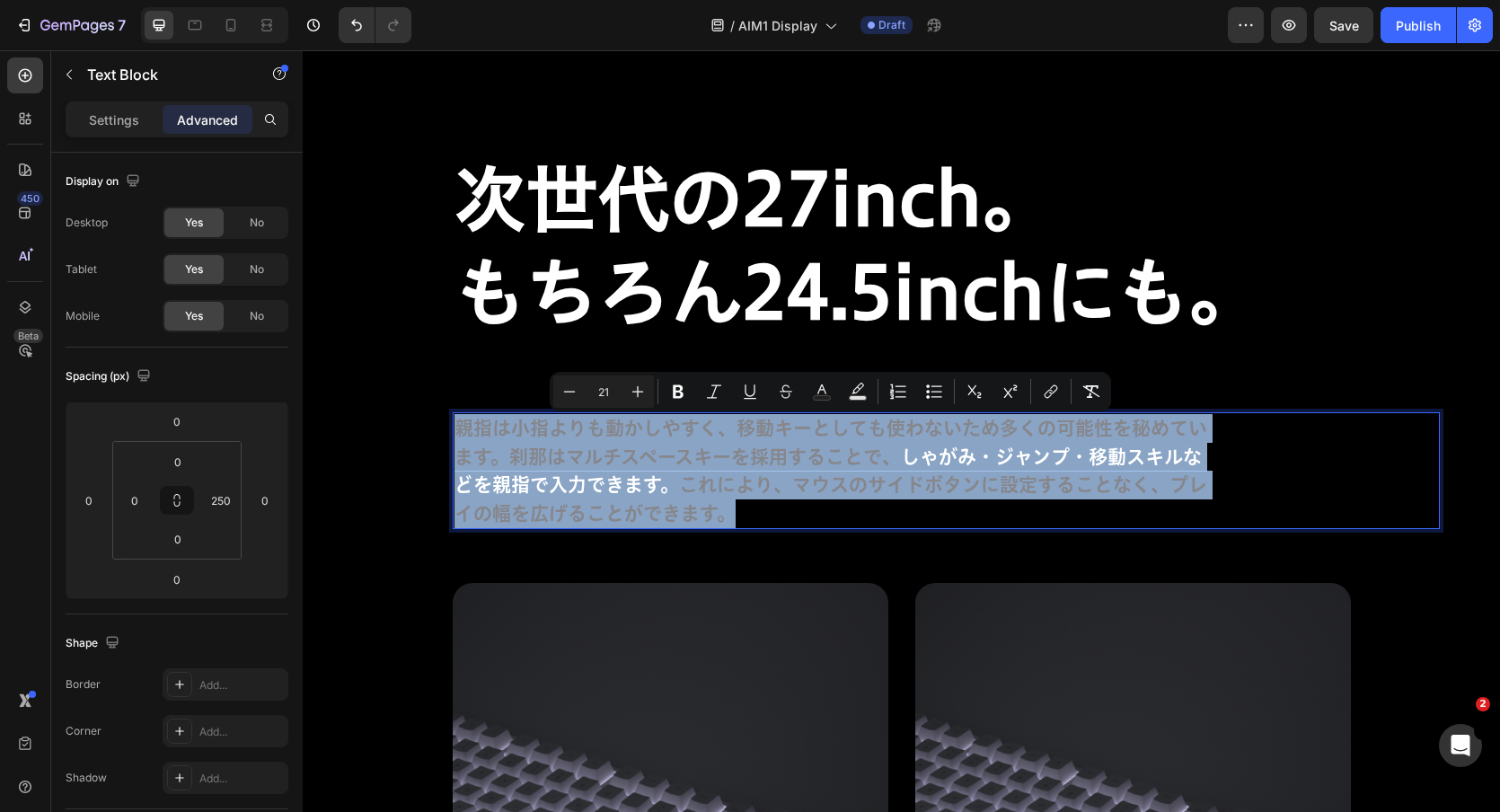
copy p "親指は小指よりも動かしやすく、移動キーとしても使わないため多くの可能性を秘めています。刹那はマルチスペースキーを採用することで、 しゃがみ・ジャンプ・移動スキ…"
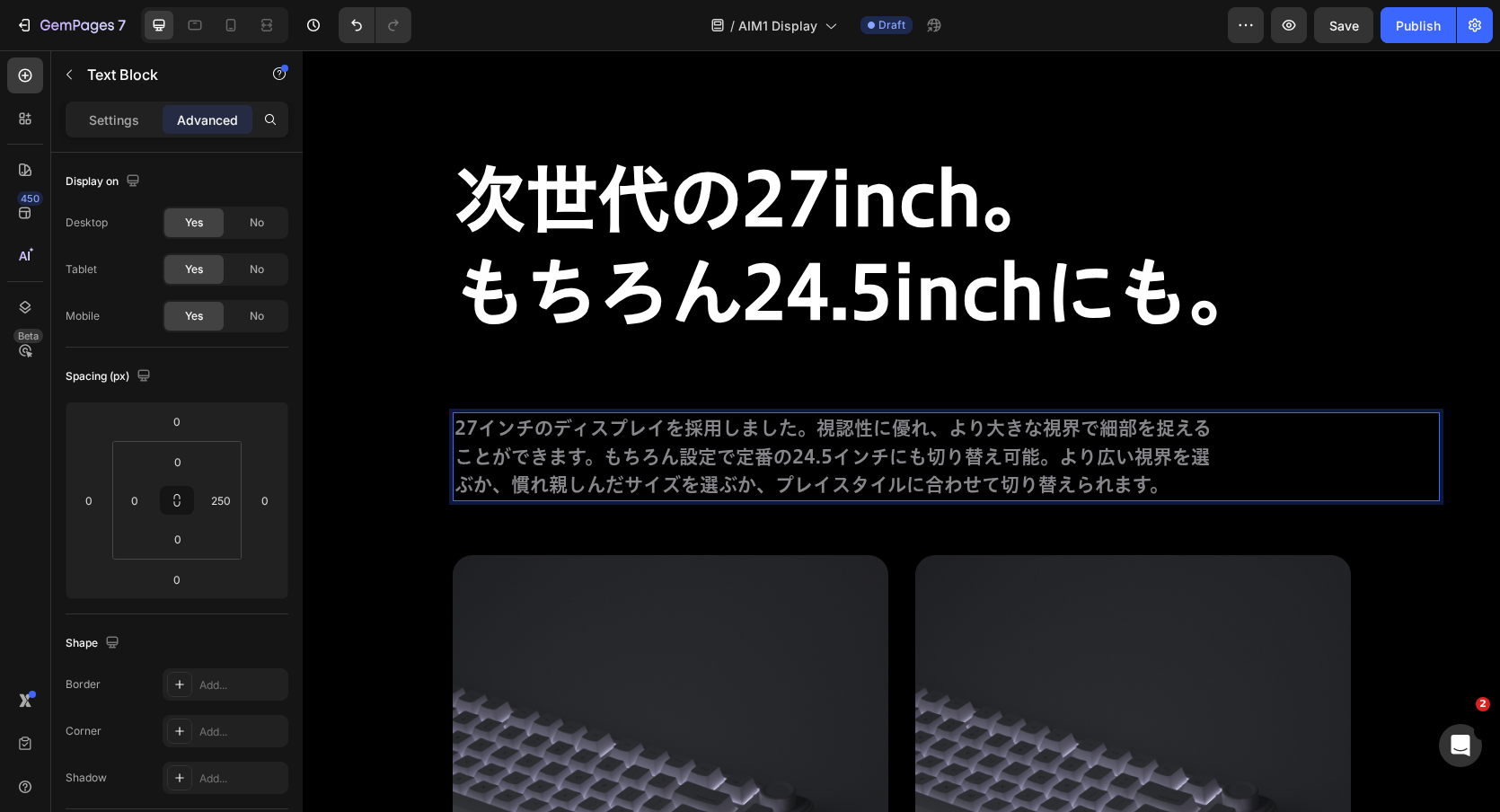
click at [778, 481] on p "27インチのディスプレイを採用しました。視認性に優れ、より大きな視界で細部を捉えることができます。もちろん設定で定番の24.5インチにも切り替え可能。より広い…" at bounding box center [834, 456] width 760 height 85
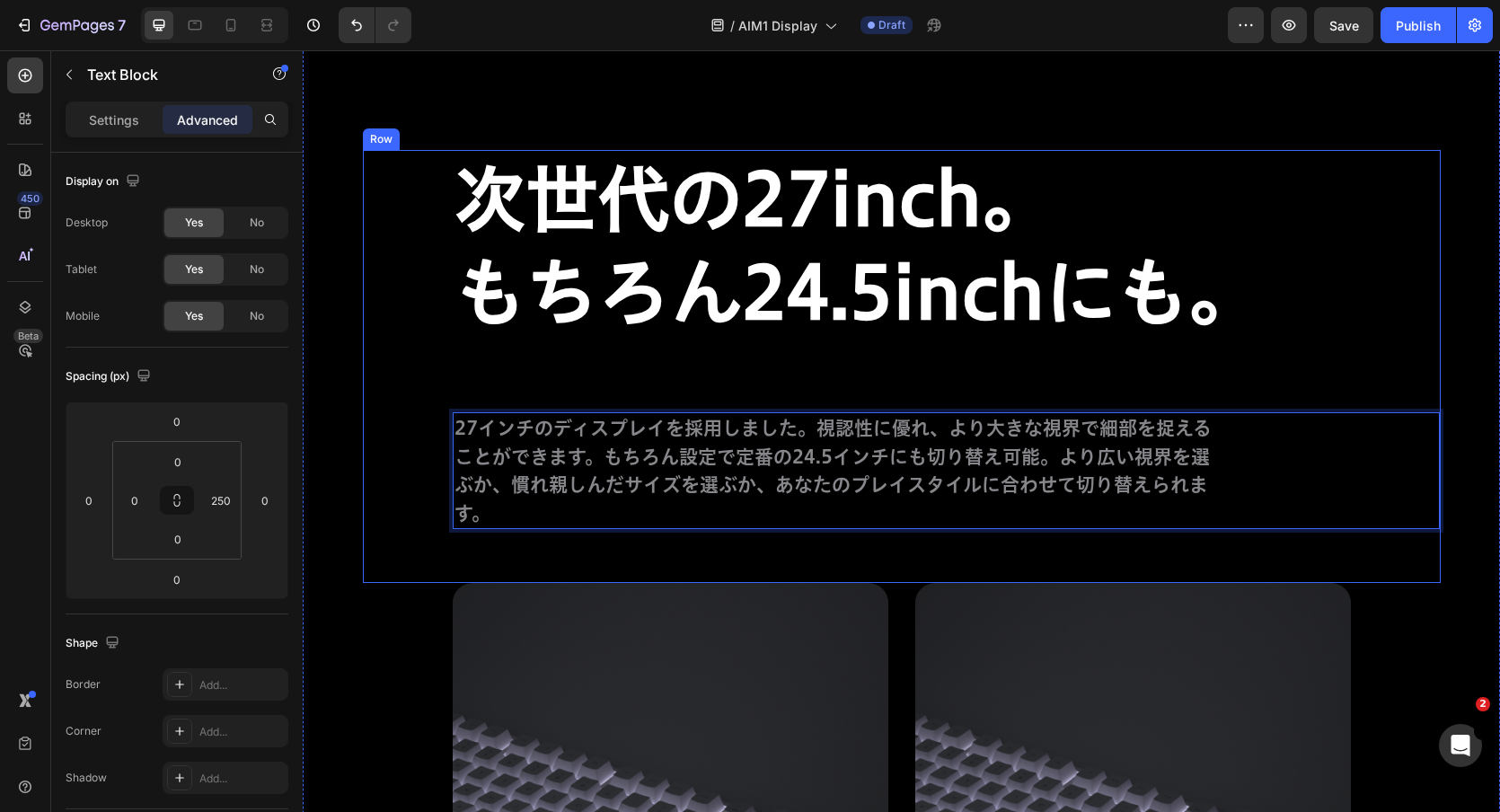
click at [1130, 546] on div "次世代の27inch。 もちろん24.5inchにも。 Heading 27インチのディスプレイを採用しました。視認性に優れ、より大きな視界で細部を捉えること…" at bounding box center [901, 366] width 1078 height 433
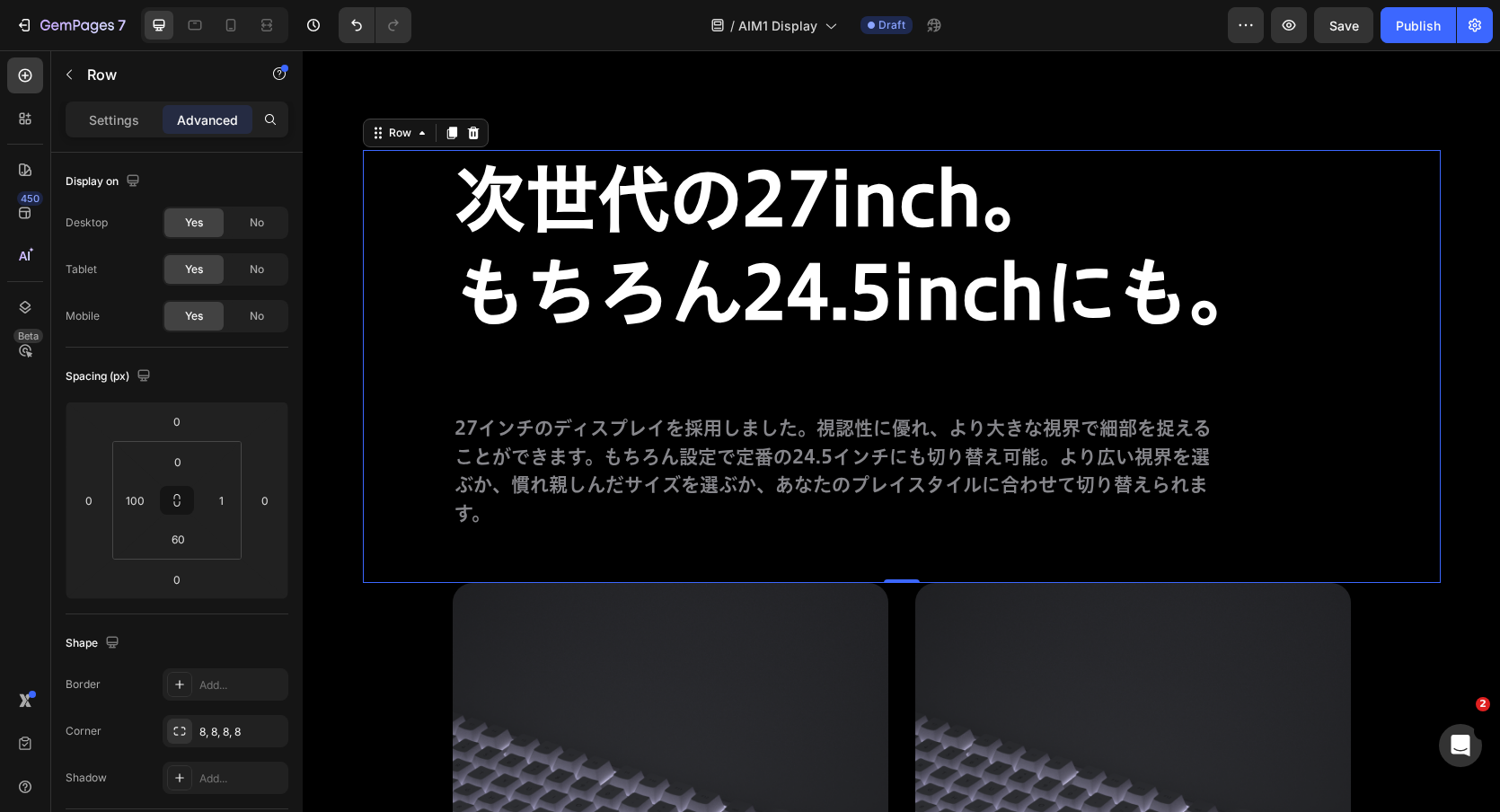
click at [876, 436] on p "27インチのディスプレイを採用しました。視認性に優れ、より大きな視界で細部を捉えることができます。もちろん設定で定番の24.5インチにも切り替え可能。より広い…" at bounding box center [834, 471] width 760 height 113
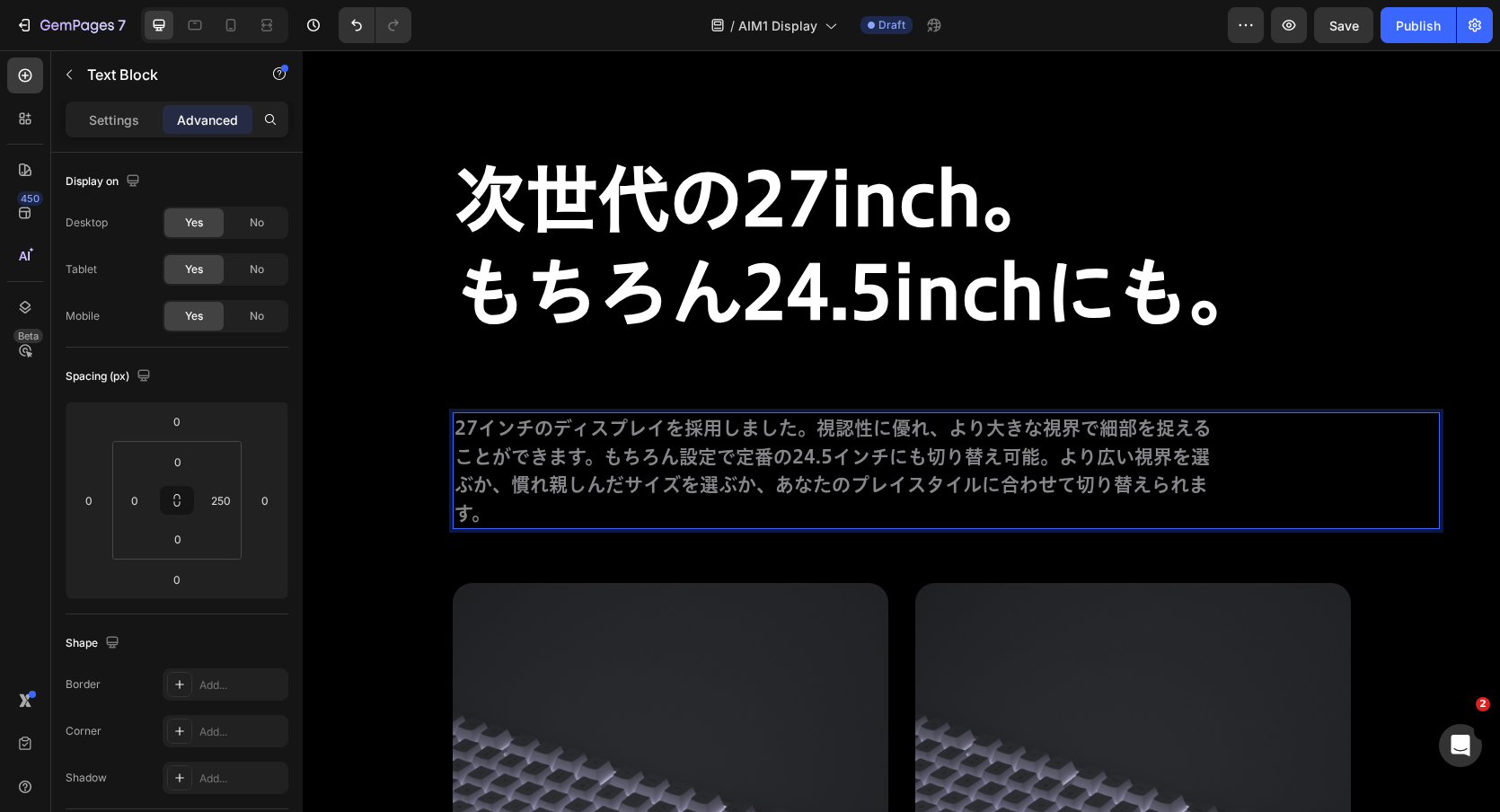
click at [706, 470] on p "27インチのディスプレイを採用しました。視認性に優れ、より大きな視界で細部を捉えることができます。もちろん設定で定番の24.5インチにも切り替え可能。より広い…" at bounding box center [834, 471] width 760 height 113
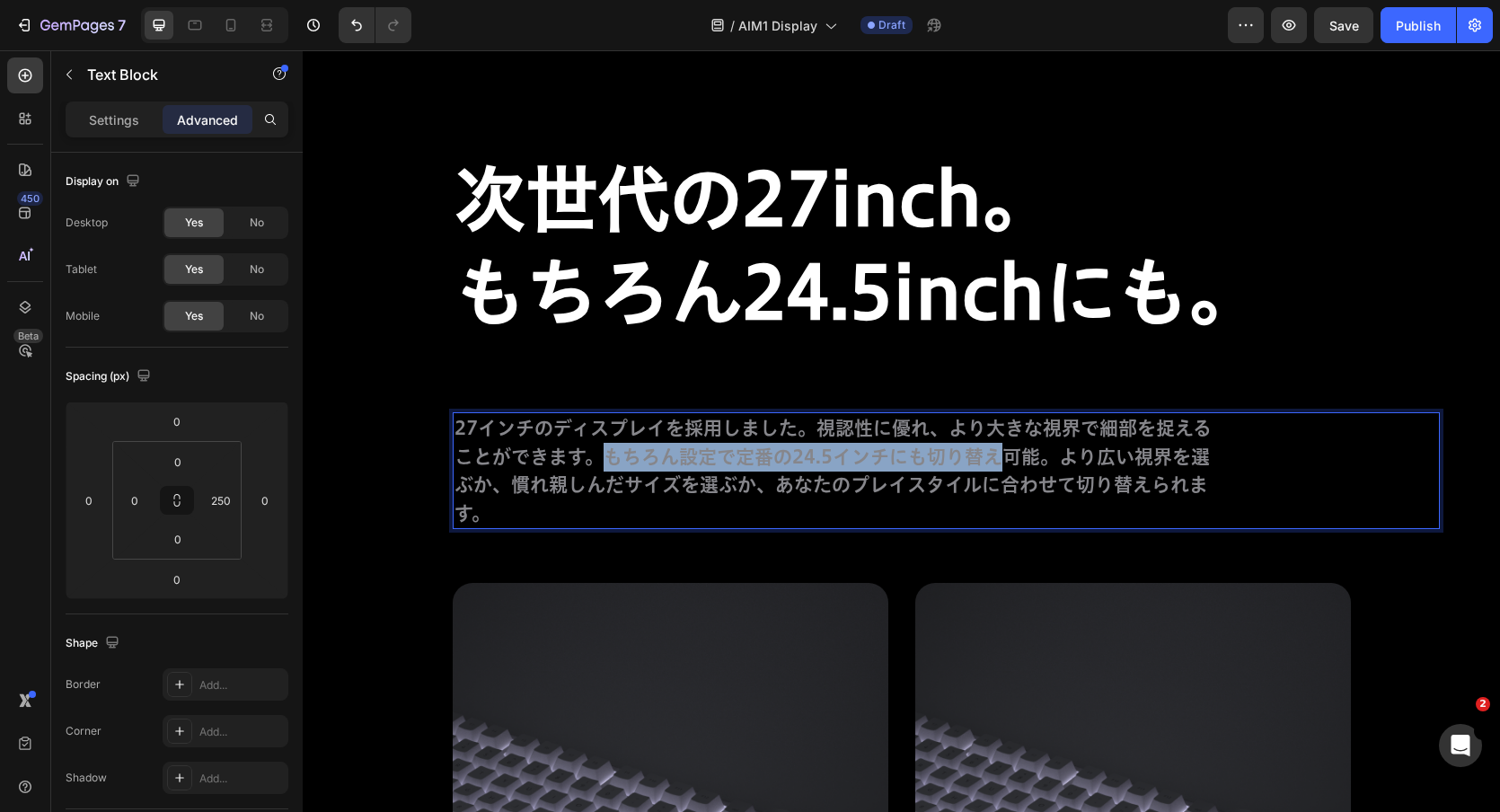
drag, startPoint x: 605, startPoint y: 462, endPoint x: 1002, endPoint y: 461, distance: 397.0
click at [1002, 461] on p "27インチのディスプレイを採用しました。視認性に優れ、より大きな視界で細部を捉えることができます。もちろん設定で定番の24.5インチにも切り替え可能。より広い…" at bounding box center [834, 471] width 760 height 113
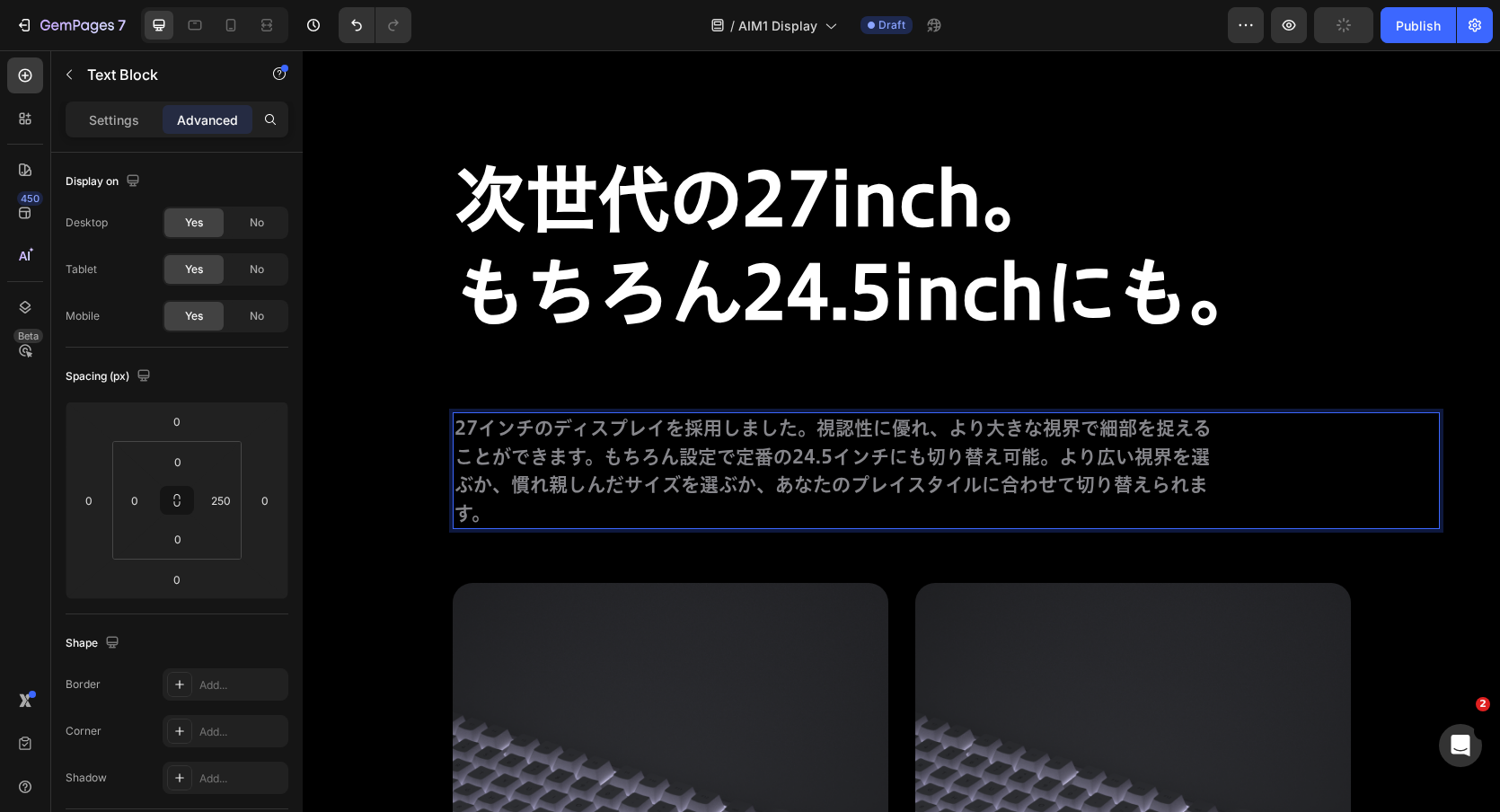
click at [797, 457] on p "27インチのディスプレイを採用しました。視認性に優れ、より大きな視界で細部を捉えることができます。もちろん設定で定番の24.5インチにも切り替え可能。より広い…" at bounding box center [834, 471] width 760 height 113
drag, startPoint x: 795, startPoint y: 457, endPoint x: 1052, endPoint y: 458, distance: 257.0
click at [1052, 458] on p "27インチのディスプレイを採用しました。視認性に優れ、より大きな視界で細部を捉えることができます。もちろん設定で定番の24.5インチにも切り替え可能。より広い…" at bounding box center [834, 471] width 760 height 113
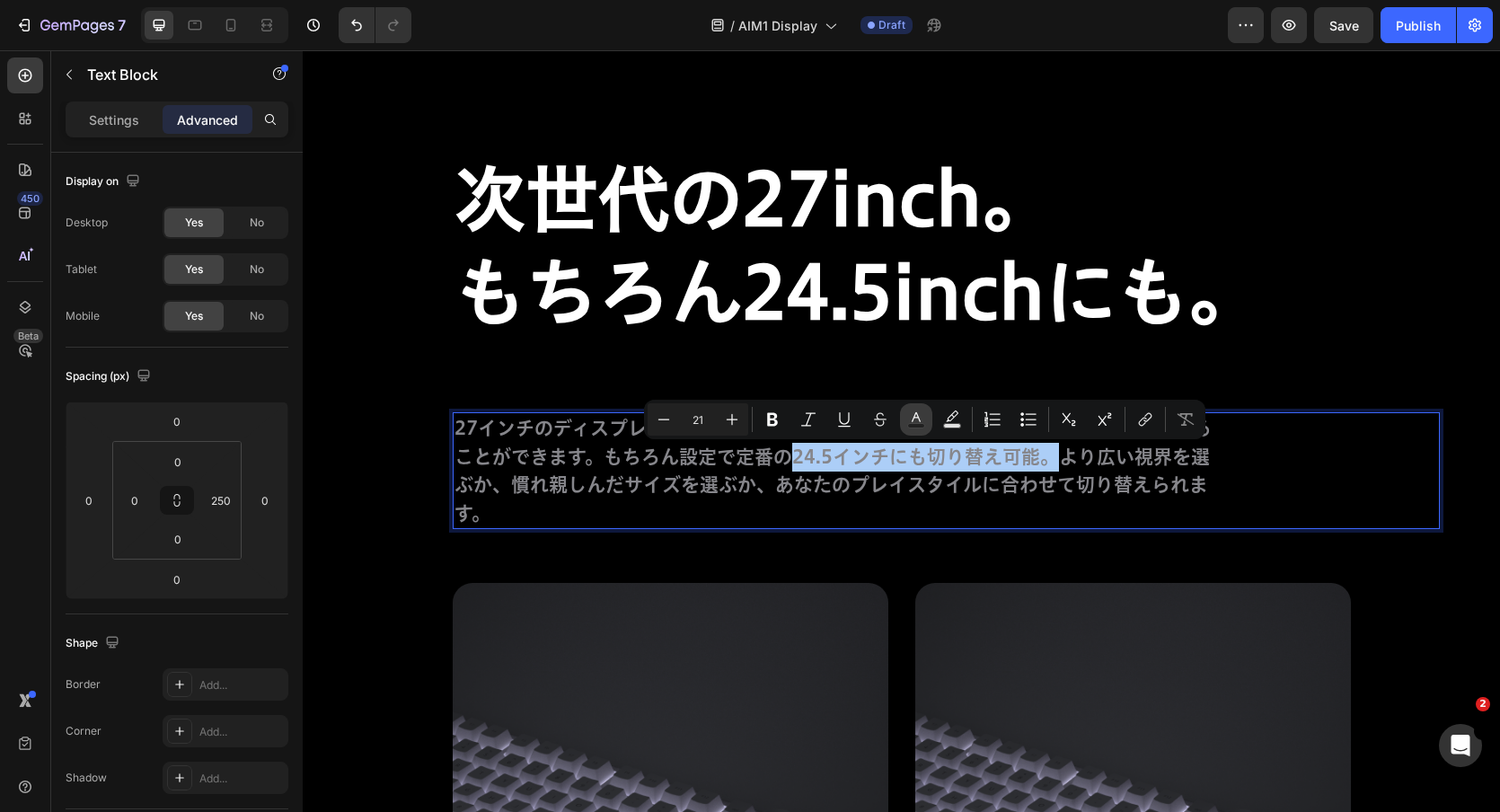
click at [917, 415] on icon "Editor contextual toolbar" at bounding box center [915, 417] width 9 height 10
type input "86868B"
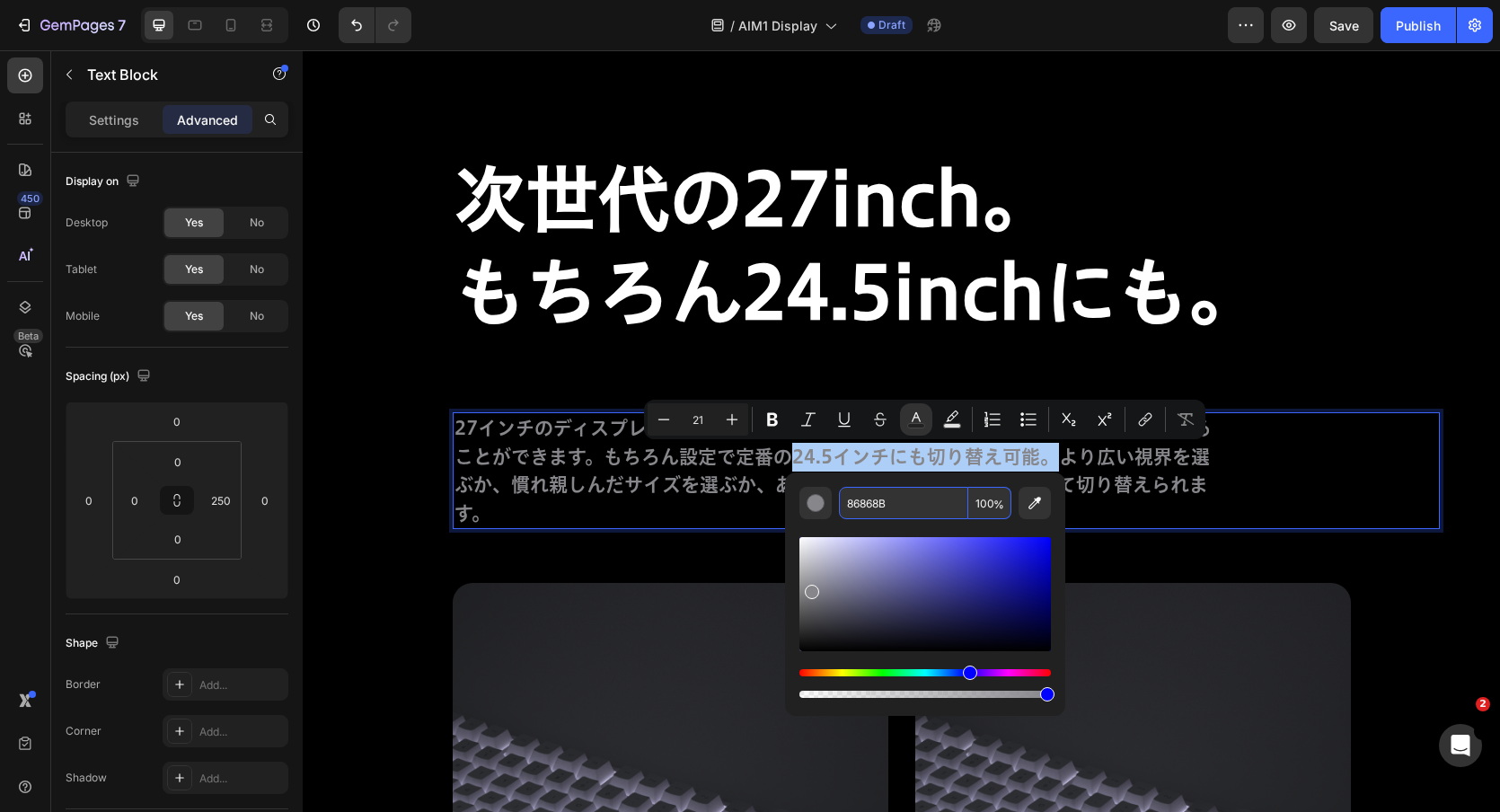
click at [893, 506] on input "86868B" at bounding box center [903, 503] width 129 height 33
type input "FFFFFF"
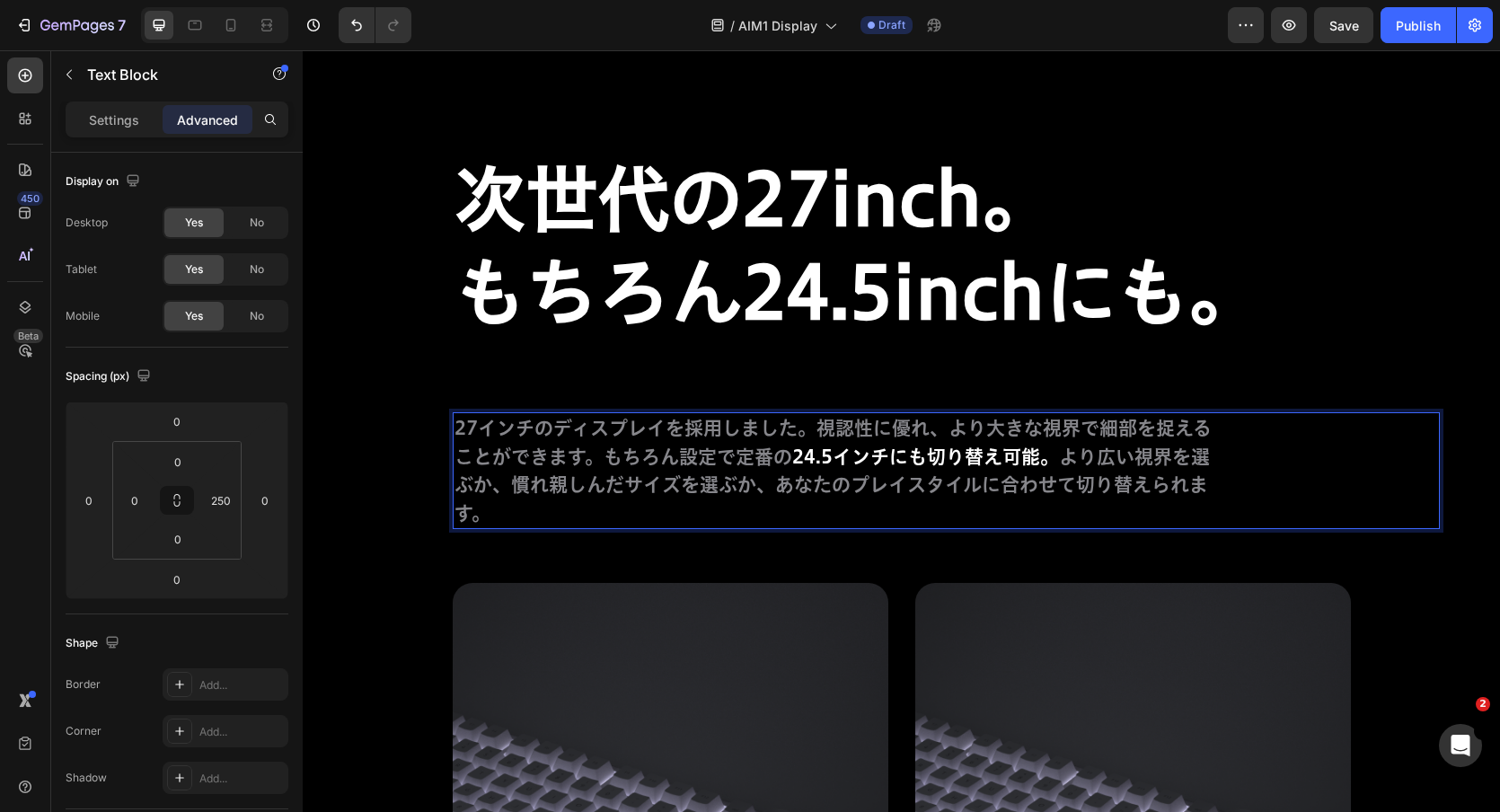
click at [618, 486] on p "27インチのディスプレイを採用しました。視認性に優れ、より大きな視界で細部を捉えることができます。もちろん設定で定番の 24.5インチにも切り替え可能。 より…" at bounding box center [834, 471] width 760 height 113
click at [454, 425] on p "27インチのディスプレイを採用しました。視認性に優れ、より大きな視界で細部を捉えることができます。もちろん設定で定番の 24.5インチにも切り替え可能。 より…" at bounding box center [834, 471] width 760 height 113
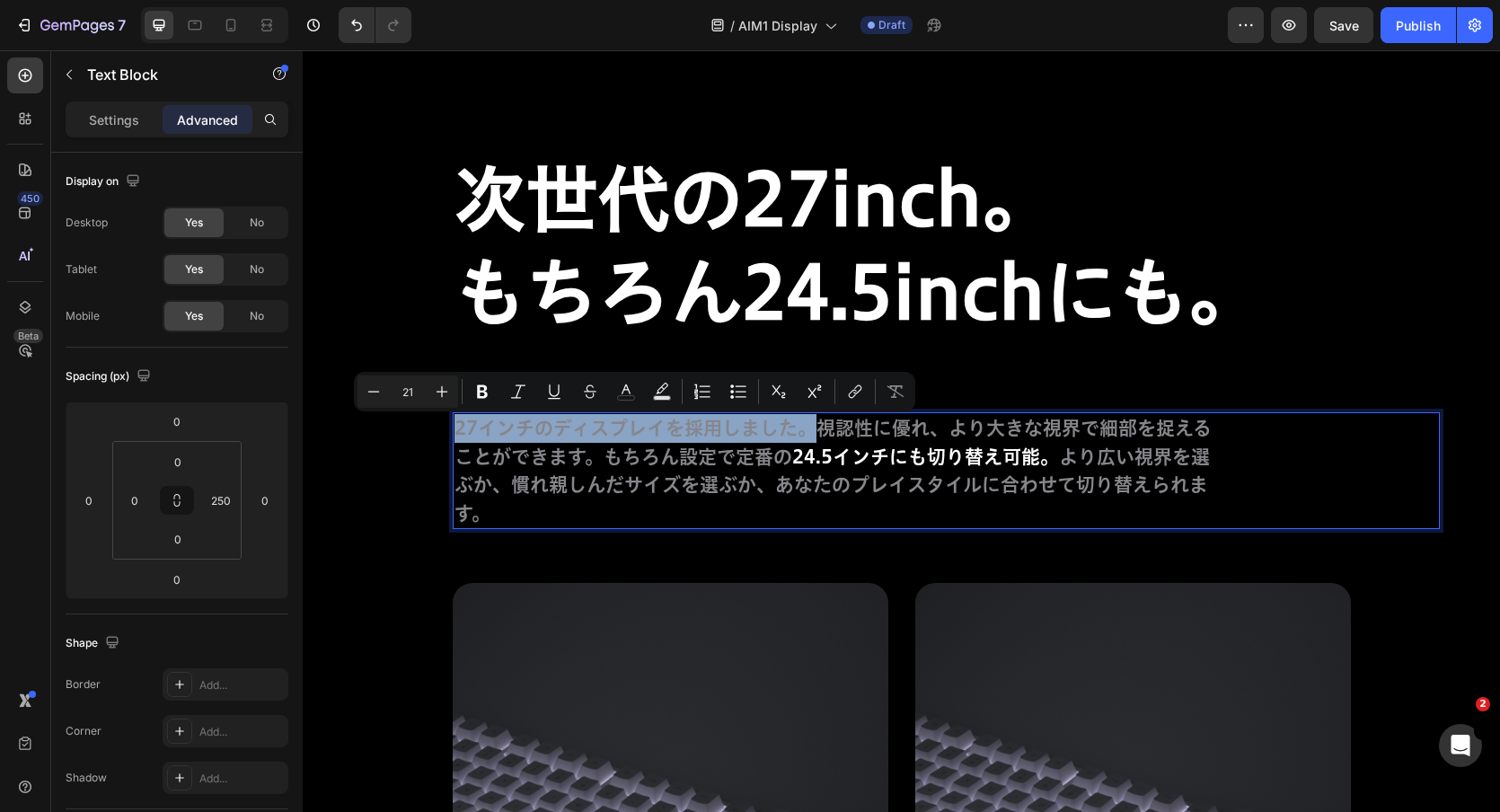
drag, startPoint x: 453, startPoint y: 425, endPoint x: 800, endPoint y: 429, distance: 347.0
click at [800, 429] on p "27インチのディスプレイを採用しました。視認性に優れ、より大きな視界で細部を捉えることができます。もちろん設定で定番の 24.5インチにも切り替え可能。 より…" at bounding box center [834, 471] width 760 height 113
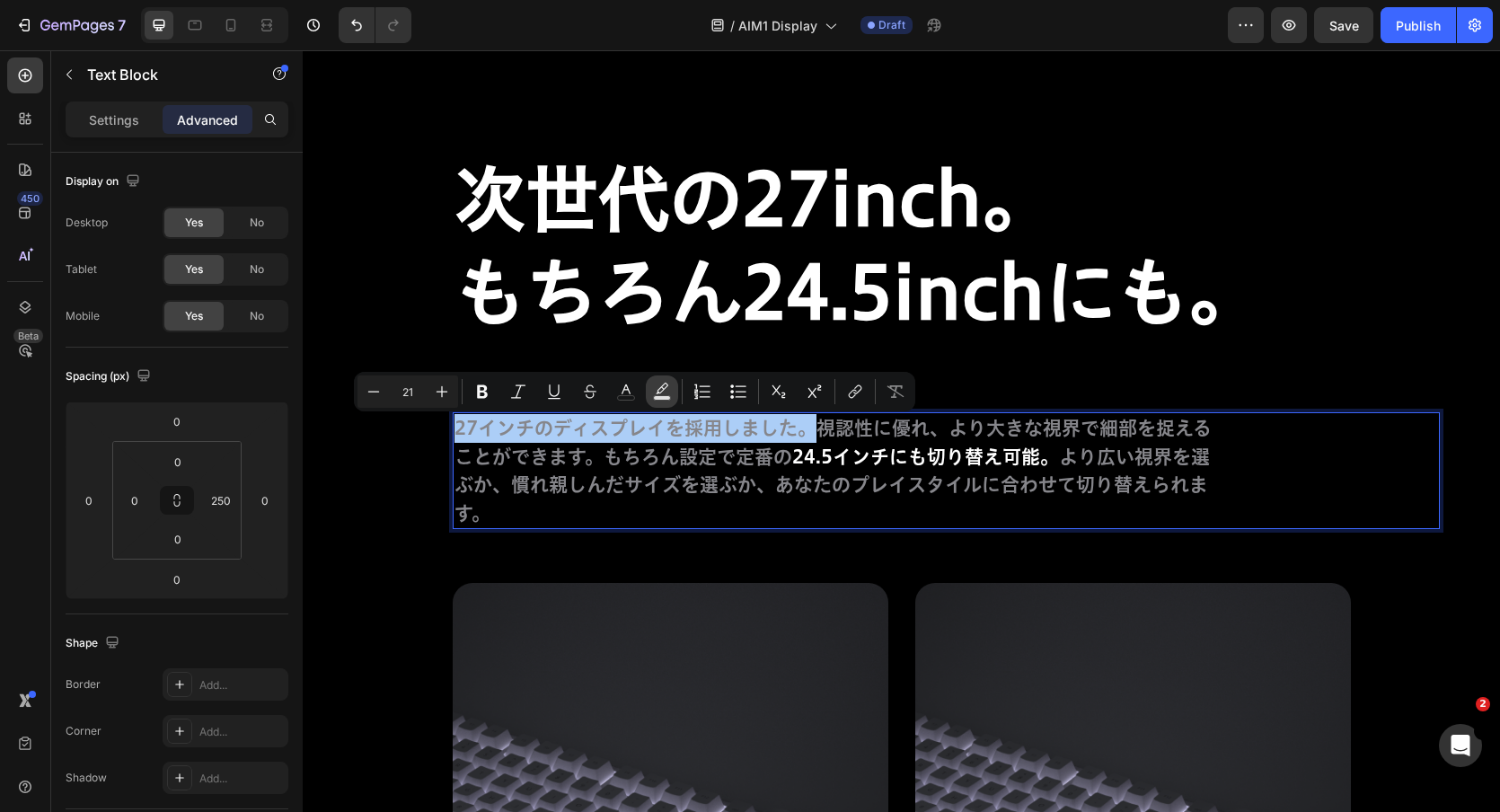
click at [656, 396] on rect "Editor contextual toolbar" at bounding box center [663, 398] width 17 height 5
type input "000000"
type input "77"
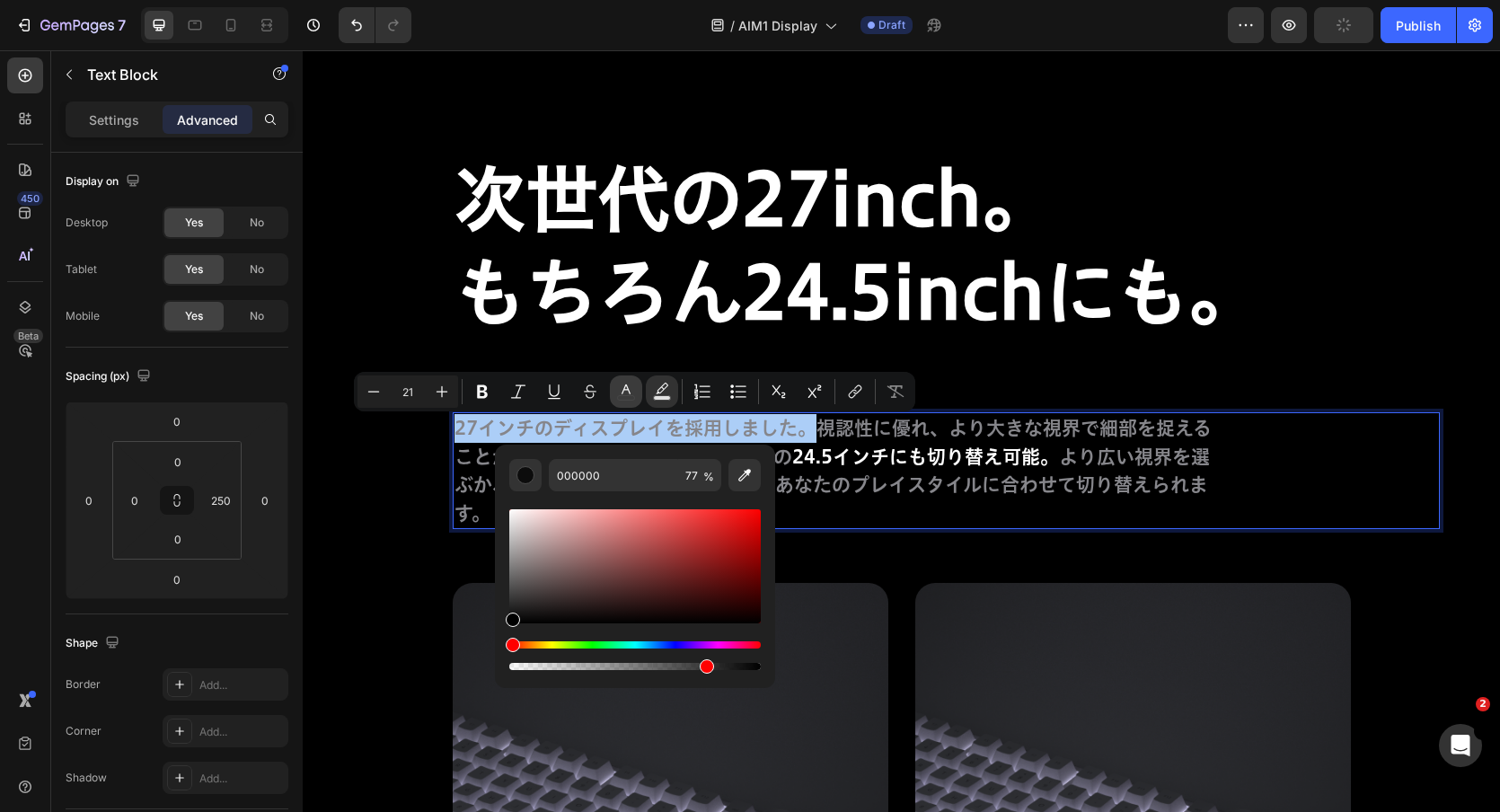
click at [636, 399] on button "color" at bounding box center [627, 392] width 33 height 33
type input "86868B"
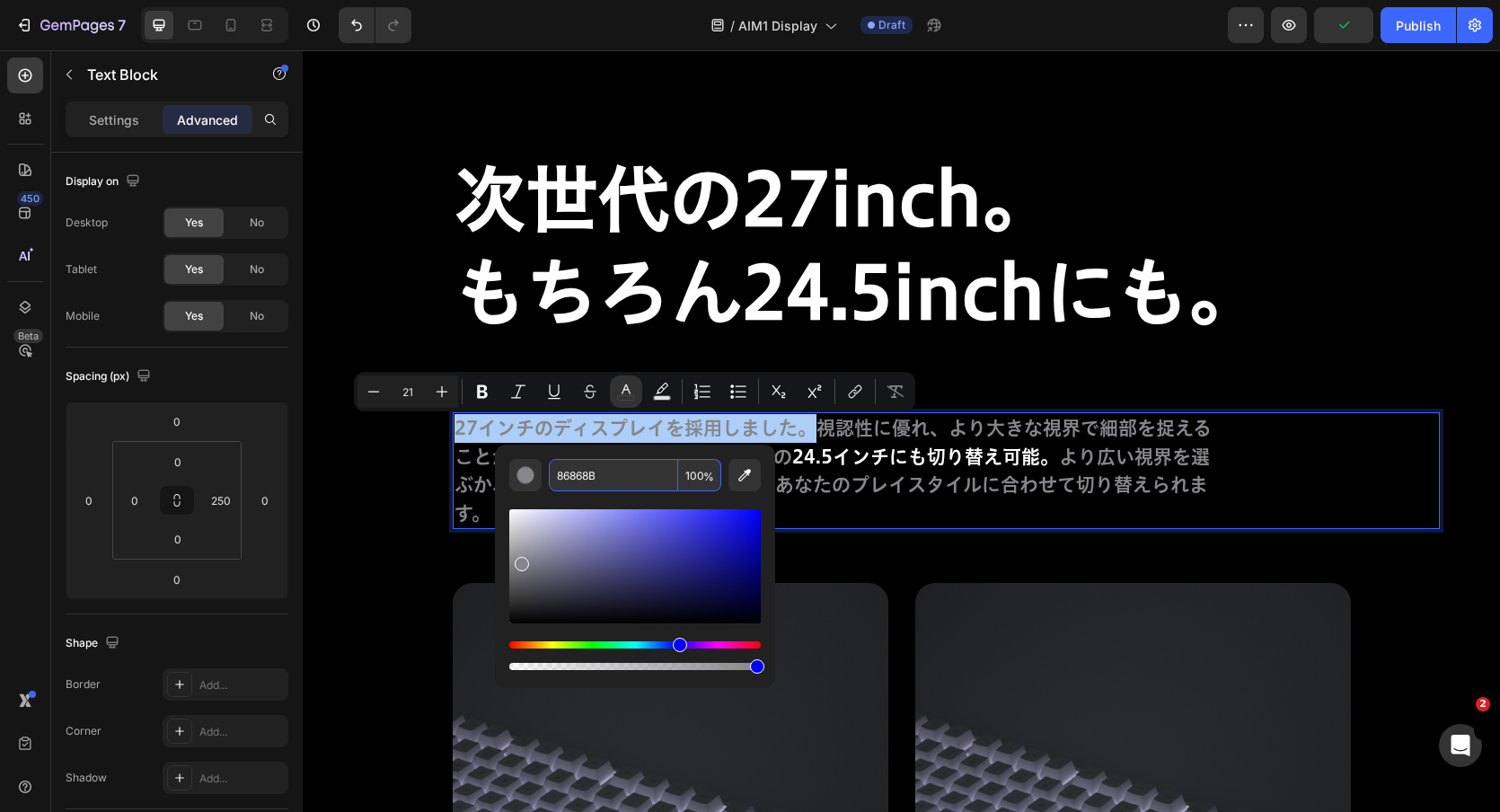
click at [625, 470] on input "86868B" at bounding box center [613, 475] width 129 height 33
type input "FFFFFF"
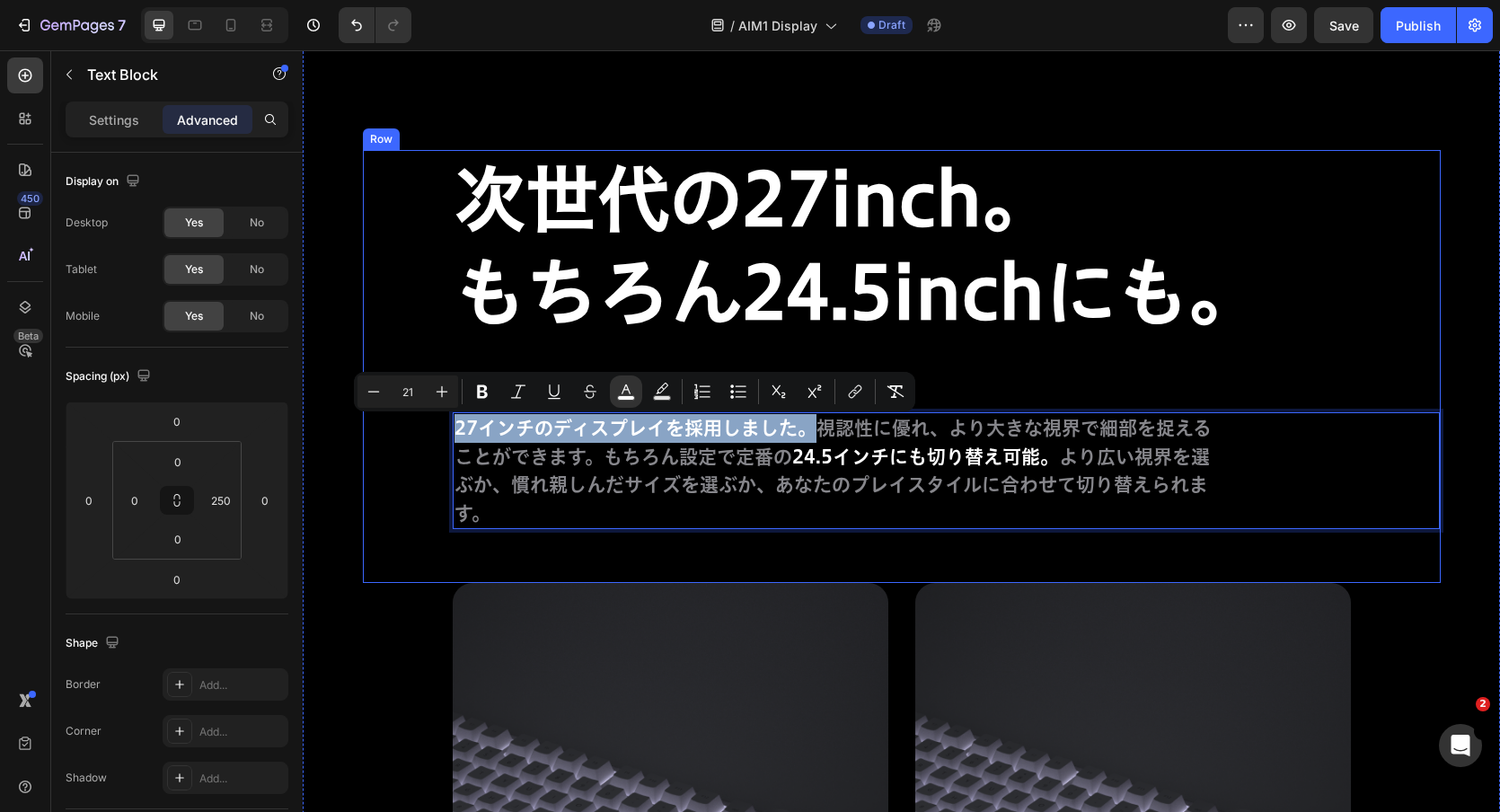
click at [1146, 404] on div "次世代の27inch。 もちろん24.5inchにも。 Heading 27インチのディスプレイを採用しました。 視認性に優れ、より大きな視界で細部を捉えるこ…" at bounding box center [946, 340] width 987 height 379
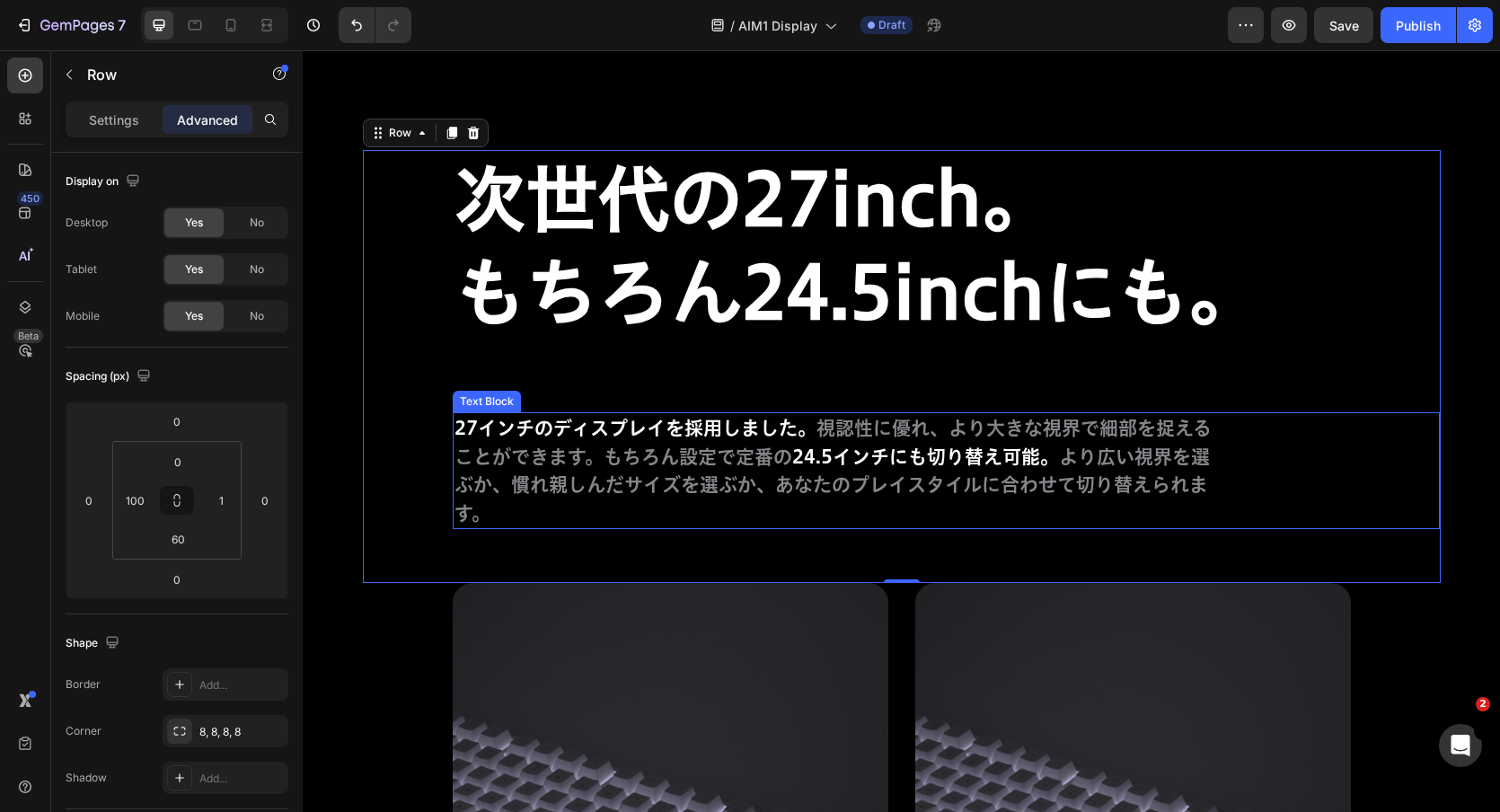
click at [1129, 444] on p "27インチのディスプレイを採用しました。 視認性に優れ、より大きな視界で細部を捉えることができます。もちろん設定で定番の 24.5インチにも切り替え可能。 よ…" at bounding box center [834, 471] width 760 height 113
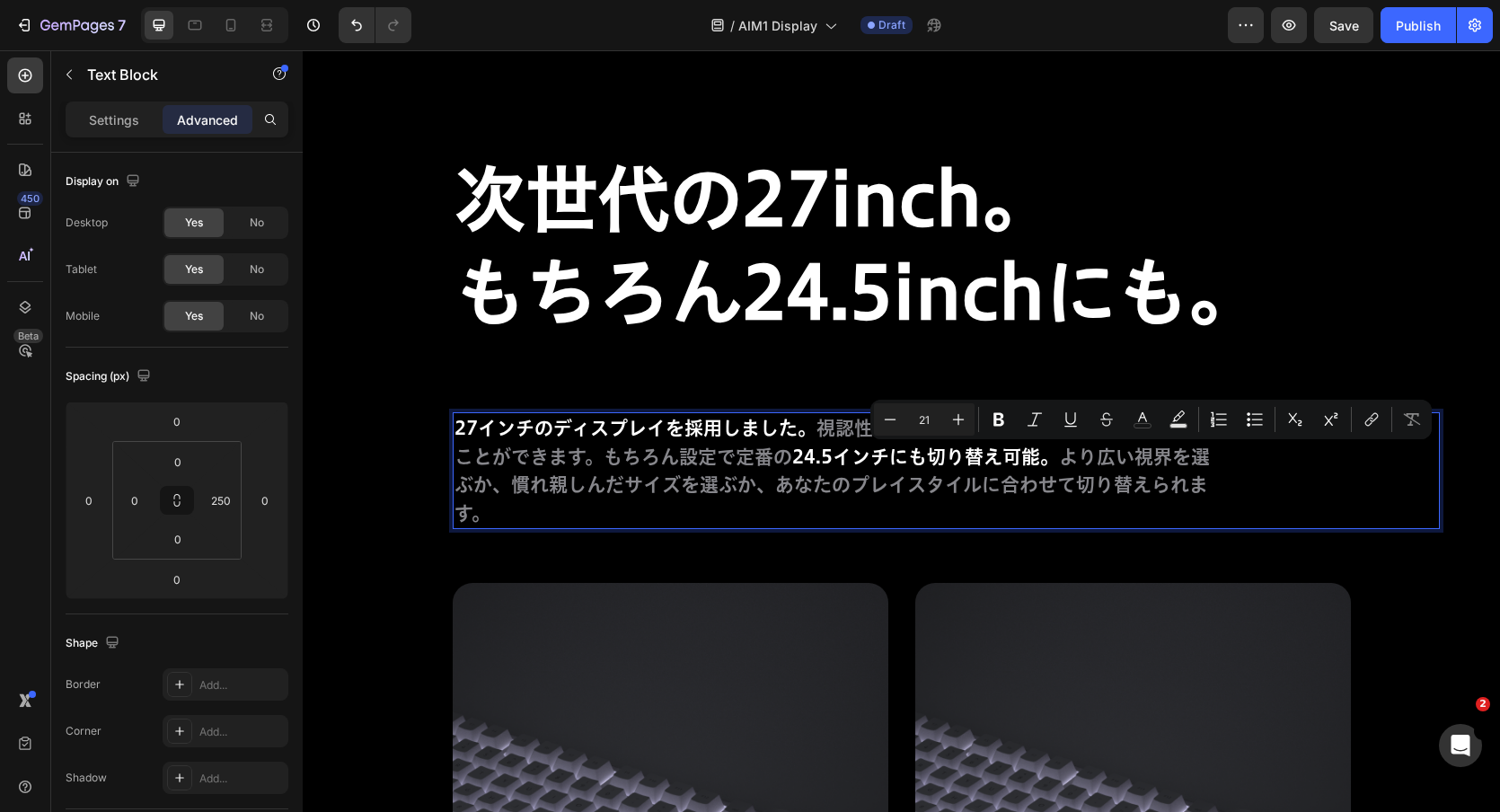
click at [1028, 485] on p "27インチのディスプレイを採用しました。 視認性に優れ、より大きな視界で細部を捉えることができます。もちろん設定で定番の 24.5インチにも切り替え可能。 よ…" at bounding box center [834, 471] width 760 height 113
click at [861, 487] on p "27インチのディスプレイを採用しました。 視認性に優れ、より大きな視界で細部を捉えることができます。もちろん設定で定番の 24.5インチにも切り替え可能。 よ…" at bounding box center [834, 471] width 760 height 113
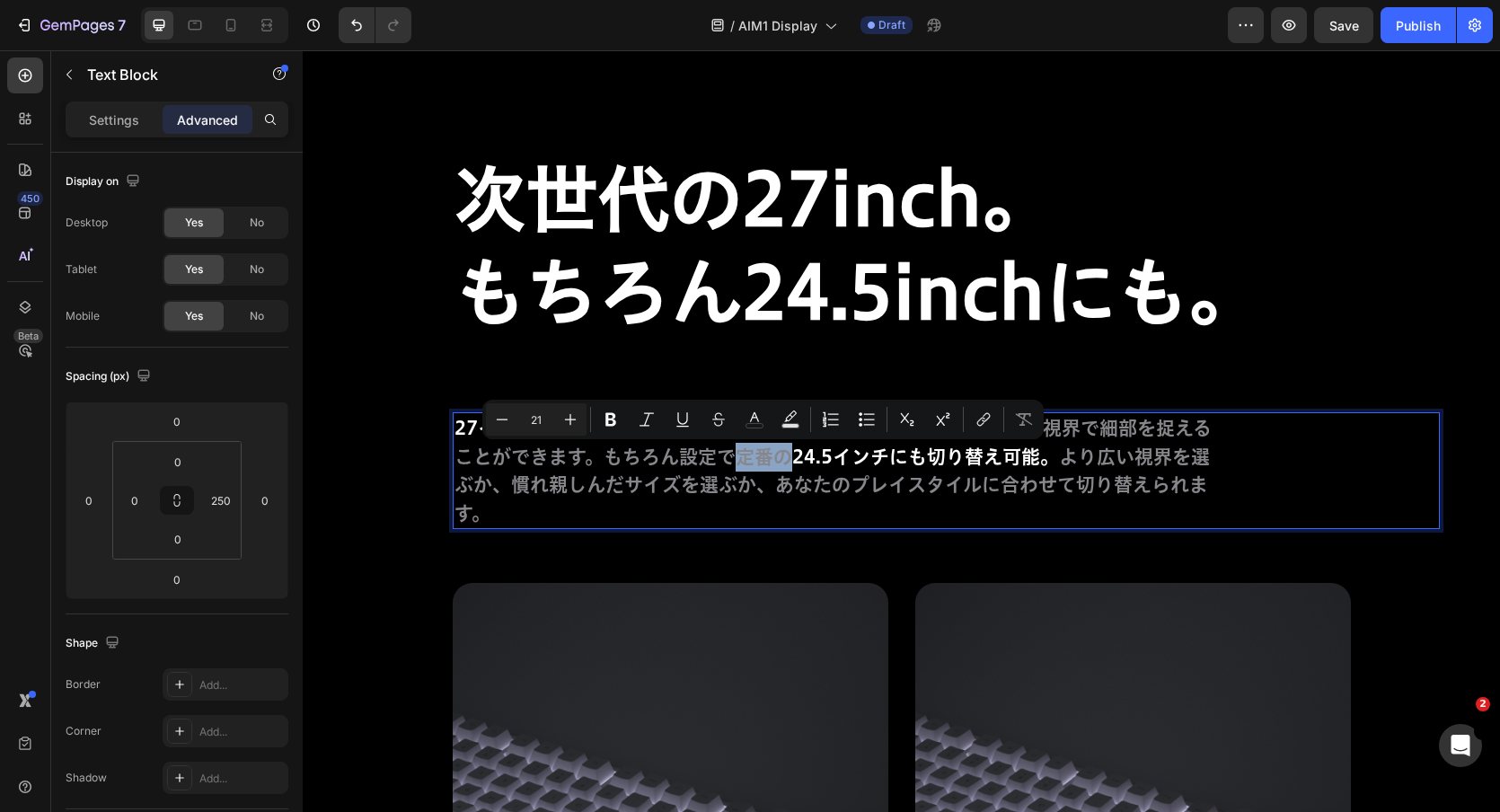
drag, startPoint x: 739, startPoint y: 462, endPoint x: 794, endPoint y: 463, distance: 55.0
click at [794, 463] on p "27インチのディスプレイを採用しました。 視認性に優れ、より大きな視界で細部を捉えることができます。もちろん設定で定番の 24.5インチにも切り替え可能。 よ…" at bounding box center [834, 471] width 760 height 113
click at [753, 415] on icon "Editor contextual toolbar" at bounding box center [754, 417] width 9 height 10
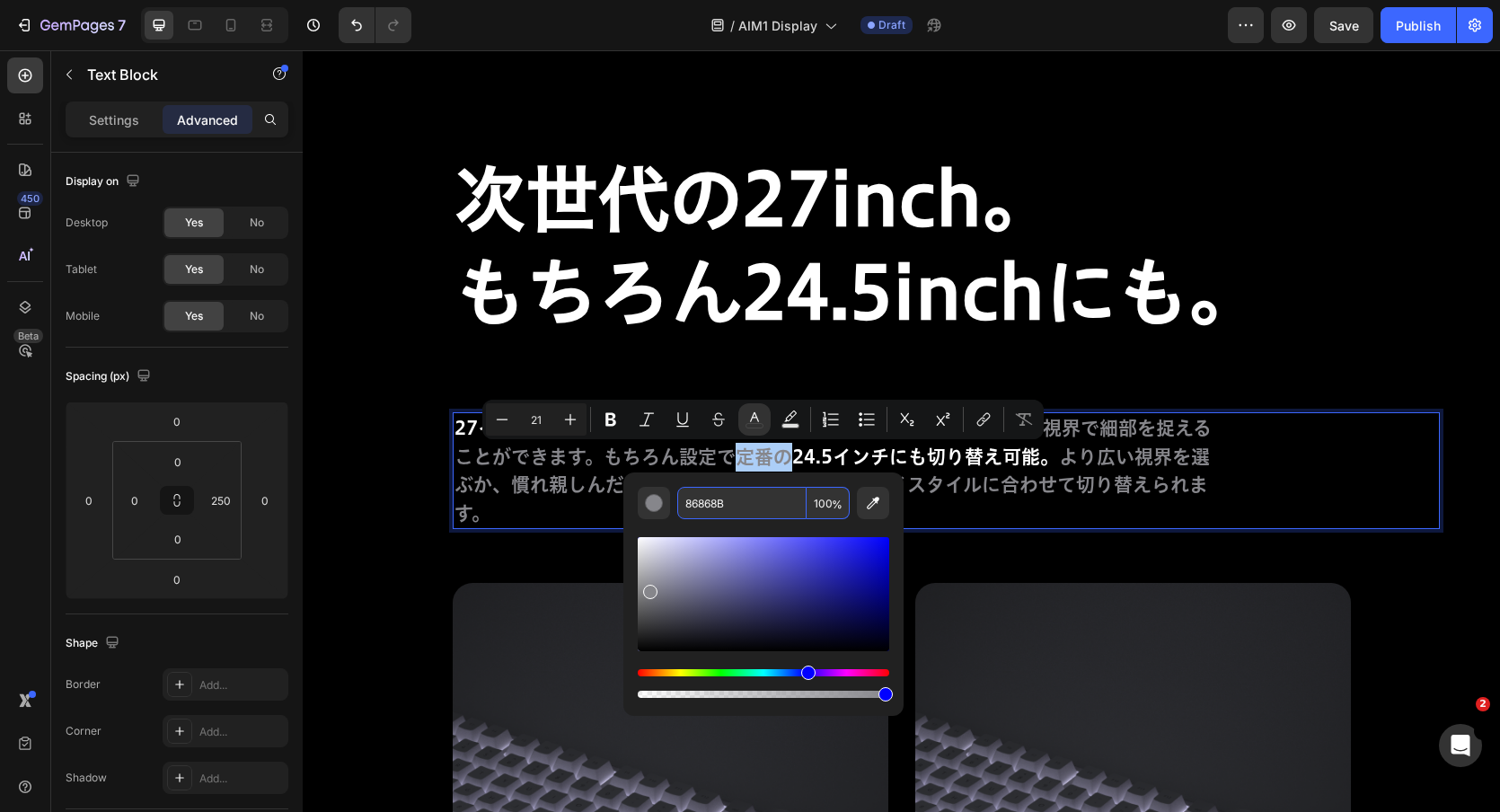
click at [745, 487] on input "86868B" at bounding box center [741, 503] width 129 height 33
type input "FFFFFF"
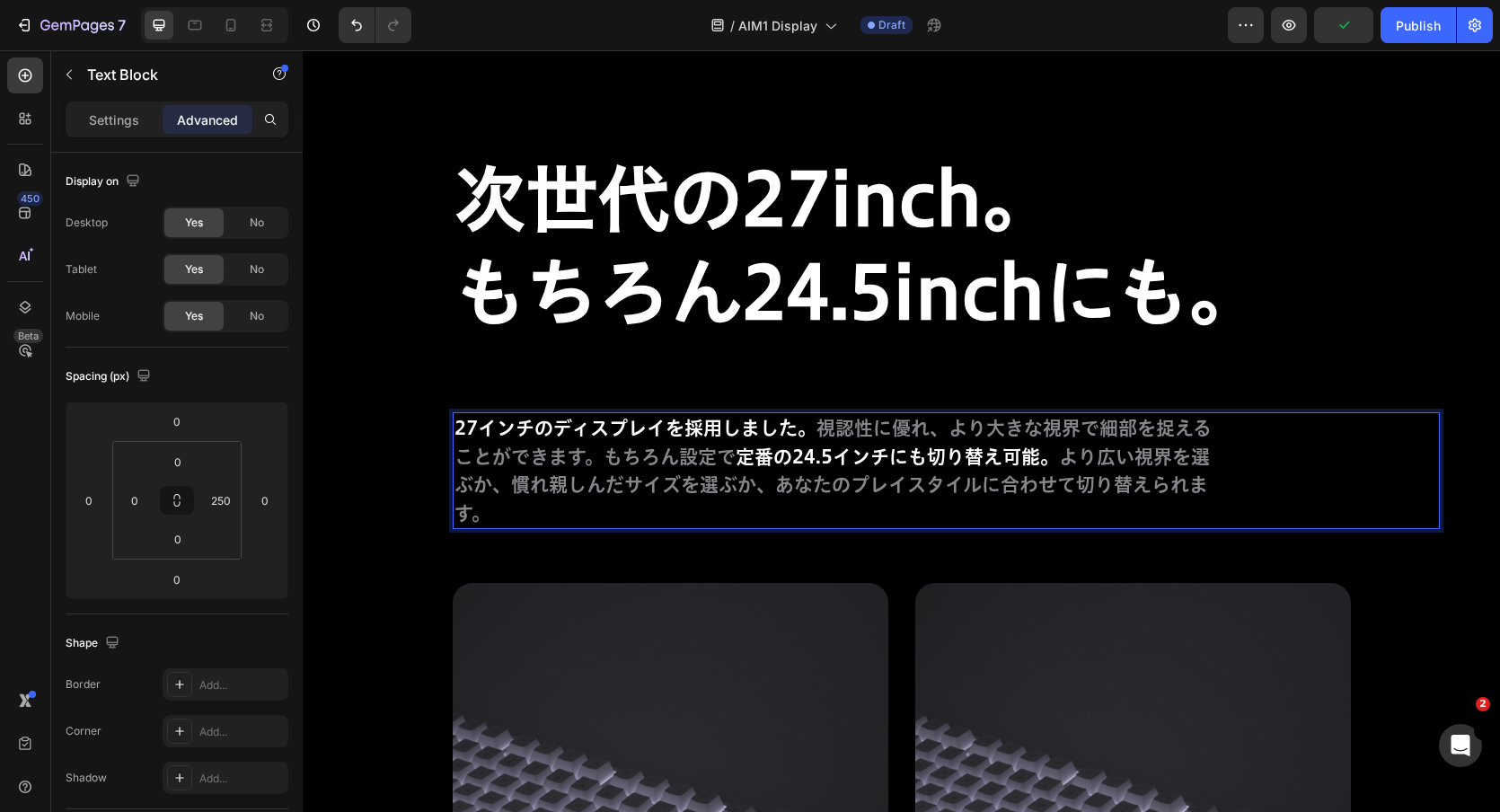
click at [1140, 505] on p "27インチのディスプレイを採用しました。 視認性に優れ、より大きな視界で細部を捉えることができます。もちろん設定で 定番の24.5インチにも切り替え可能。 よ…" at bounding box center [834, 471] width 760 height 113
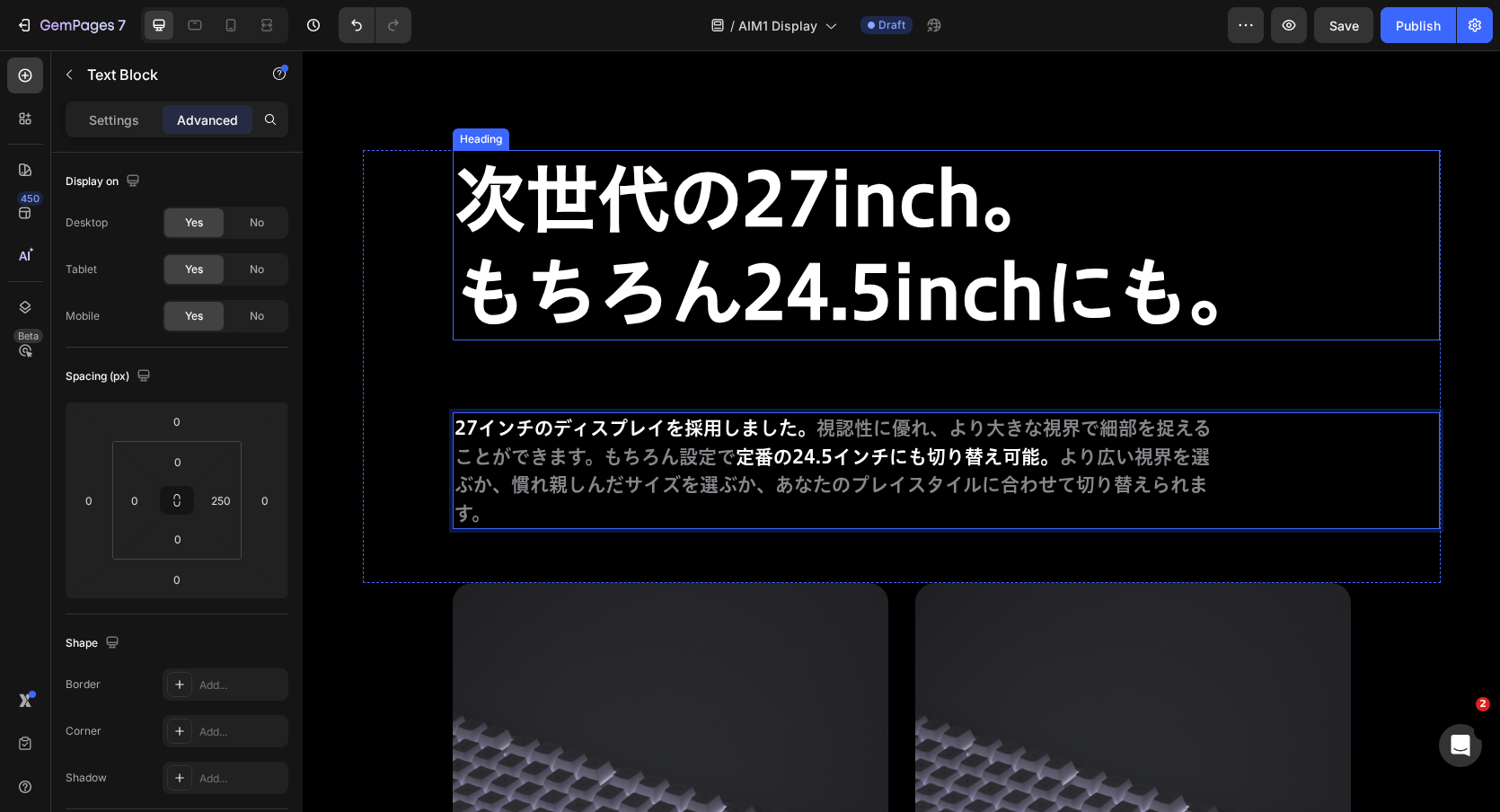
click at [1053, 310] on strong "もちろん24.5inchにも。" at bounding box center [857, 292] width 806 height 72
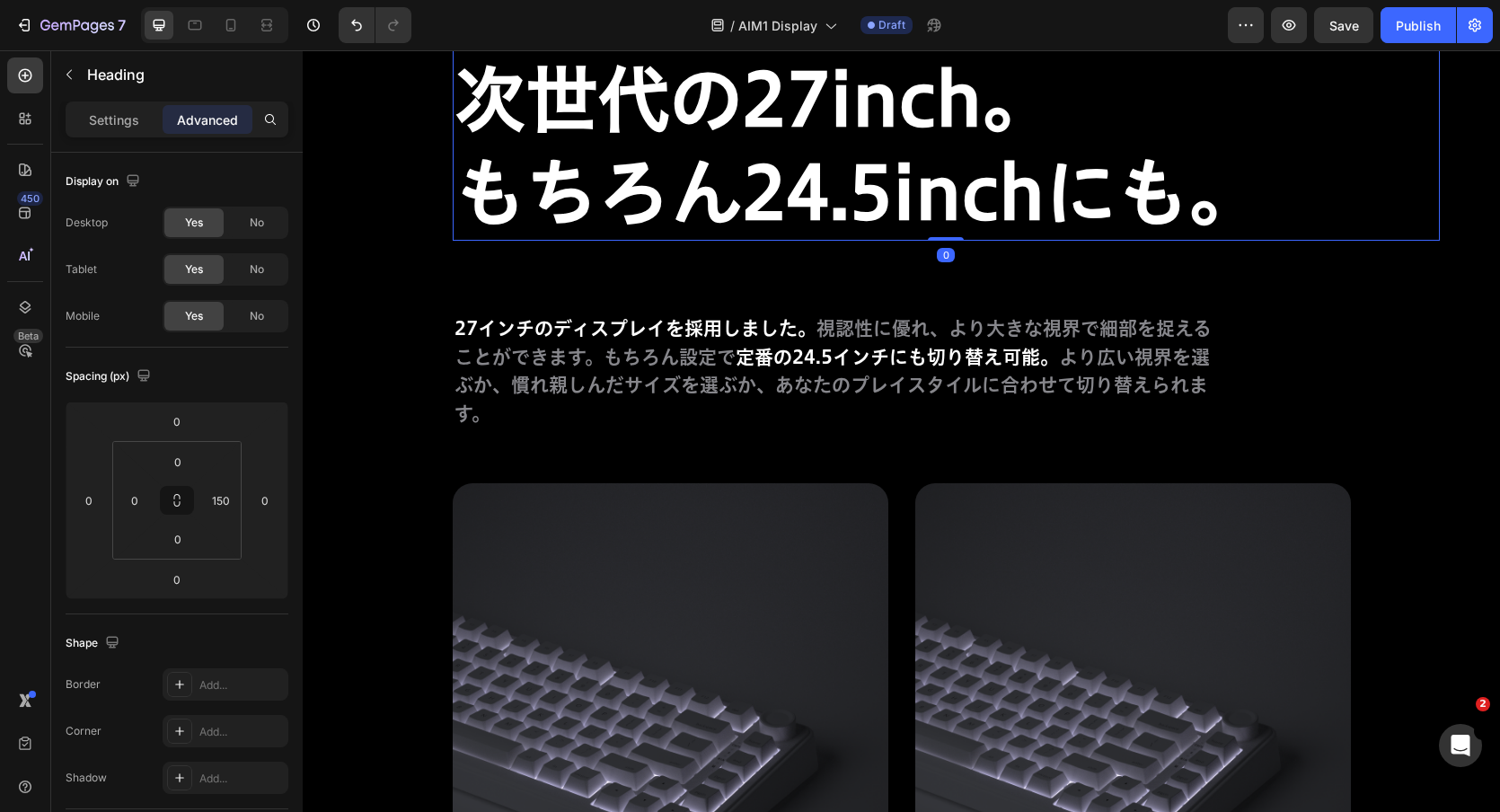
scroll to position [10842, 0]
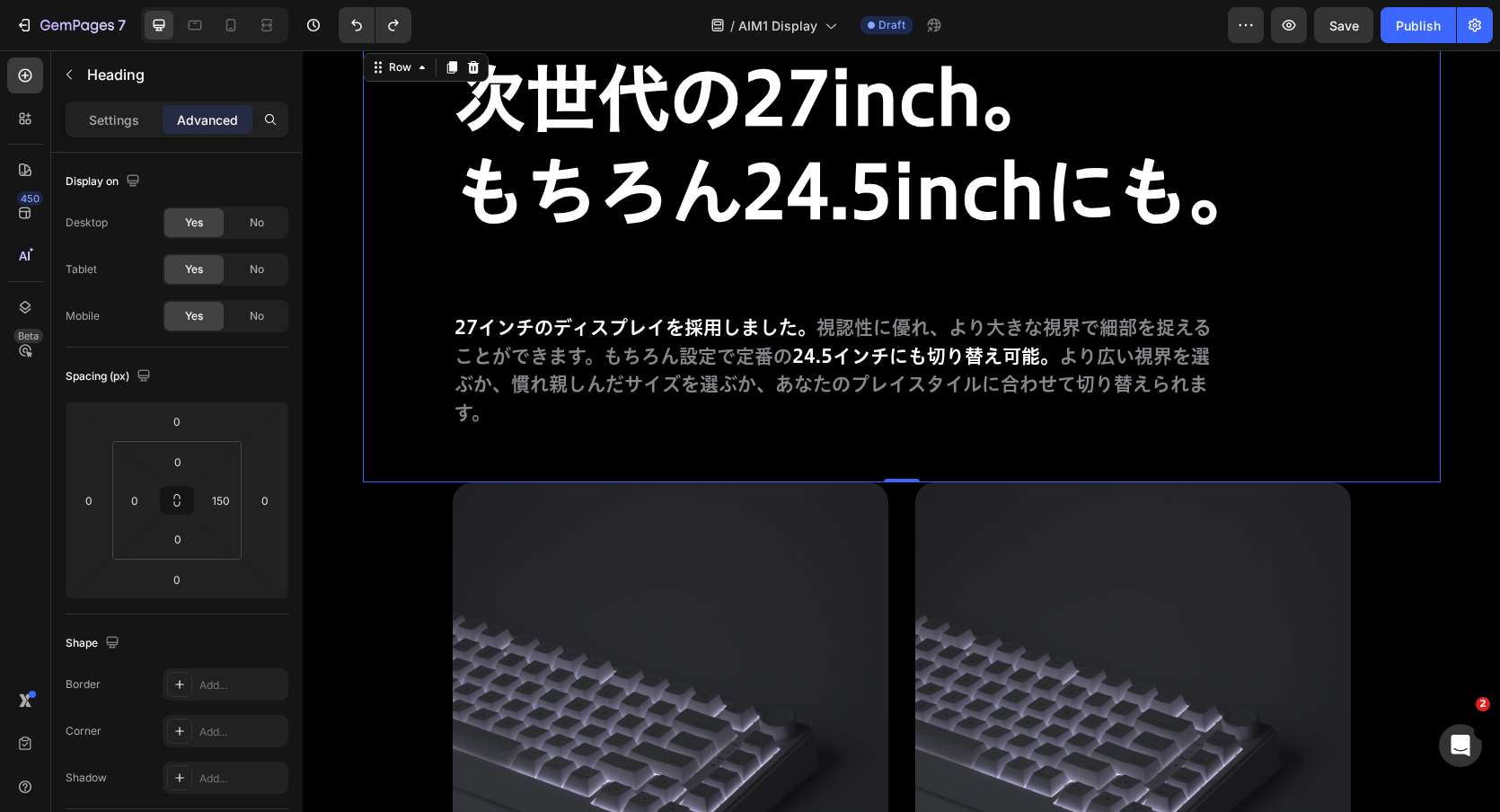
click at [990, 439] on div "次世代の27inch。 もちろん24.5inchにも。 Heading 27インチのディスプレイを採用しました。 視認性に優れ、より大きな視界で細部を捉えるこ…" at bounding box center [901, 266] width 1078 height 433
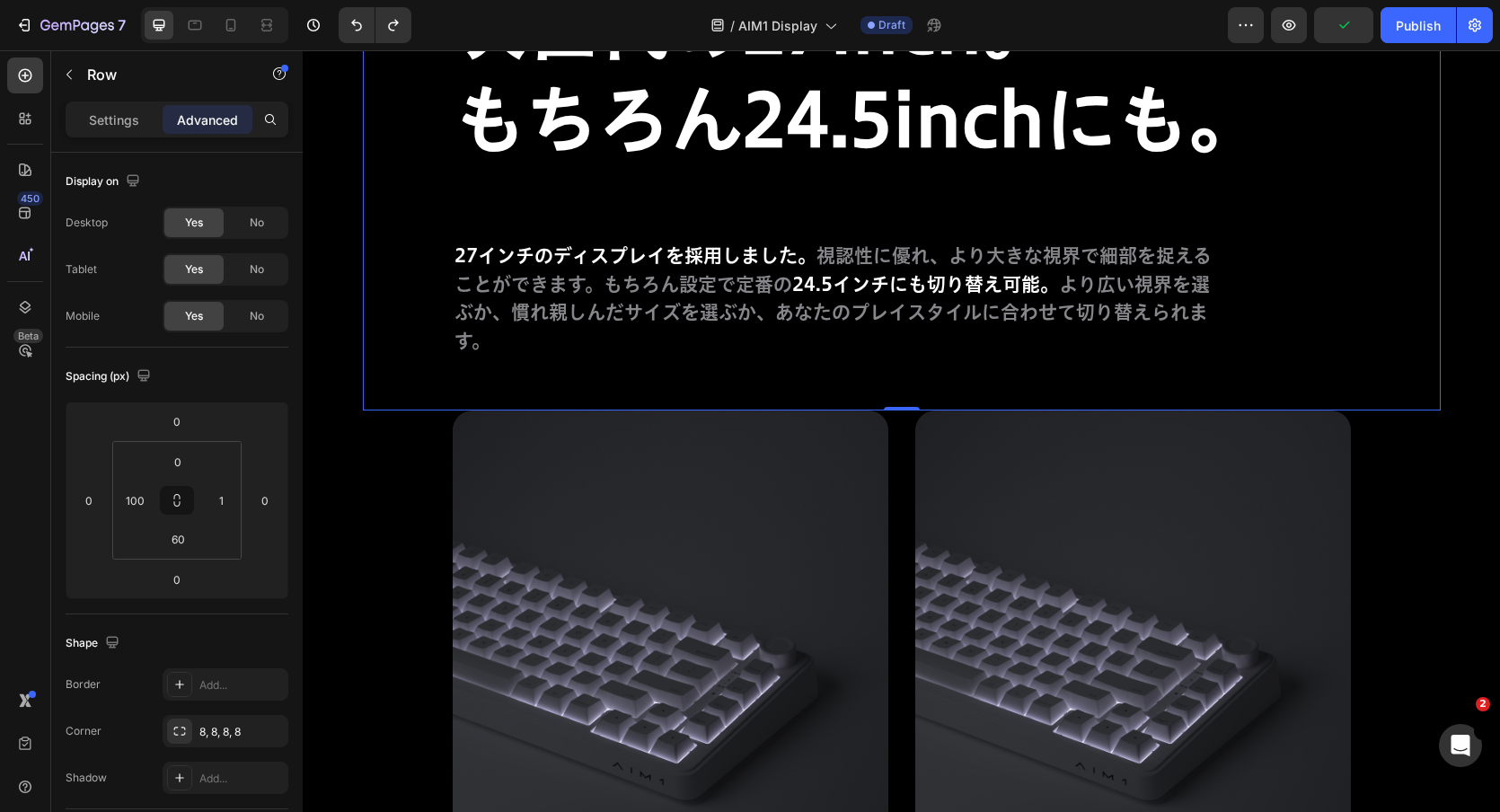
scroll to position [11535, 0]
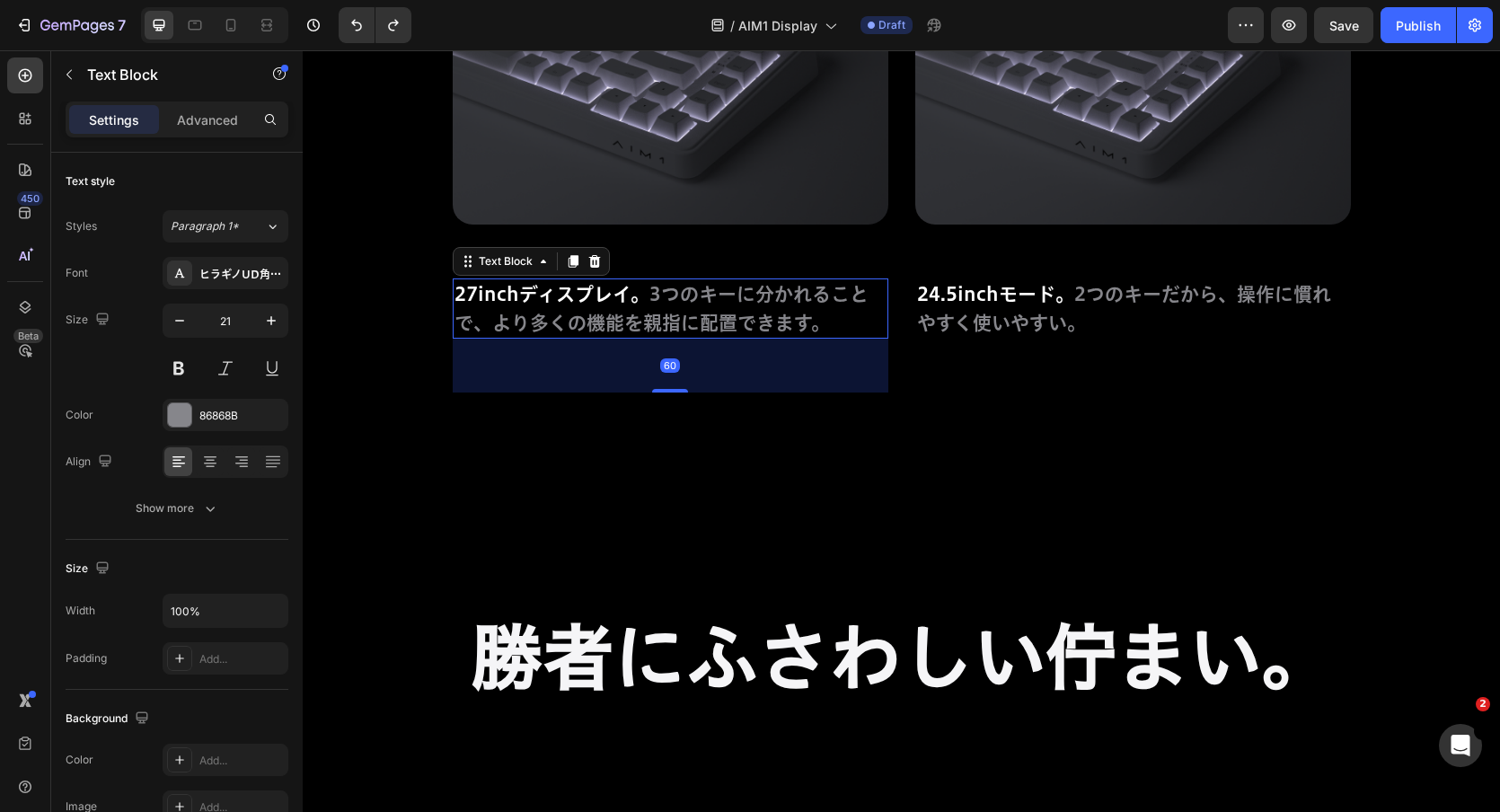
click at [793, 302] on span "3つのキーに分かれることで、より多くの機能を親指に配置できます。" at bounding box center [661, 309] width 414 height 48
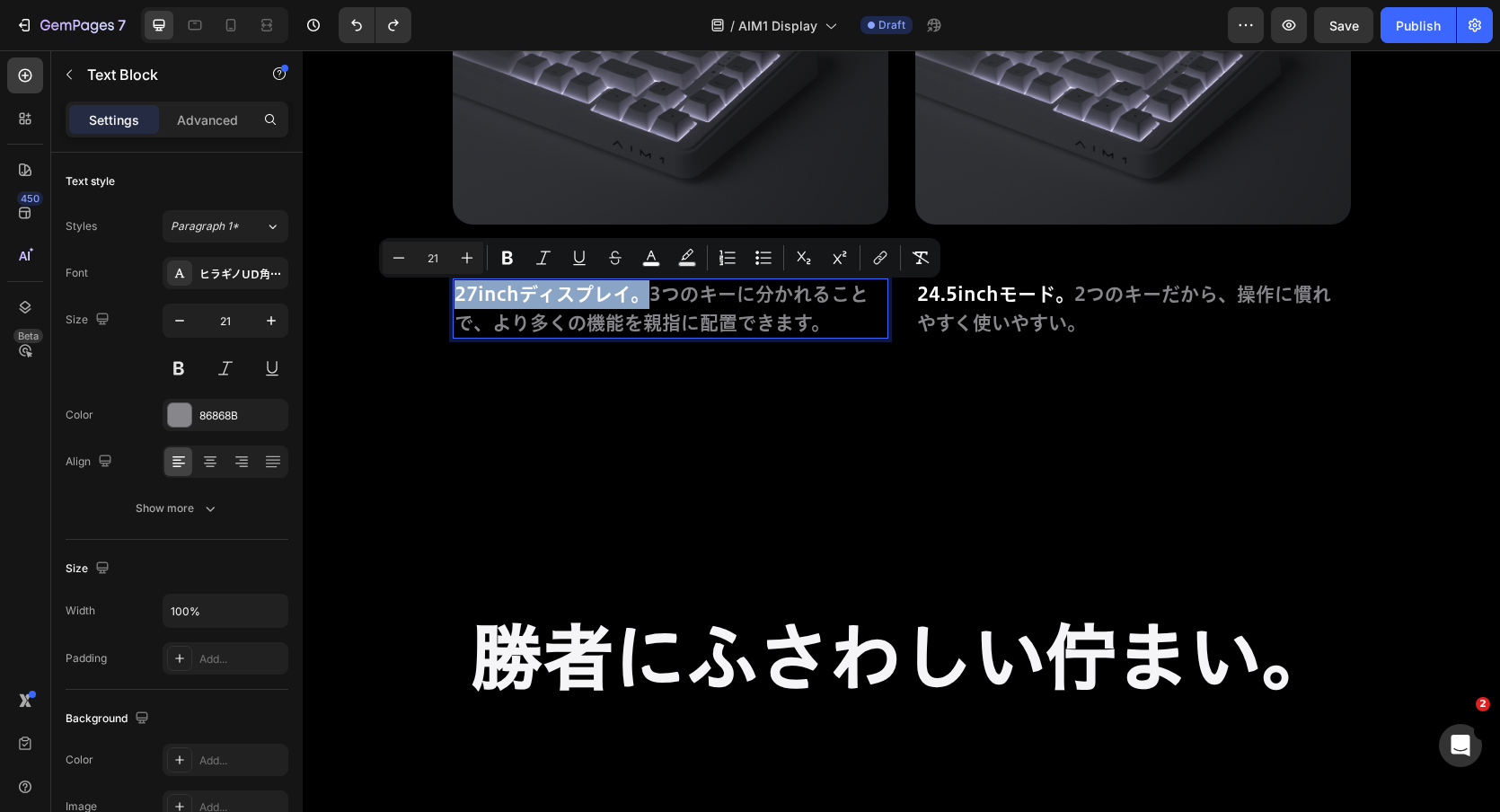
copy span "27inchディスプレイ。"
click at [676, 303] on p "27inchディスプレイ。 3つのキーに分かれることで、より多くの機能を親指に配置できます。" at bounding box center [671, 308] width 432 height 56
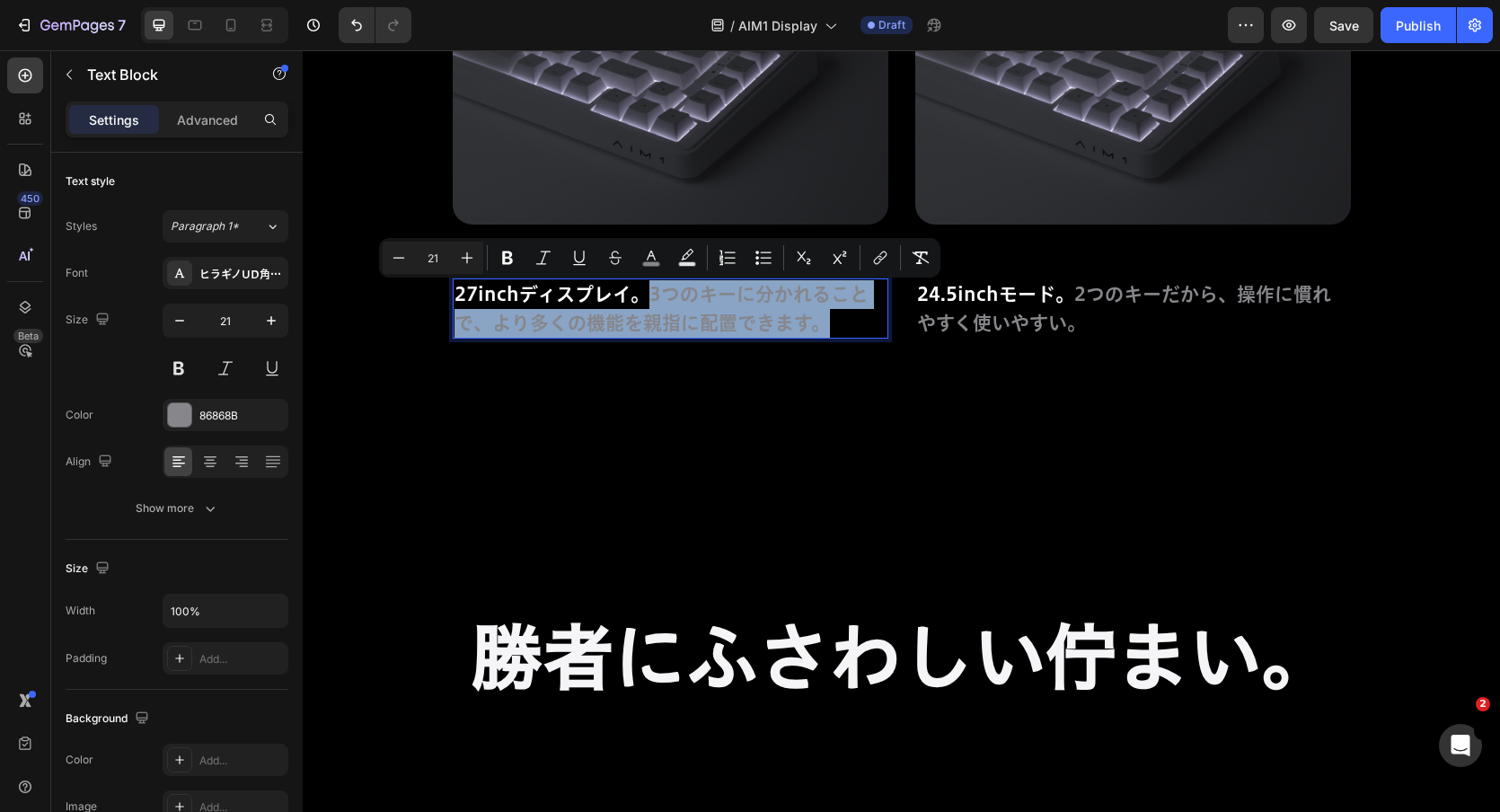
drag, startPoint x: 651, startPoint y: 295, endPoint x: 867, endPoint y: 319, distance: 217.3
click at [867, 319] on p "27inchディスプレイ。 3つのキーに分かれることで、より多くの機能を親指に配置できます。" at bounding box center [671, 308] width 432 height 56
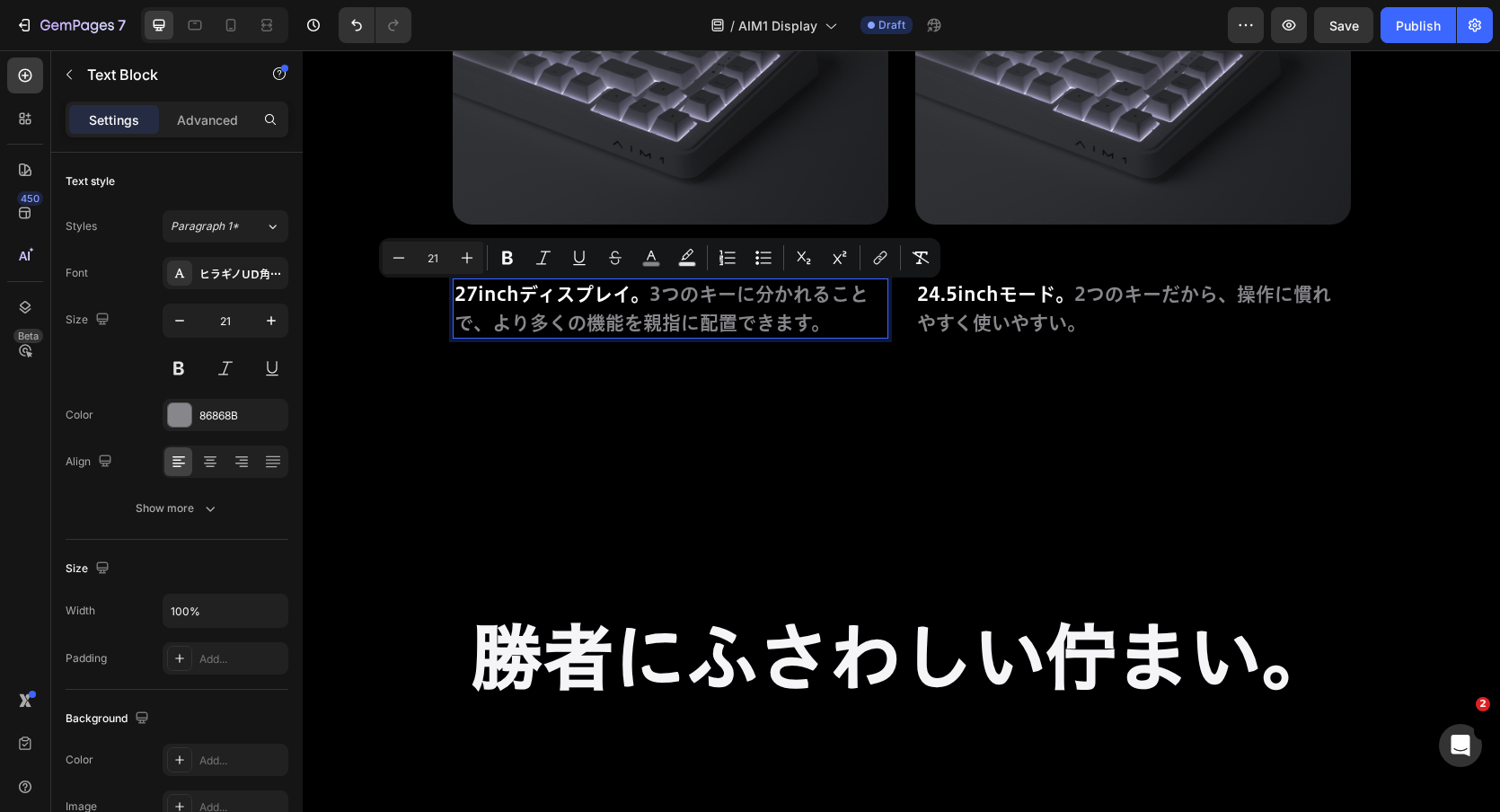
click at [665, 294] on span "3つのキーに分かれることで、より多くの機能を親指に配置できます。" at bounding box center [661, 309] width 414 height 48
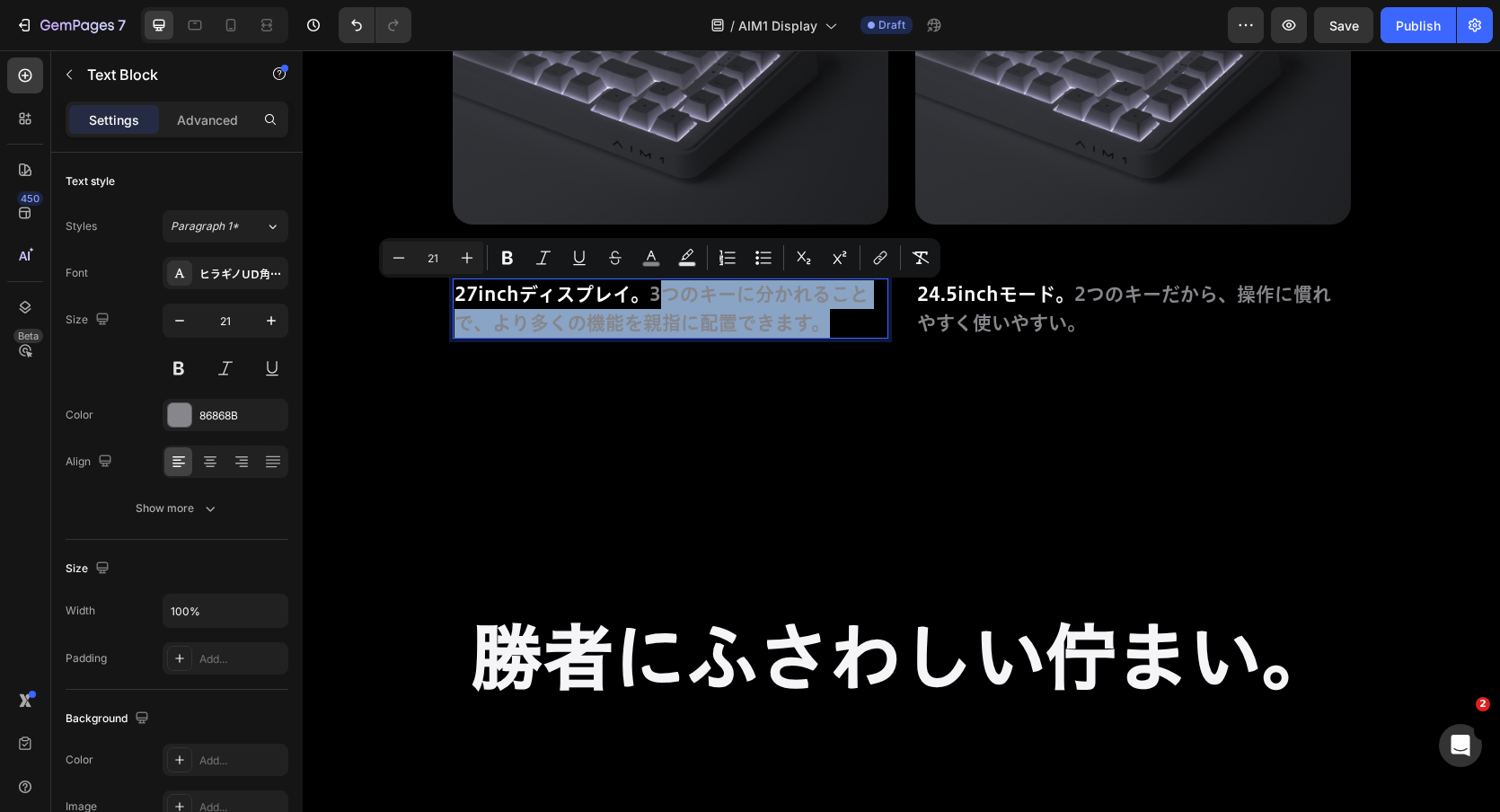
drag, startPoint x: 665, startPoint y: 294, endPoint x: 836, endPoint y: 318, distance: 172.7
click at [836, 318] on p "27inchディスプレイ。 3つのキーに分かれることで、より多くの機能を親指に配置できます。" at bounding box center [671, 308] width 432 height 56
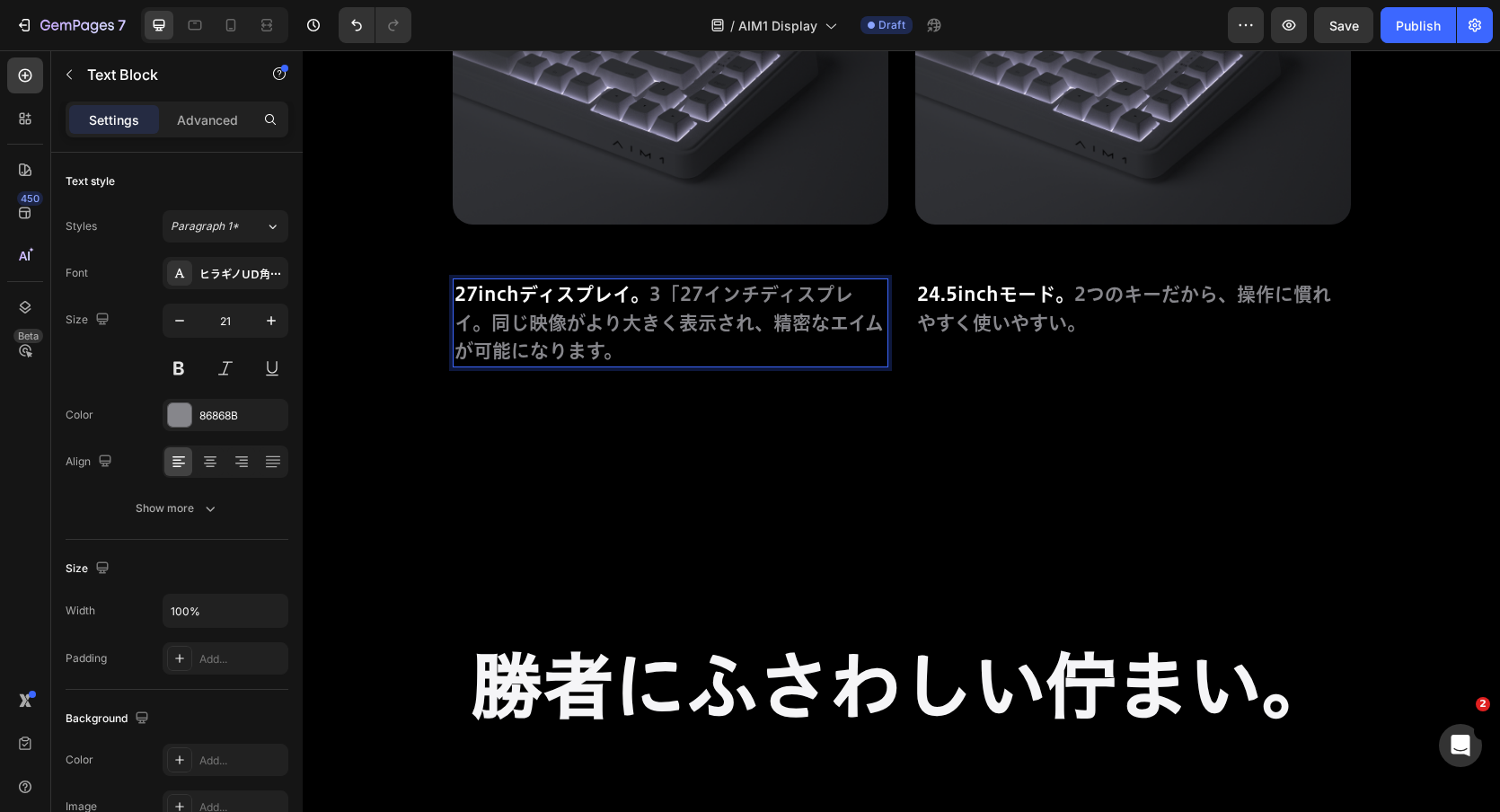
click at [684, 299] on span "3「27インチディスプレイ。同じ映像がより大きく表示され、精密なエイムが可能になります。" at bounding box center [669, 322] width 430 height 76
click at [490, 325] on span "3「27インチディスプレイ。同じ映像がより大きく表示され、精密なエイムが可能になります。" at bounding box center [669, 322] width 430 height 76
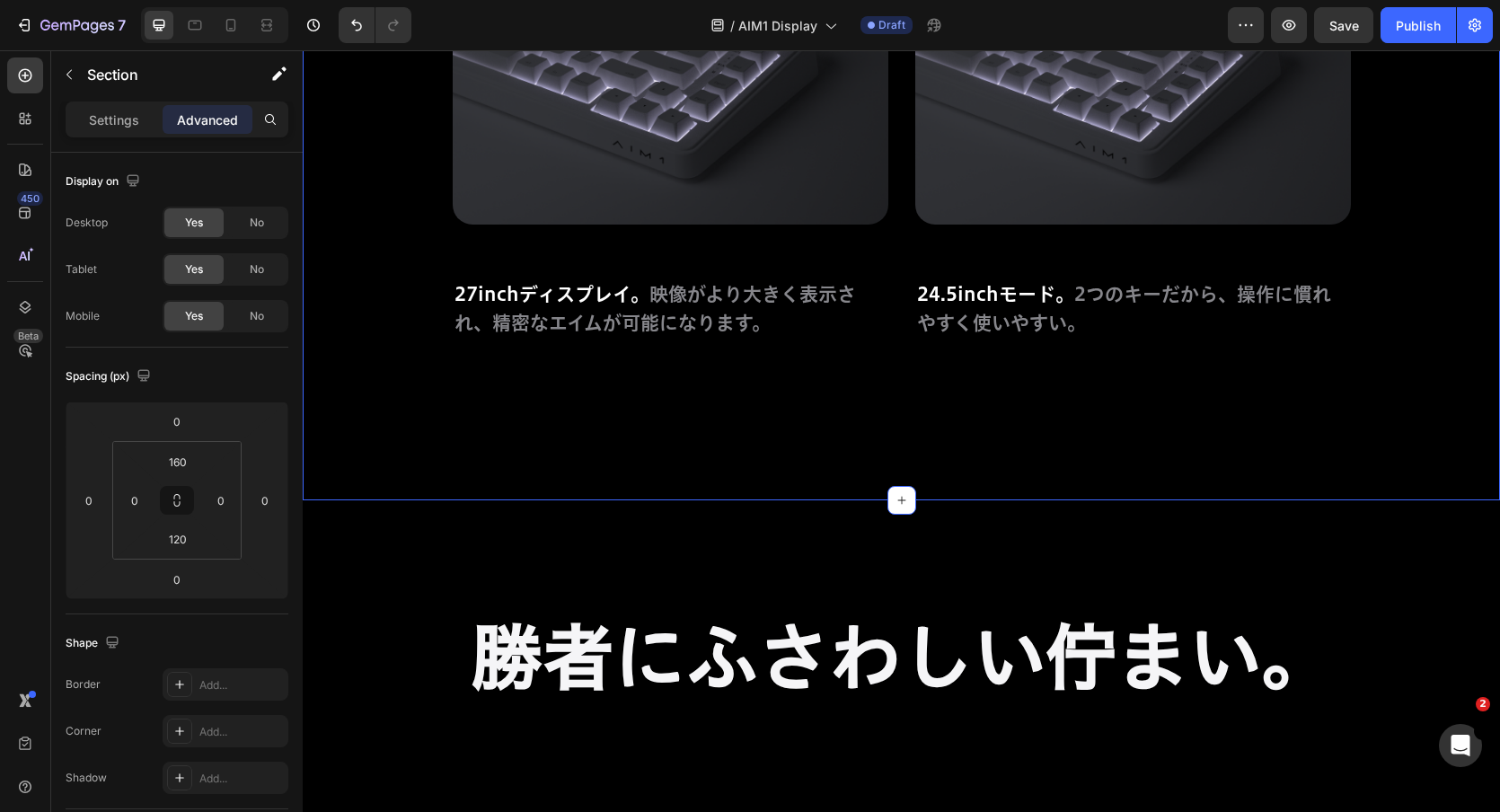
click at [1072, 283] on p "24.5inchモード。 2つのキーだから、操作に慣れやすく使いやすい。" at bounding box center [1134, 308] width 432 height 56
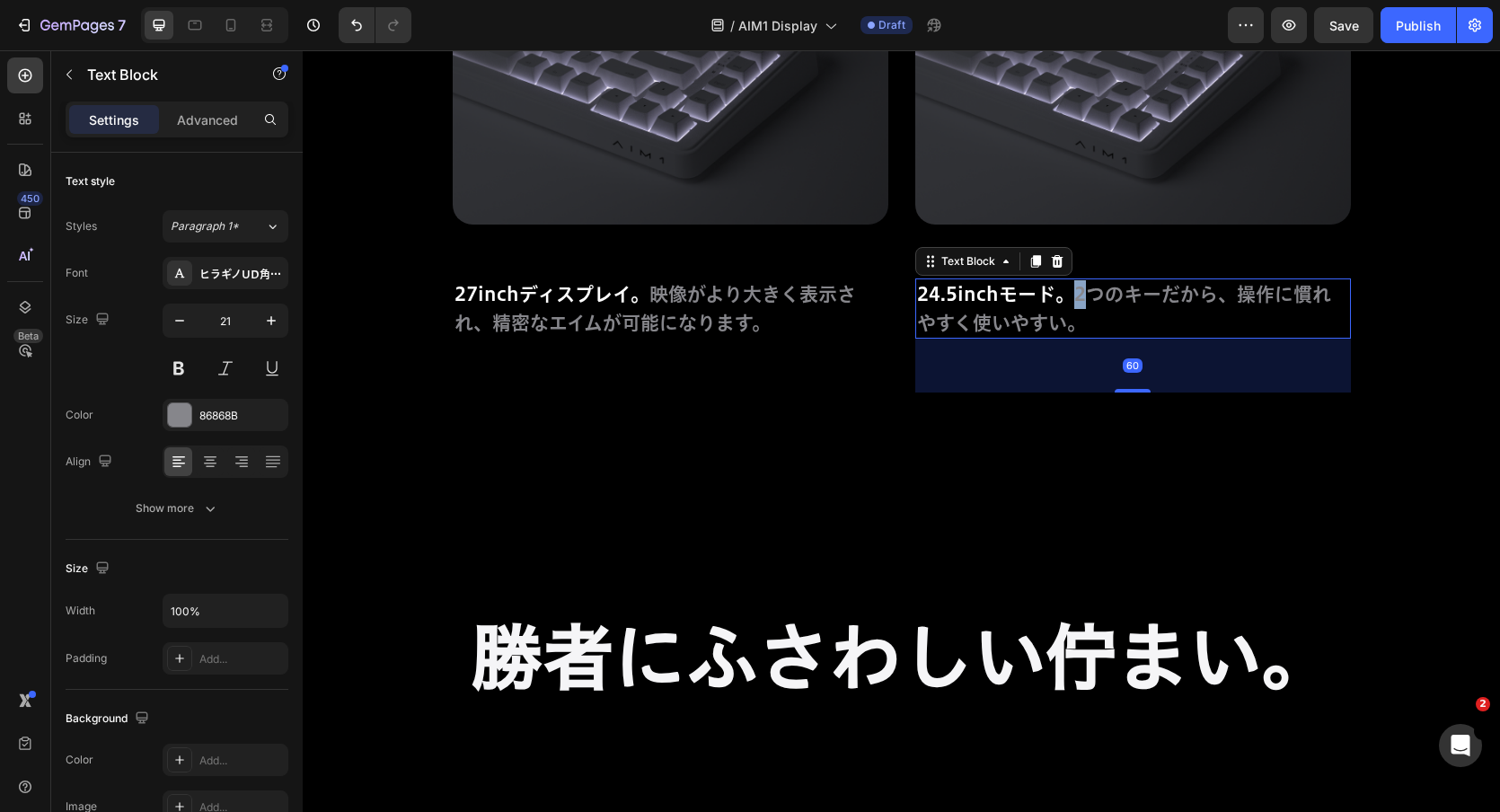
click at [1072, 283] on p "24.5inchモード。 2つのキーだから、操作に慣れやすく使いやすい。" at bounding box center [1134, 308] width 432 height 56
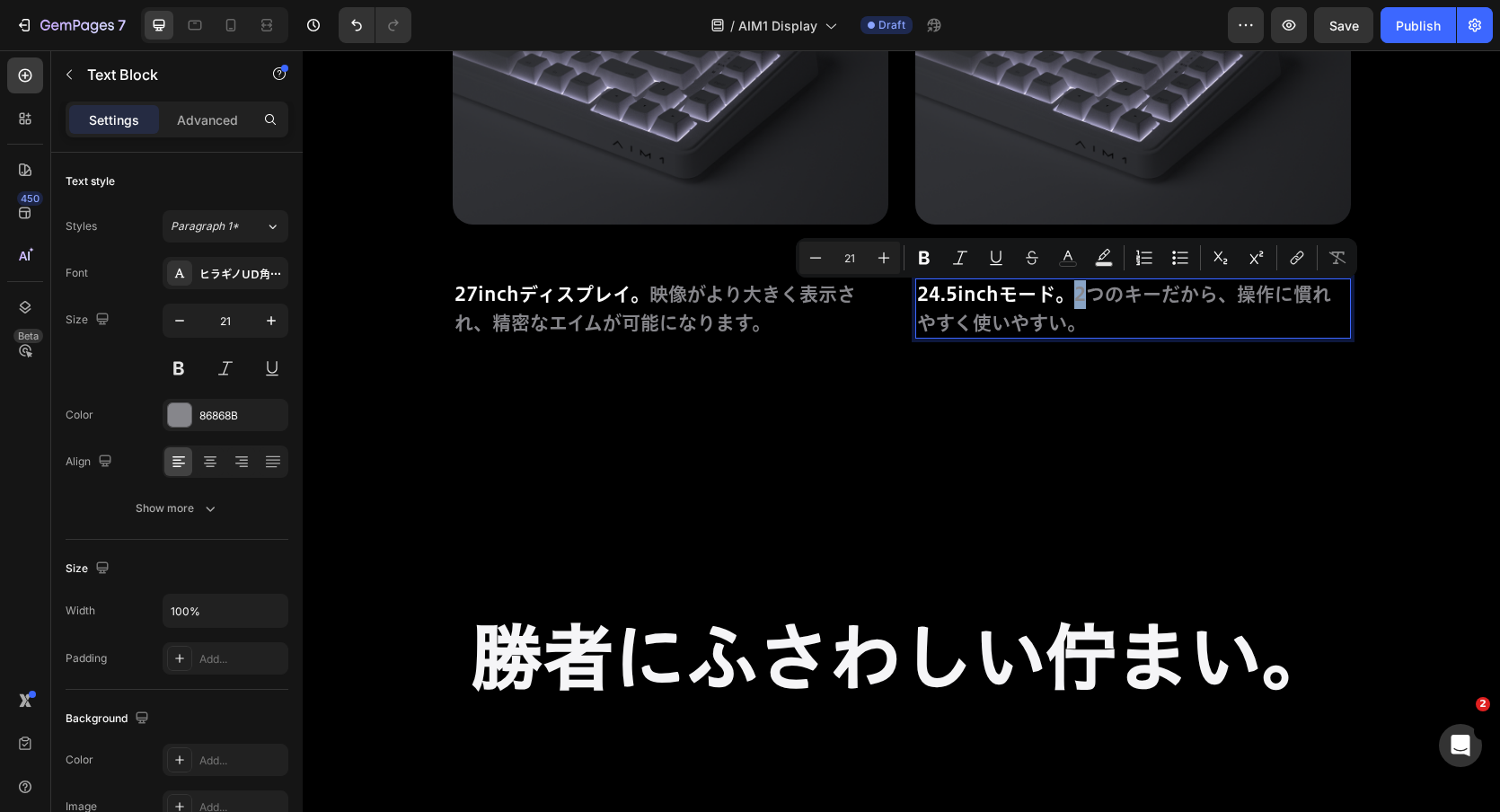
click at [1074, 307] on p "24.5inchモード。 2つのキーだから、操作に慣れやすく使いやすい。" at bounding box center [1134, 308] width 432 height 56
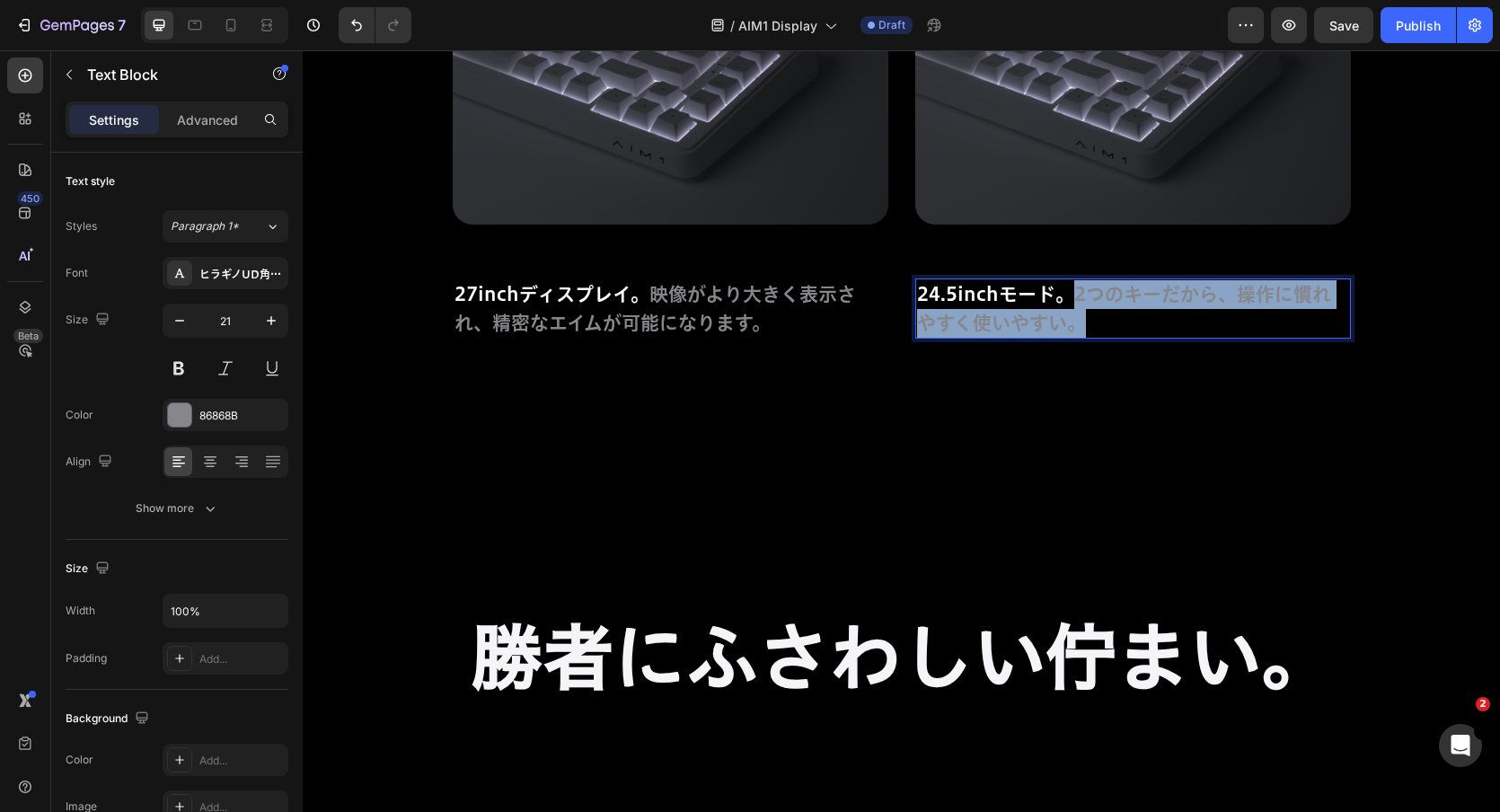
drag, startPoint x: 1074, startPoint y: 296, endPoint x: 1092, endPoint y: 321, distance: 30.8
click at [1092, 321] on p "24.5inchモード。 2つのキーだから、操作に慣れやすく使いやすい。" at bounding box center [1134, 308] width 432 height 56
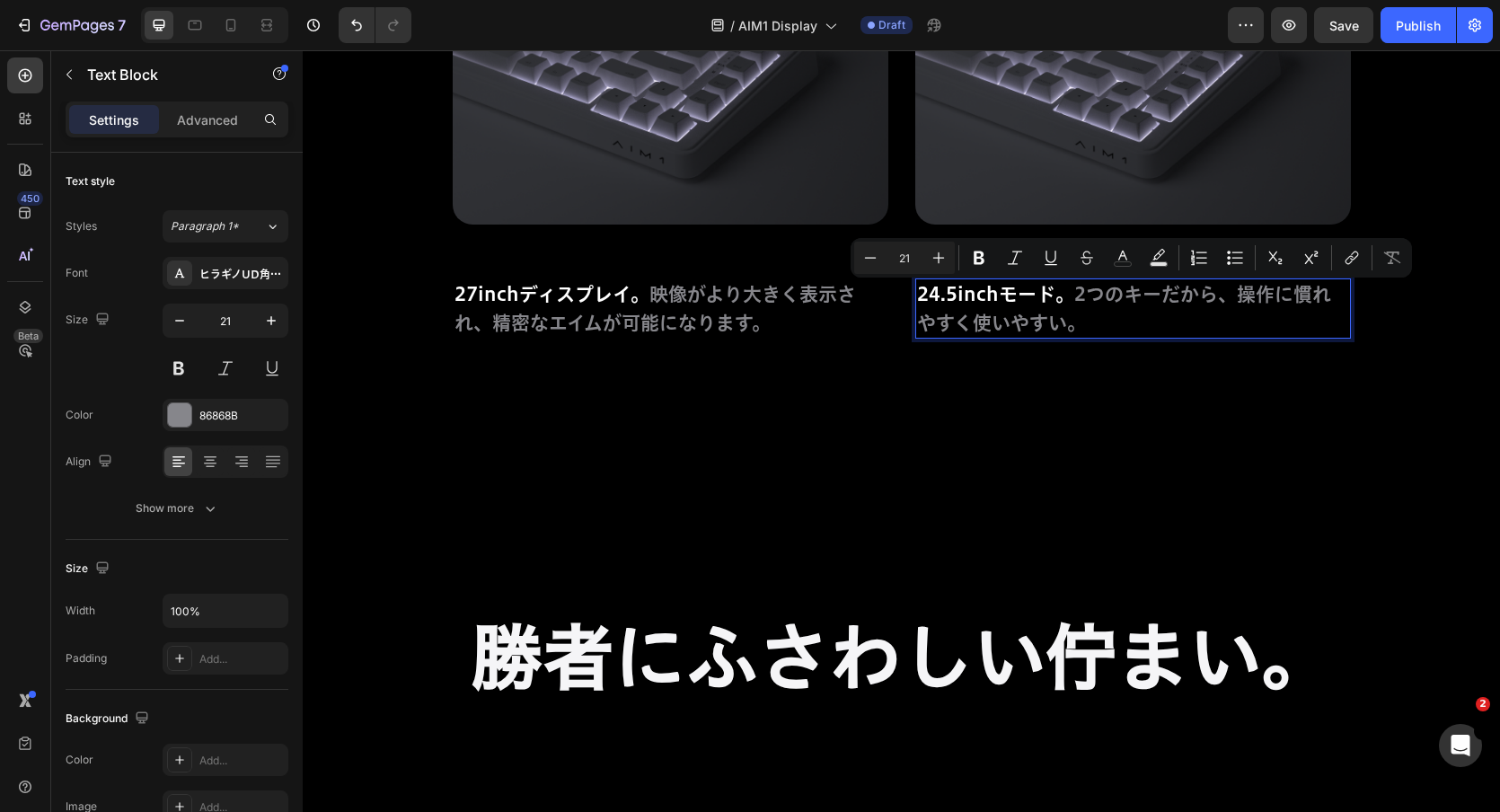
click at [1086, 297] on p "24.5inchモード。 2つのキーだから、操作に慣れやすく使いやすい。" at bounding box center [1134, 308] width 432 height 56
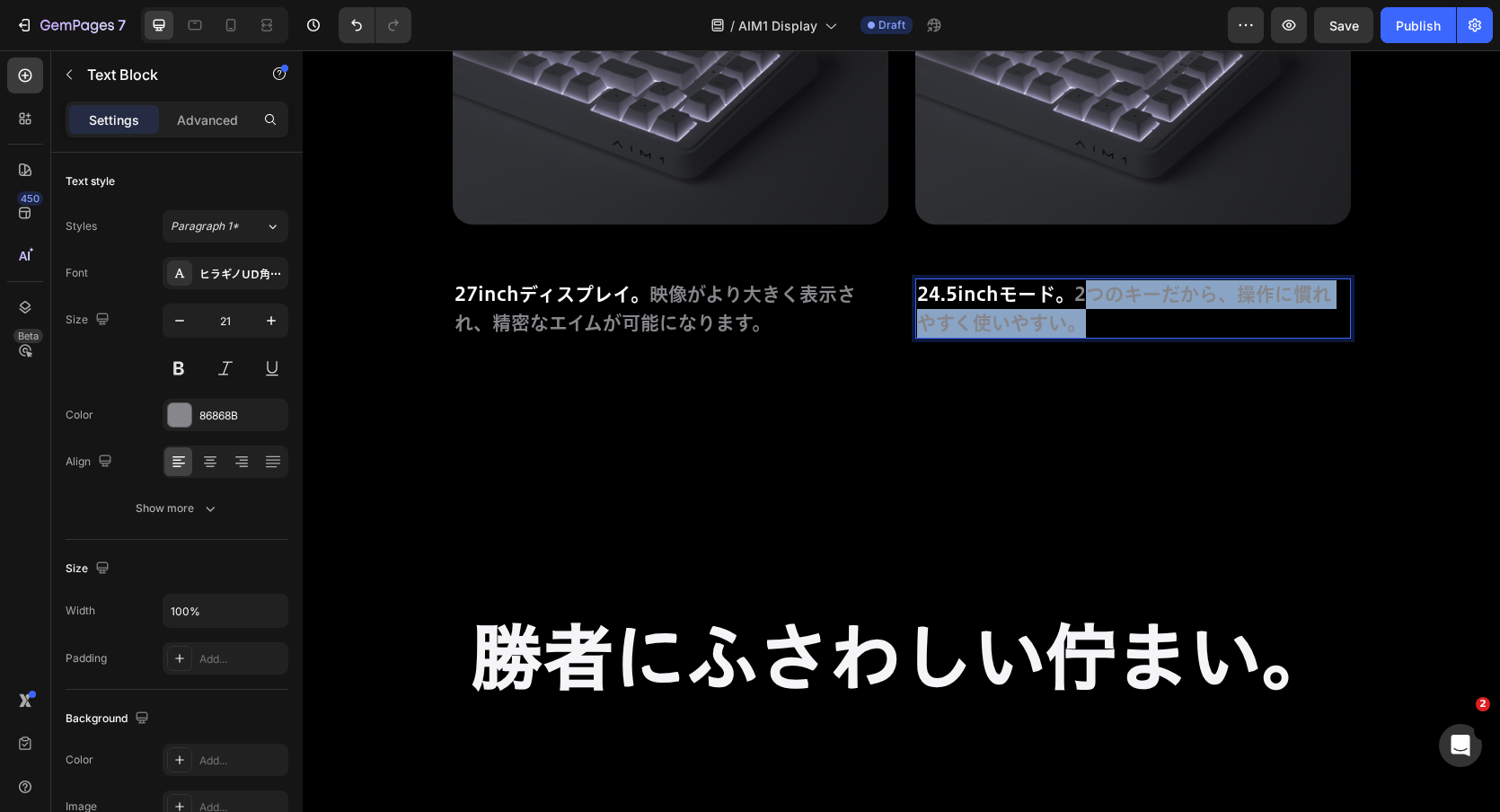
drag, startPoint x: 1086, startPoint y: 296, endPoint x: 1100, endPoint y: 318, distance: 26.1
click at [1100, 318] on p "24.5inchモード。 2つのキーだから、操作に慣れやすく使いやすい。" at bounding box center [1134, 308] width 432 height 56
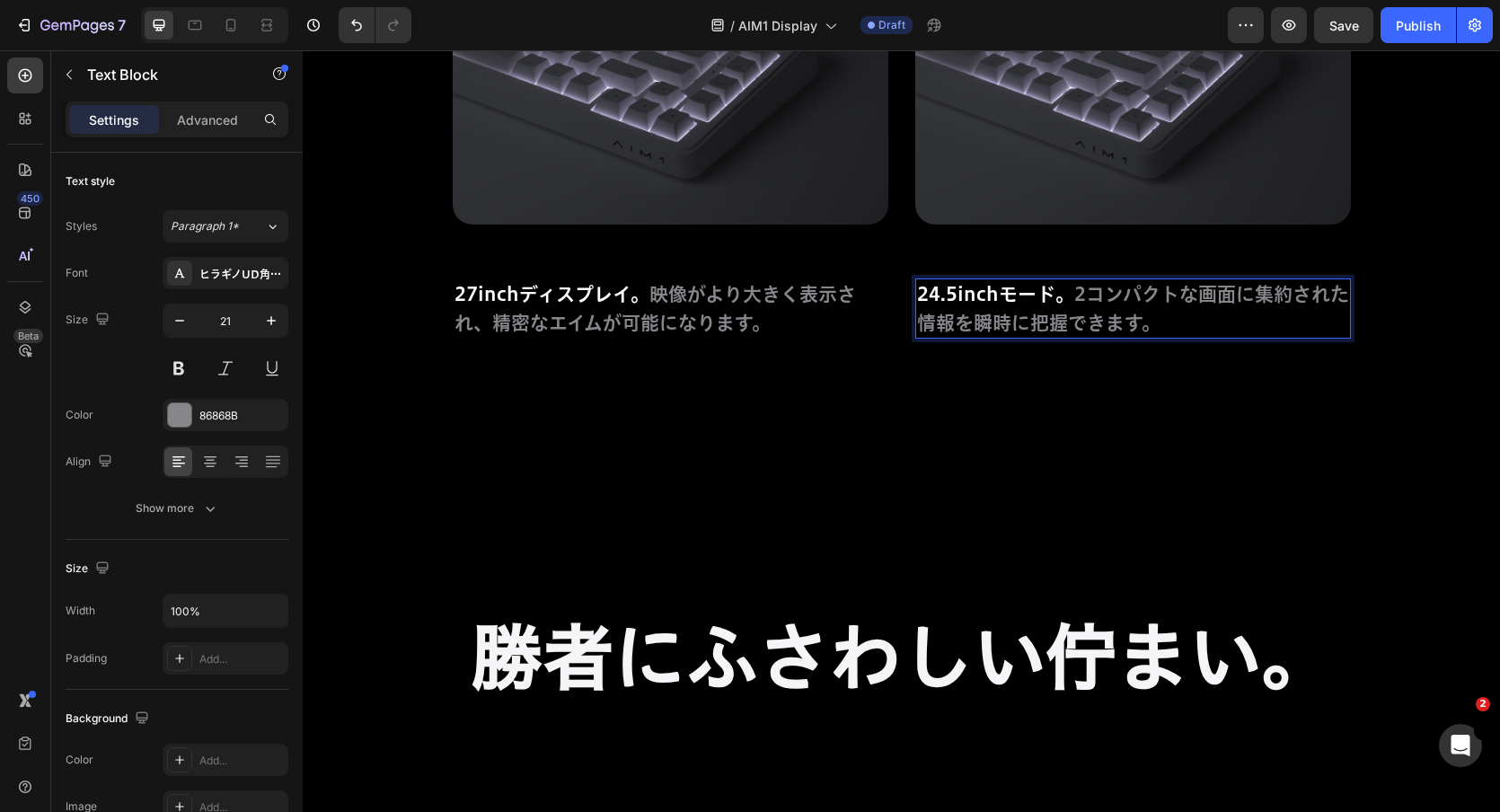
click at [1081, 288] on p "24.5inchモード。 2コンパクトな画面に集約された情報を瞬時に把握できます。" at bounding box center [1134, 308] width 432 height 56
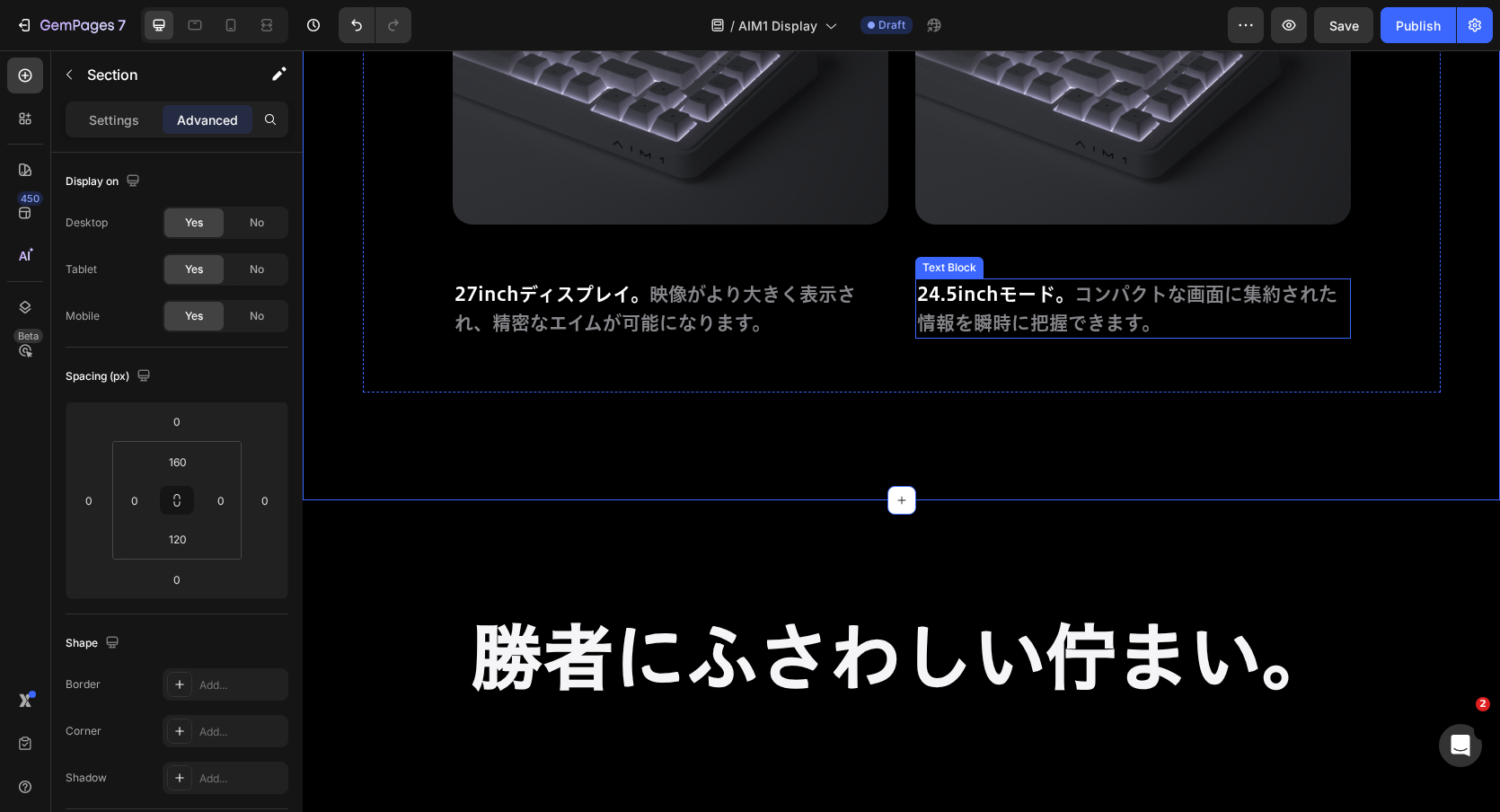
click at [1219, 329] on p "24.5inchモード。 コンパクトな画面に集約された情報を瞬時に把握できます。" at bounding box center [1134, 308] width 432 height 56
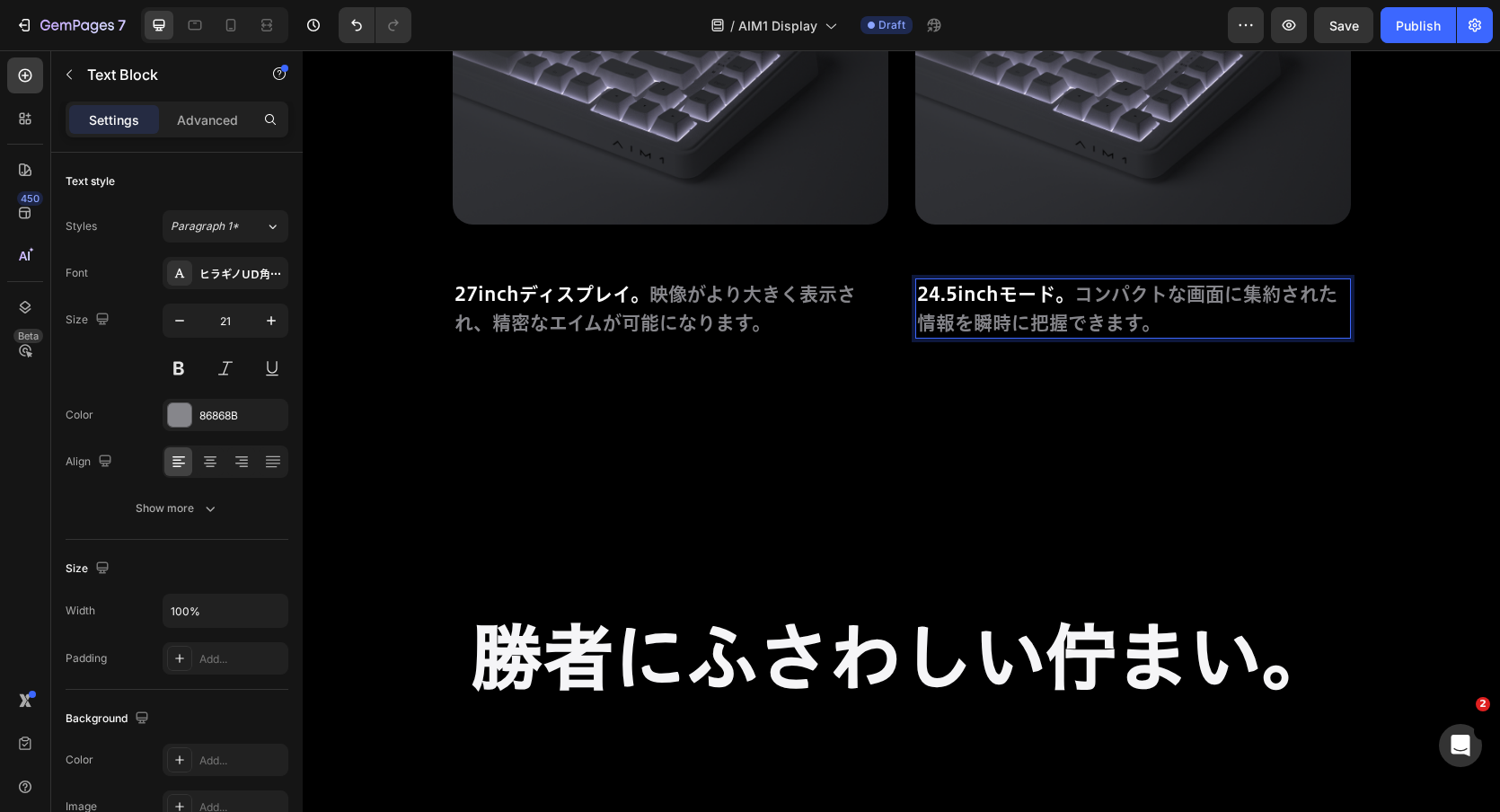
click at [1247, 295] on p "24.5inchモード。 コンパクトな画面に集約された情報を瞬時に把握できます。" at bounding box center [1134, 308] width 432 height 56
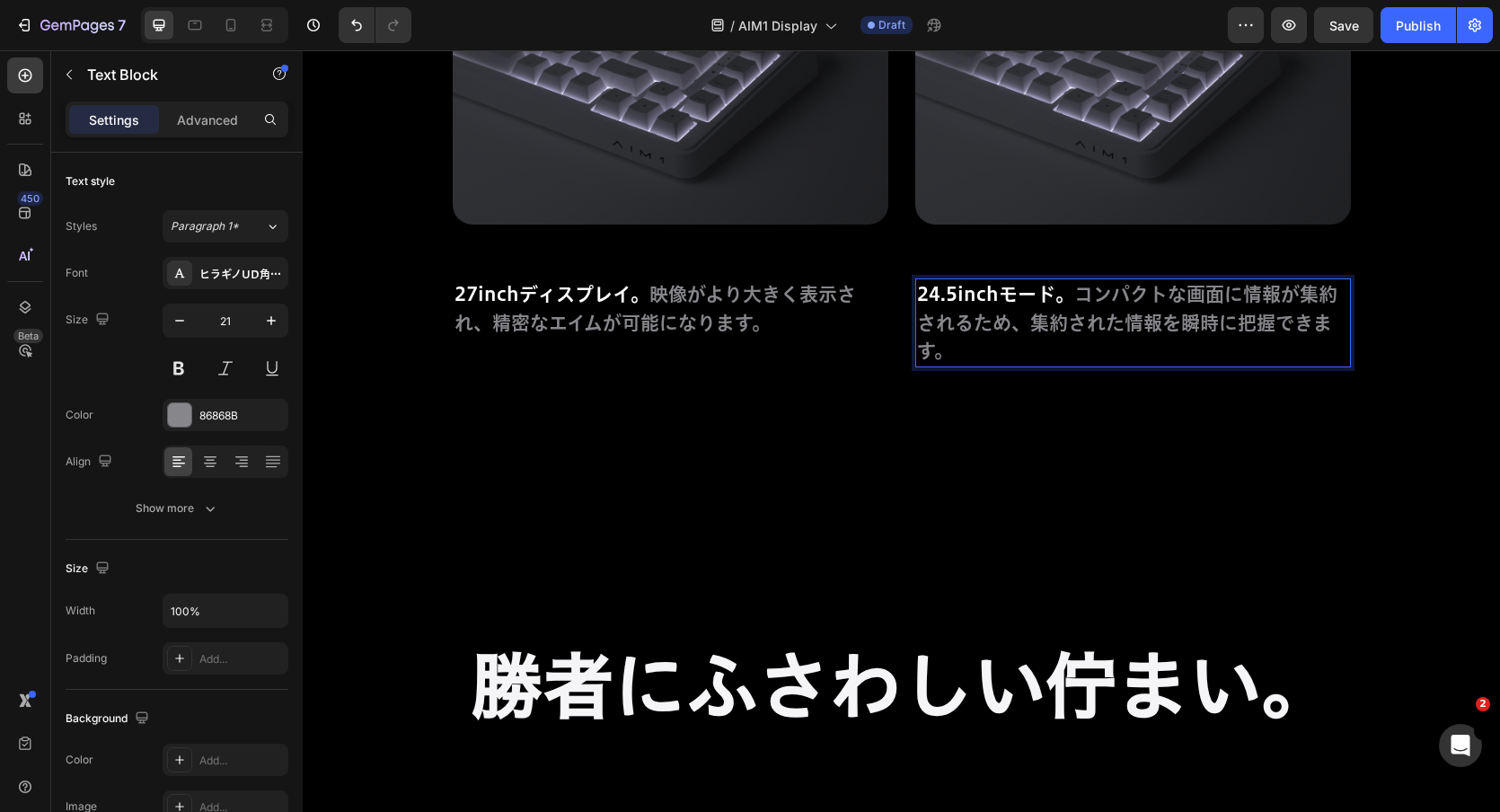
click at [1136, 341] on p "24.5inchモード。 コンパクトな画面に情報が集約されるため、集約された情報を瞬時に把握できます。" at bounding box center [1134, 322] width 432 height 85
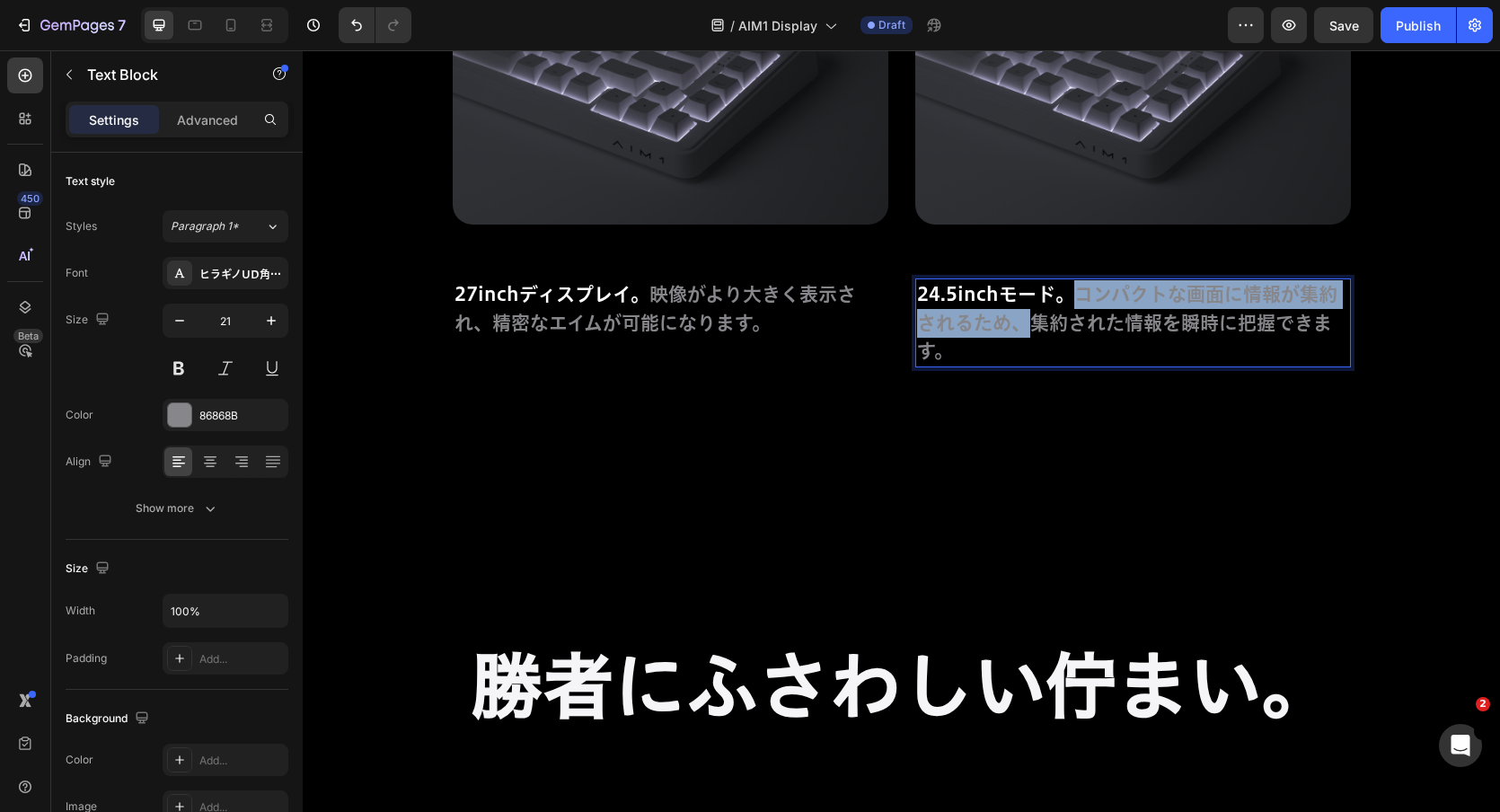
drag, startPoint x: 1080, startPoint y: 296, endPoint x: 1029, endPoint y: 333, distance: 63.0
click at [1029, 333] on p "24.5inchモード。 コンパクトな画面に情報が集約されるため、集約された情報を瞬時に把握できます。" at bounding box center [1134, 322] width 432 height 85
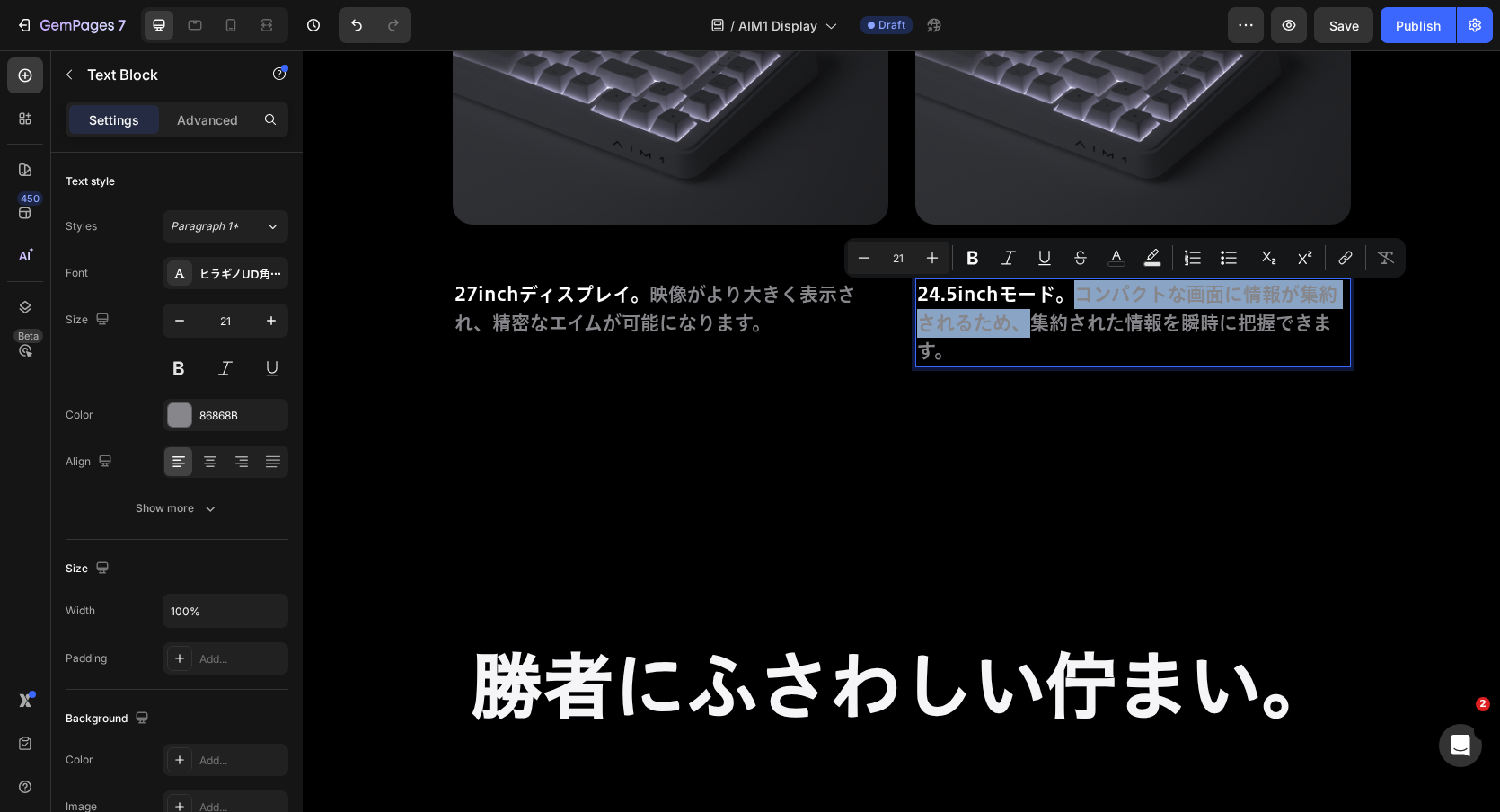
copy p "コンパクトな画面に情報が集約されるため、"
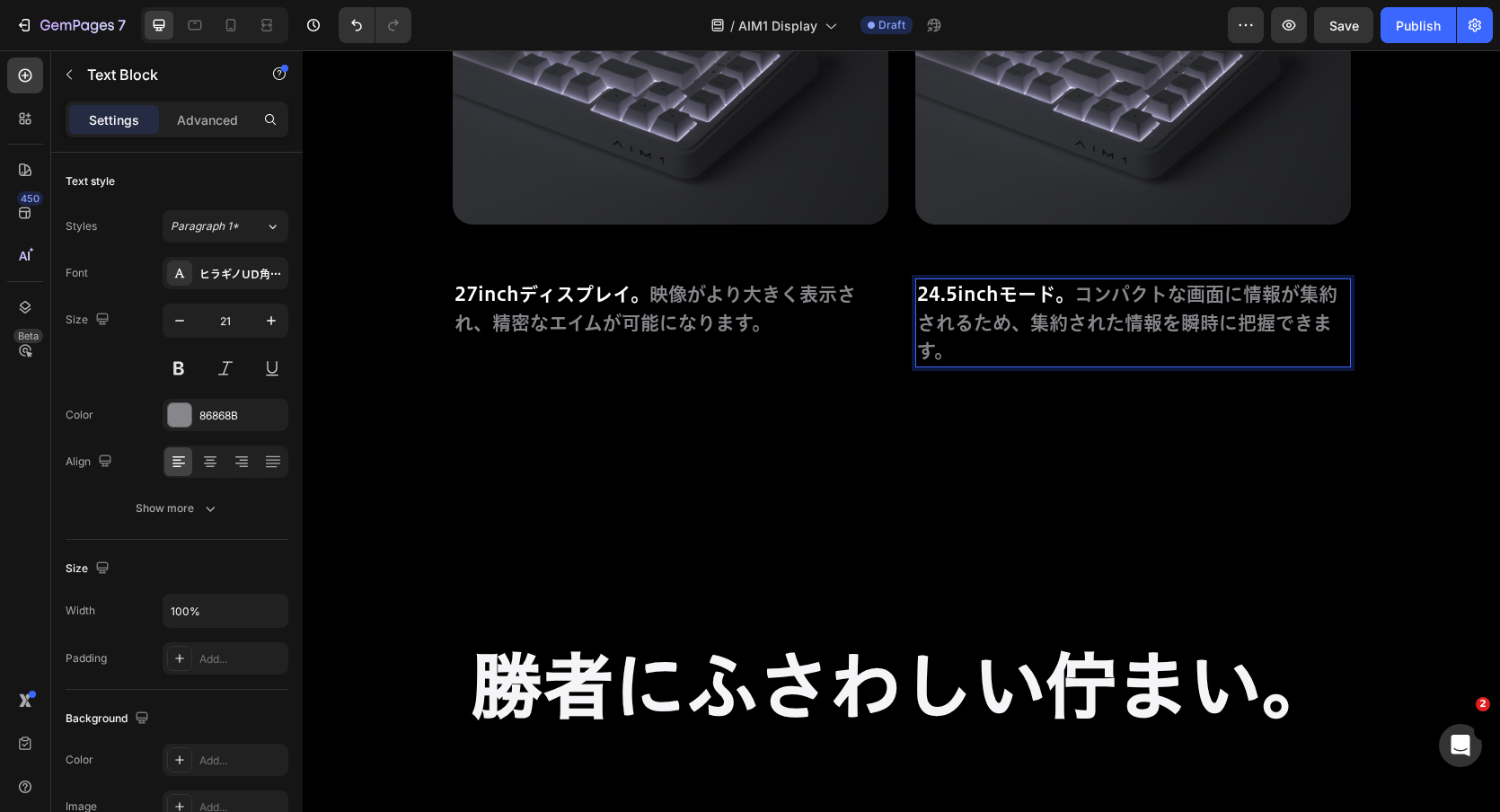
click at [1143, 342] on p "24.5inchモード。 コンパクトな画面に情報が集約されるため、集約された情報を瞬時に把握できます。" at bounding box center [1134, 322] width 432 height 85
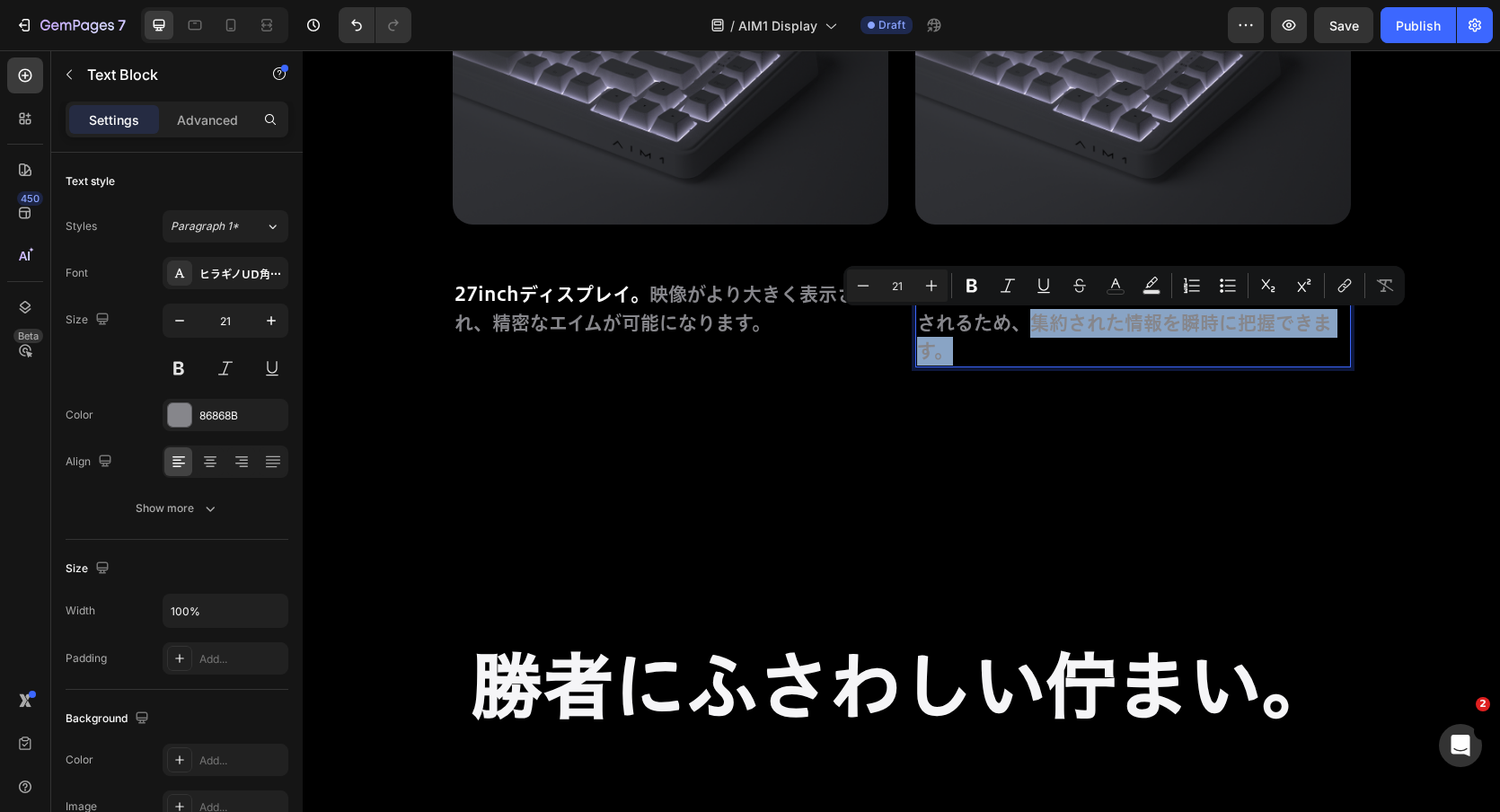
drag, startPoint x: 1034, startPoint y: 325, endPoint x: 1075, endPoint y: 356, distance: 51.4
click at [1075, 356] on p "24.5inchモード。 コンパクトな画面に情報が集約されるため、集約された情報を瞬時に把握できます。" at bounding box center [1134, 322] width 432 height 85
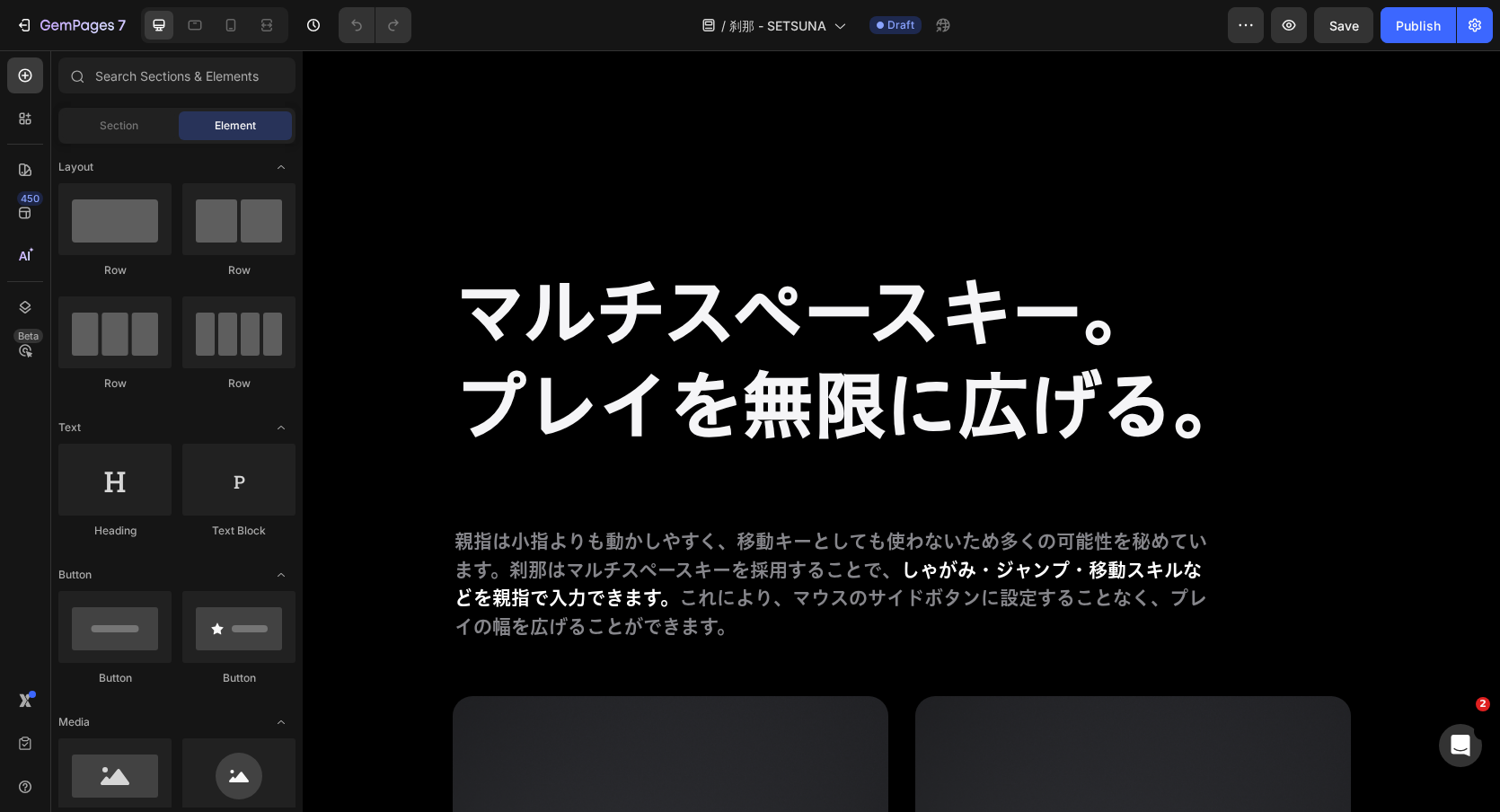
scroll to position [8796, 0]
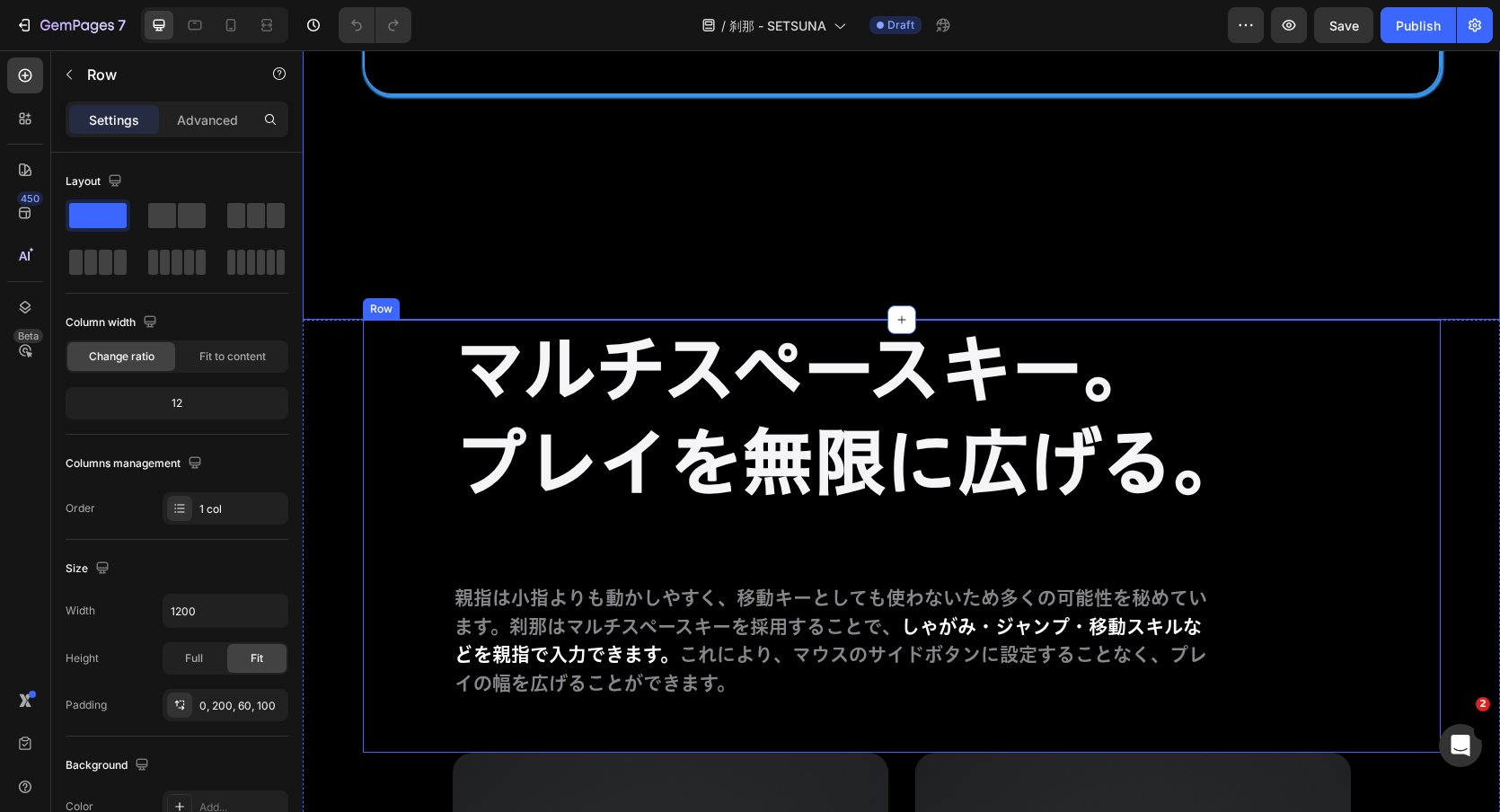
click at [1382, 391] on div "マルチスペースキー。 プレイを無限に広げる。 Heading 親指は小指よりも動かしやすく、移動キーとしても使わないため多くの可能性を秘めています。刹那はマル…" at bounding box center [901, 536] width 1078 height 433
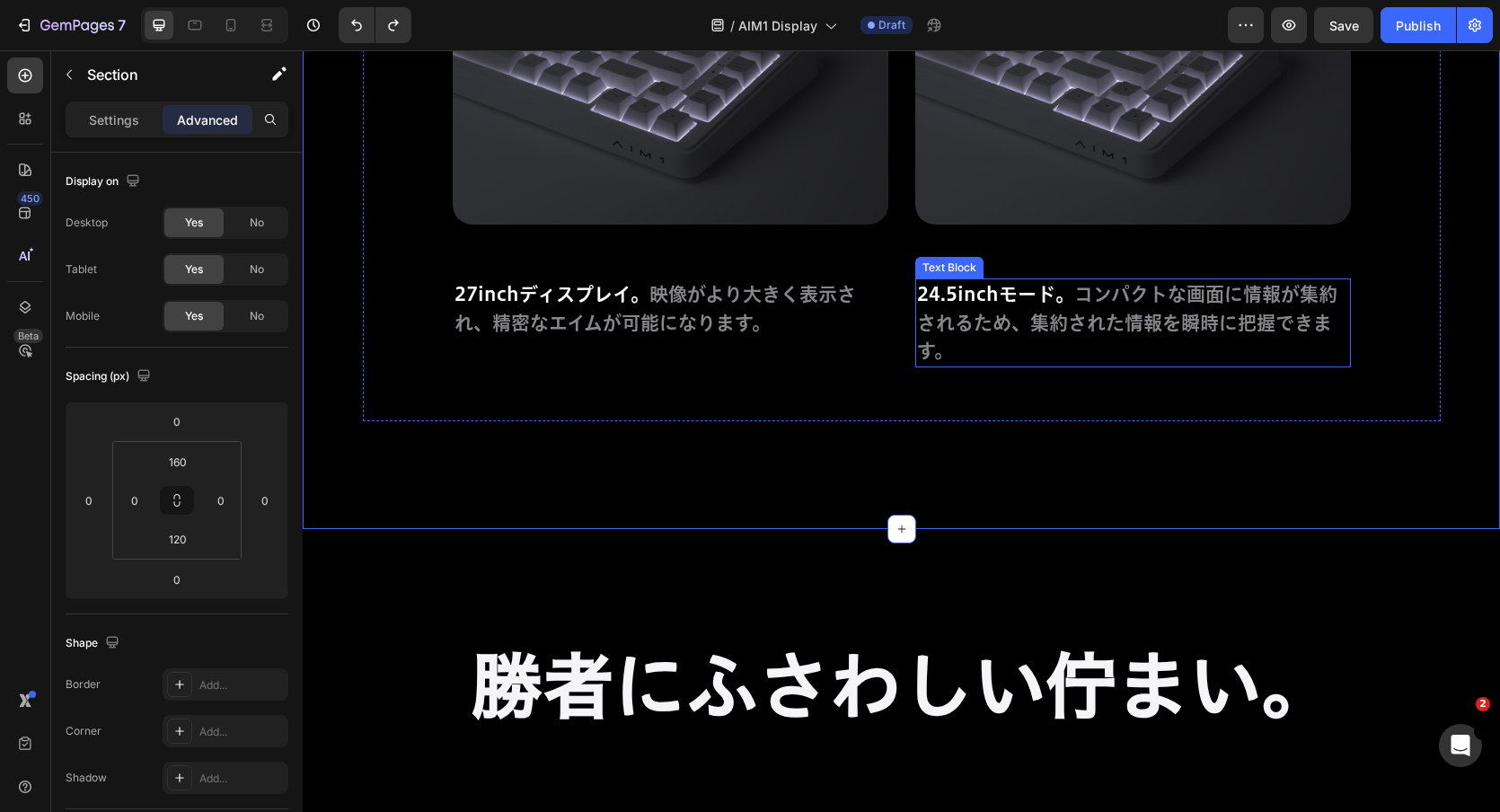
click at [1081, 360] on p "24.5inchモード。 コンパクトな画面に情報が集約されるため、集約された情報を瞬時に把握できます。" at bounding box center [1134, 322] width 432 height 85
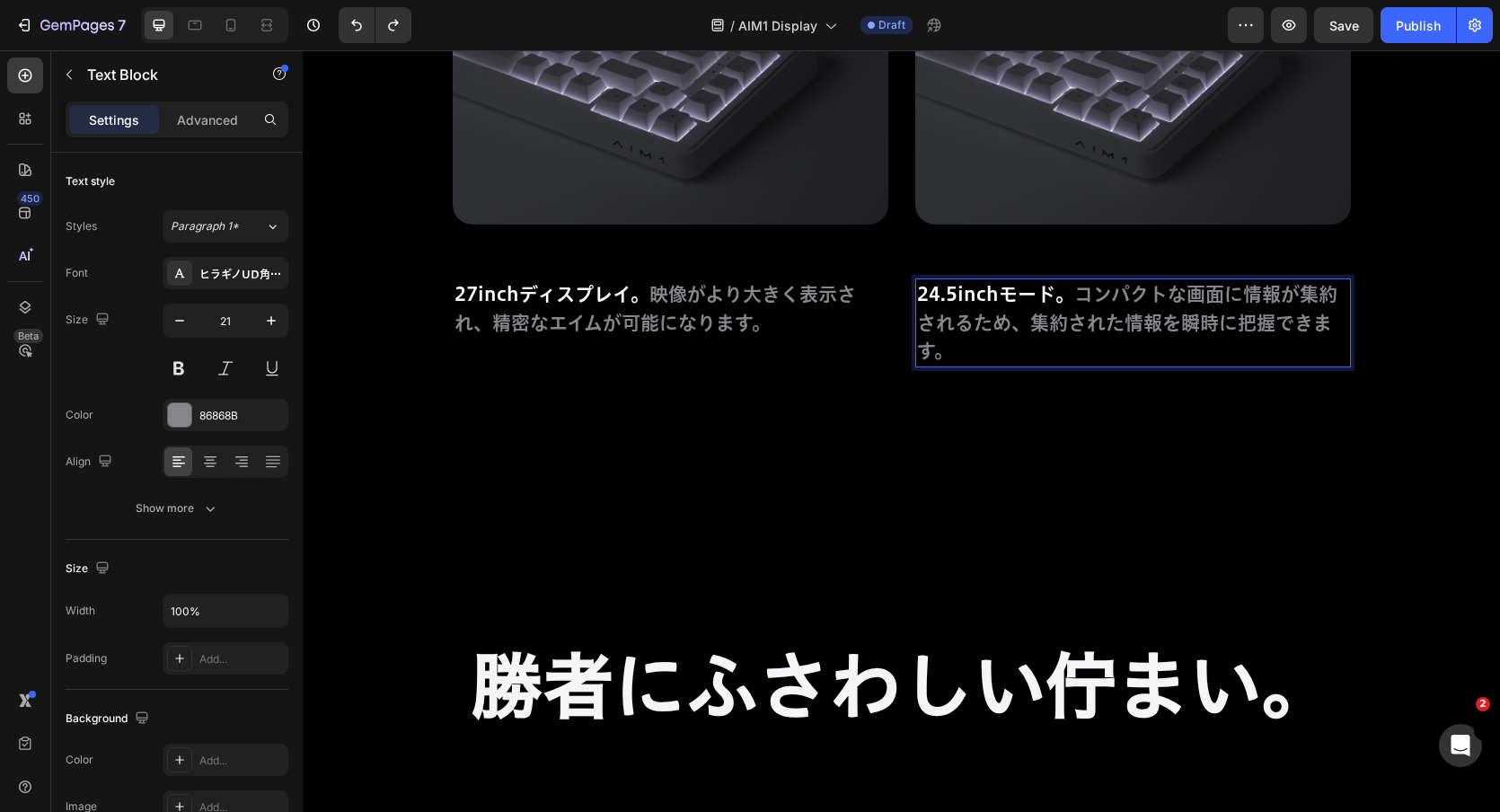
click at [1041, 340] on p "24.5inchモード。 コンパクトな画面に情報が集約されるため、集約された情報を瞬時に把握できます。" at bounding box center [1134, 322] width 432 height 85
drag, startPoint x: 1033, startPoint y: 328, endPoint x: 1035, endPoint y: 340, distance: 12.2
click at [1035, 340] on p "24.5inchモード。 コンパクトな画面に情報が集約されるため、集約された情報を瞬時に把握できます。" at bounding box center [1134, 322] width 432 height 85
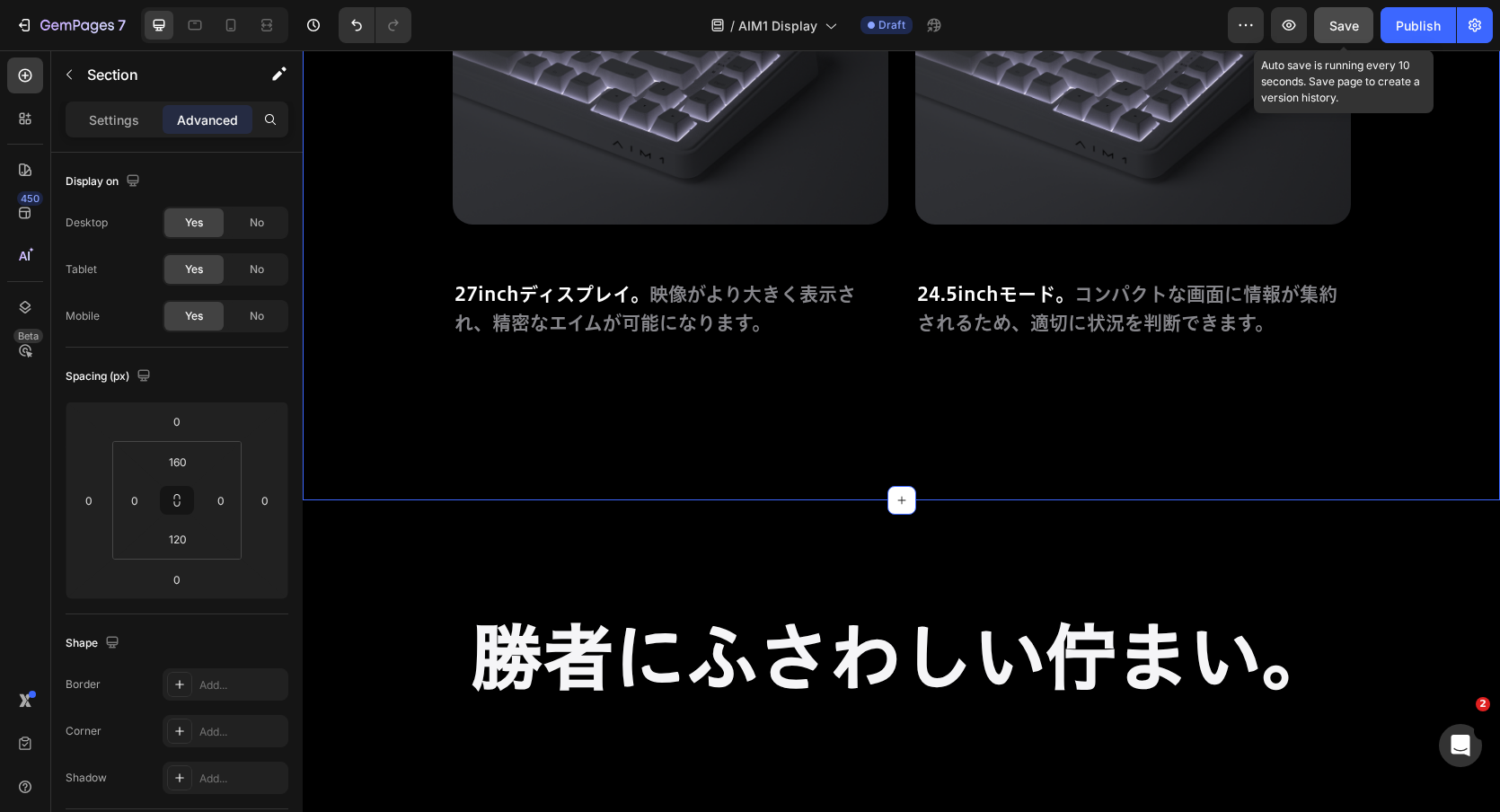
click at [1356, 36] on button "Save" at bounding box center [1344, 26] width 59 height 36
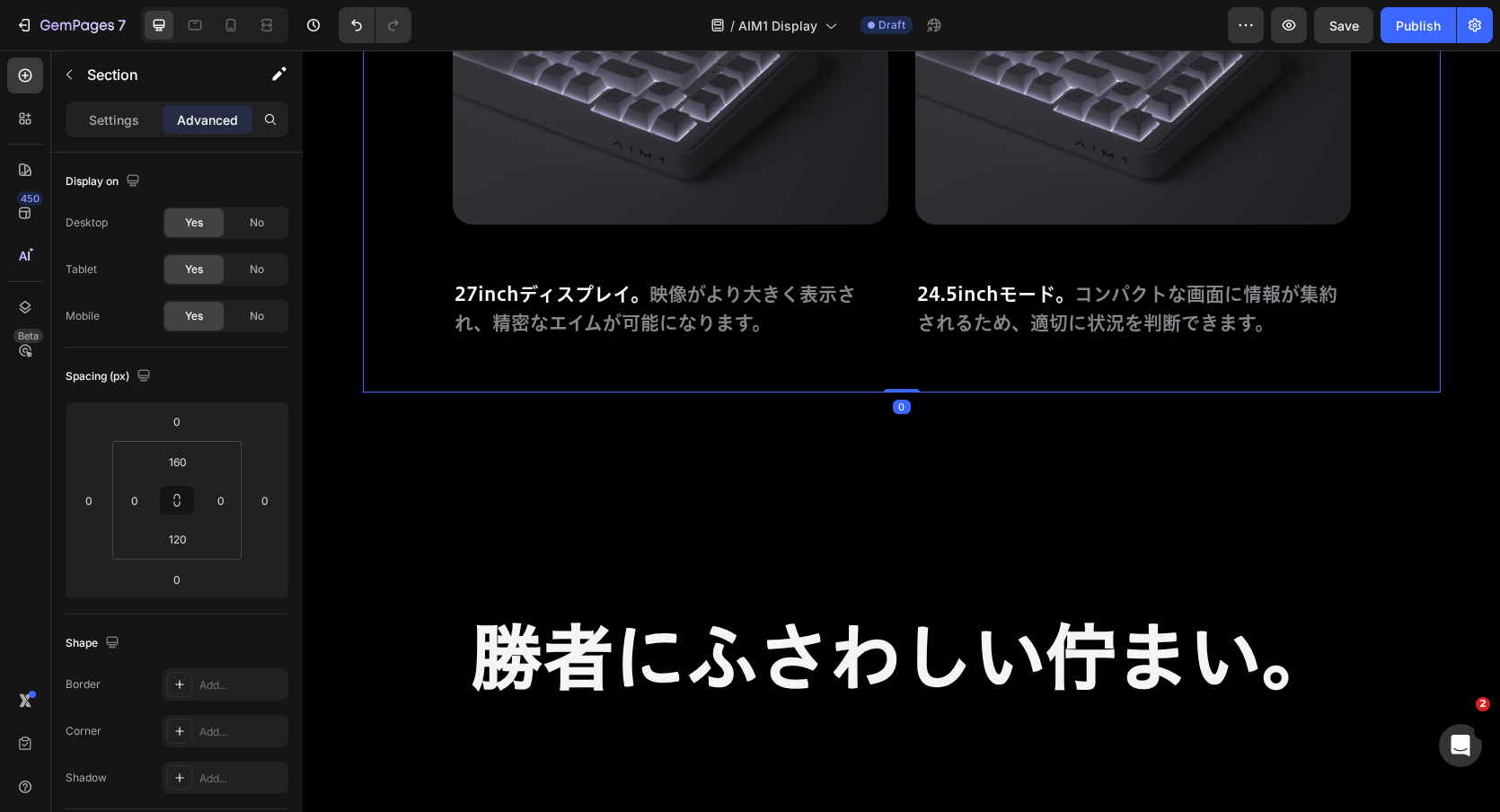
click at [645, 372] on div "Image 27inchディスプレイ。 映像がより大きく表示され、精密なエイムが可能になります。 Text Block" at bounding box center [670, 90] width 435 height 604
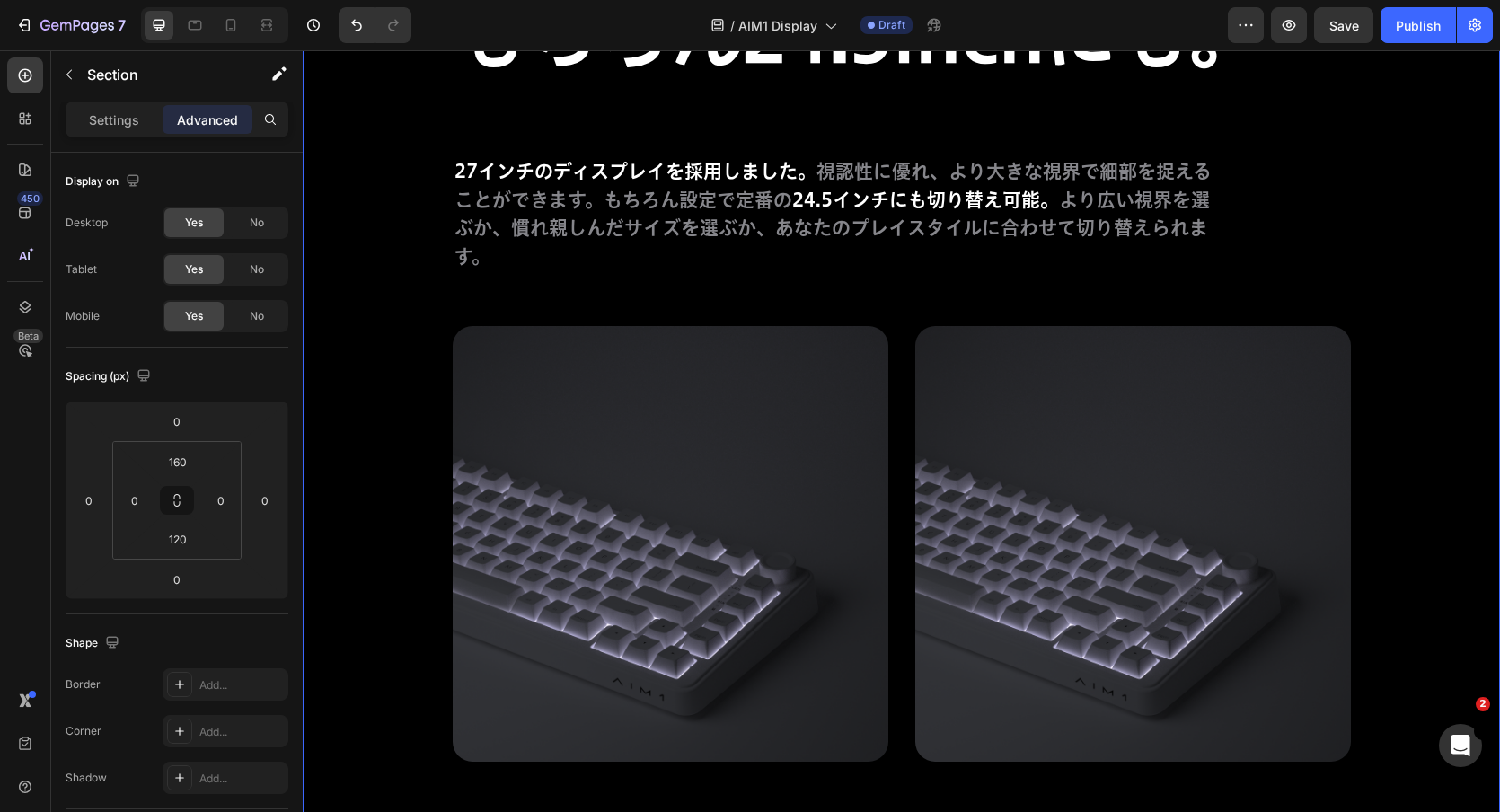
scroll to position [10927, 0]
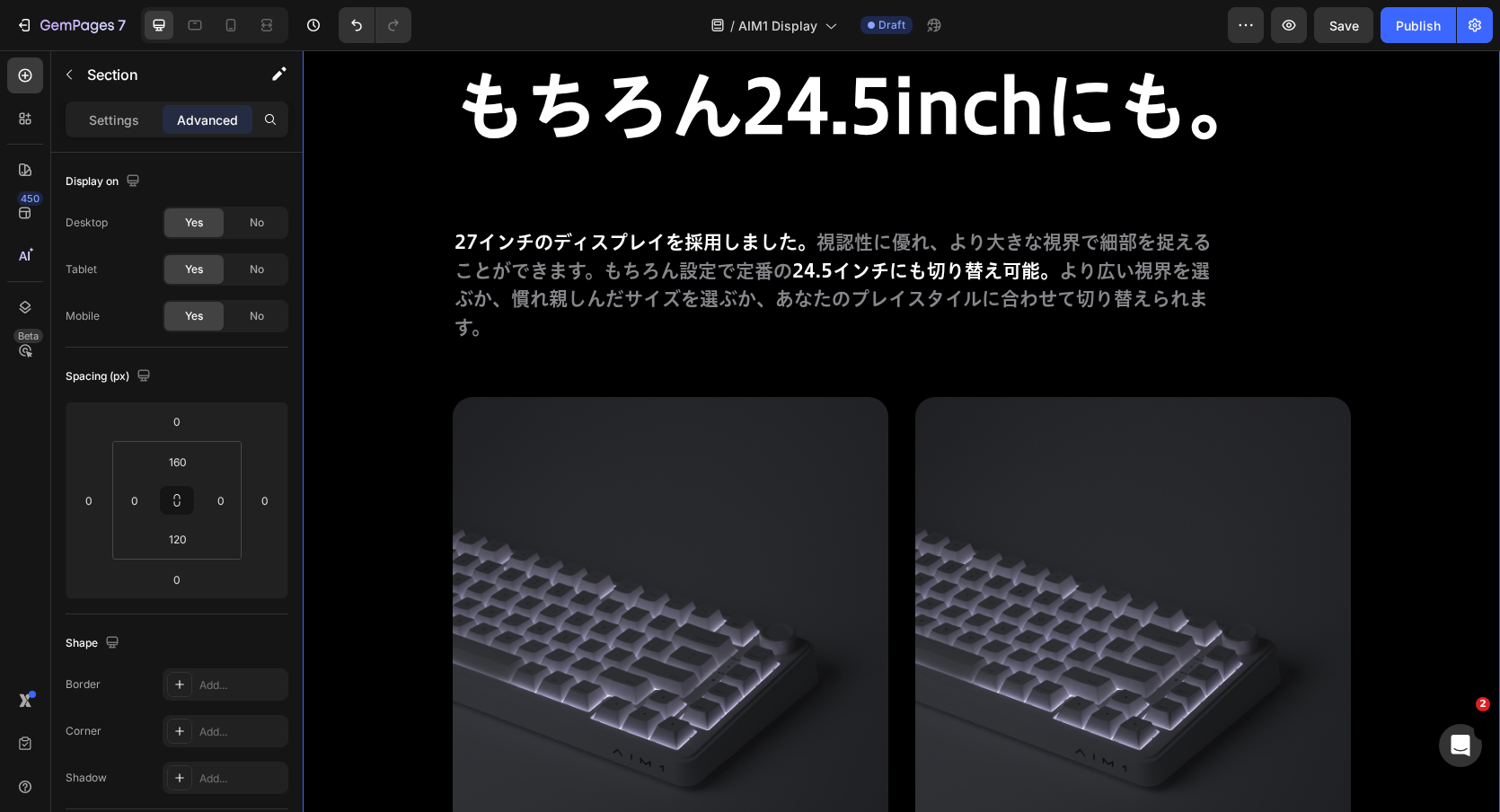
click at [1358, 49] on div "7 Version history / AIM1 Display Draft Preview Save Publish" at bounding box center [750, 26] width 1500 height 52
click at [1358, 40] on button "Save" at bounding box center [1344, 26] width 59 height 36
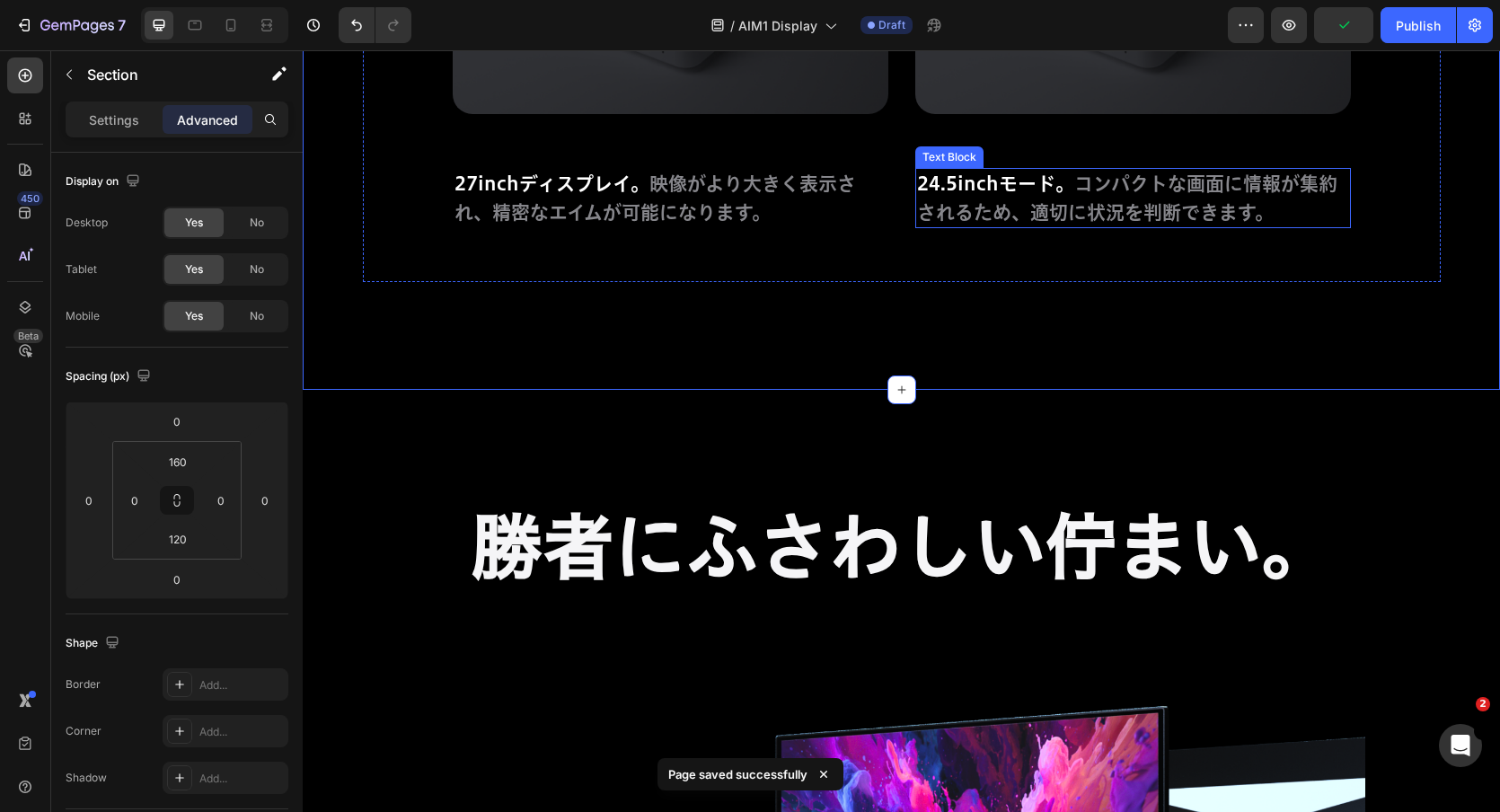
scroll to position [11647, 0]
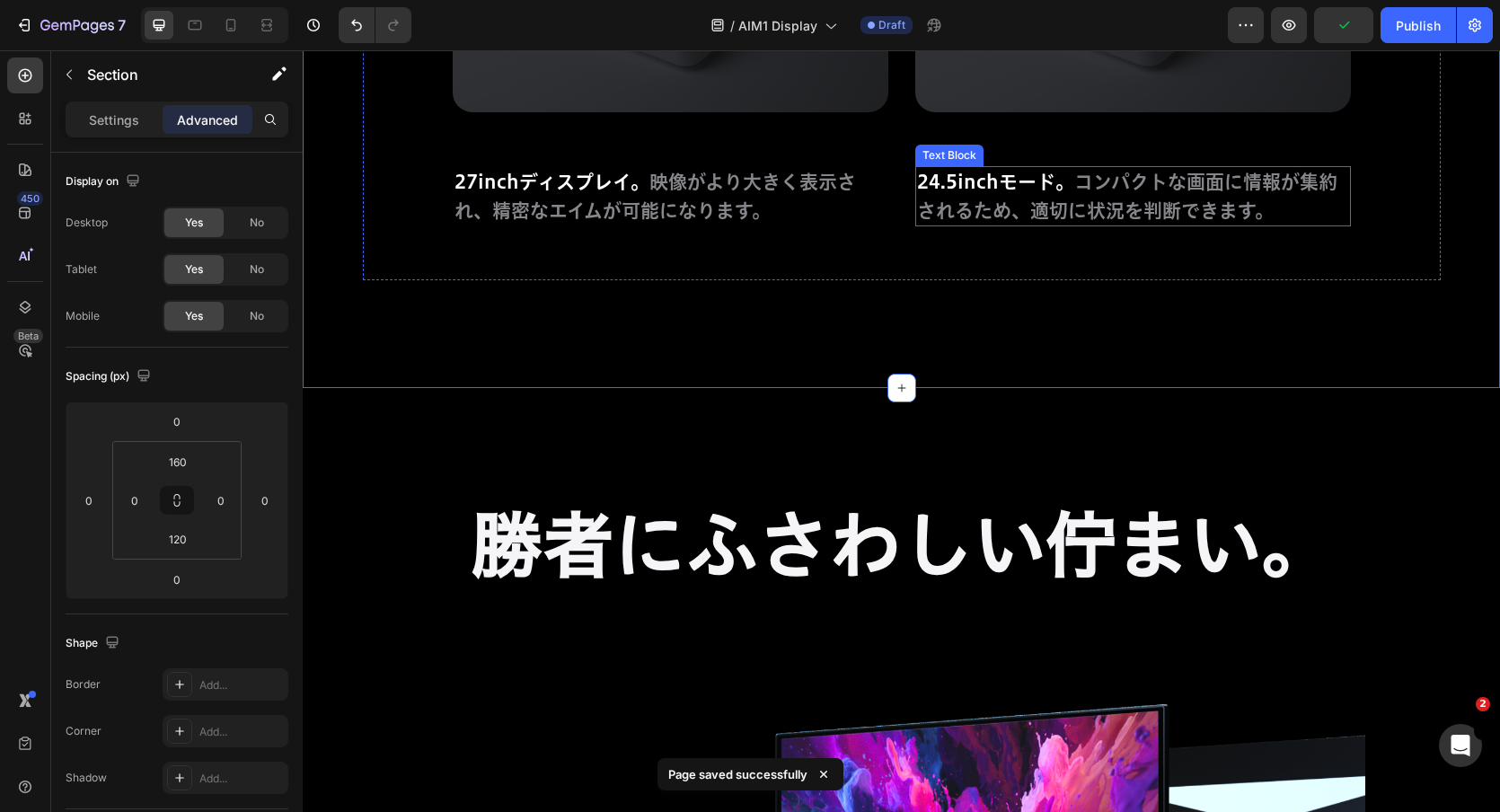
click at [1223, 205] on p "24.5inchモード。 コンパクトな画面に情報が集約されるため、適切に状況を判断できます。" at bounding box center [1134, 196] width 432 height 56
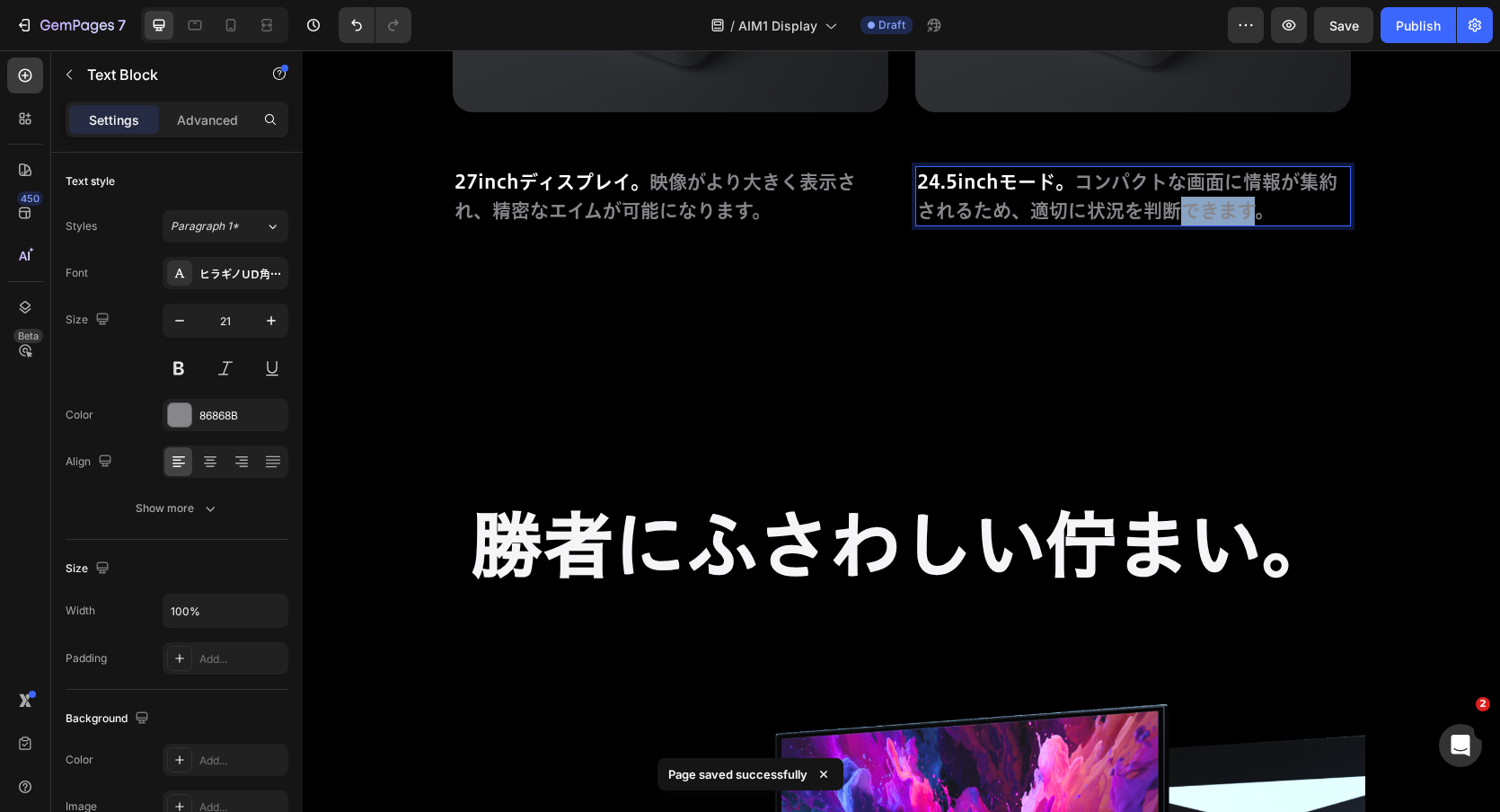
drag, startPoint x: 1181, startPoint y: 214, endPoint x: 1255, endPoint y: 214, distance: 74.0
click at [1255, 214] on p "24.5inchモード。 コンパクトな画面に情報が集約されるため、適切に状況を判断できます。" at bounding box center [1134, 196] width 432 height 56
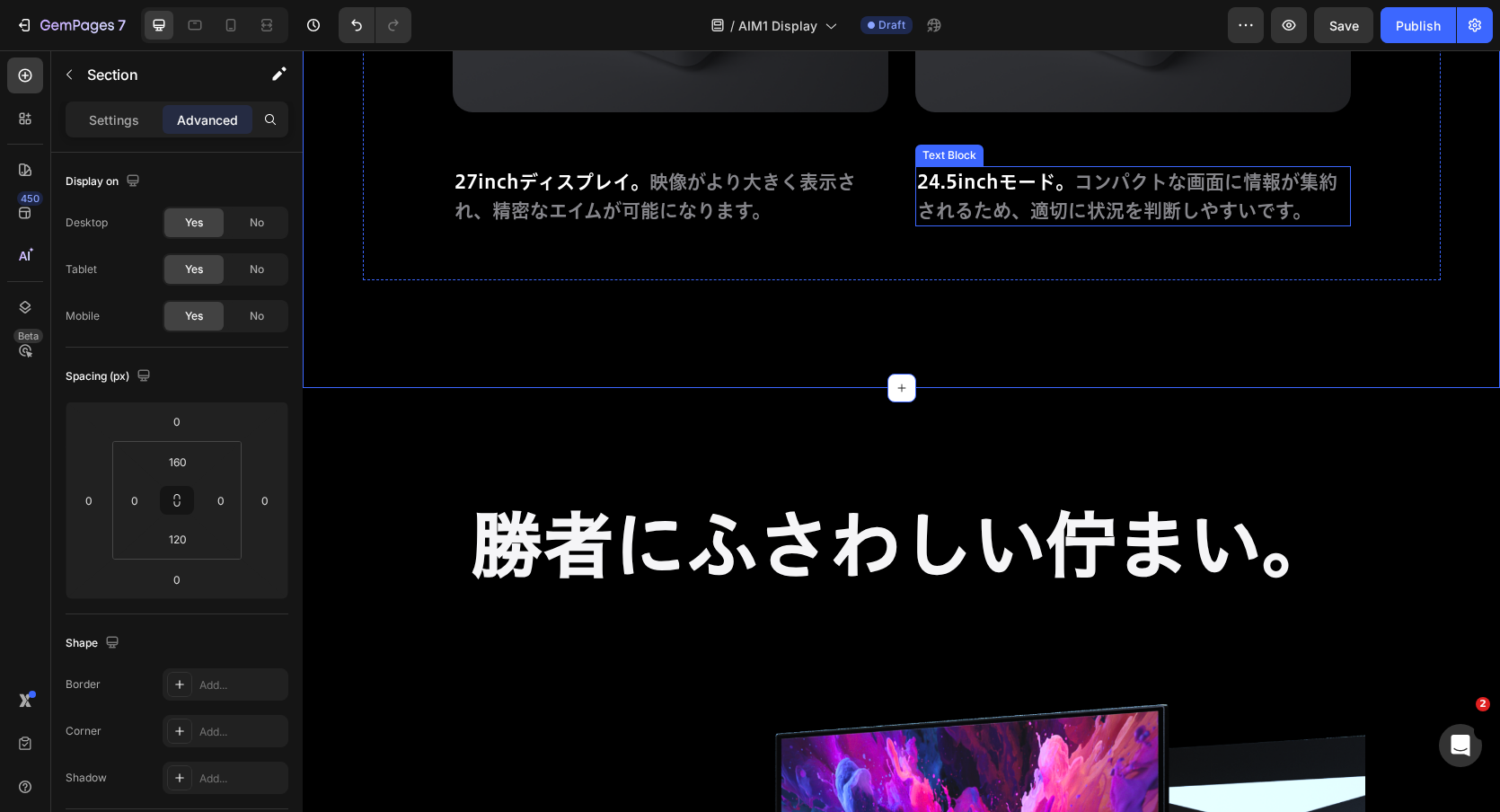
click at [1086, 218] on p "24.5inchモード。 コンパクトな画面に情報が集約されるため、適切に状況を判断しやすいです。" at bounding box center [1134, 196] width 432 height 56
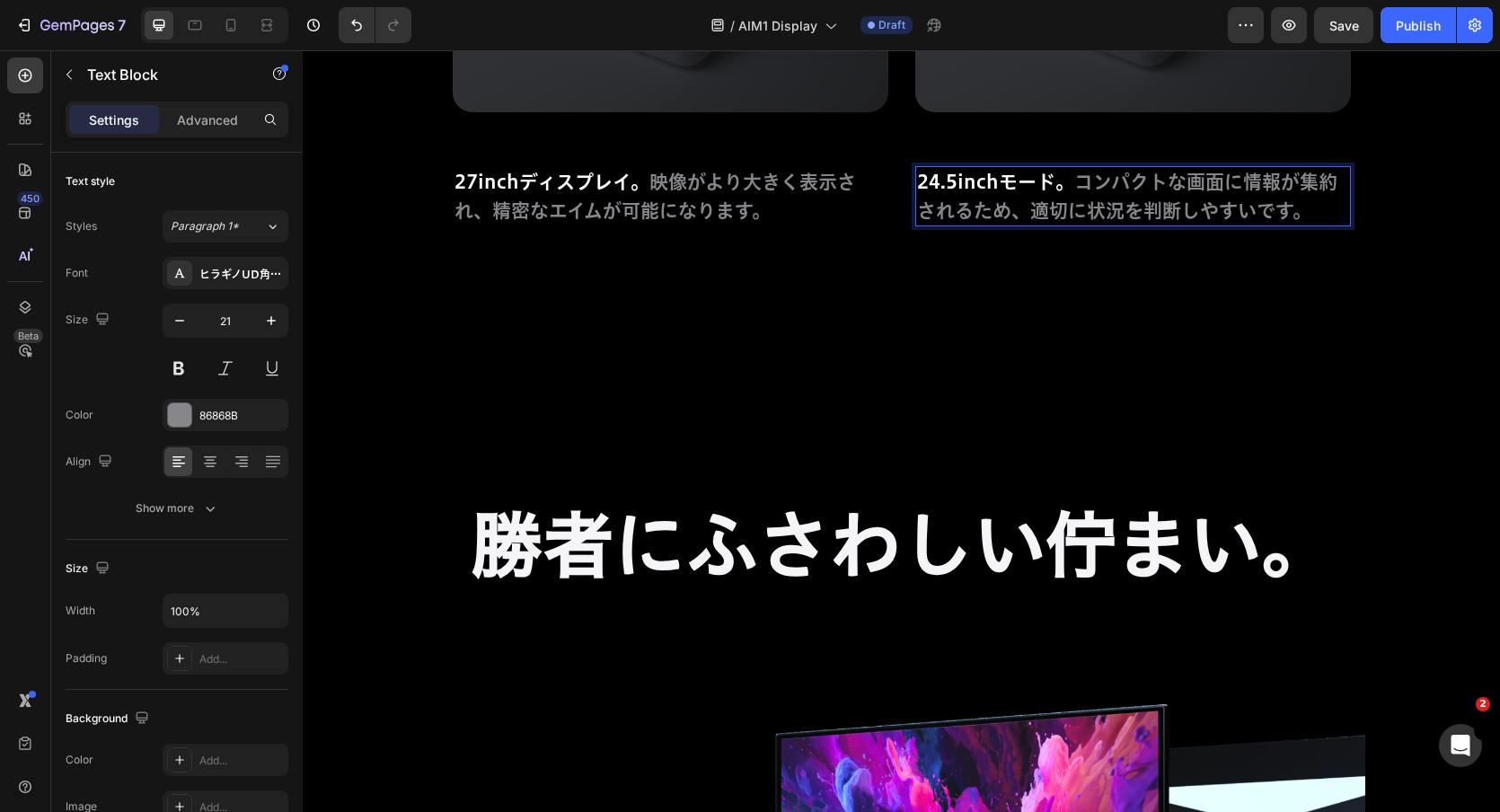
click at [1086, 218] on p "24.5inchモード。 コンパクトな画面に情報が集約されるため、適切に状況を判断しやすいです。" at bounding box center [1134, 196] width 432 height 56
click at [1133, 214] on p "24.5inchモード。 コンパクトな画面に情報が集約されるため、状況を適切判断しやすいです。" at bounding box center [1134, 196] width 432 height 56
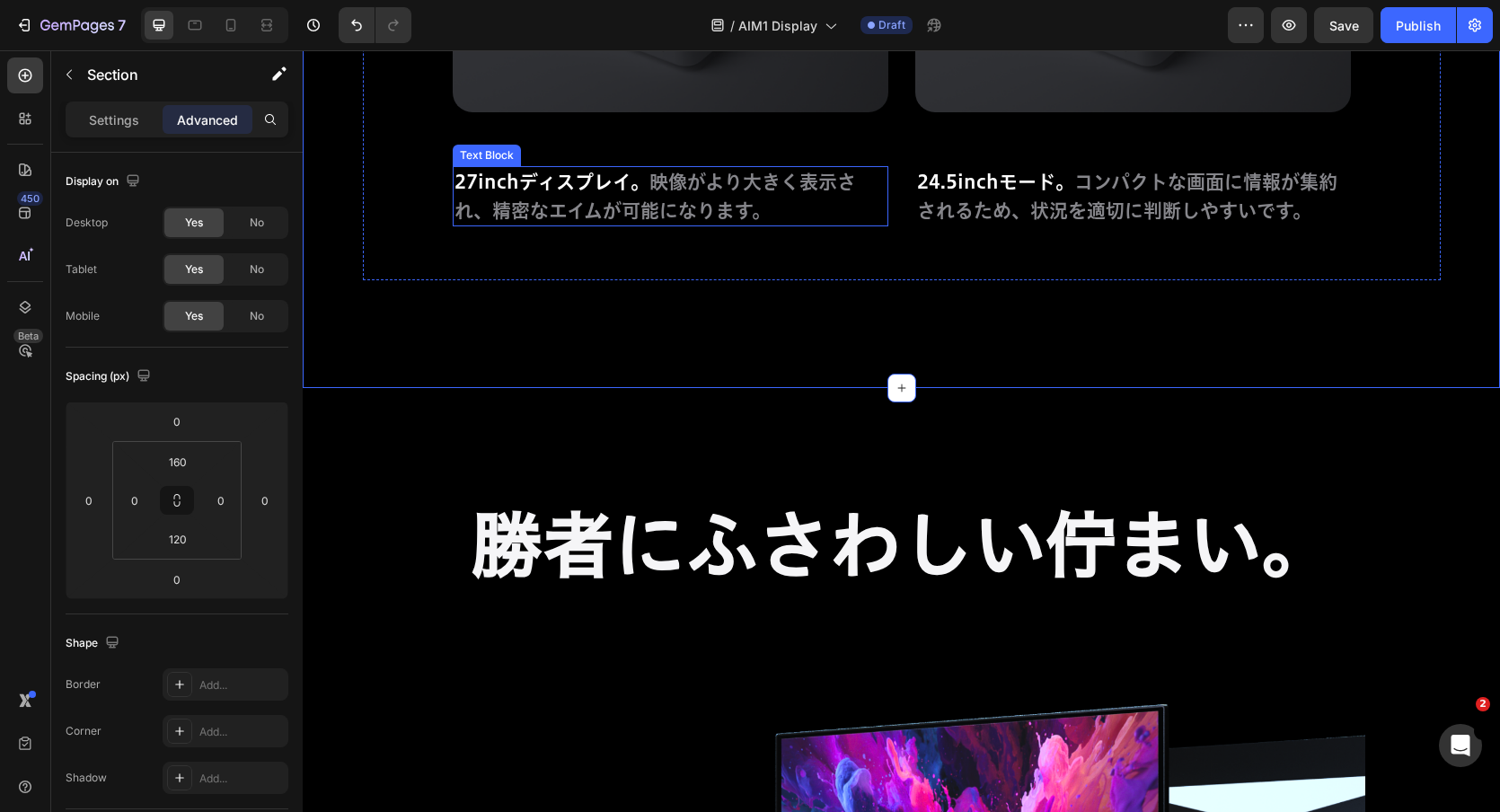
click at [652, 213] on span "映像がより大きく表示され、精密なエイムが可能になります。" at bounding box center [655, 196] width 402 height 48
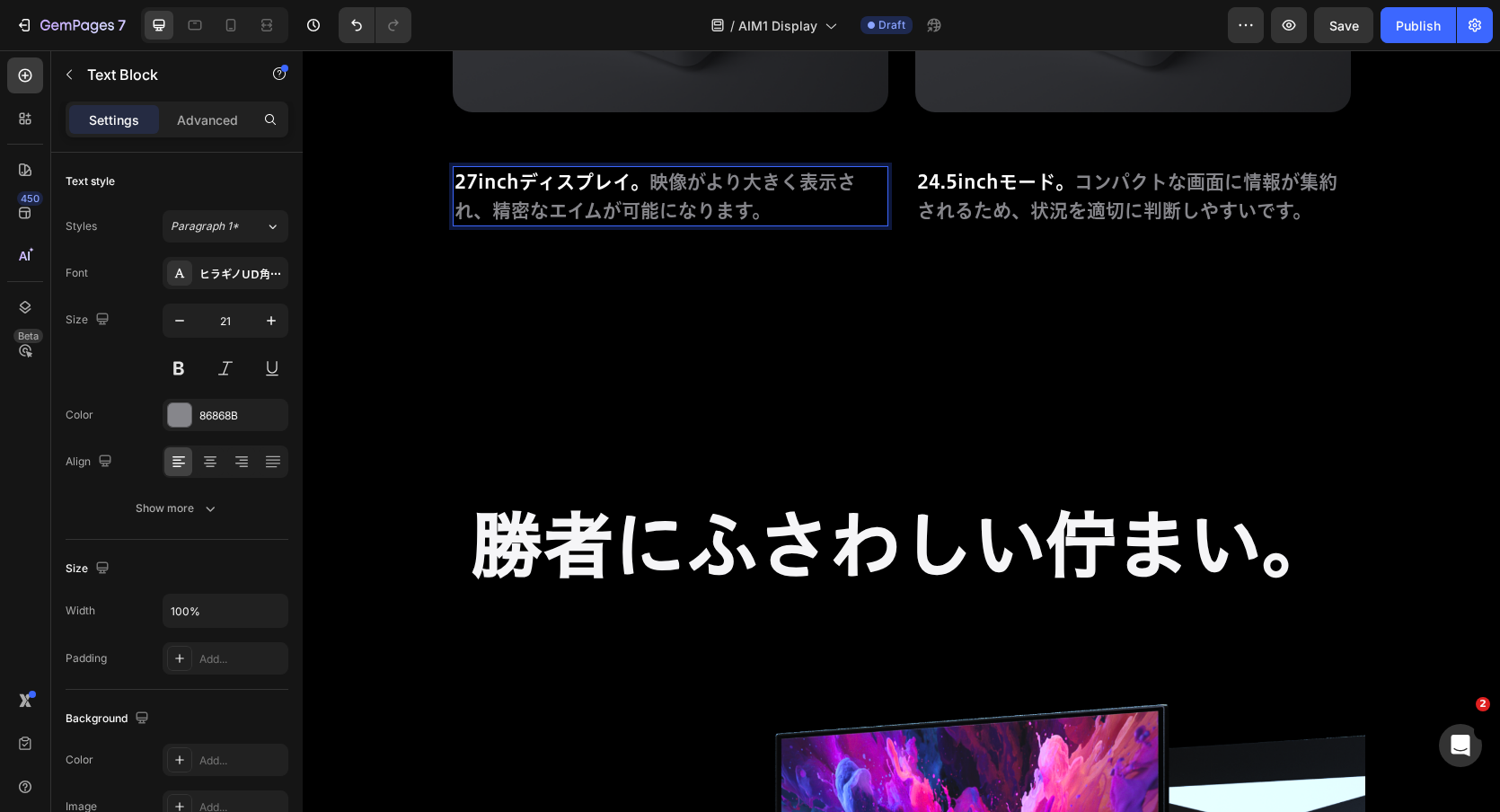
click at [670, 213] on span "映像がより大きく表示され、精密なエイムが可能になります。" at bounding box center [655, 196] width 402 height 48
click at [664, 214] on span "映像がより大きく表示され、精密なエイムが可能になります。" at bounding box center [655, 196] width 402 height 48
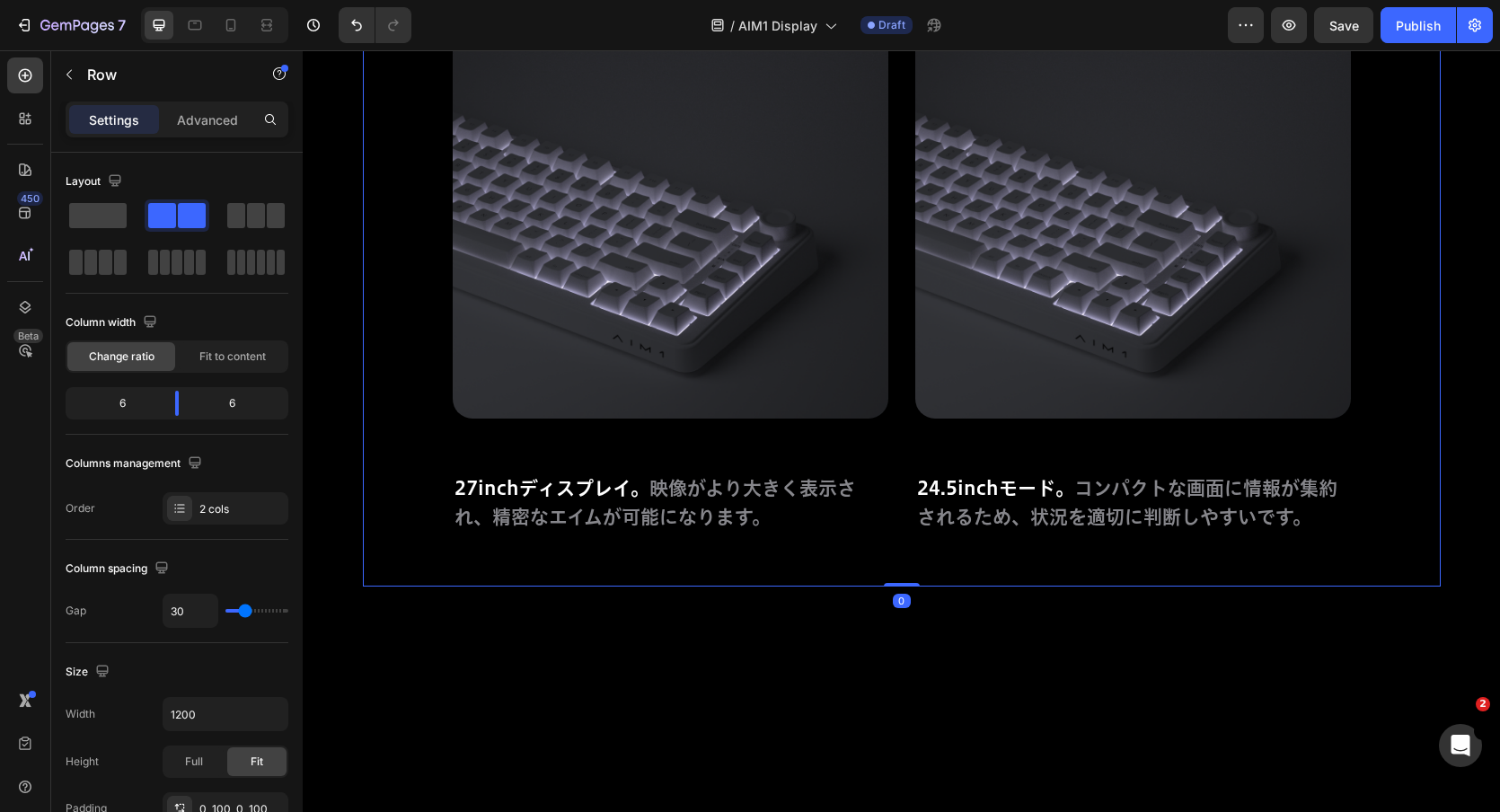
scroll to position [11325, 0]
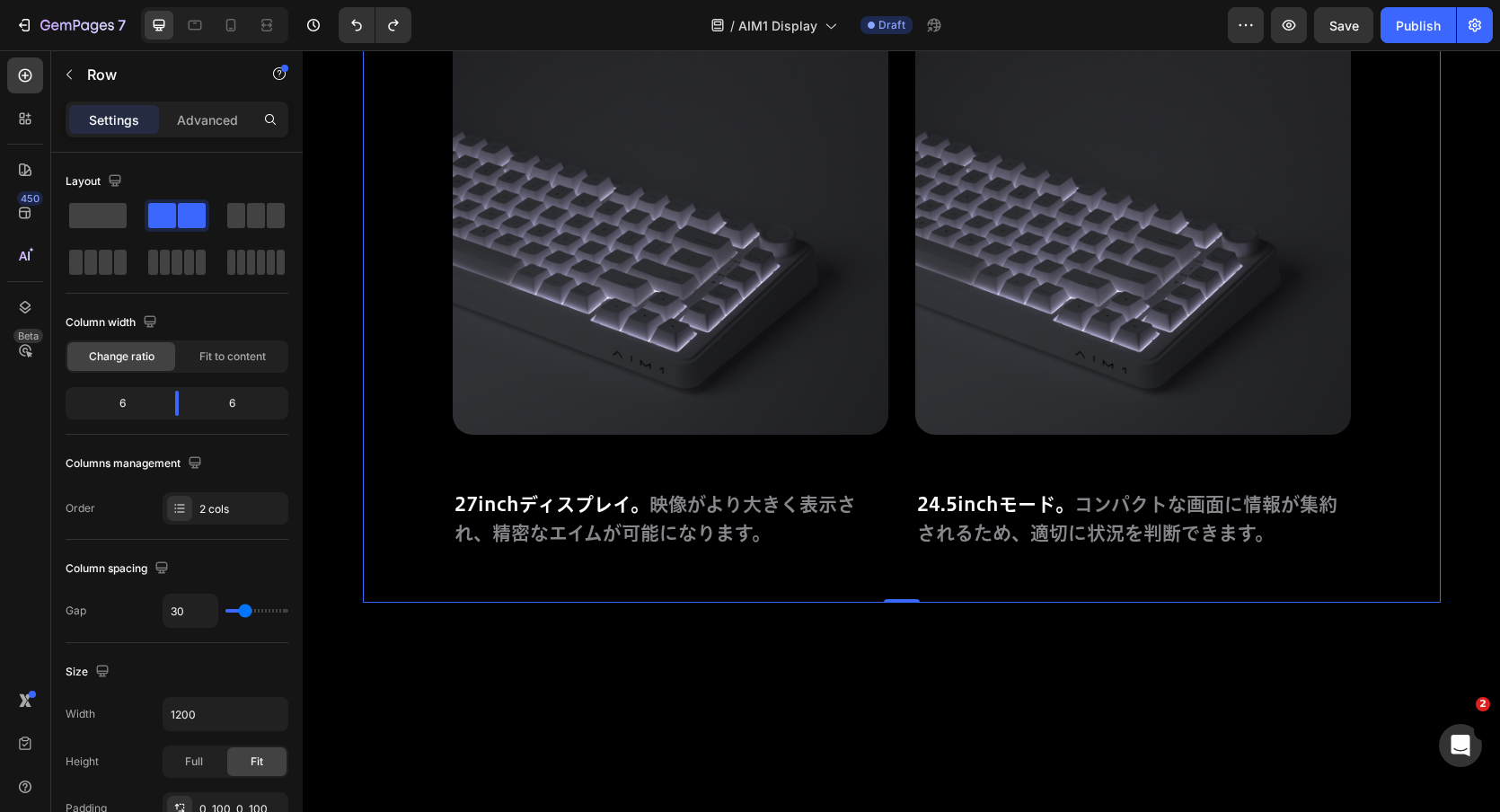
click at [963, 566] on div "Image 24.5inchモード。 コンパクトな画面に情報が集約されるため、適切に状況を判断できます。 Text Block" at bounding box center [1133, 300] width 435 height 604
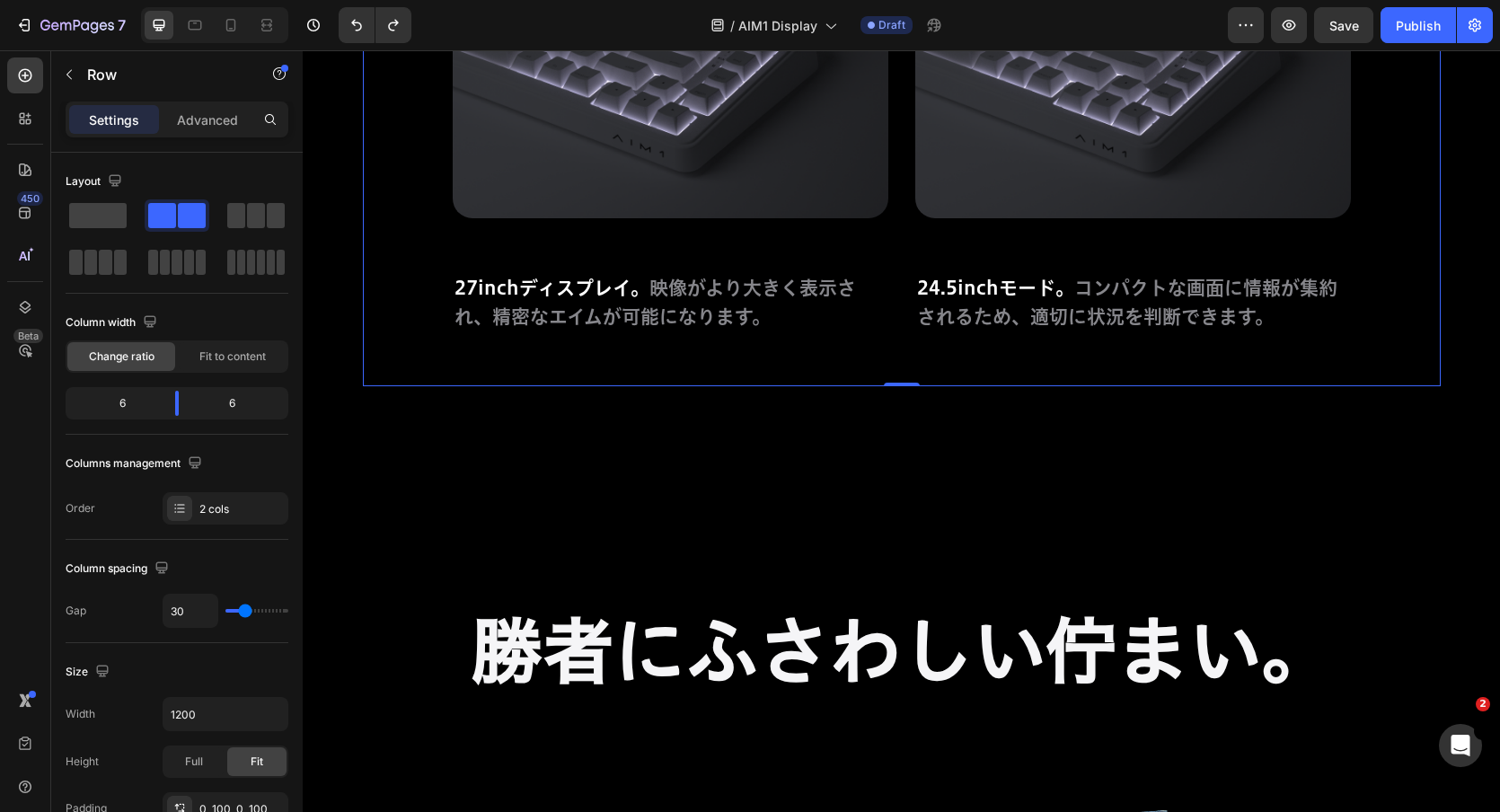
scroll to position [11544, 0]
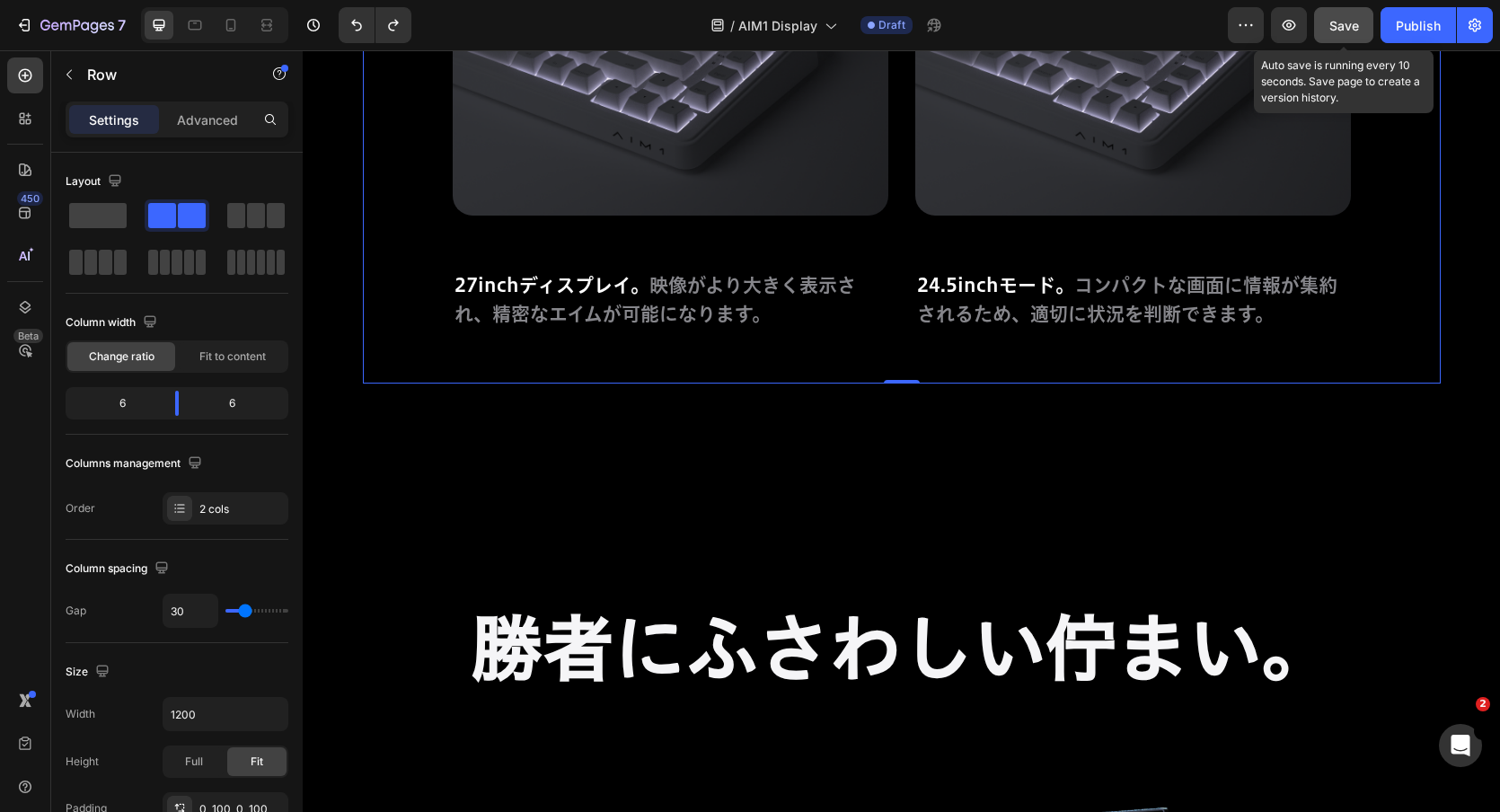
click at [1347, 41] on button "Save" at bounding box center [1344, 26] width 59 height 36
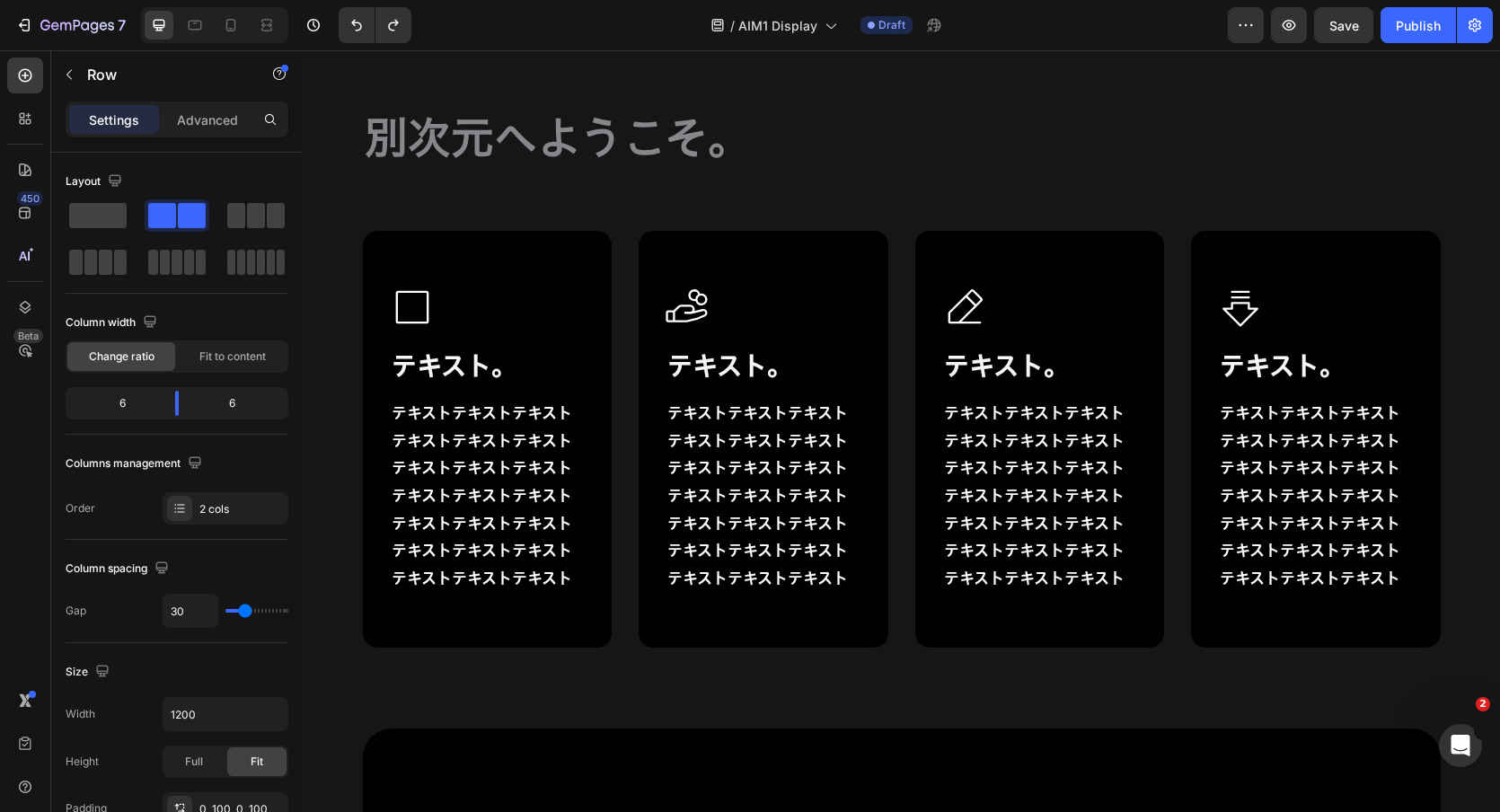
scroll to position [15912, 0]
